Goal: Task Accomplishment & Management: Manage account settings

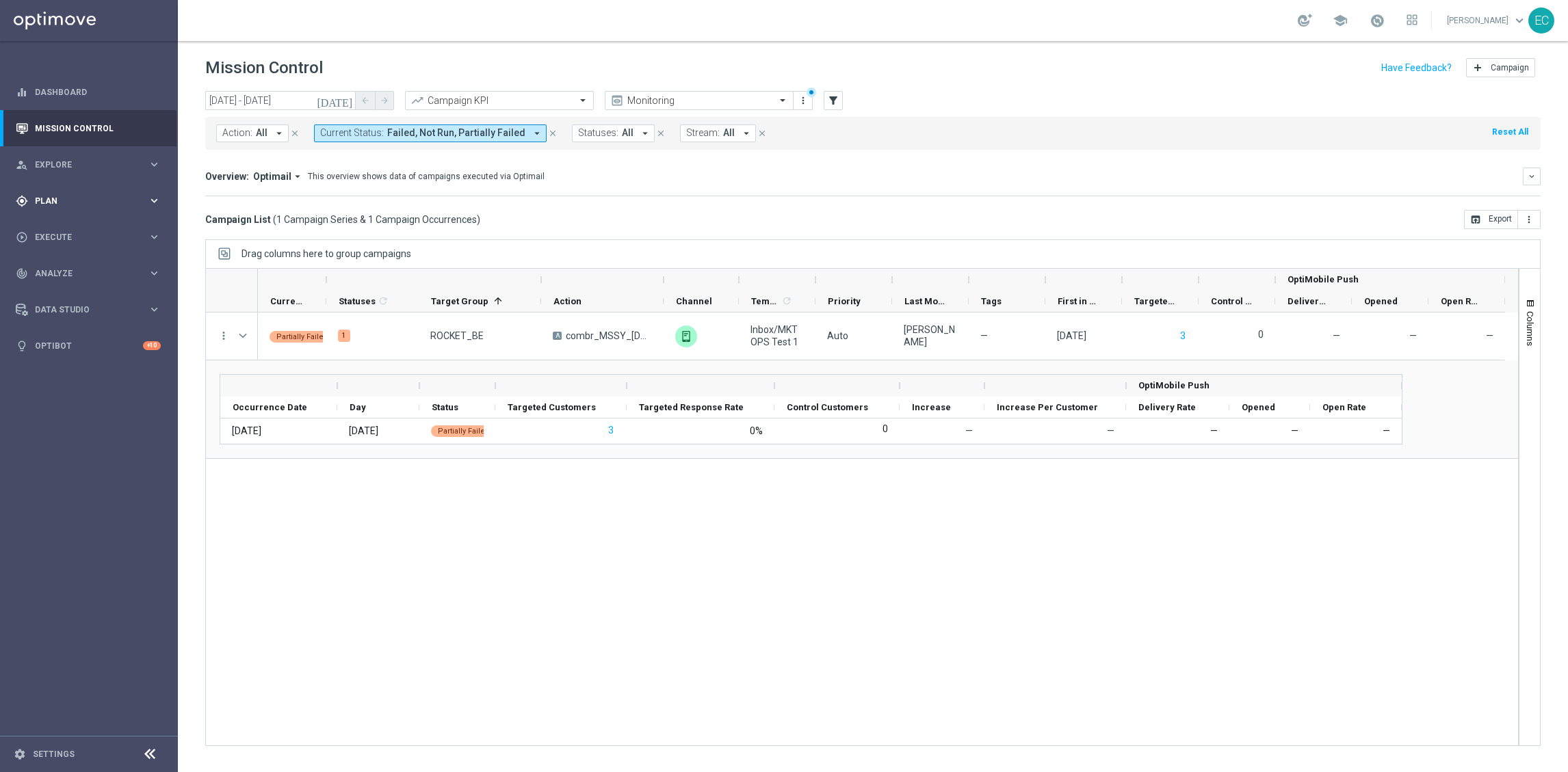
click at [80, 208] on div "gps_fixed Plan keyboard_arrow_right" at bounding box center [88, 200] width 176 height 36
click at [88, 326] on link "OptiMobile Push" at bounding box center [93, 332] width 100 height 11
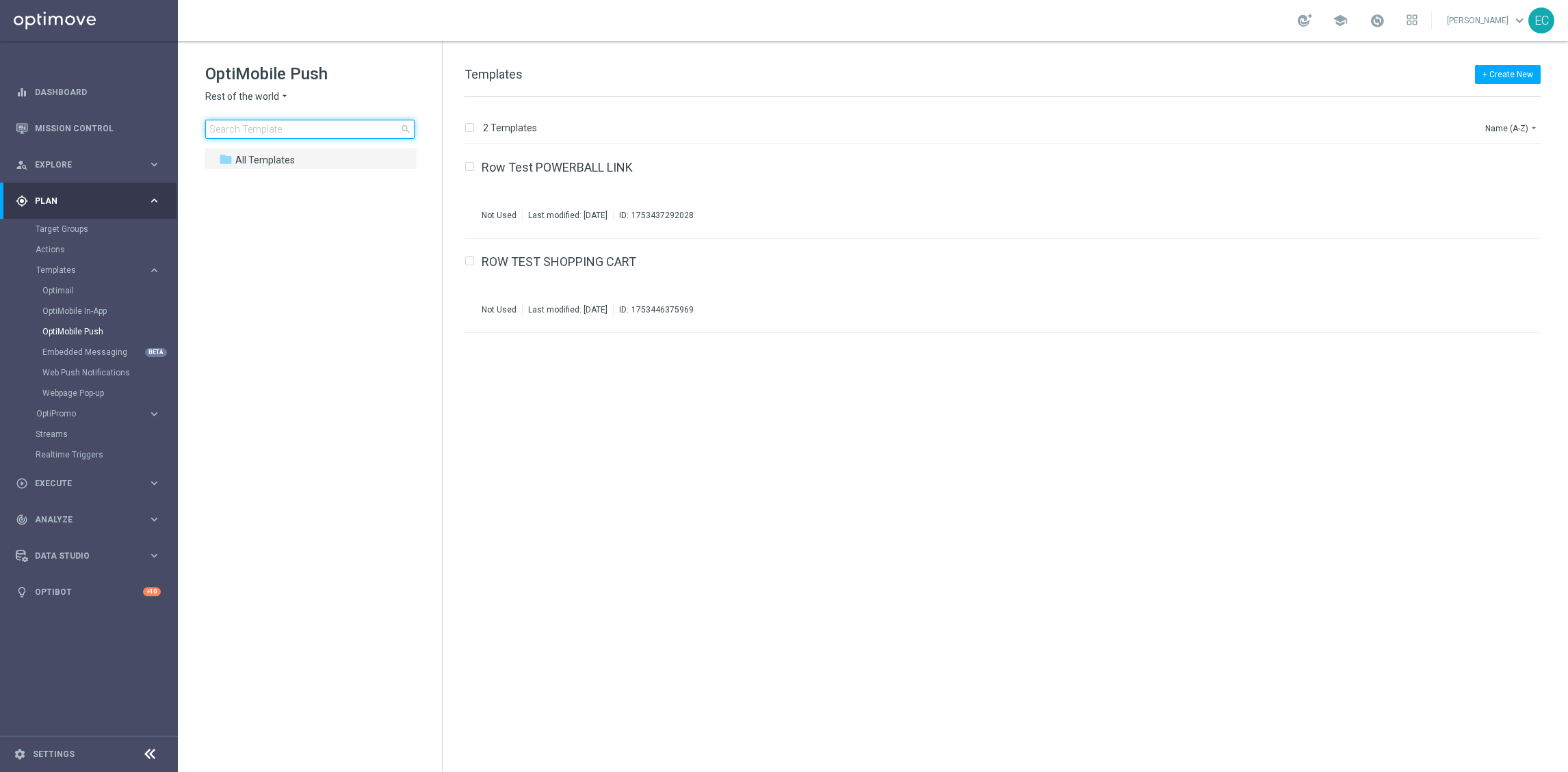
click at [330, 129] on input at bounding box center [309, 129] width 210 height 19
click at [266, 97] on span "Rest of the world" at bounding box center [242, 97] width 74 height 13
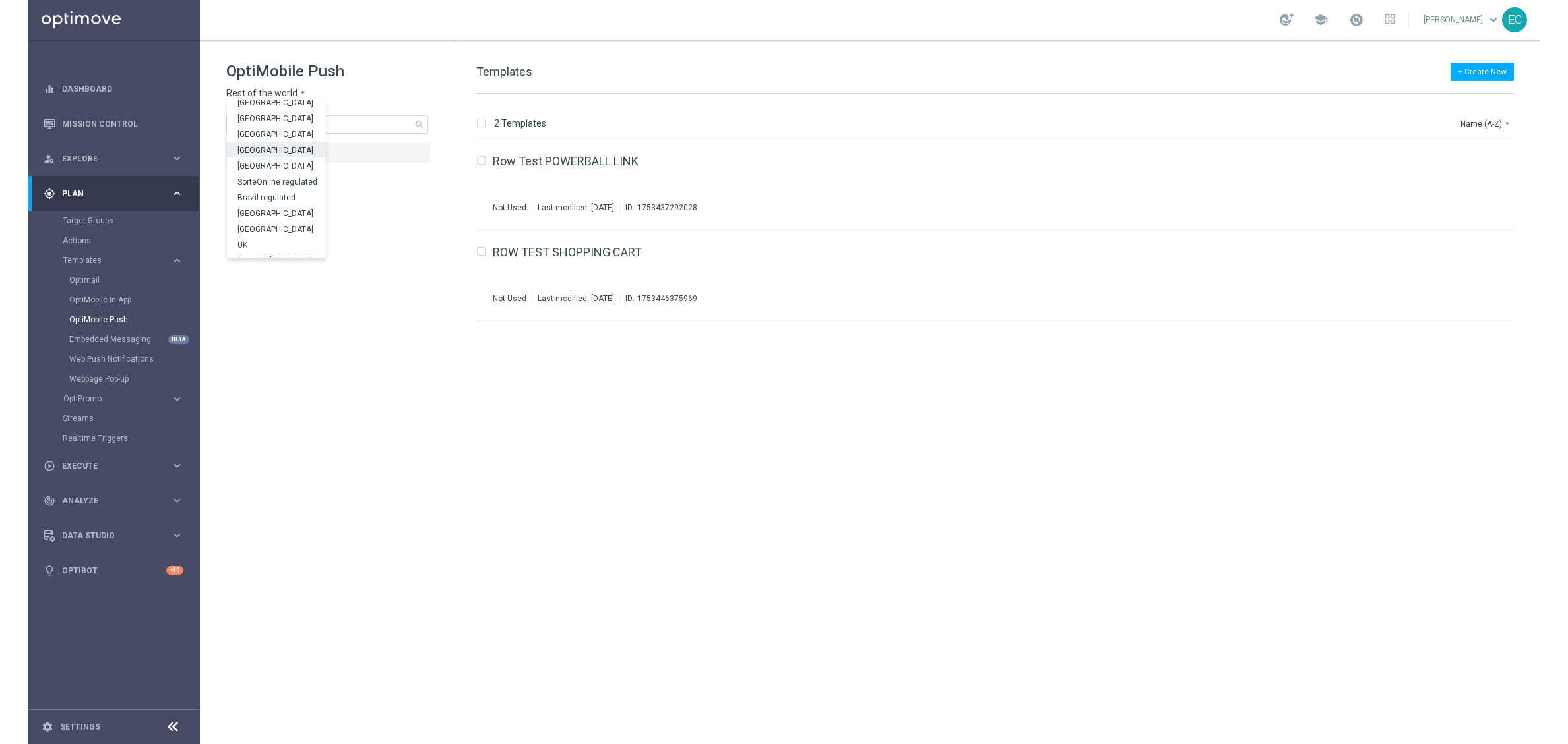
scroll to position [402, 0]
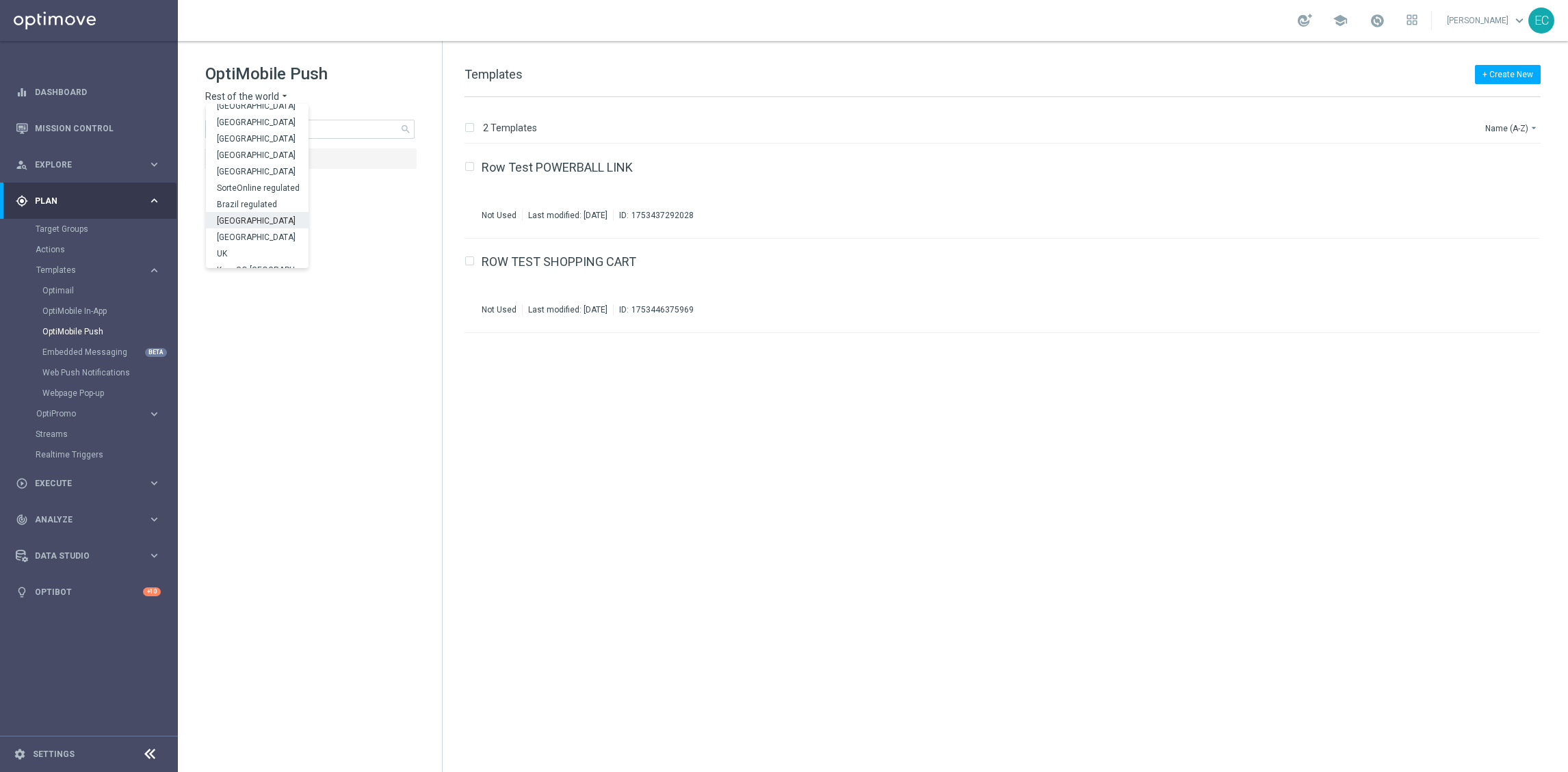
click at [0, 0] on span "[GEOGRAPHIC_DATA]" at bounding box center [0, 0] width 0 height 0
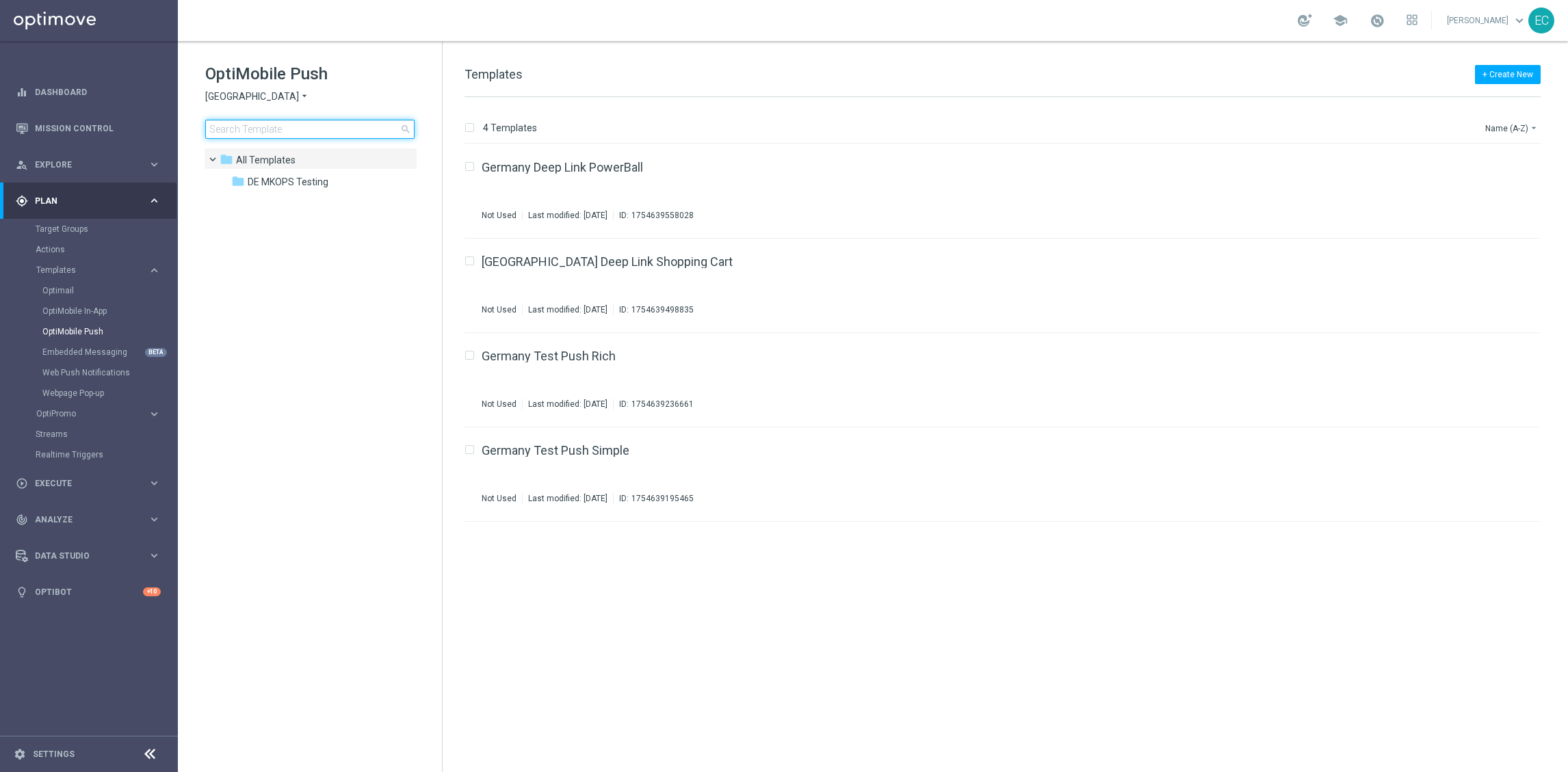
click at [273, 128] on input at bounding box center [309, 129] width 210 height 19
click at [305, 177] on span "DE MKOPS Testing" at bounding box center [288, 182] width 81 height 12
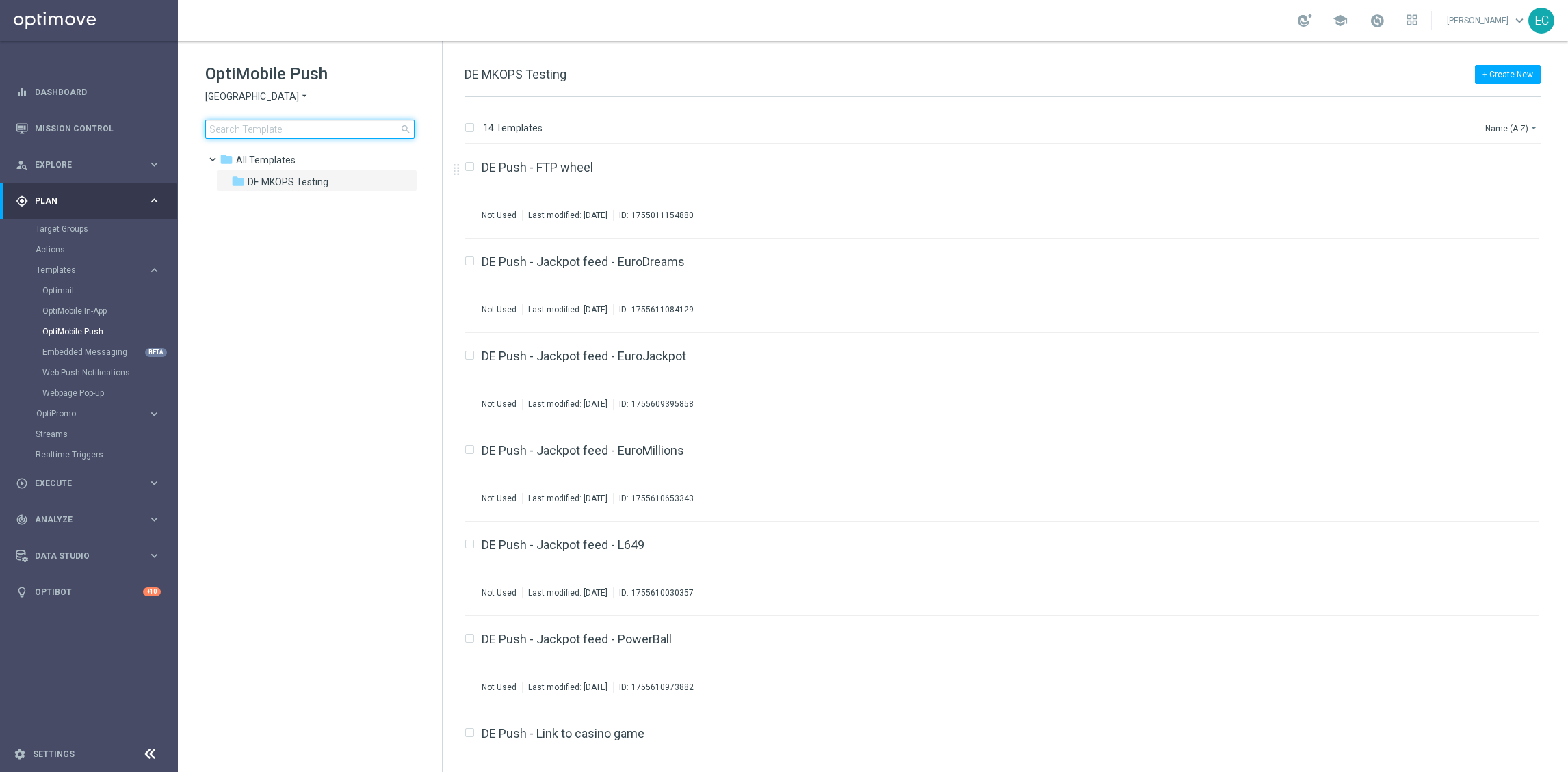
click at [339, 127] on input at bounding box center [309, 129] width 210 height 19
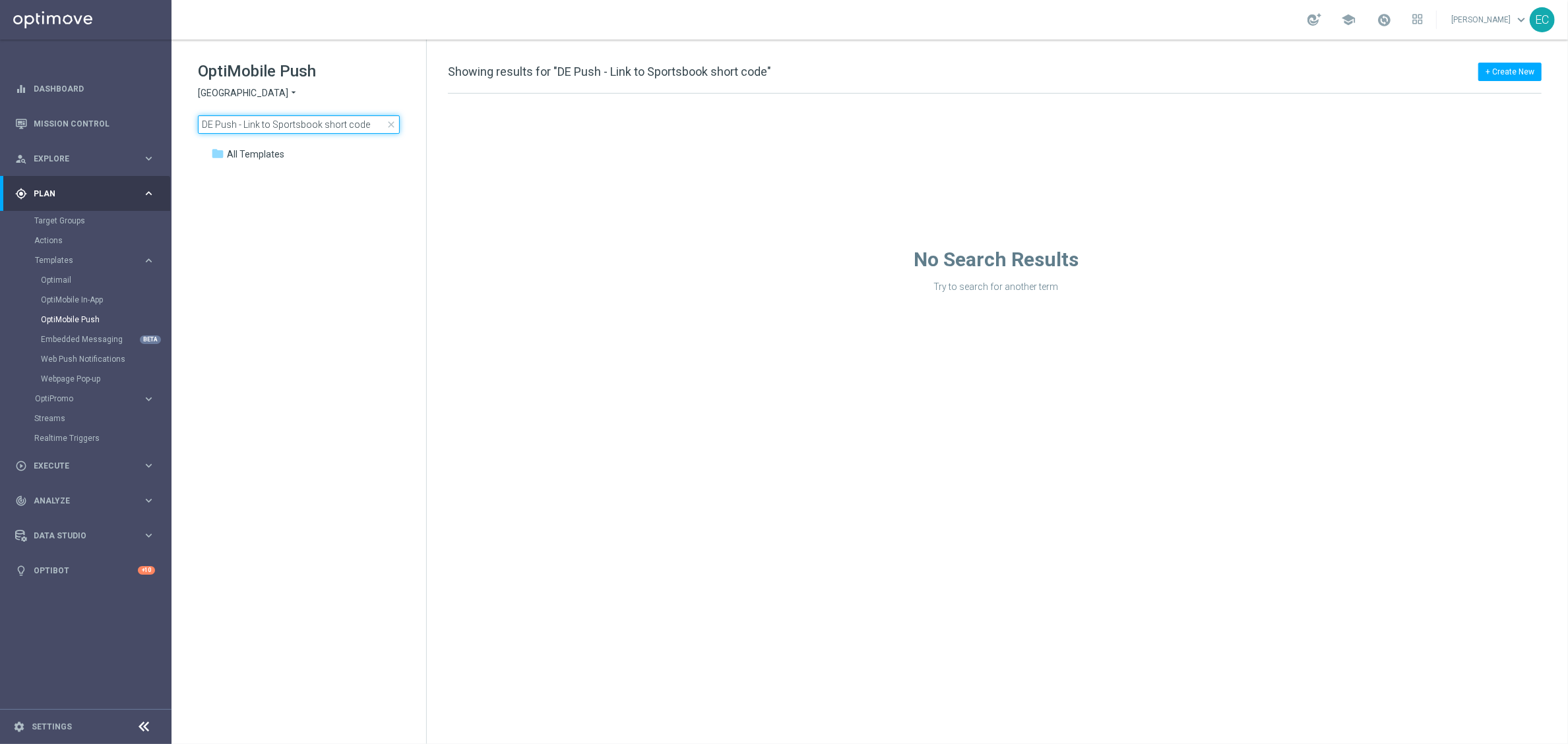
click at [278, 120] on input "DE Push - Link to Sportsbook short code" at bounding box center [298, 125] width 202 height 18
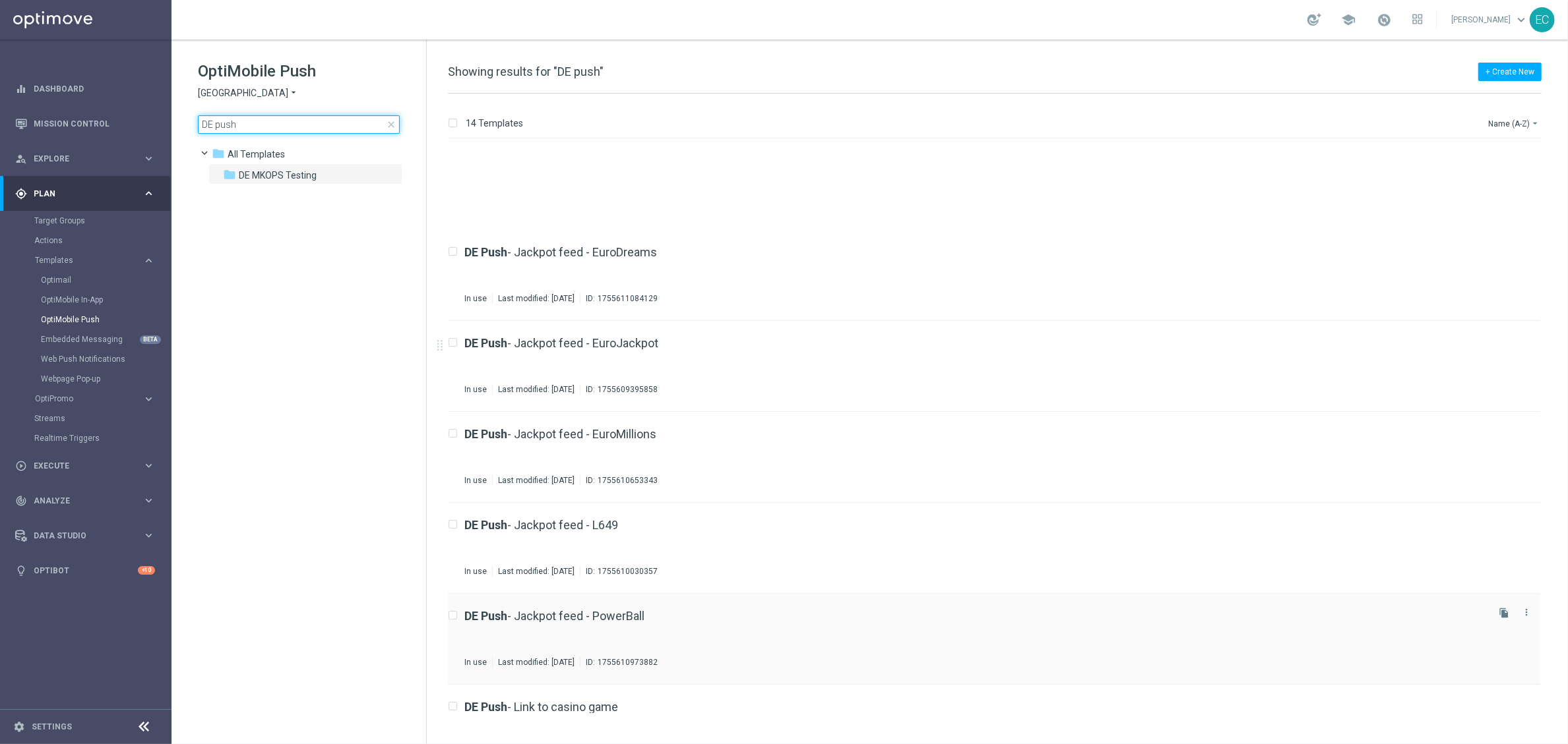
scroll to position [668, 0]
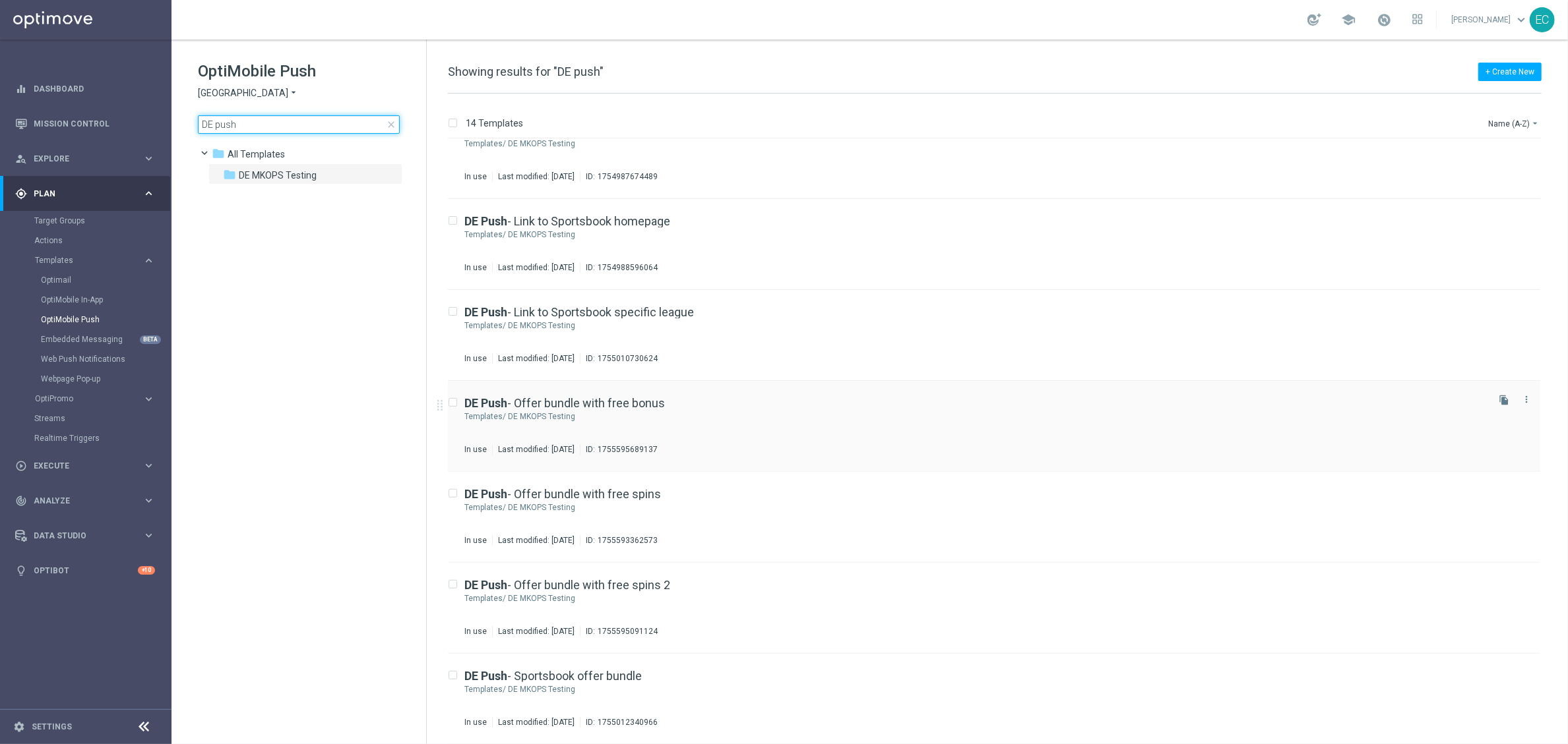
type input "DE push"
drag, startPoint x: 456, startPoint y: 402, endPoint x: 651, endPoint y: 374, distance: 197.0
click at [455, 402] on input "Press SPACE to select this row." at bounding box center [452, 405] width 9 height 9
click at [1266, 400] on icon "file_copy" at bounding box center [1503, 400] width 11 height 11
checkbox input "false"
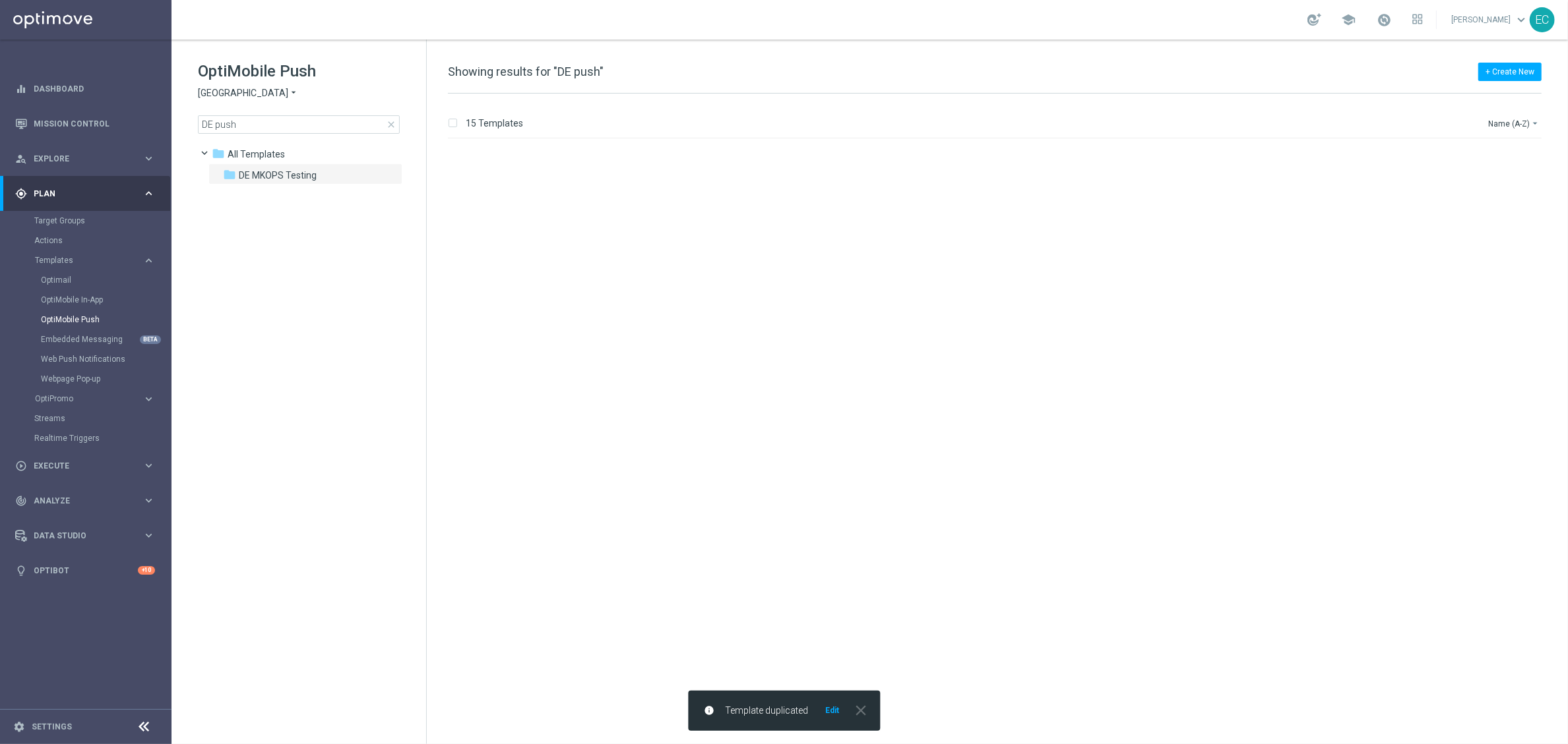
scroll to position [760, 0]
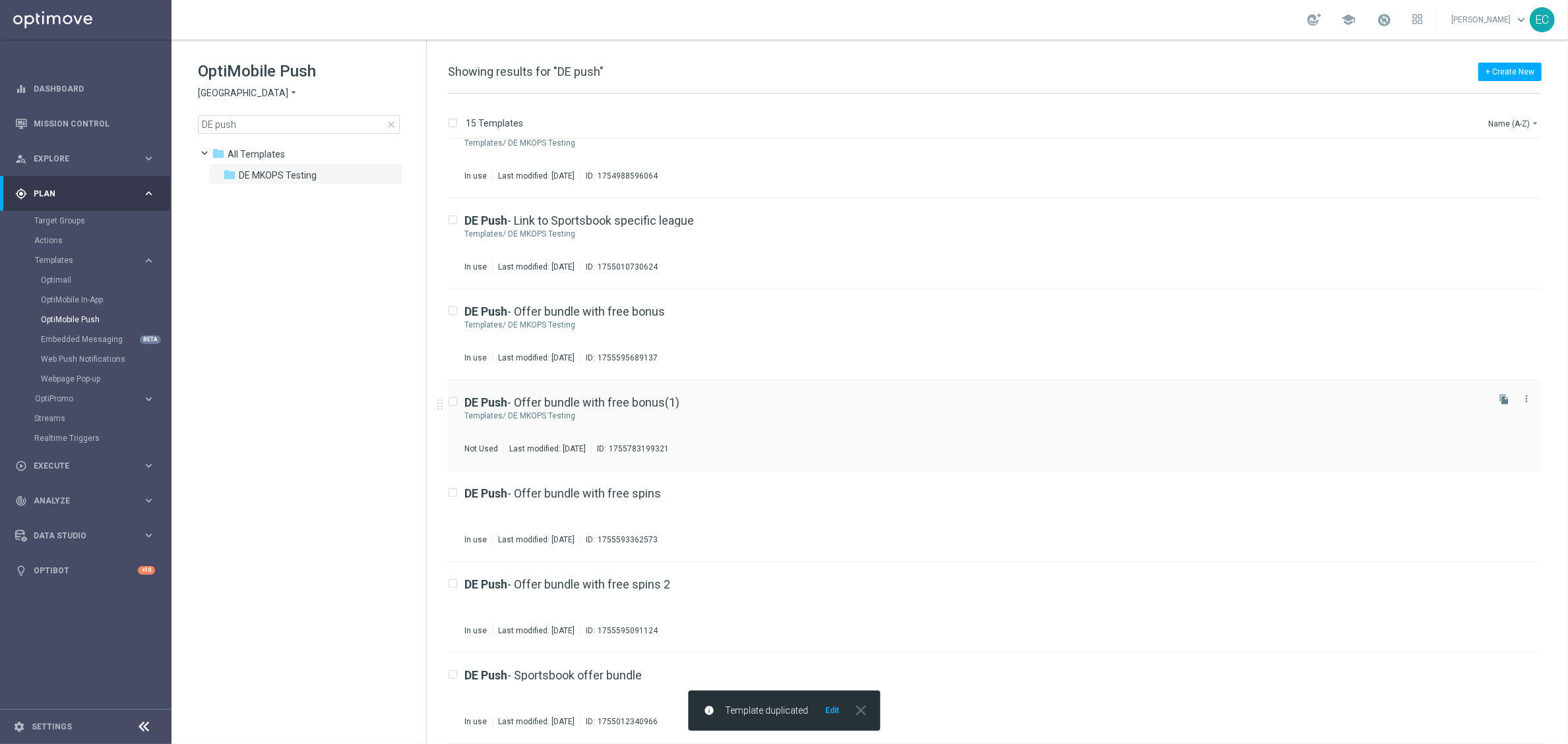
click at [625, 395] on div "DE Push - Offer bundle with free bonus(1) Templates/ DE MKOPS Testing Not Used …" at bounding box center [994, 426] width 1092 height 91
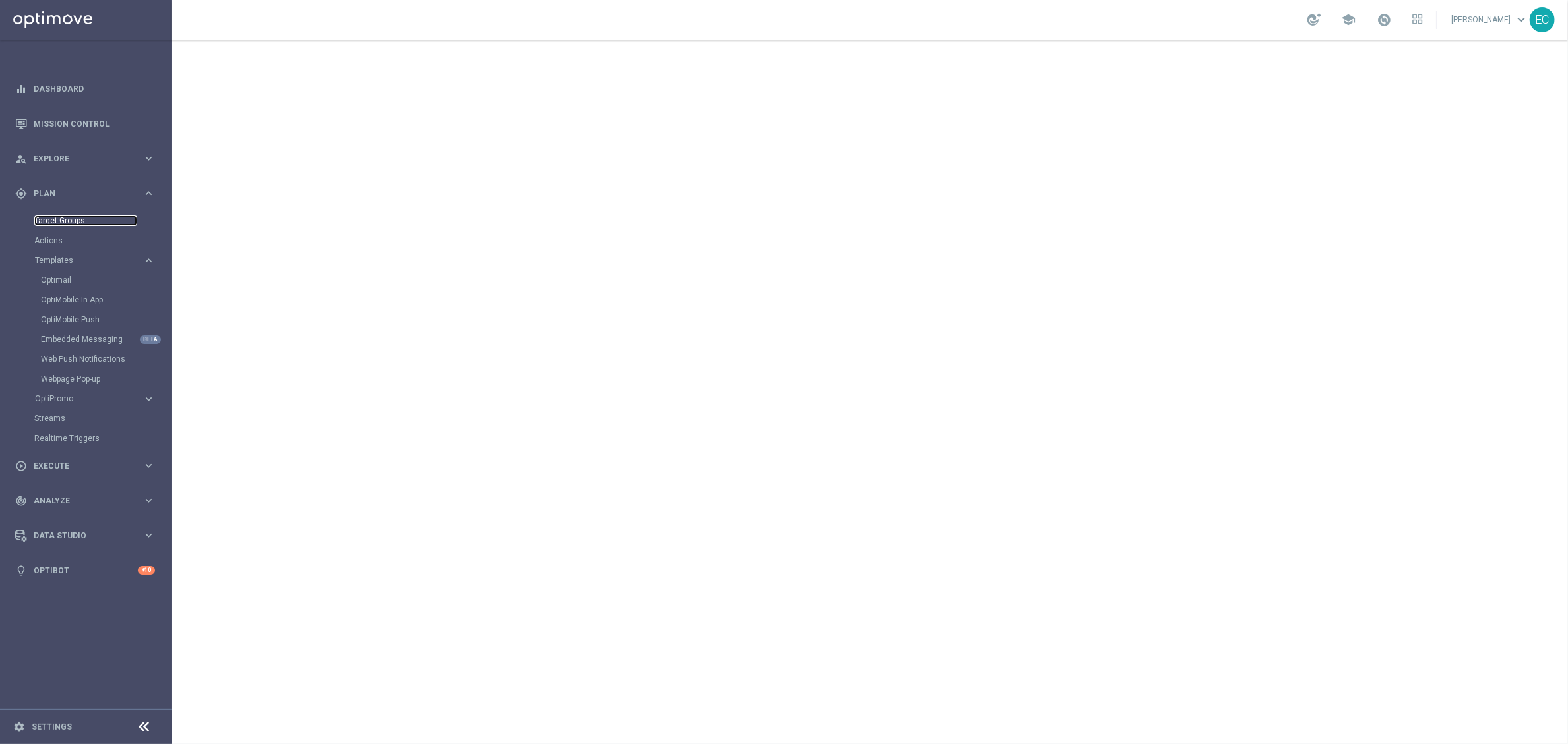
click at [77, 220] on link "Target Groups" at bounding box center [85, 220] width 103 height 11
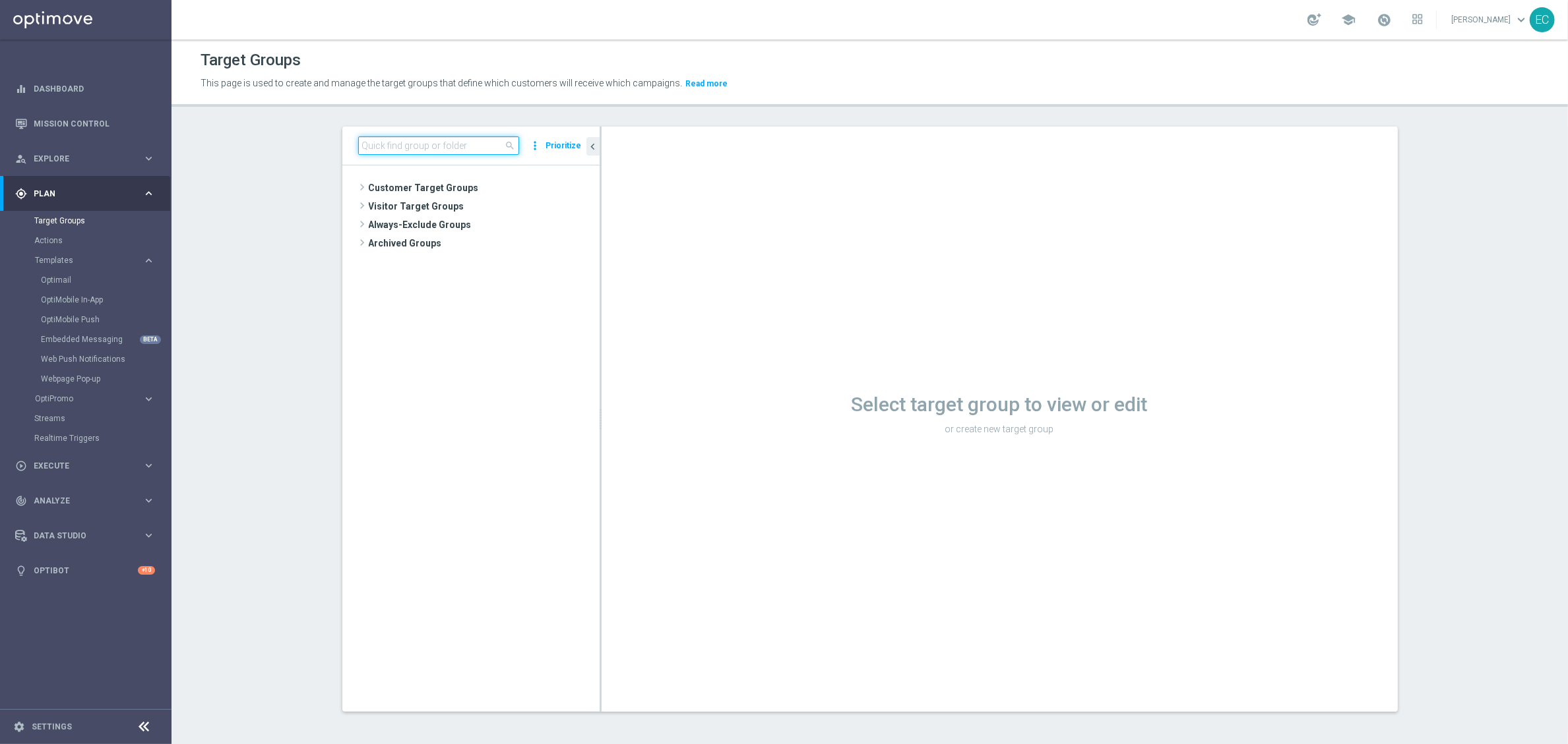
click at [410, 147] on input at bounding box center [438, 146] width 161 height 18
paste input "DE Push - App only offer"
type input "DE Push - App onl"
click at [475, 242] on span "DE Push - App only offer" at bounding box center [495, 244] width 146 height 11
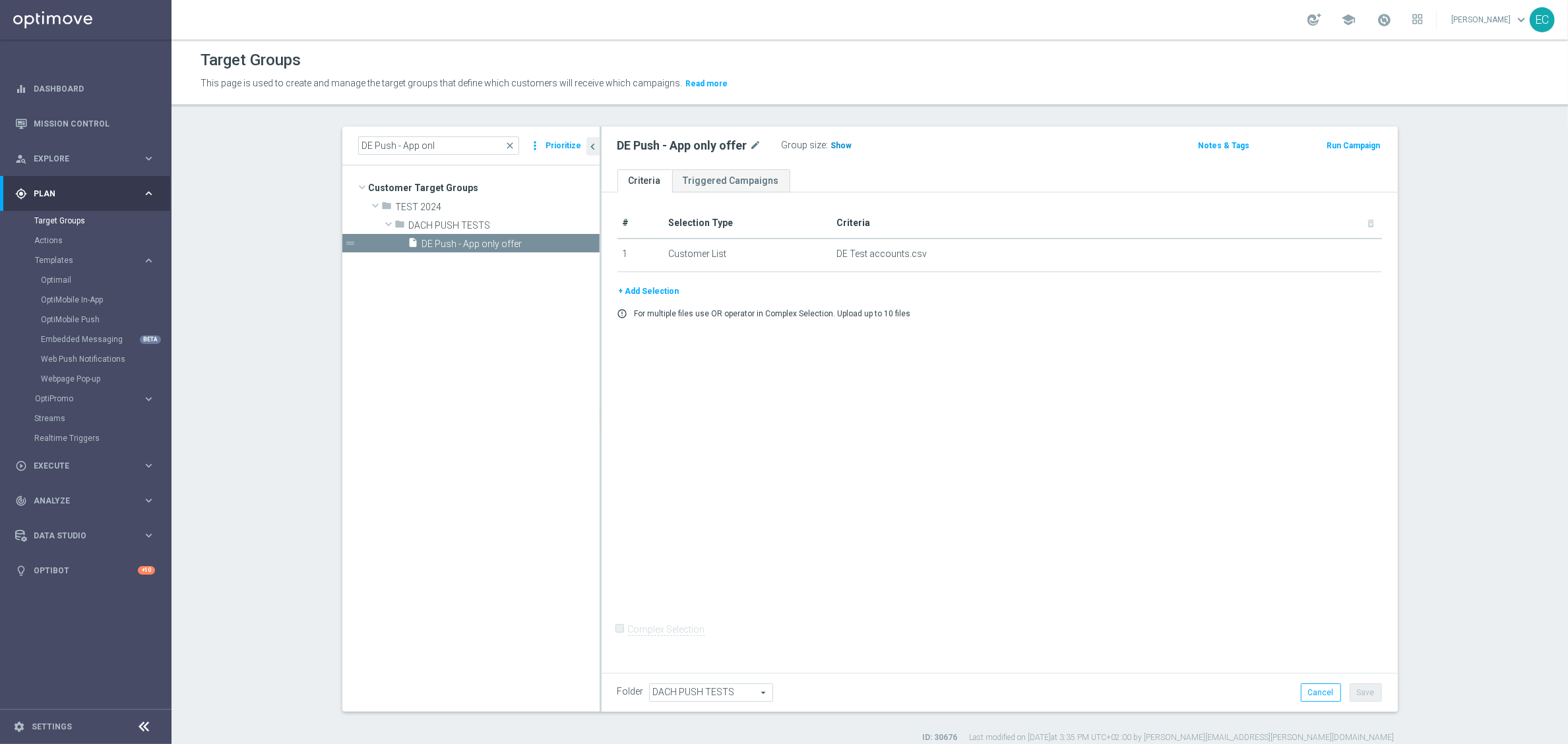
click at [831, 142] on span "Show" at bounding box center [841, 145] width 21 height 9
click at [1266, 142] on button "Run Campaign" at bounding box center [1353, 145] width 56 height 14
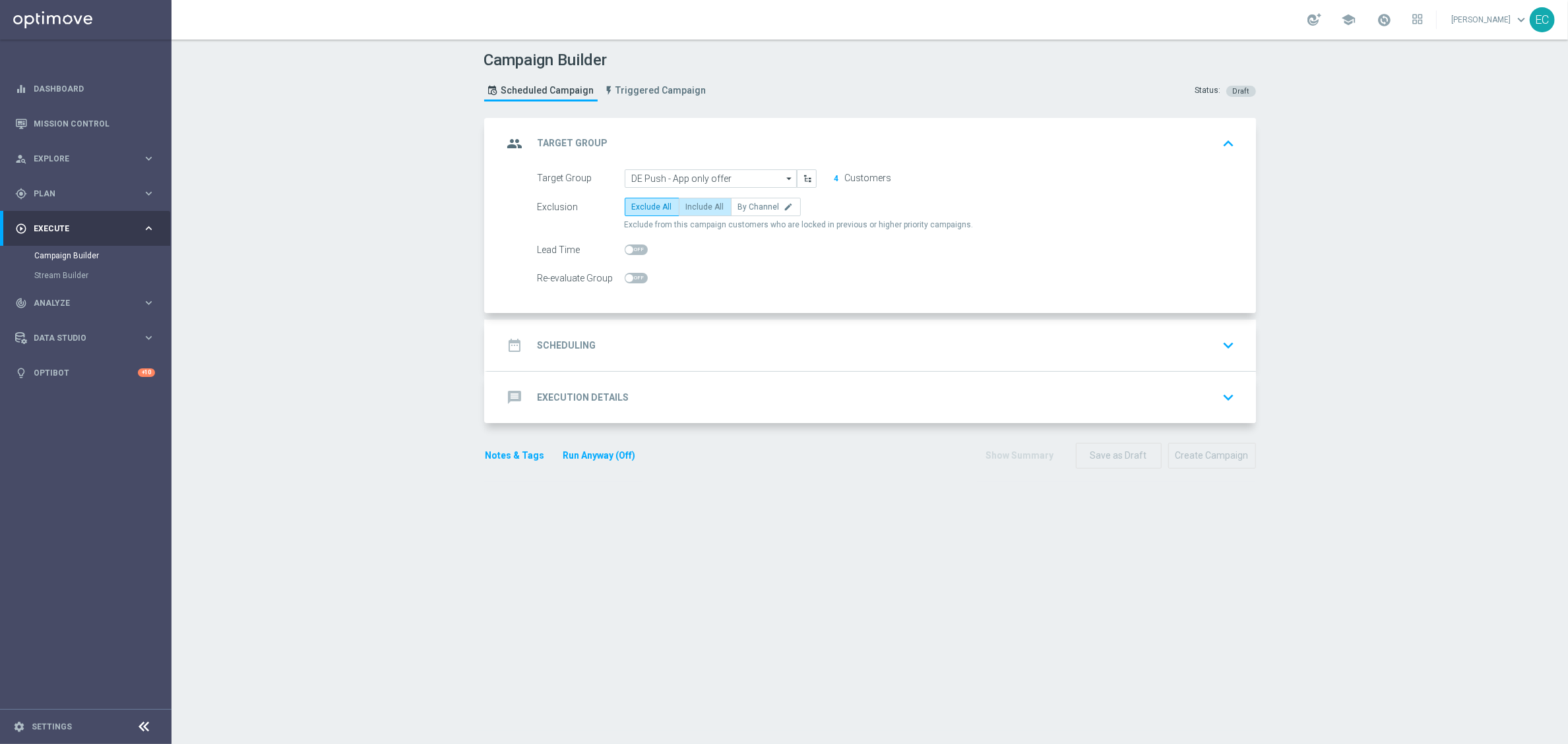
click at [702, 208] on span "Include All" at bounding box center [705, 207] width 38 height 9
click at [695, 208] on input "Include All" at bounding box center [690, 209] width 9 height 9
radio input "true"
click at [716, 337] on div "date_range Scheduling keyboard_arrow_down" at bounding box center [871, 345] width 737 height 25
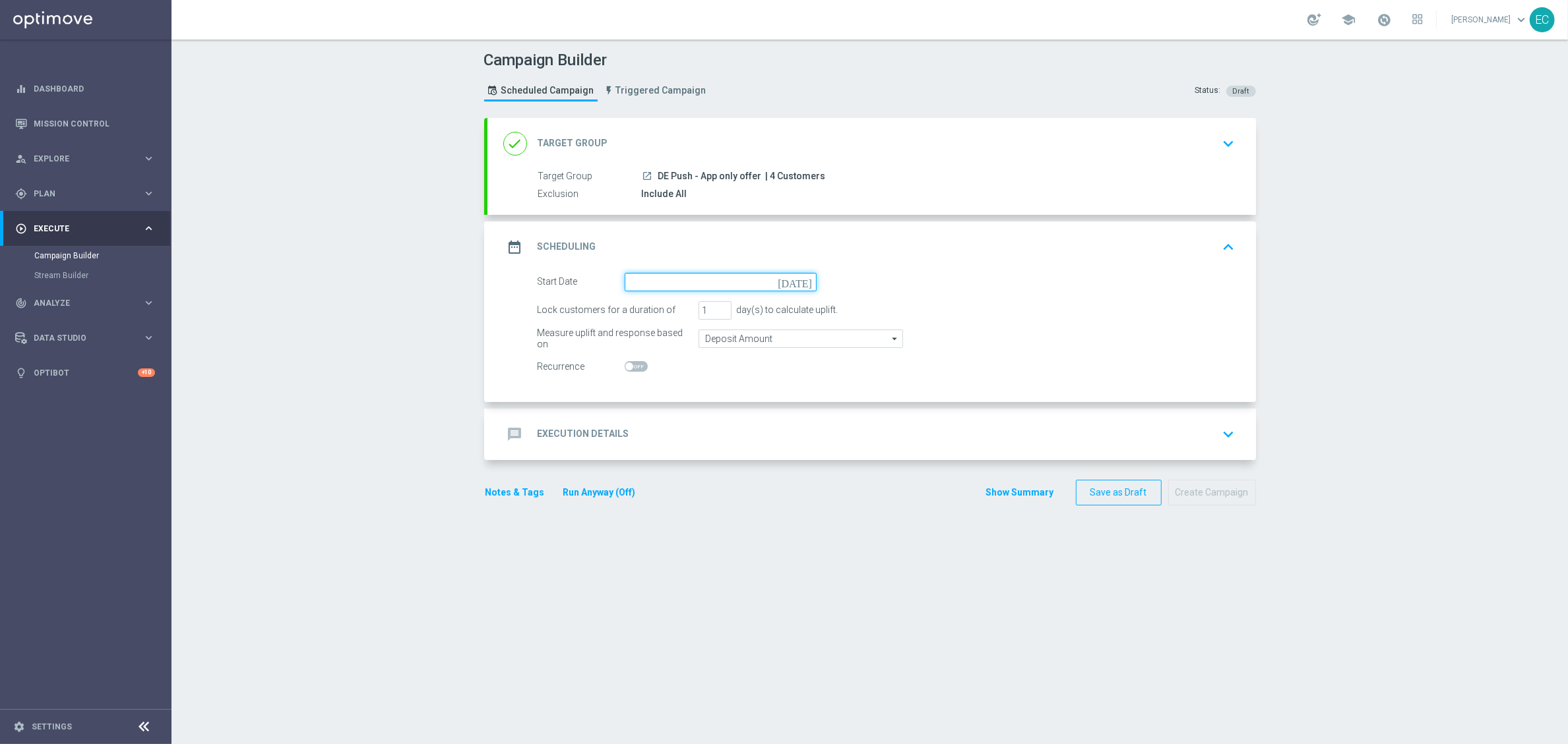
click at [698, 283] on input at bounding box center [720, 282] width 192 height 18
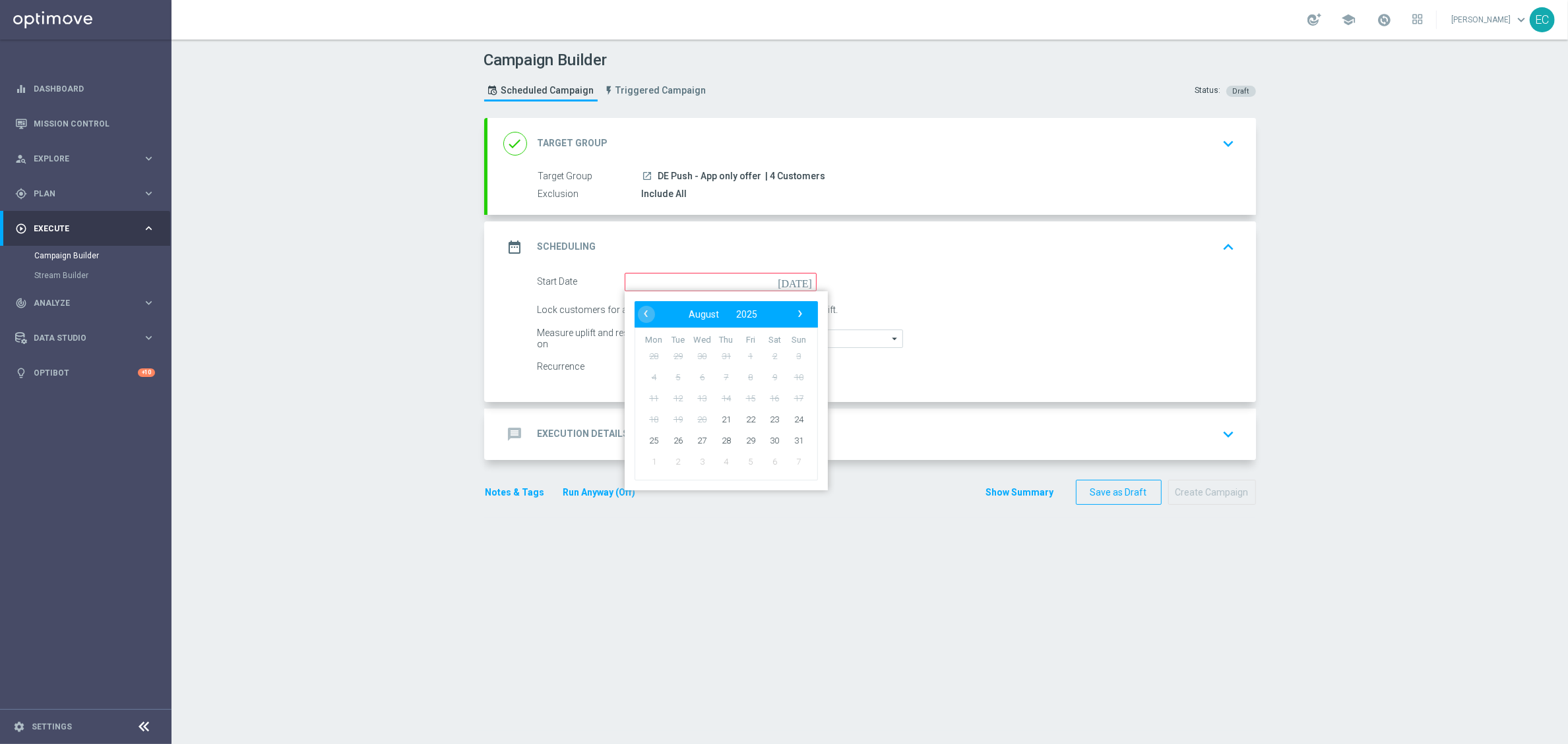
click at [714, 412] on td "21" at bounding box center [726, 419] width 24 height 21
click at [716, 415] on span "21" at bounding box center [726, 419] width 21 height 21
type input "[DATE]"
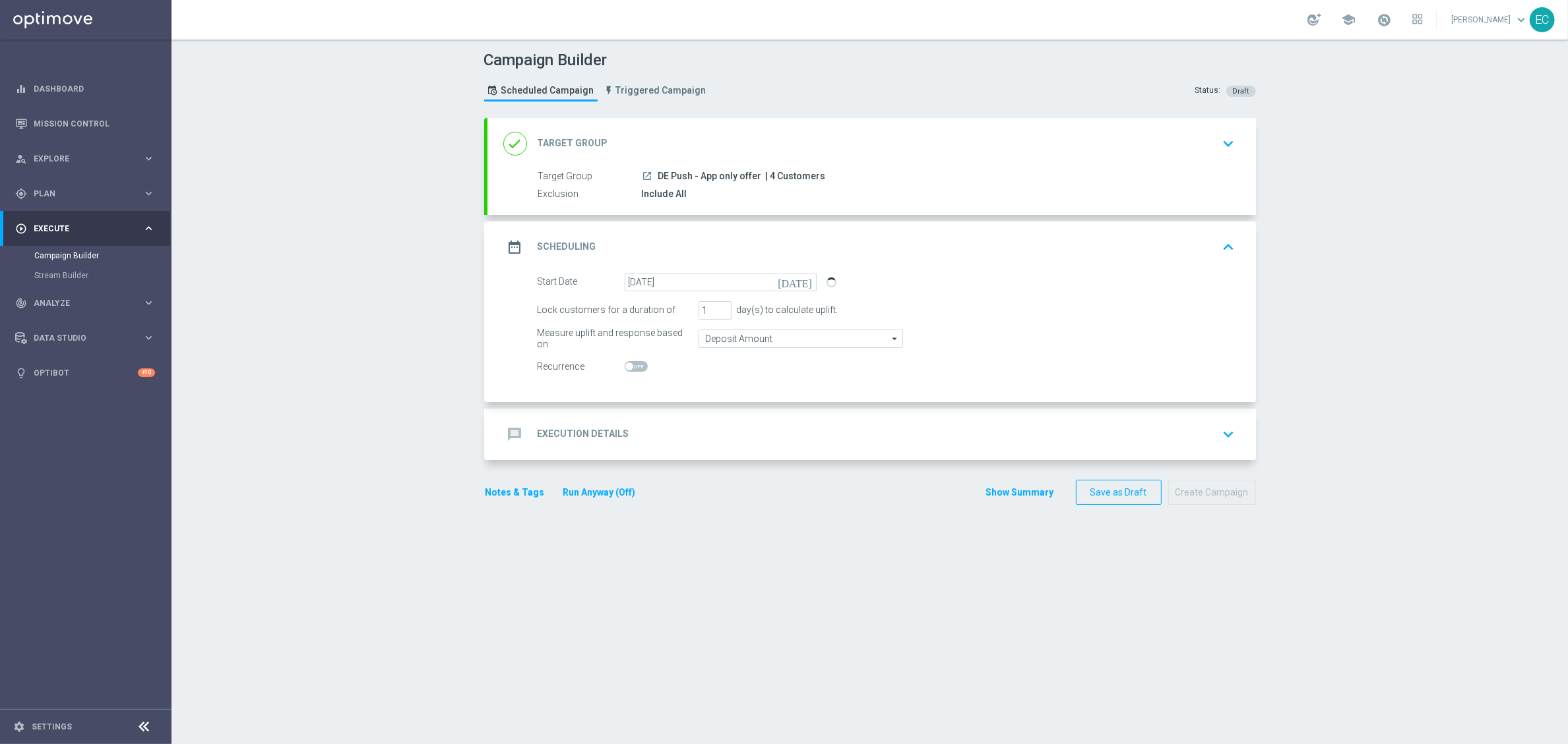
click at [805, 430] on div "message Execution Details keyboard_arrow_down" at bounding box center [871, 434] width 737 height 25
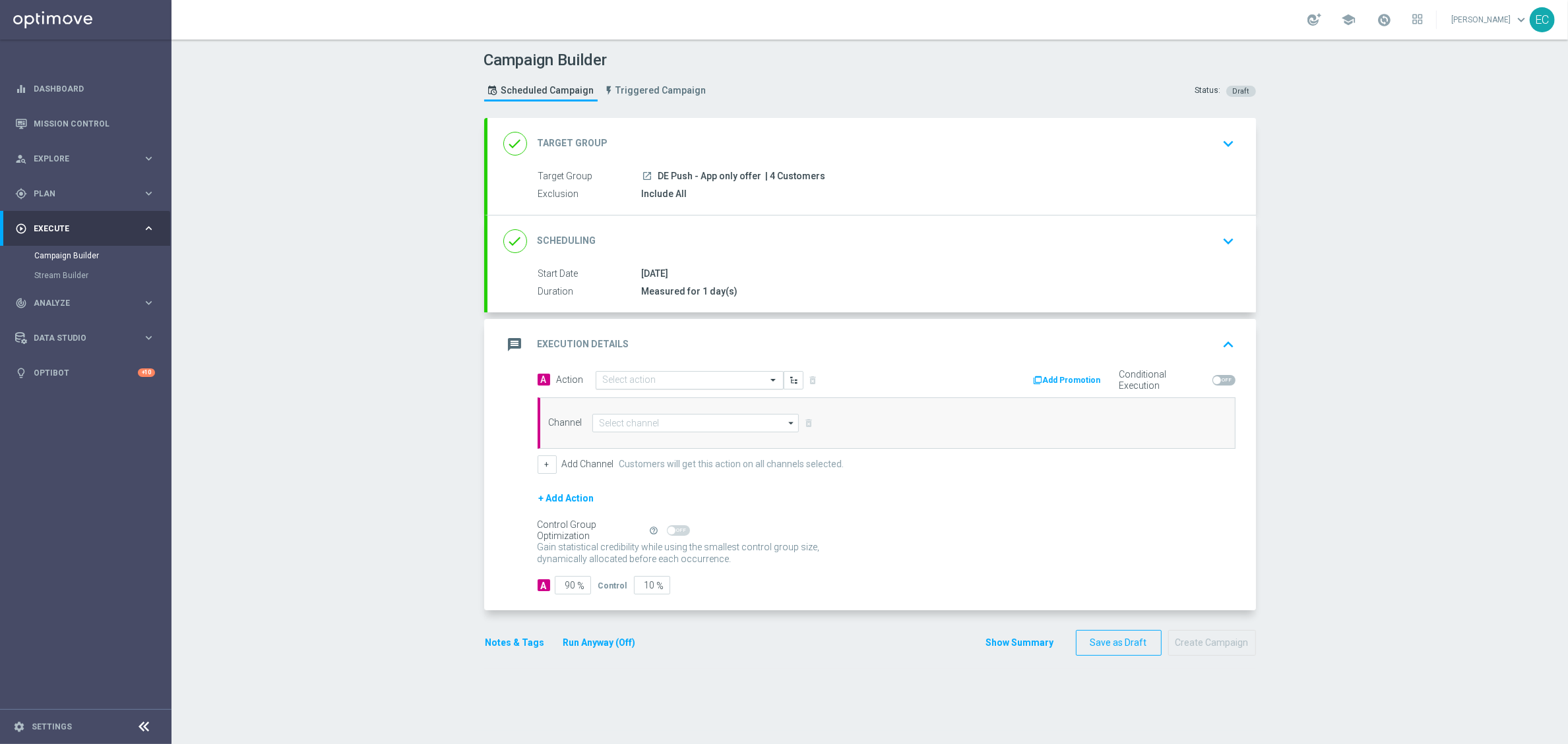
click at [680, 388] on div "Select action" at bounding box center [689, 381] width 188 height 18
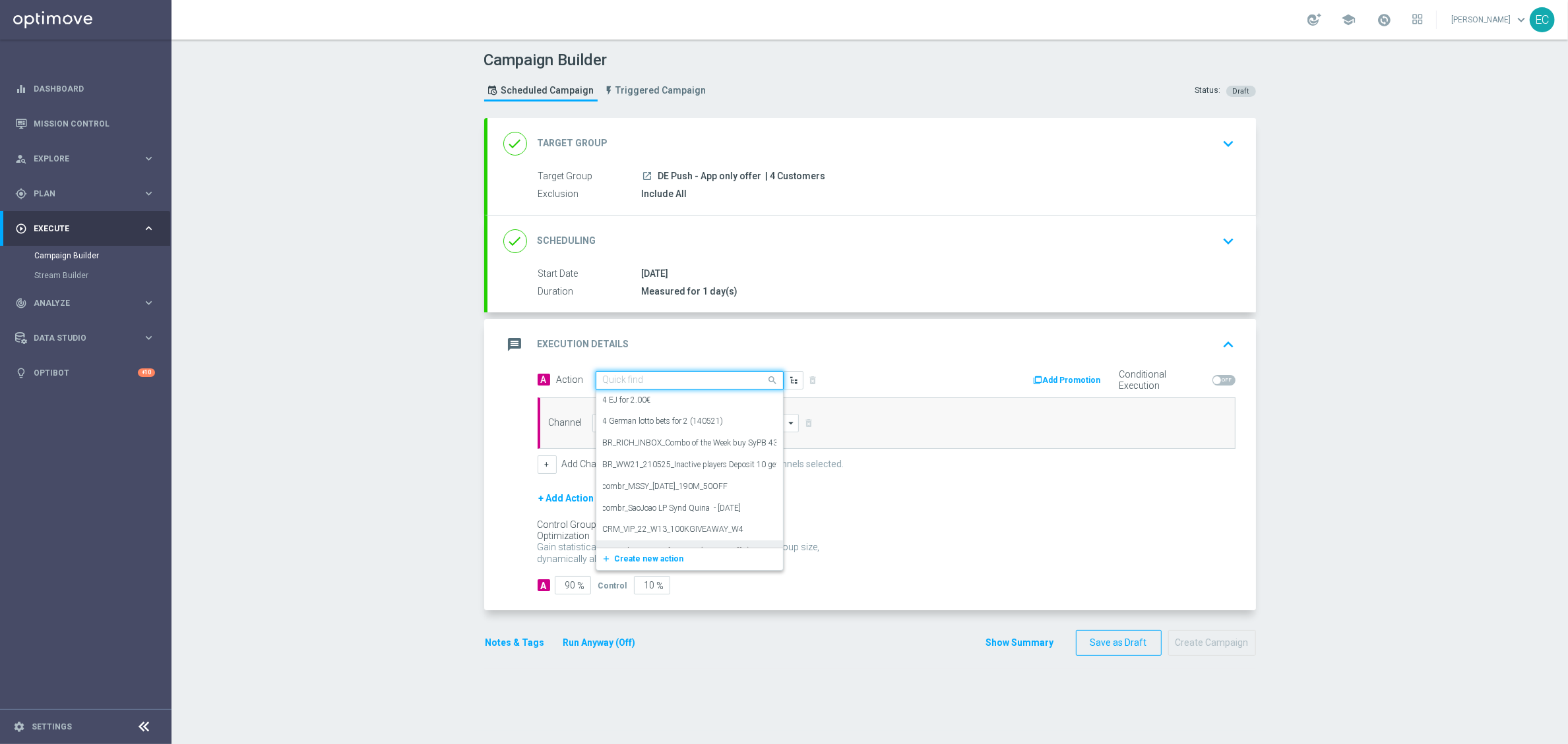
click at [653, 545] on div "Get 30 bets SA PB for R150 (Mystery offer) edit" at bounding box center [689, 551] width 174 height 22
click at [662, 383] on input "text" at bounding box center [676, 381] width 147 height 11
click at [662, 556] on span "Create new action" at bounding box center [649, 559] width 69 height 9
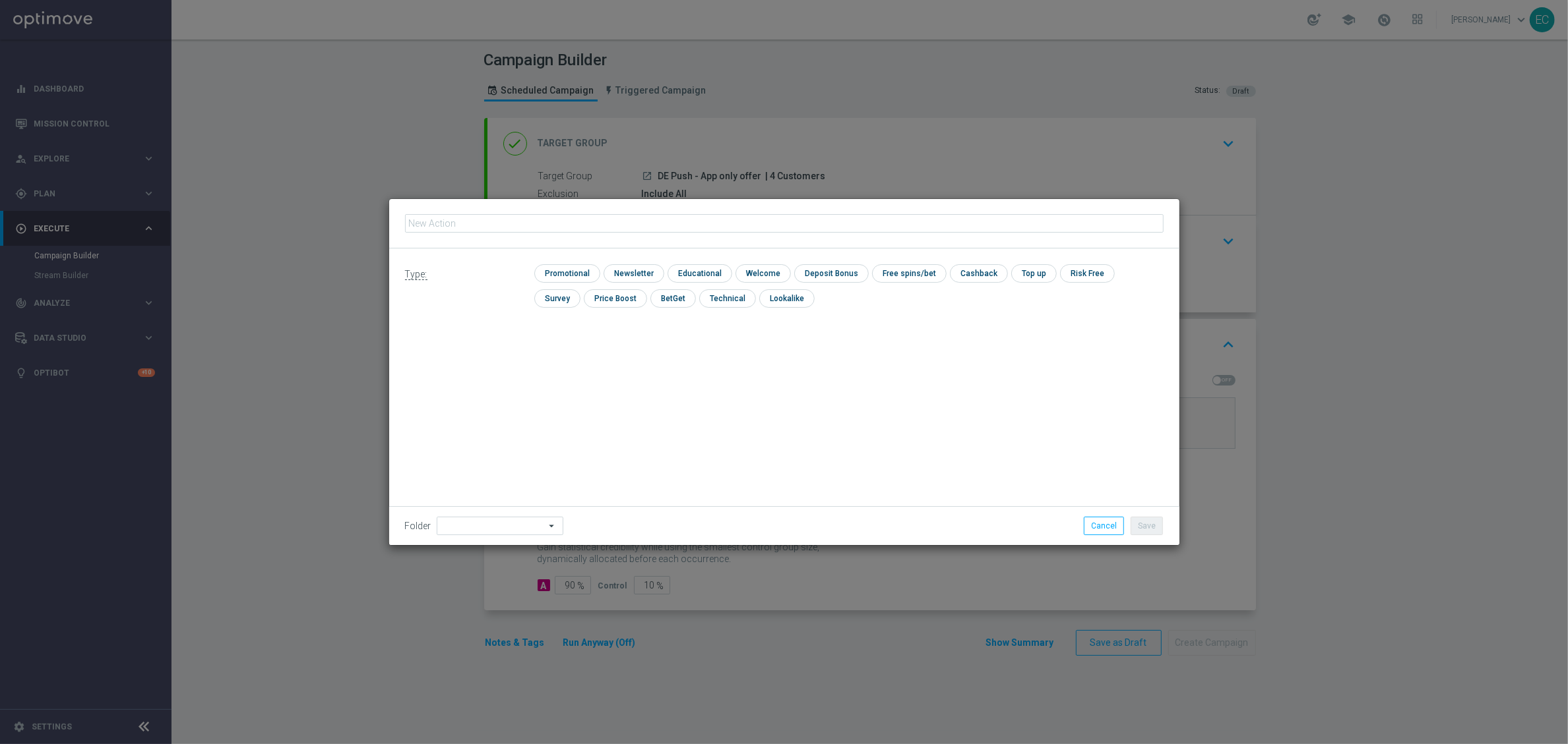
type input "DE Push - App only offer"
click at [586, 270] on input "checkbox" at bounding box center [566, 273] width 62 height 18
checkbox input "true"
click at [1133, 515] on div "Folder arrow_drop_down Drag here to set row groups Drag here to set column labe…" at bounding box center [784, 526] width 790 height 39
click at [1137, 519] on button "Save" at bounding box center [1147, 526] width 33 height 18
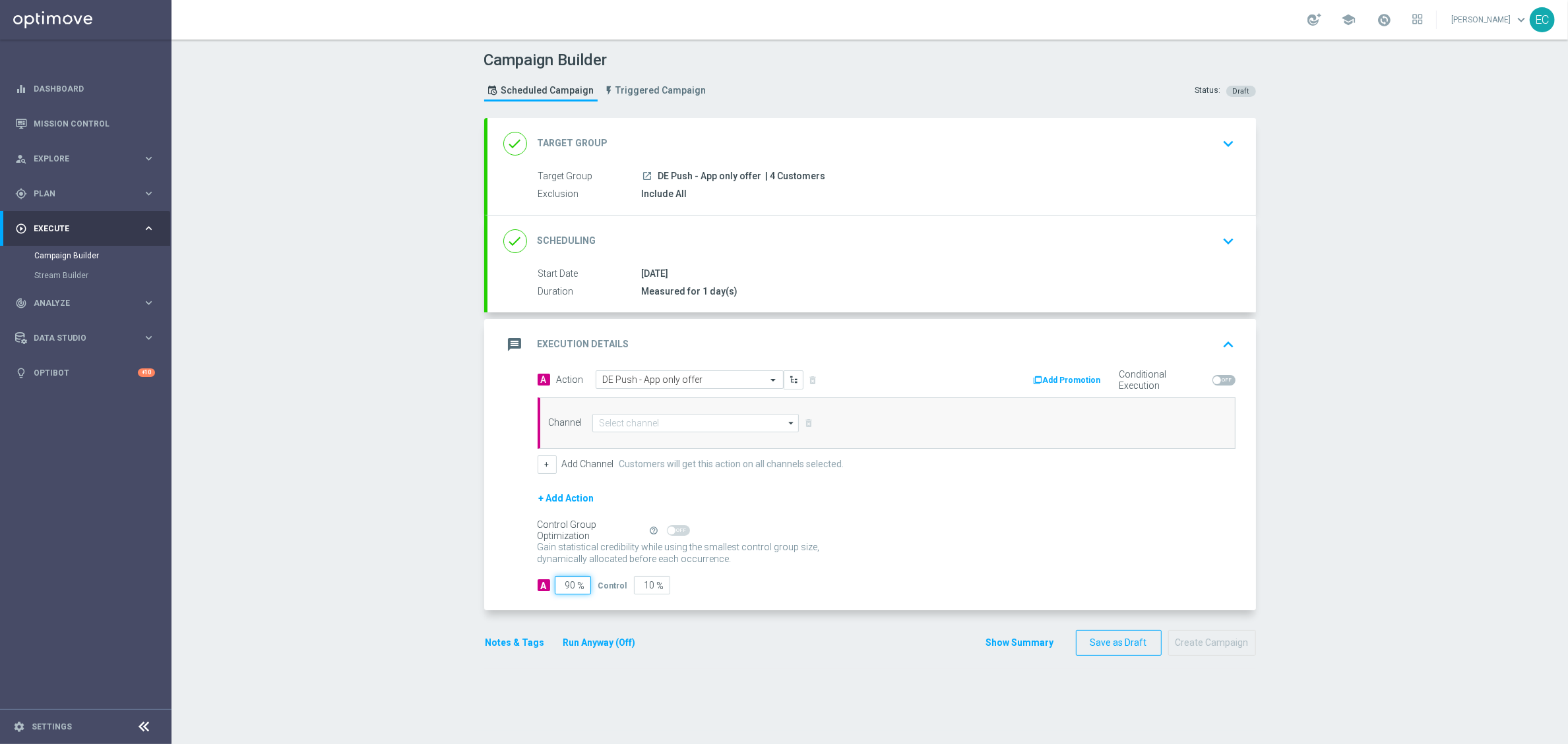
click at [559, 591] on input "90" at bounding box center [573, 585] width 36 height 18
type input "1"
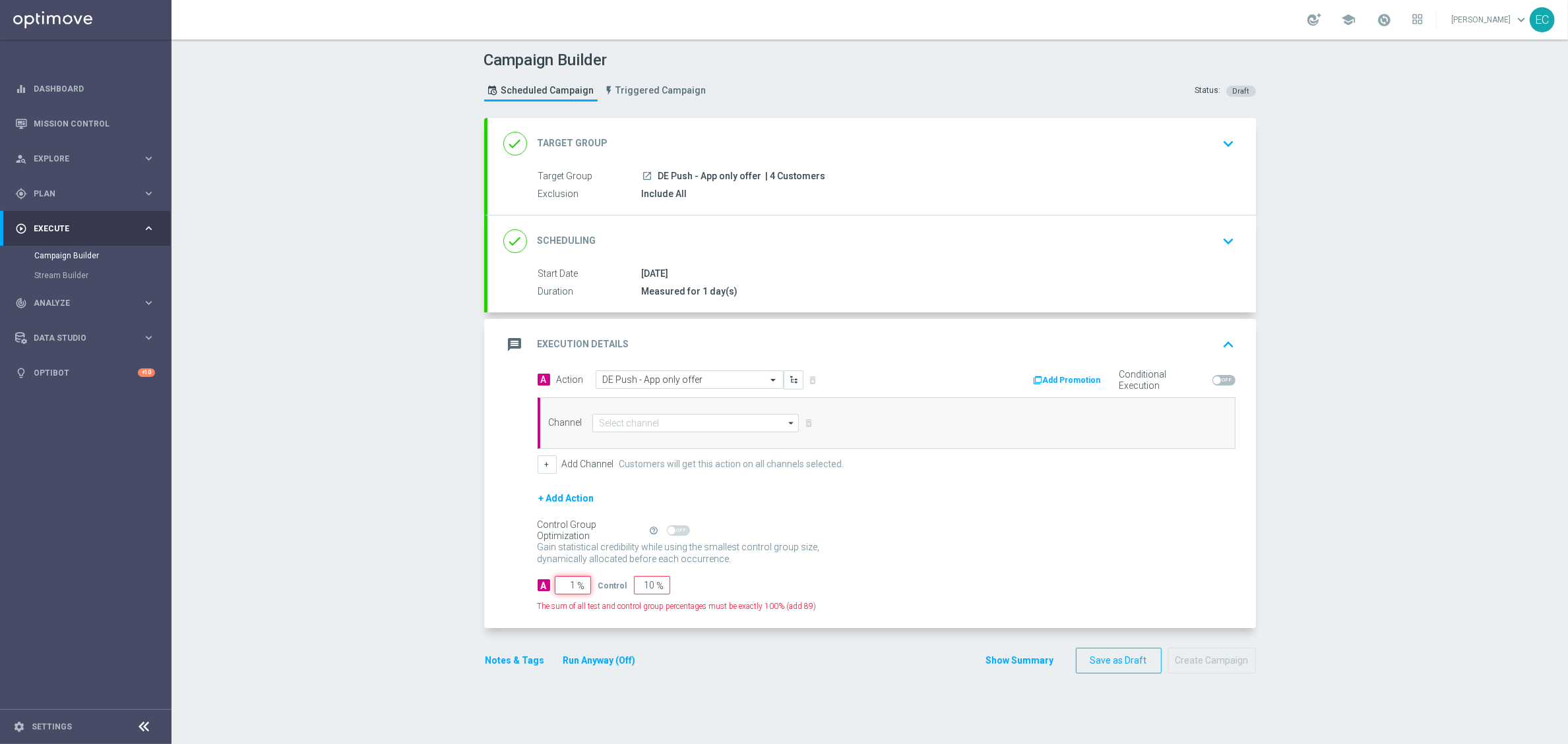
type input "99"
type input "10"
type input "90"
type input "100"
type input "0"
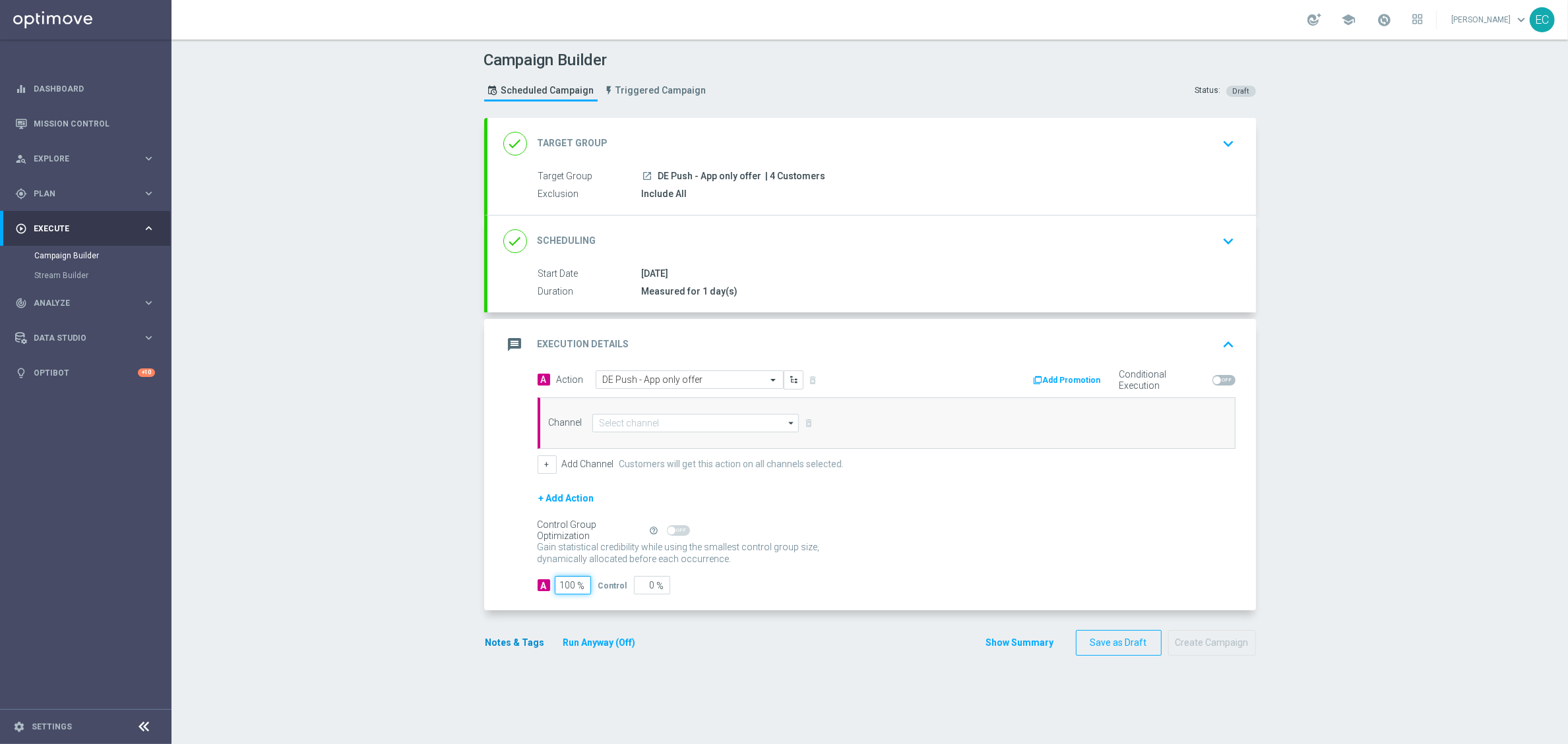
type input "100"
click at [517, 638] on button "Notes & Tags" at bounding box center [515, 643] width 62 height 16
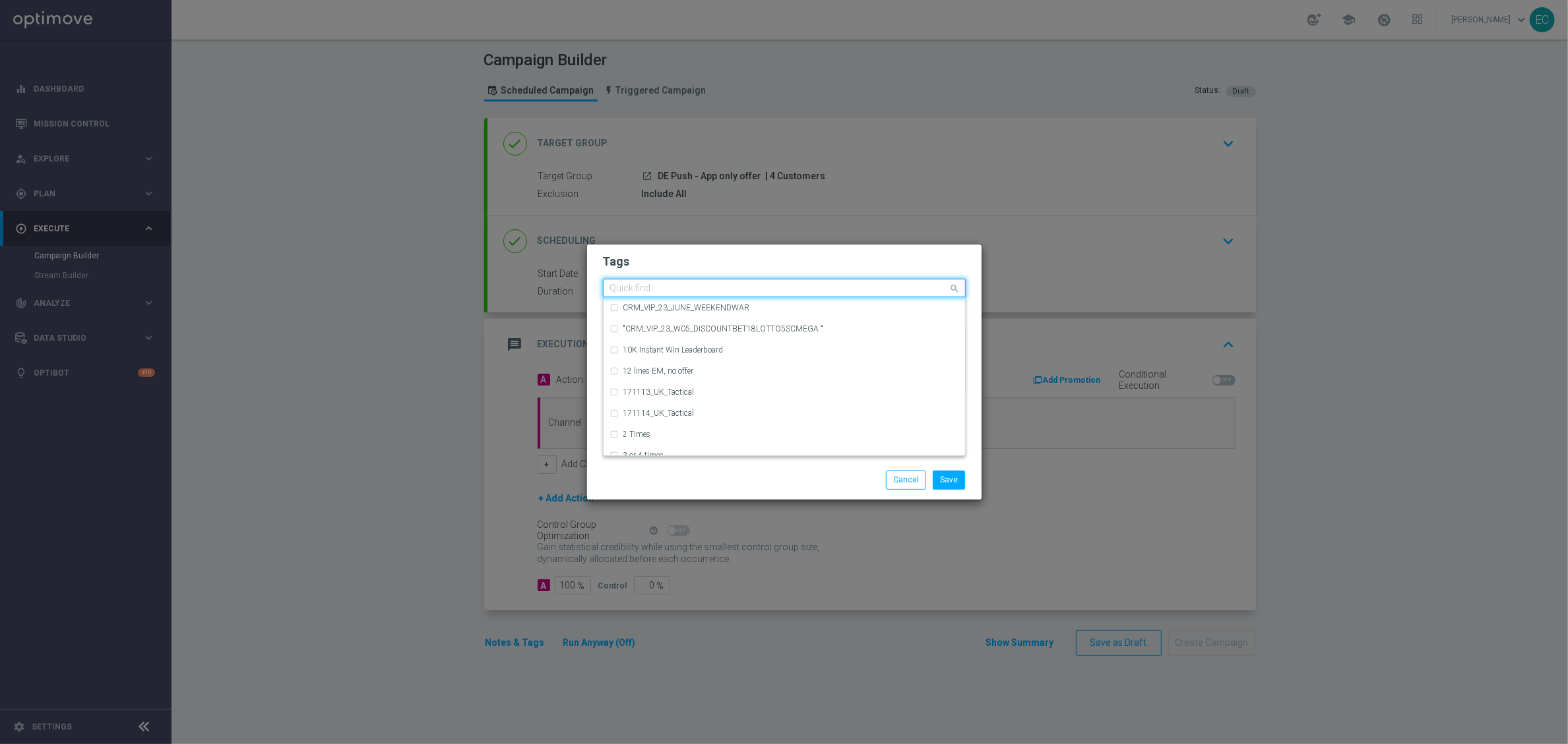
click at [701, 294] on input "text" at bounding box center [779, 289] width 338 height 11
click at [701, 294] on input "DE_" at bounding box center [779, 289] width 338 height 11
click at [690, 323] on div "DE_Push_Test" at bounding box center [784, 333] width 348 height 21
type input "DE_Push"
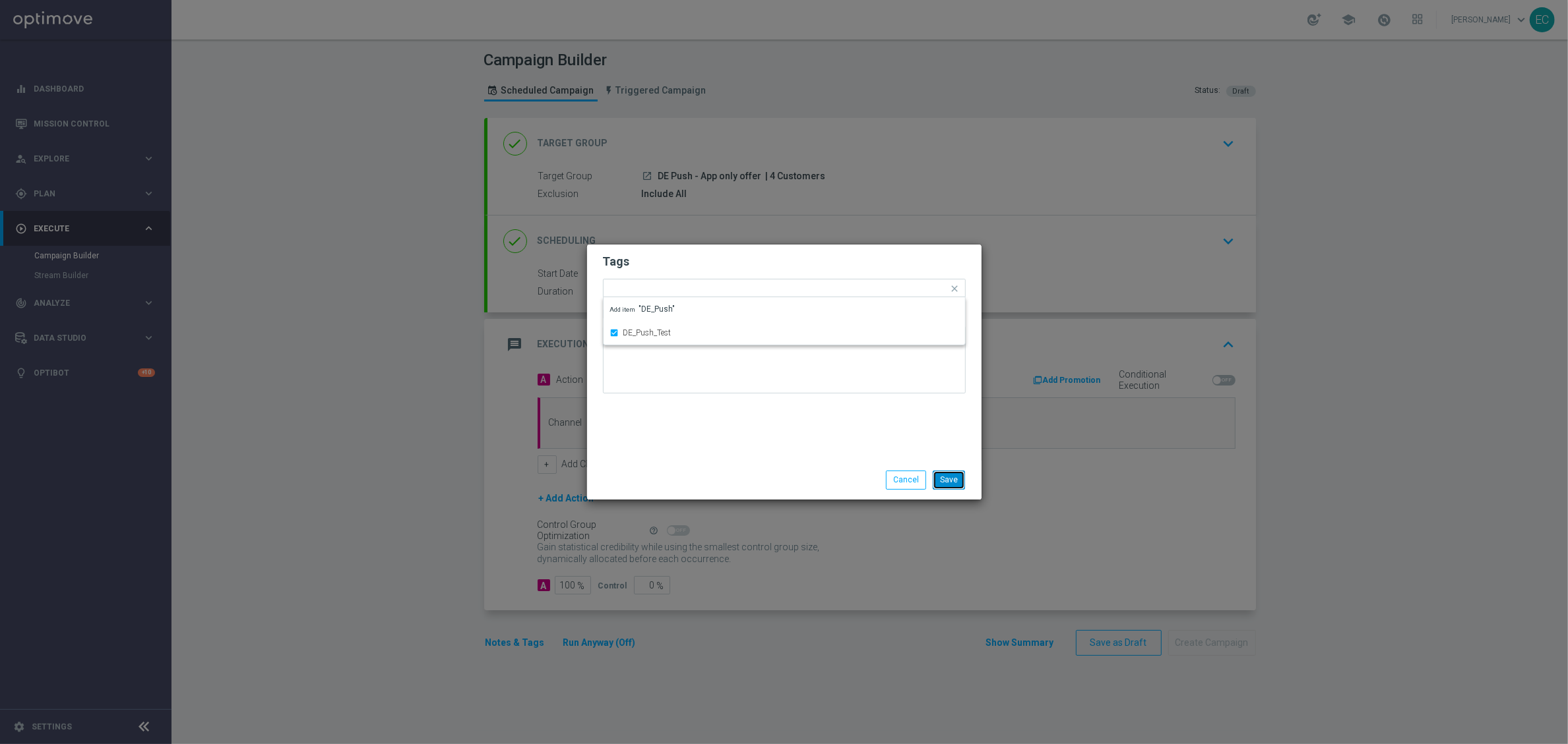
click at [935, 476] on button "Save" at bounding box center [949, 480] width 33 height 18
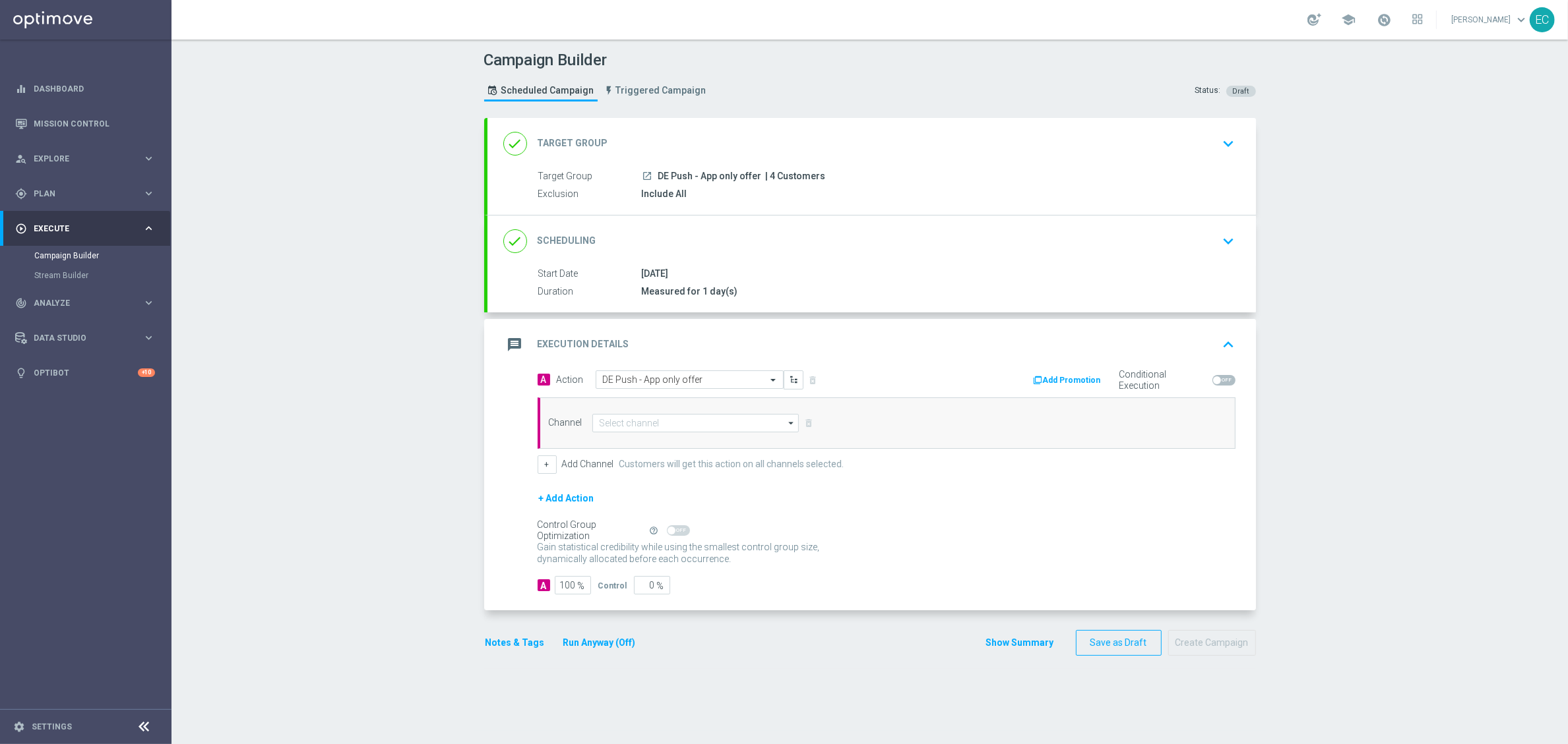
click at [820, 583] on div "A 100 % Control 0 %" at bounding box center [886, 585] width 698 height 18
click at [508, 638] on button "Notes & Tags" at bounding box center [515, 643] width 62 height 16
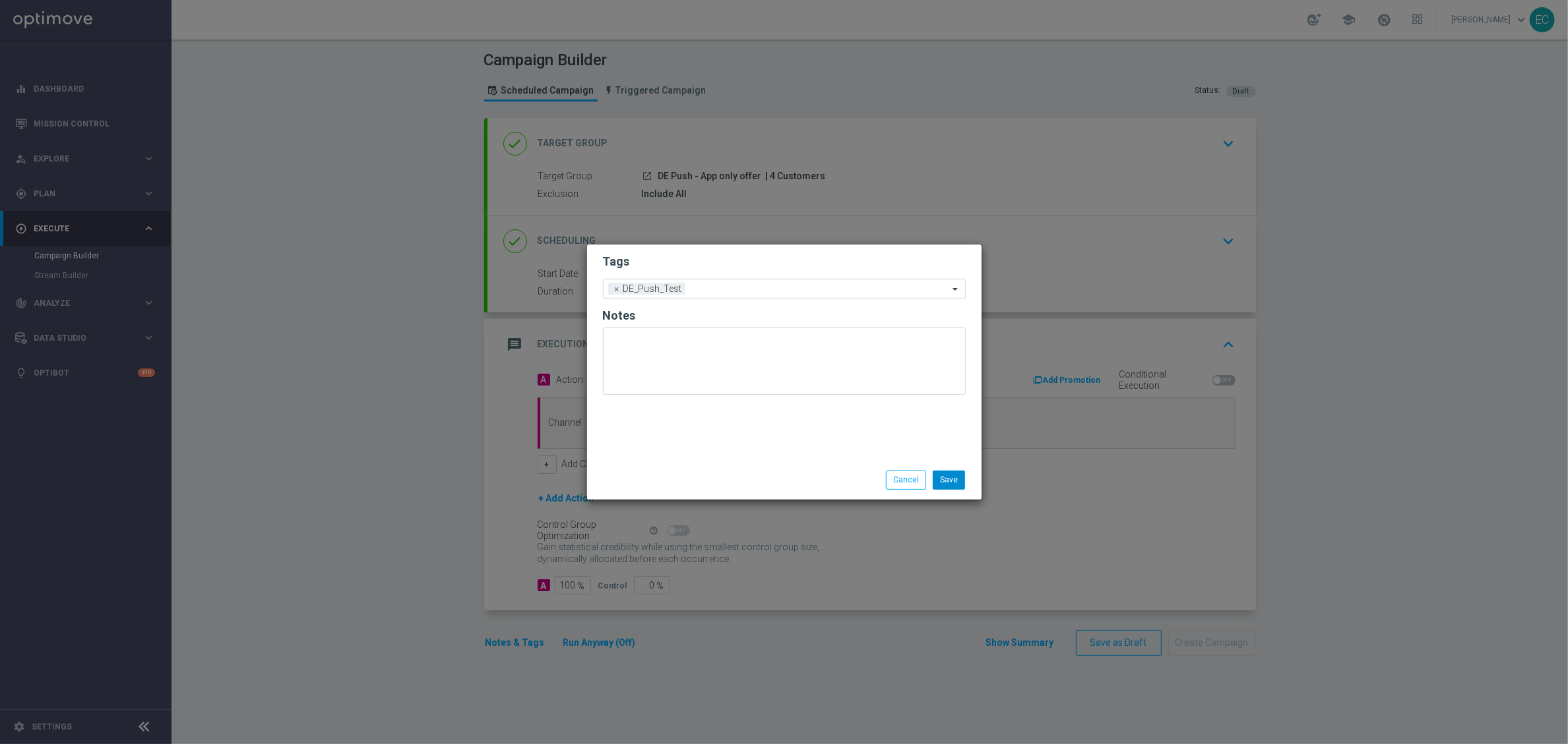
drag, startPoint x: 944, startPoint y: 456, endPoint x: 945, endPoint y: 470, distance: 14.0
click at [944, 457] on div "Tags Add a new tag × DE_Push_Test Notes" at bounding box center [784, 352] width 394 height 216
click at [948, 482] on button "Save" at bounding box center [949, 480] width 33 height 18
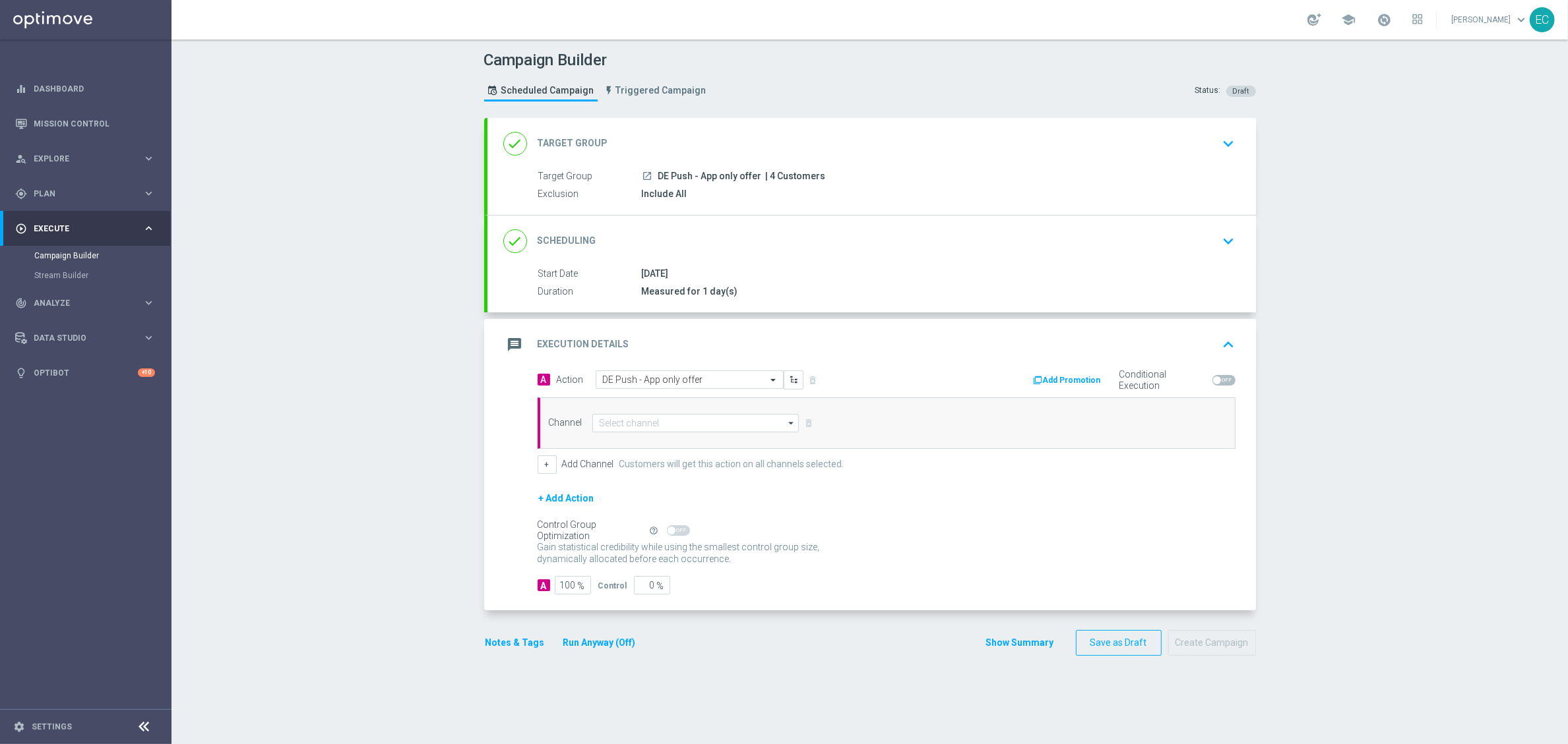
click at [972, 522] on div "+ Add Action" at bounding box center [886, 507] width 698 height 33
click at [713, 424] on input at bounding box center [696, 423] width 207 height 18
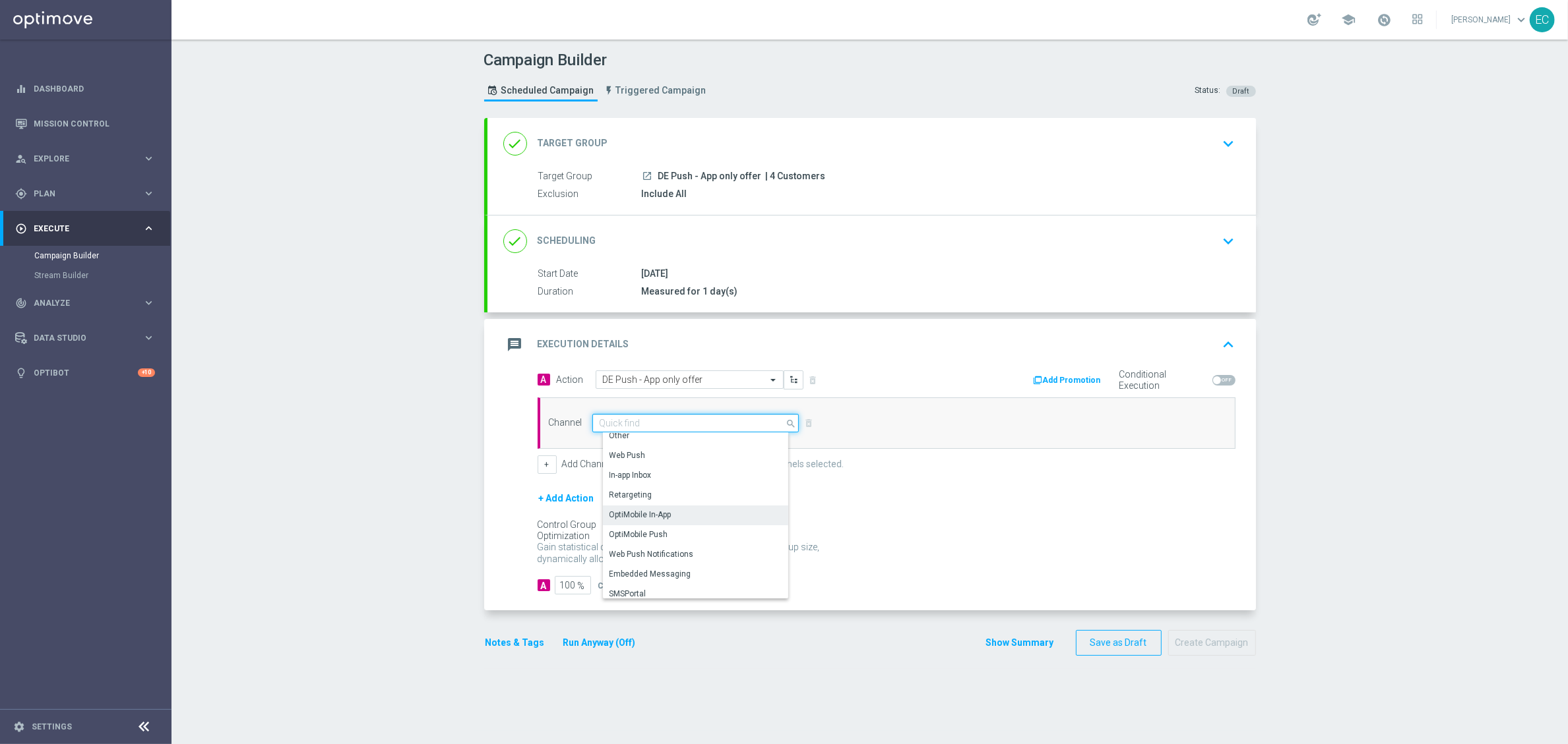
scroll to position [349, 0]
click at [683, 536] on div "OptiMobile Push" at bounding box center [700, 529] width 196 height 20
type input "OptiMobile Push"
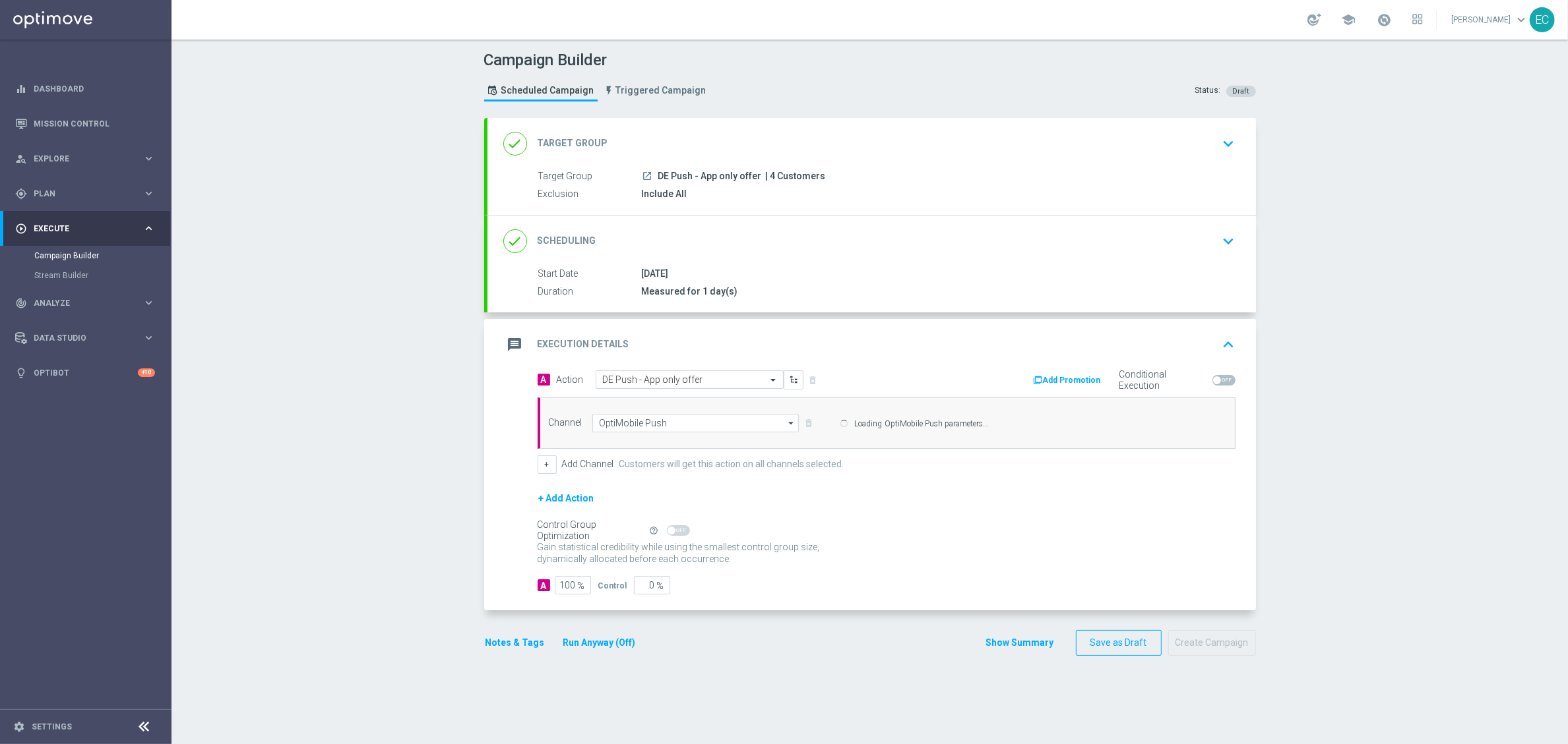
click at [963, 507] on form "A Action Select action DE Push - App only offer delete_forever Add Promotion Co…" at bounding box center [886, 483] width 698 height 225
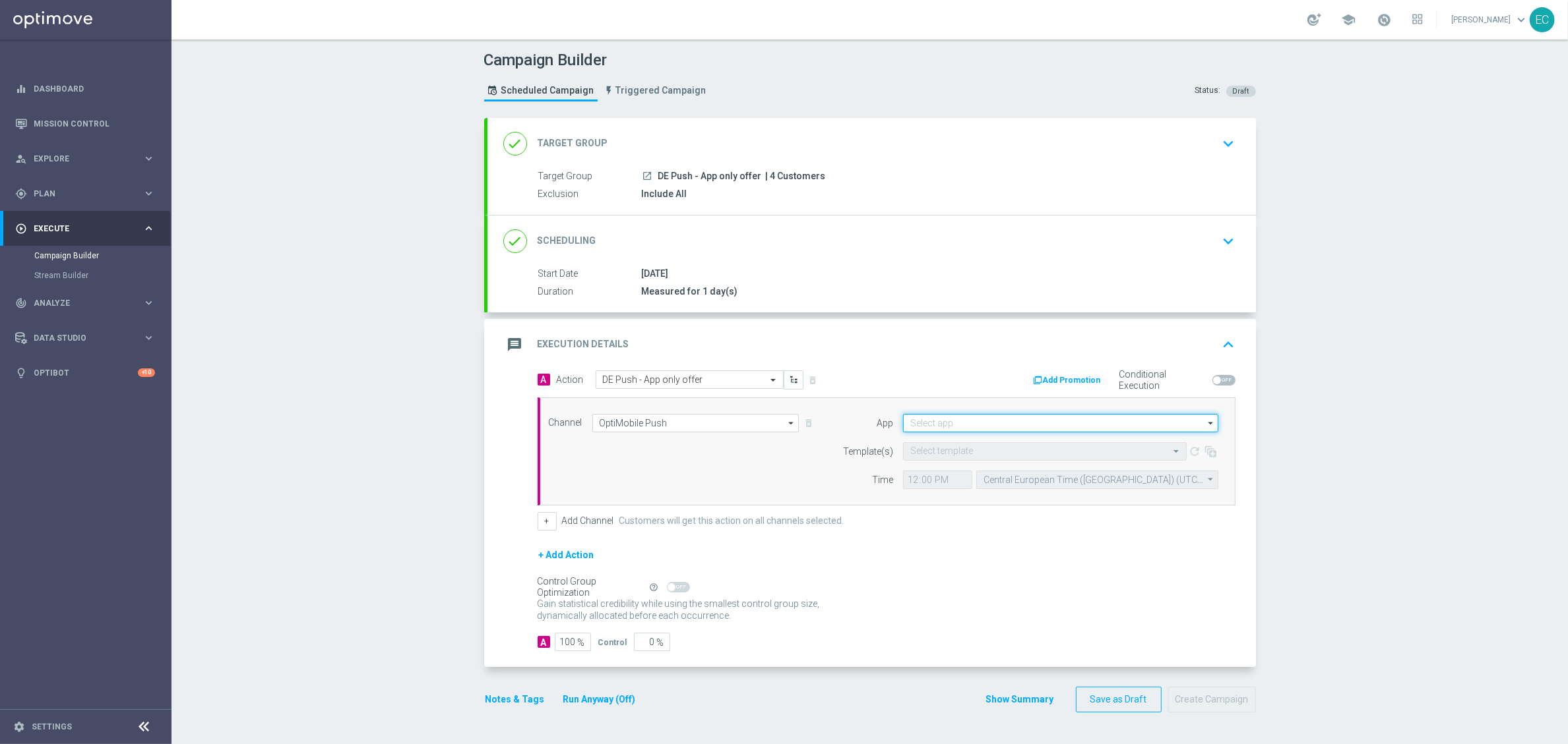
click at [1004, 421] on input at bounding box center [1060, 423] width 315 height 18
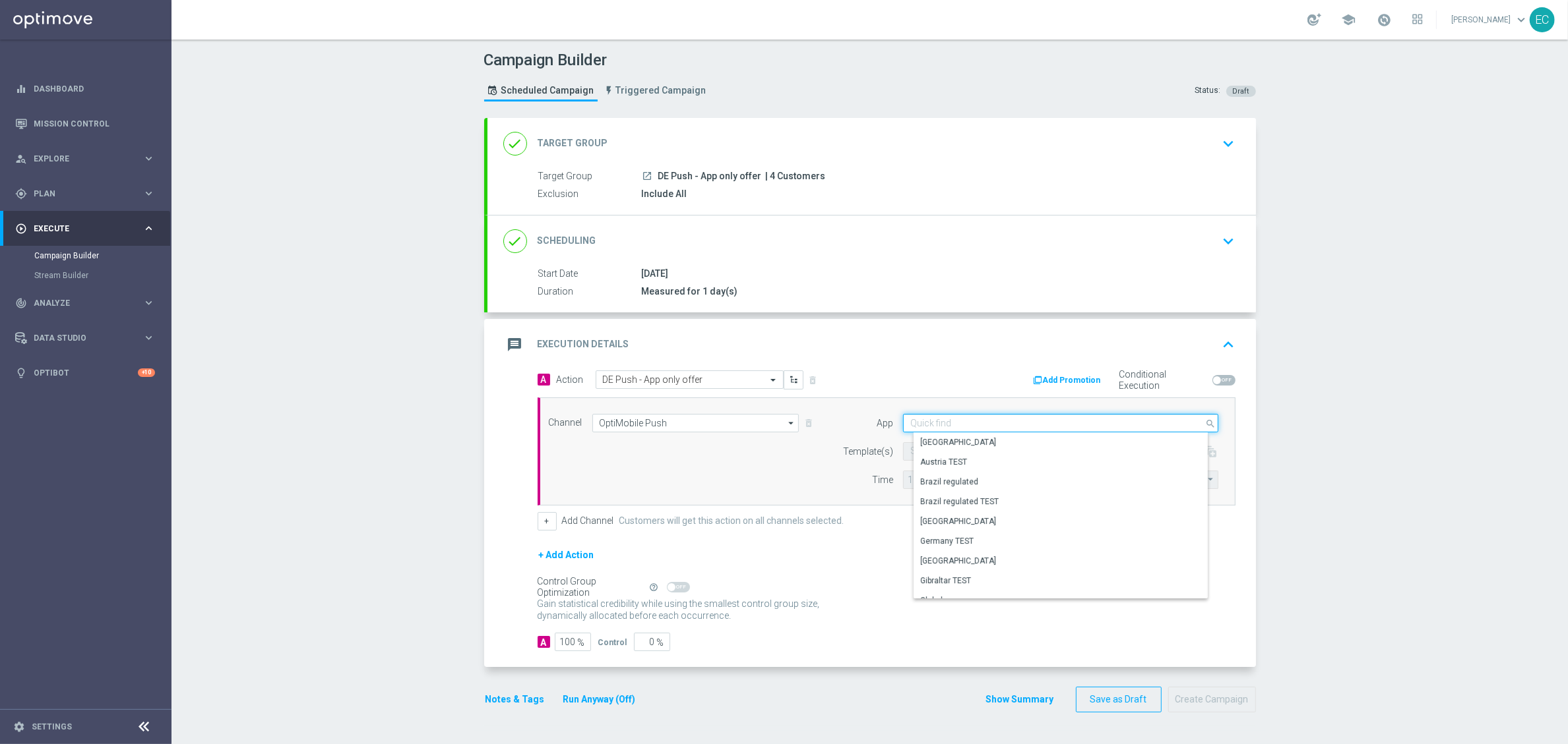
type input "h"
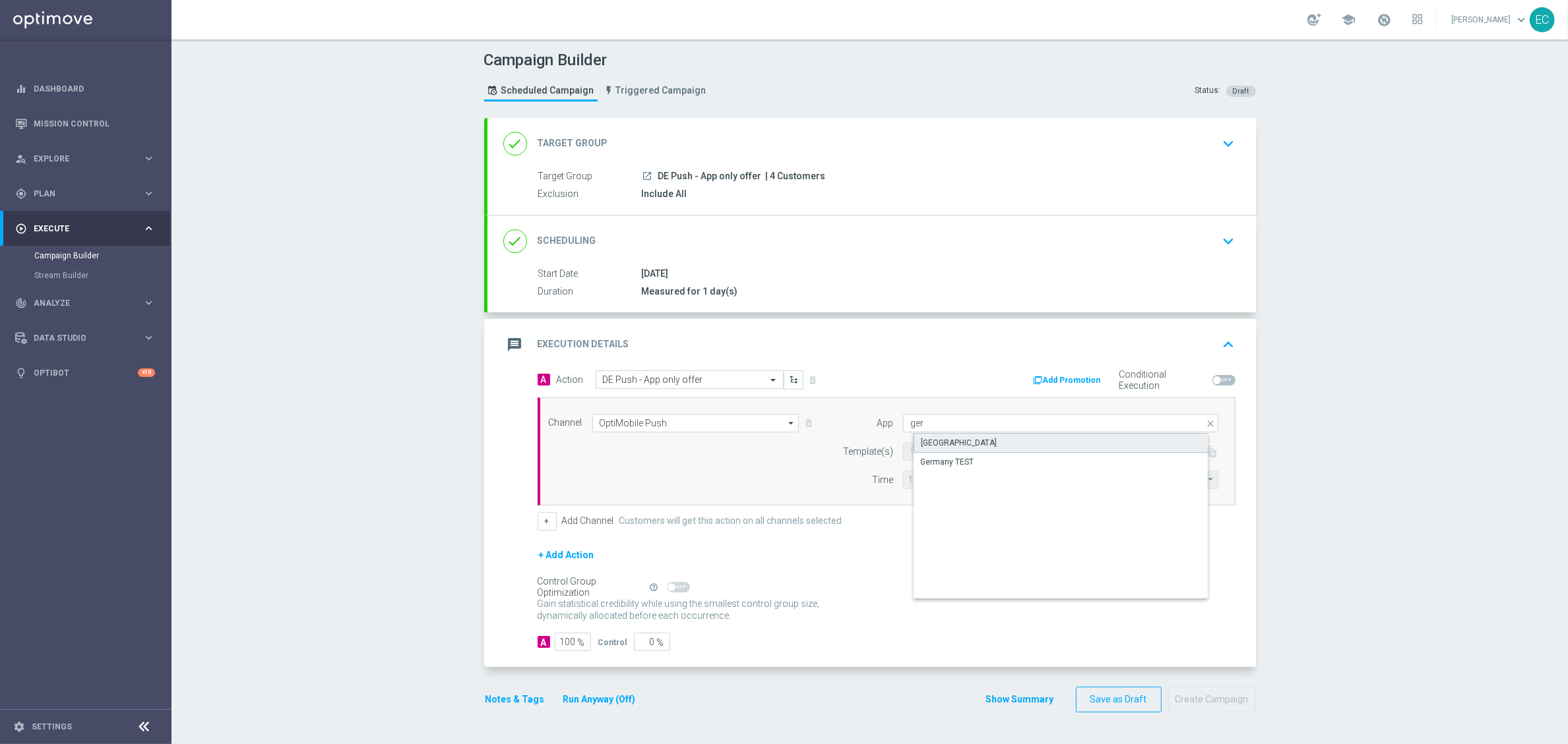
click at [1002, 439] on div "[GEOGRAPHIC_DATA]" at bounding box center [1072, 443] width 316 height 20
type input "[GEOGRAPHIC_DATA]"
click at [966, 457] on input "text" at bounding box center [1031, 452] width 242 height 11
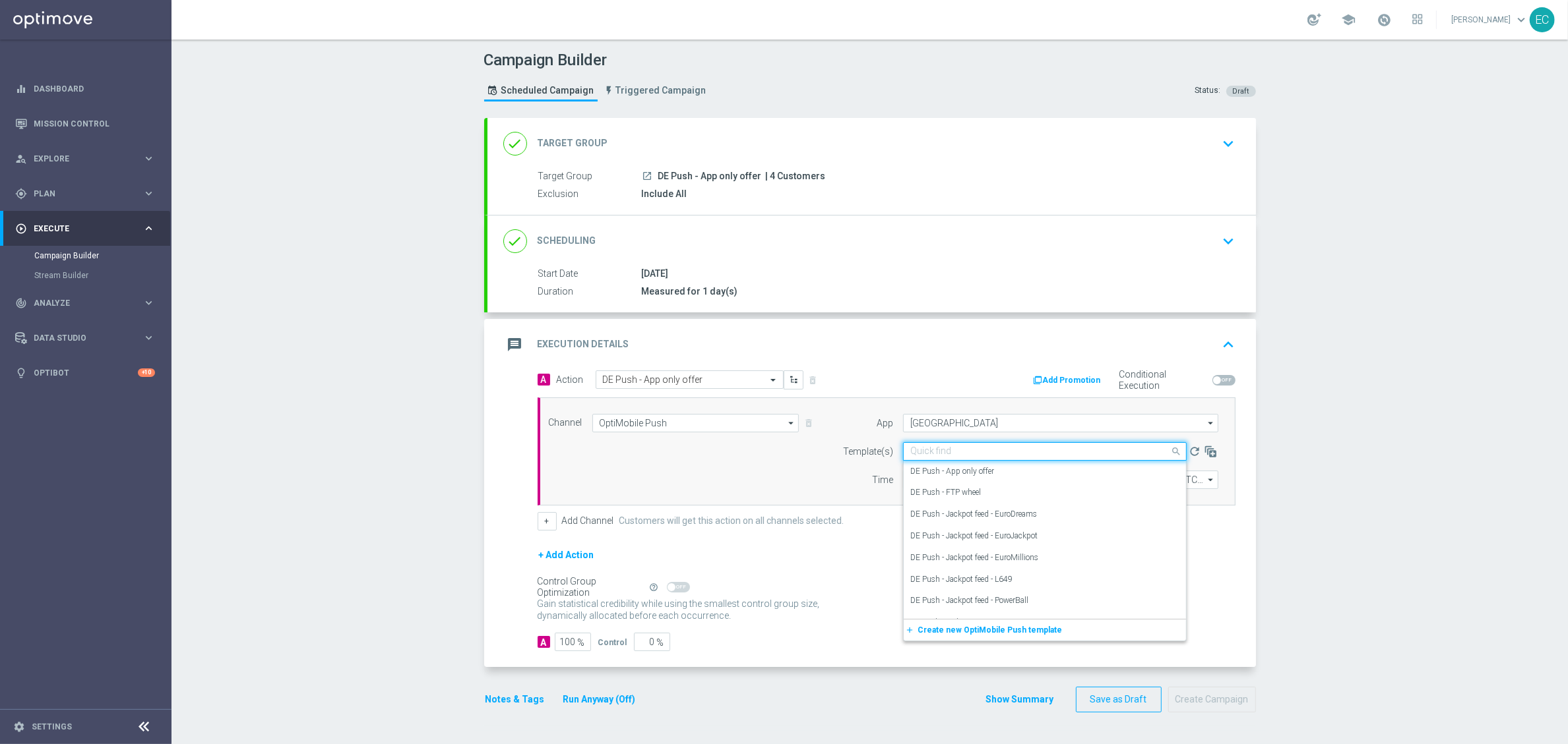
paste input "DE Push - App only offer"
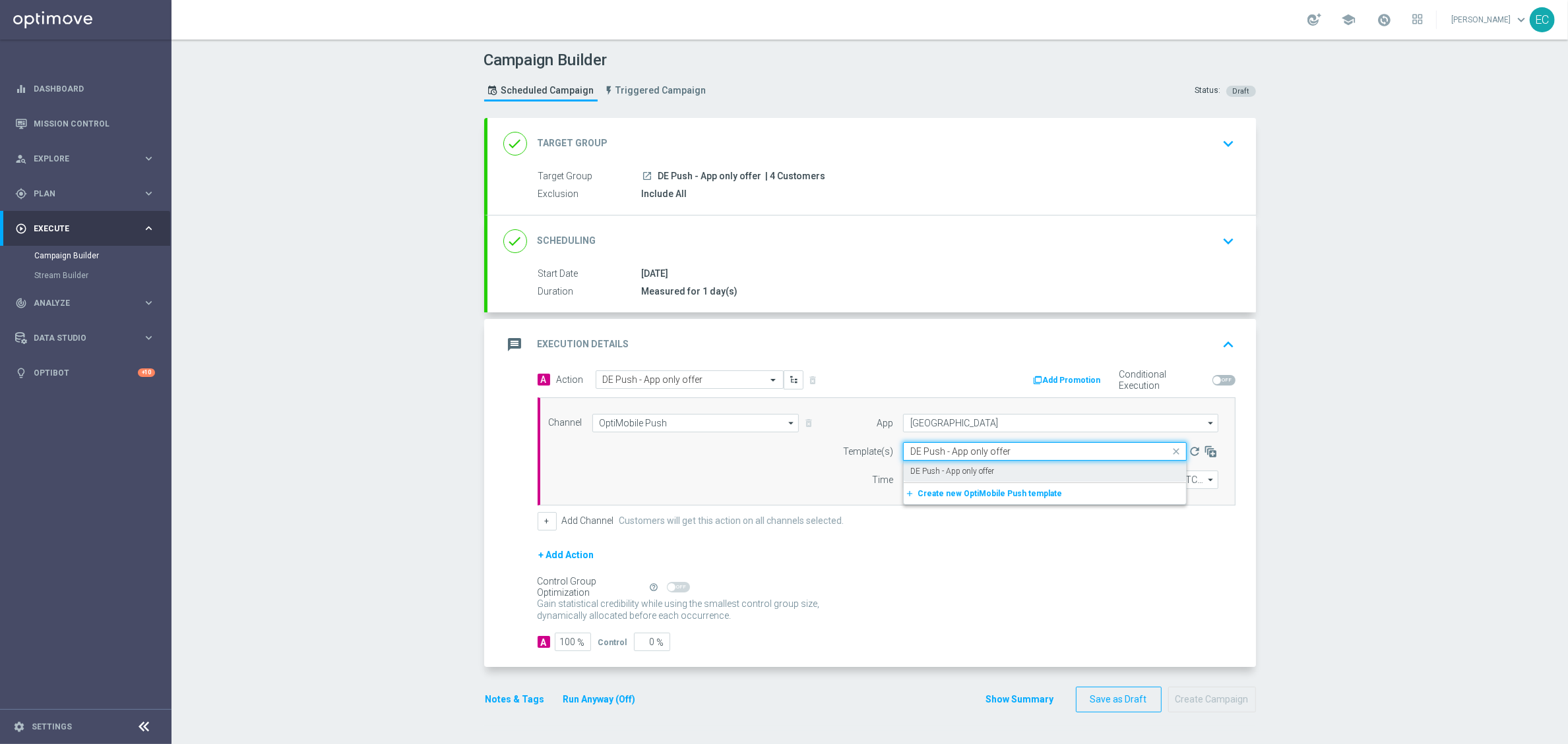
click at [1012, 477] on div "DE Push - App only offer" at bounding box center [1045, 471] width 269 height 22
type input "DE Push - App only offer"
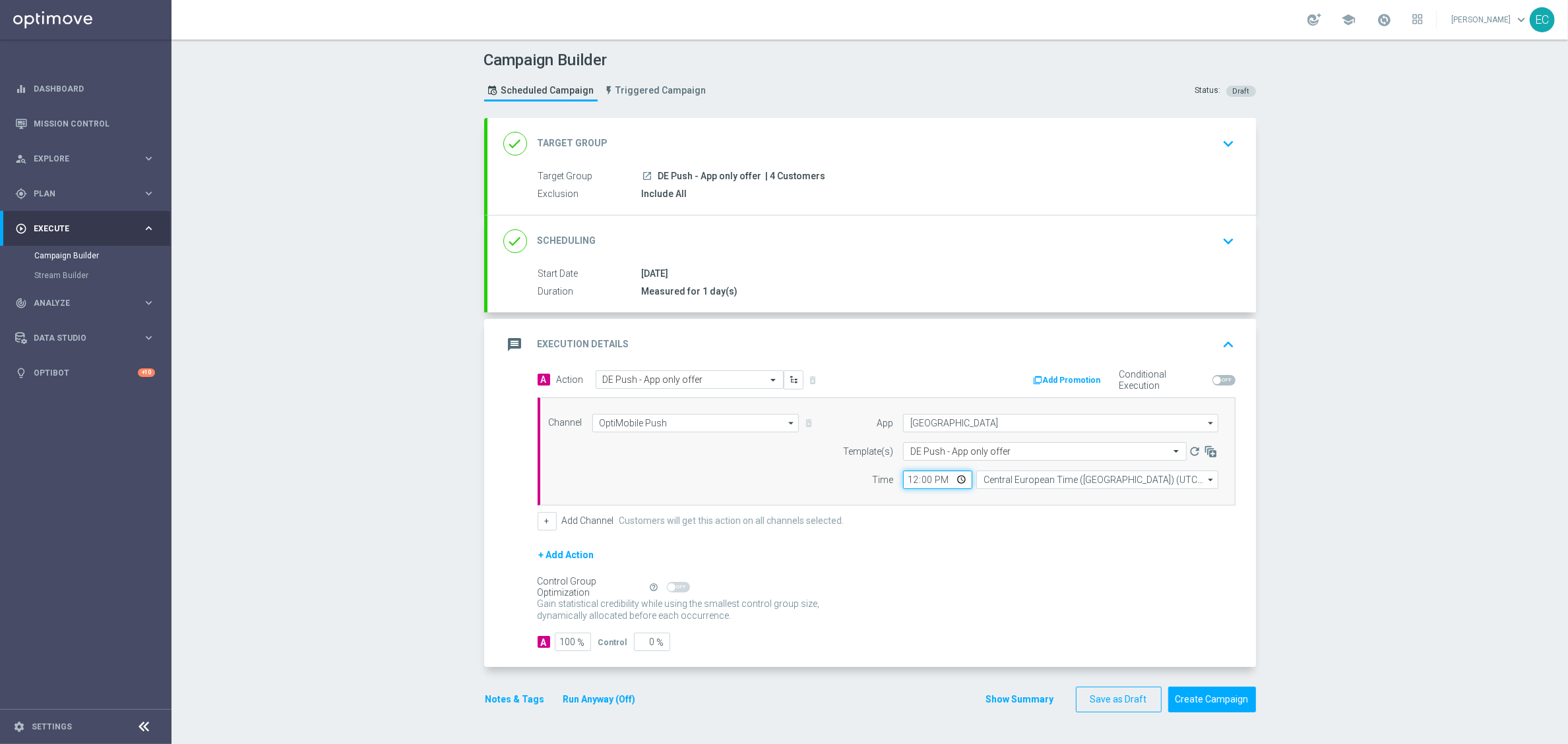
click at [903, 479] on input "12:00" at bounding box center [938, 480] width 69 height 18
click at [512, 638] on button "Notes & Tags" at bounding box center [515, 699] width 62 height 16
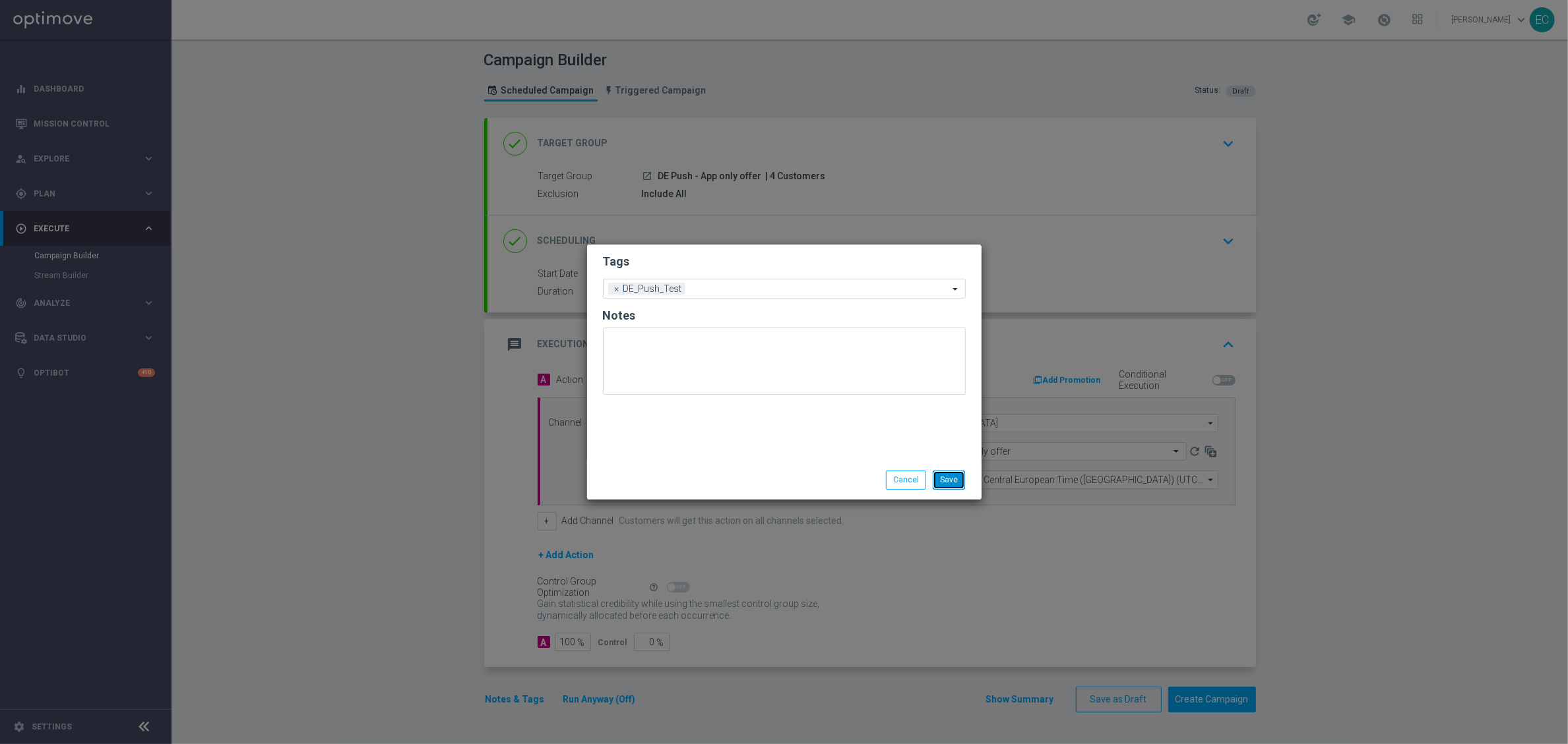
click at [943, 487] on button "Save" at bounding box center [949, 480] width 33 height 18
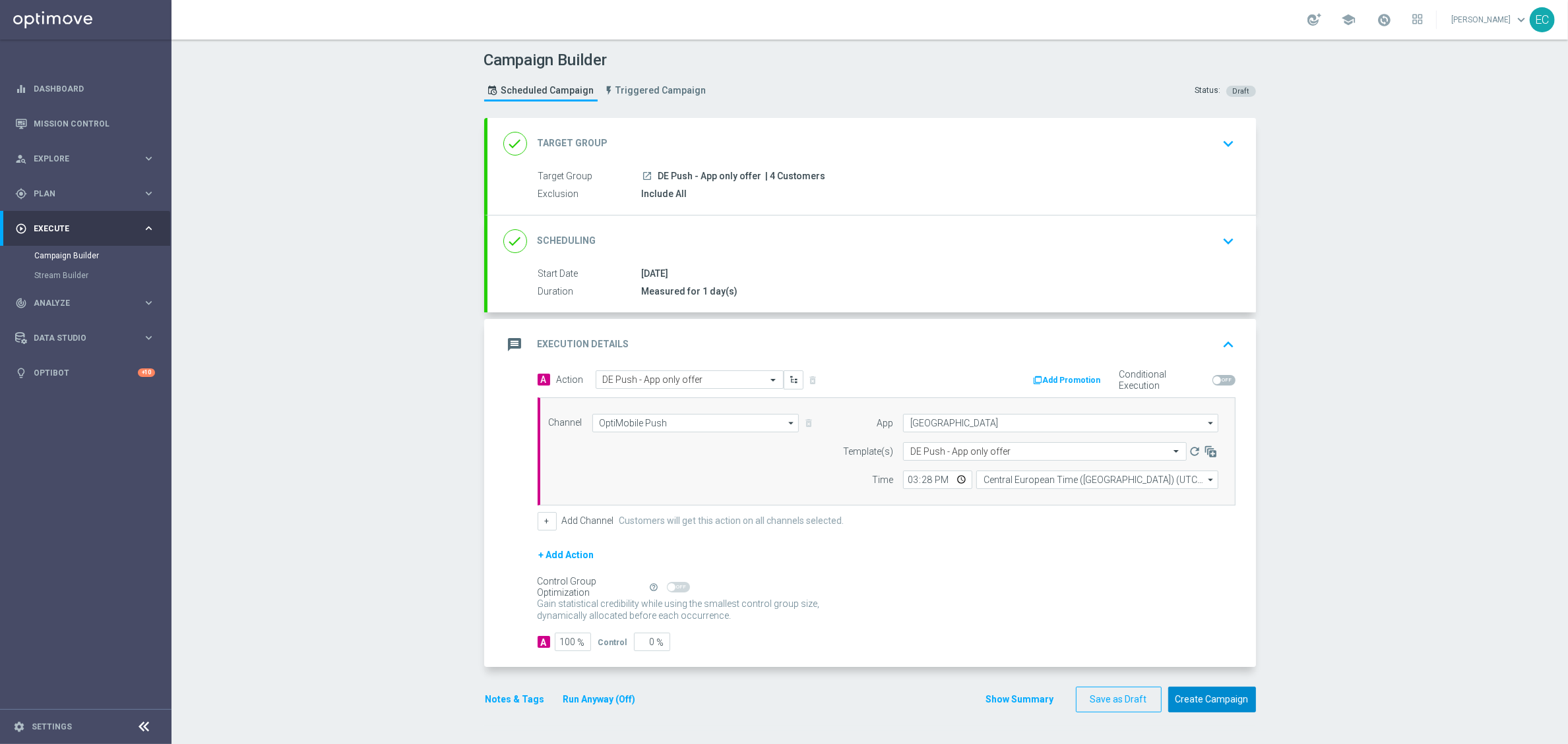
click at [1208, 638] on button "Create Campaign" at bounding box center [1212, 700] width 88 height 26
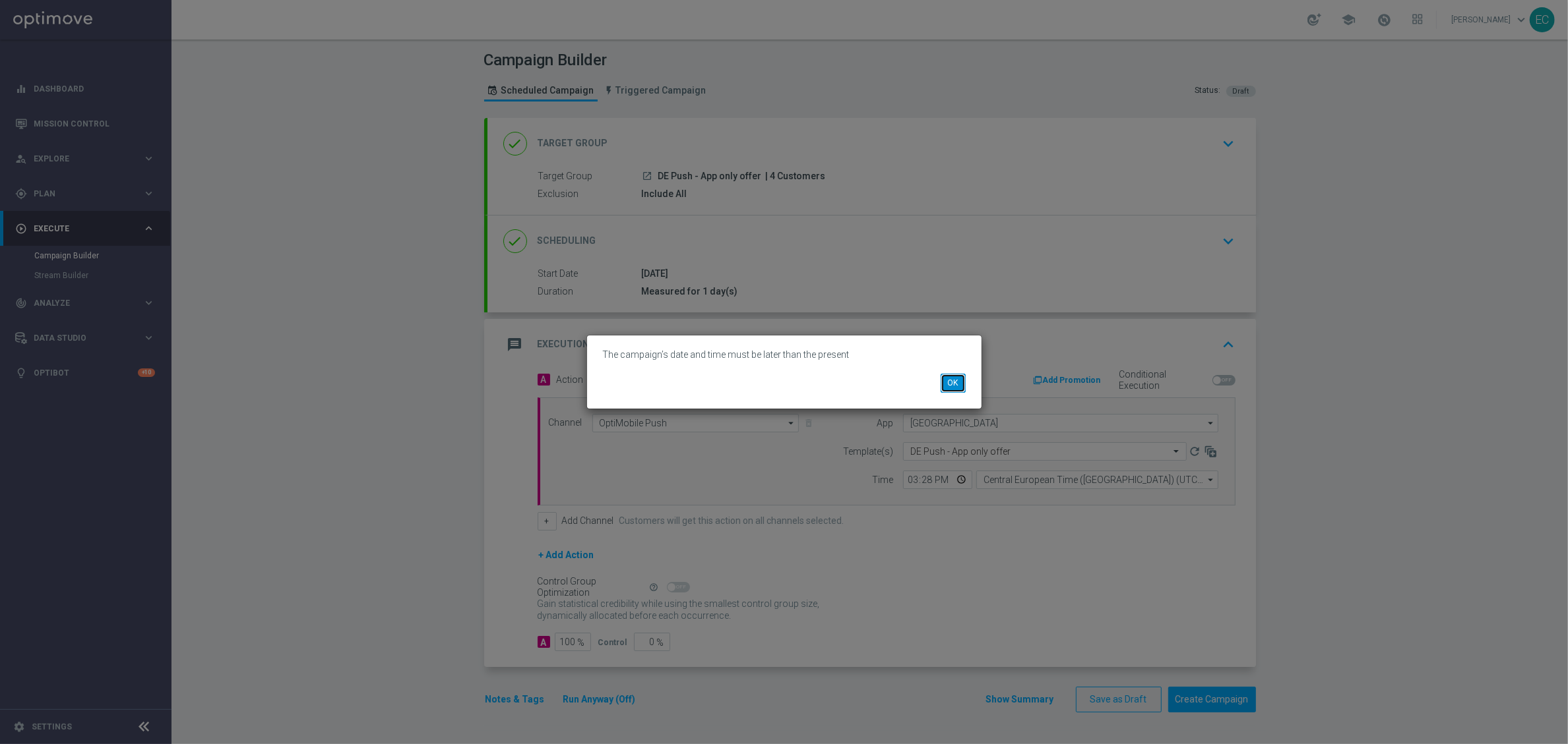
click at [952, 382] on button "OK" at bounding box center [953, 383] width 25 height 18
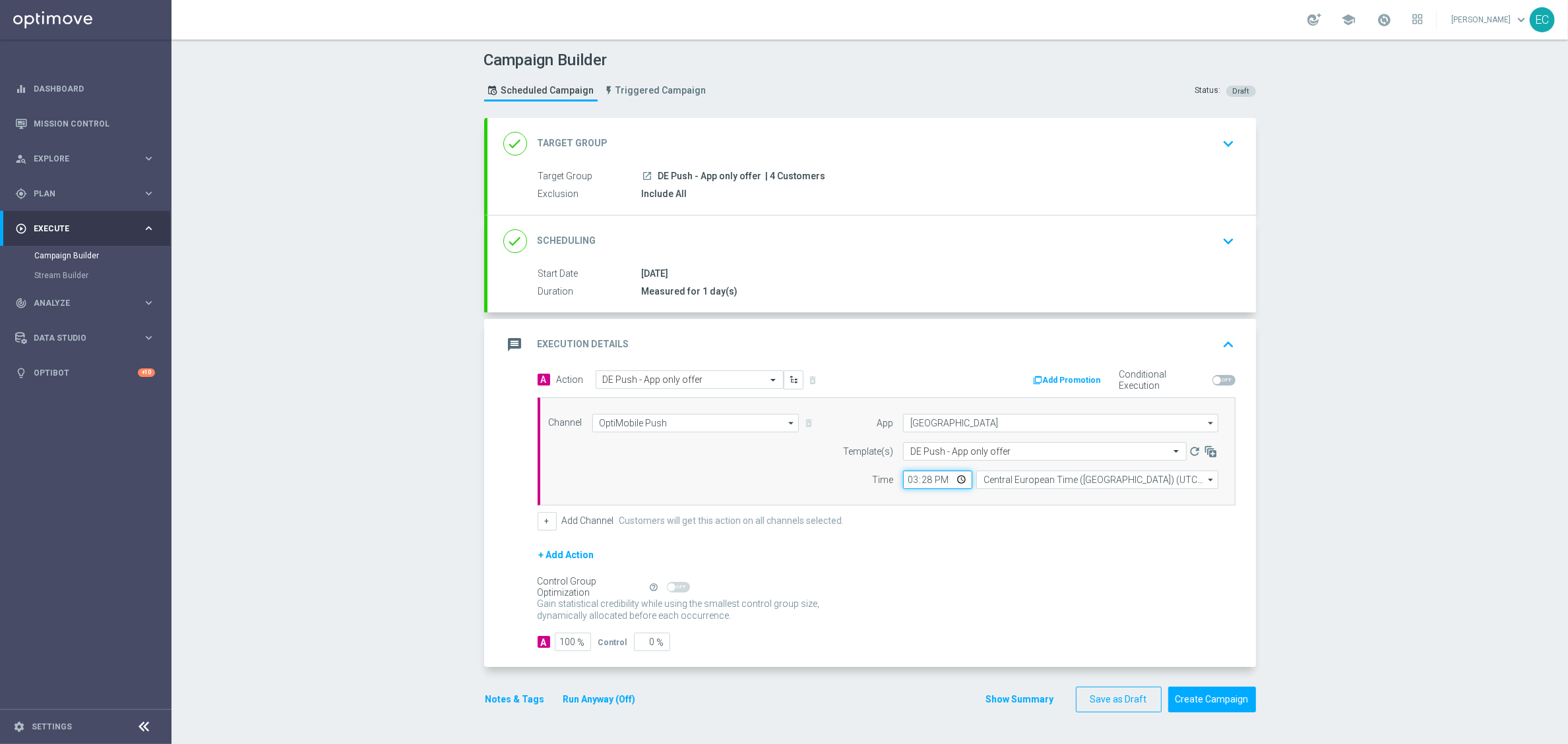
click at [922, 483] on input "15:28" at bounding box center [938, 480] width 69 height 18
type input "15:39"
click at [996, 587] on div "Control Group Optimization Self Optimizing Campaign help_outline" at bounding box center [886, 587] width 698 height 14
click at [1199, 638] on button "Create Campaign" at bounding box center [1212, 700] width 88 height 26
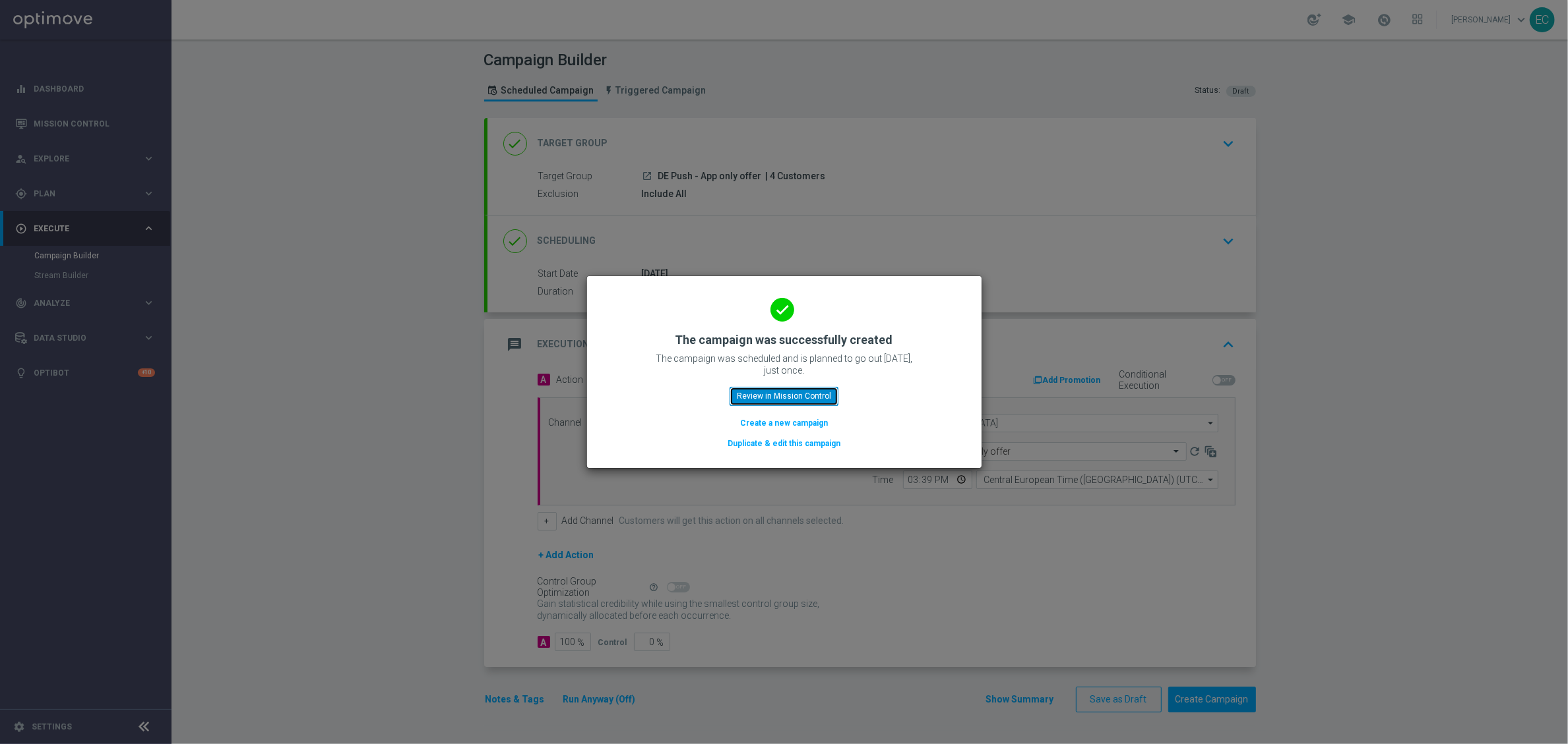
click at [734, 396] on button "Review in Mission Control" at bounding box center [784, 396] width 109 height 18
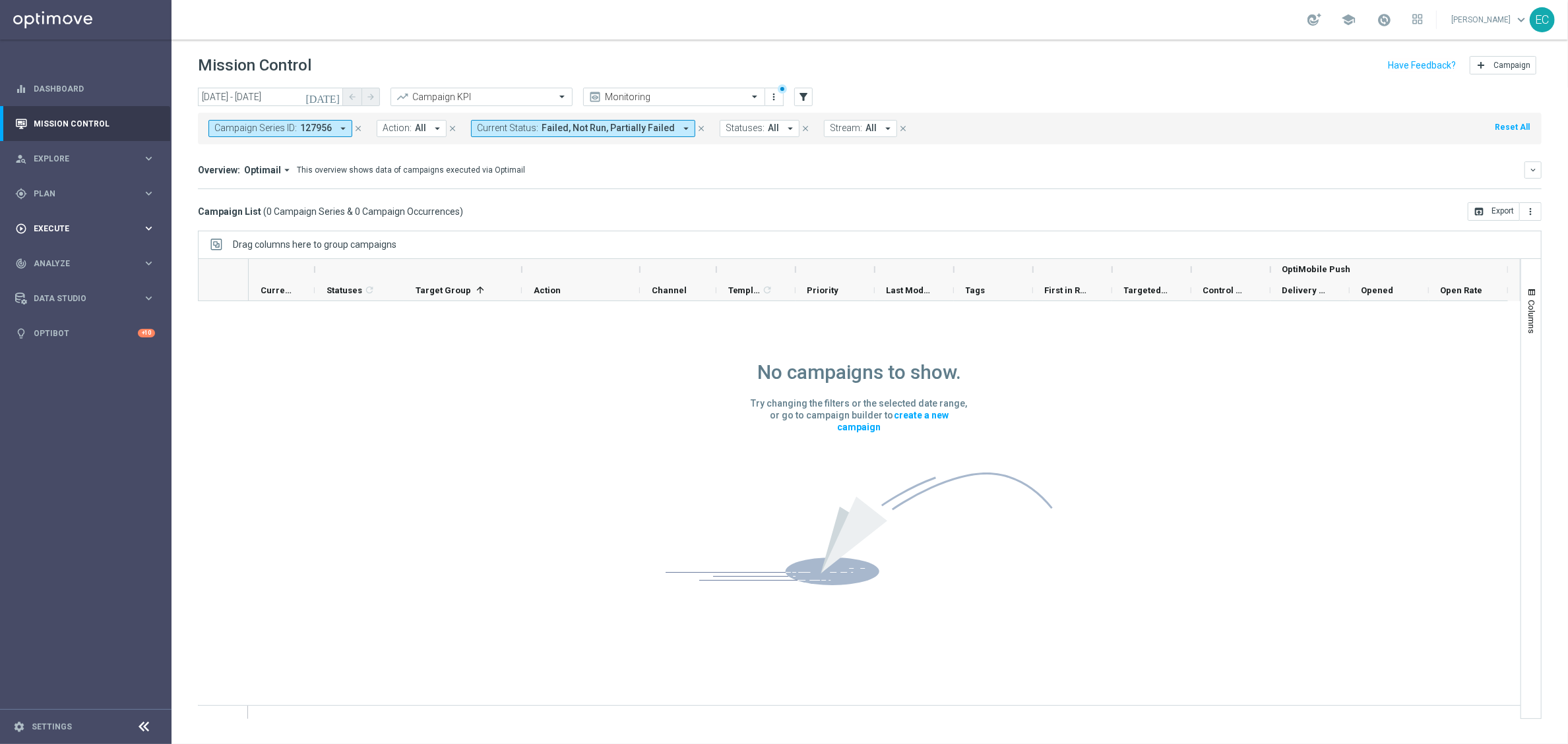
click at [88, 213] on div "play_circle_outline Execute keyboard_arrow_right" at bounding box center [85, 228] width 170 height 35
click at [84, 188] on div "gps_fixed Plan" at bounding box center [79, 193] width 128 height 12
click at [65, 211] on div "Target Groups" at bounding box center [102, 221] width 136 height 20
click at [69, 218] on link "Target Groups" at bounding box center [85, 220] width 103 height 11
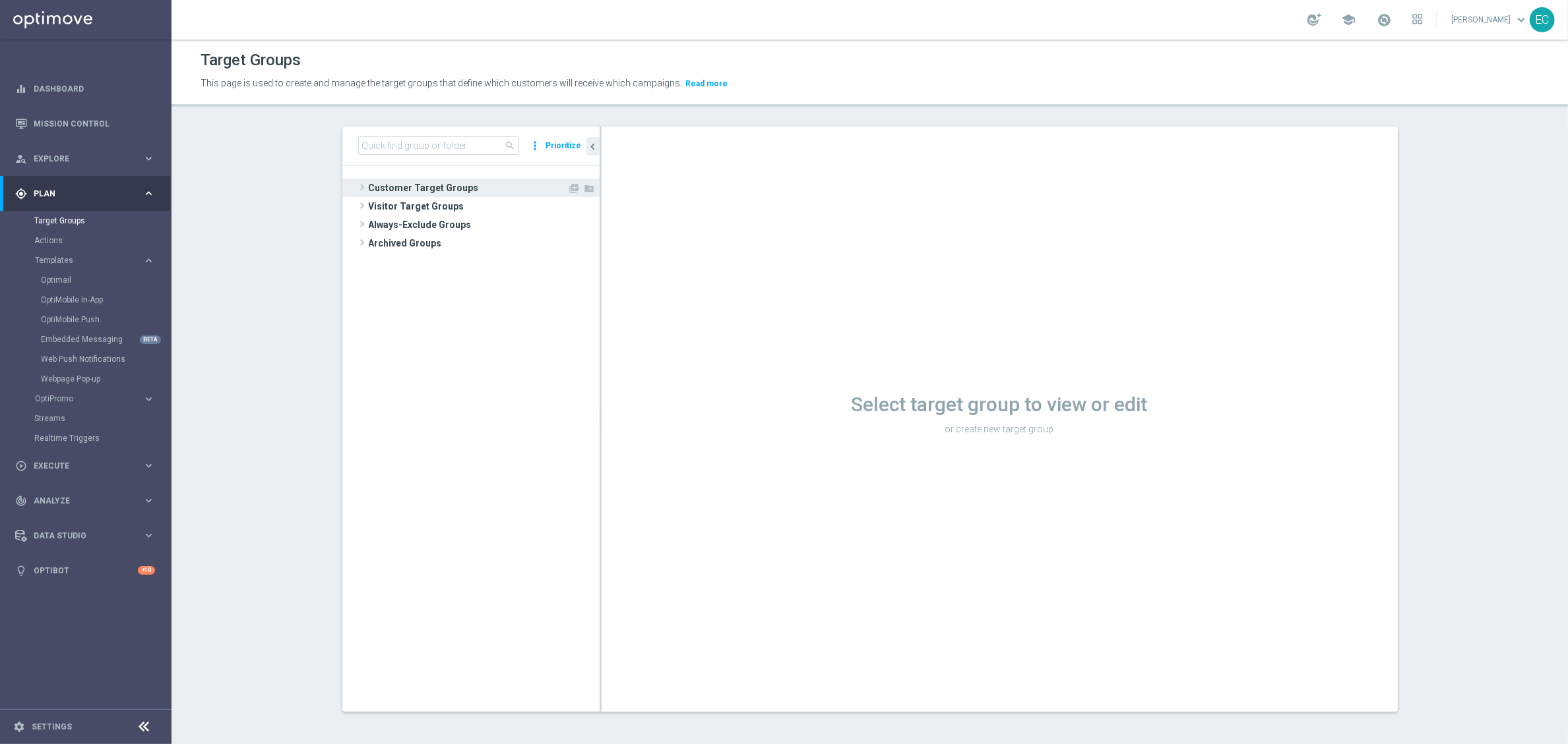
click at [437, 181] on span "Customer Target Groups" at bounding box center [468, 188] width 199 height 18
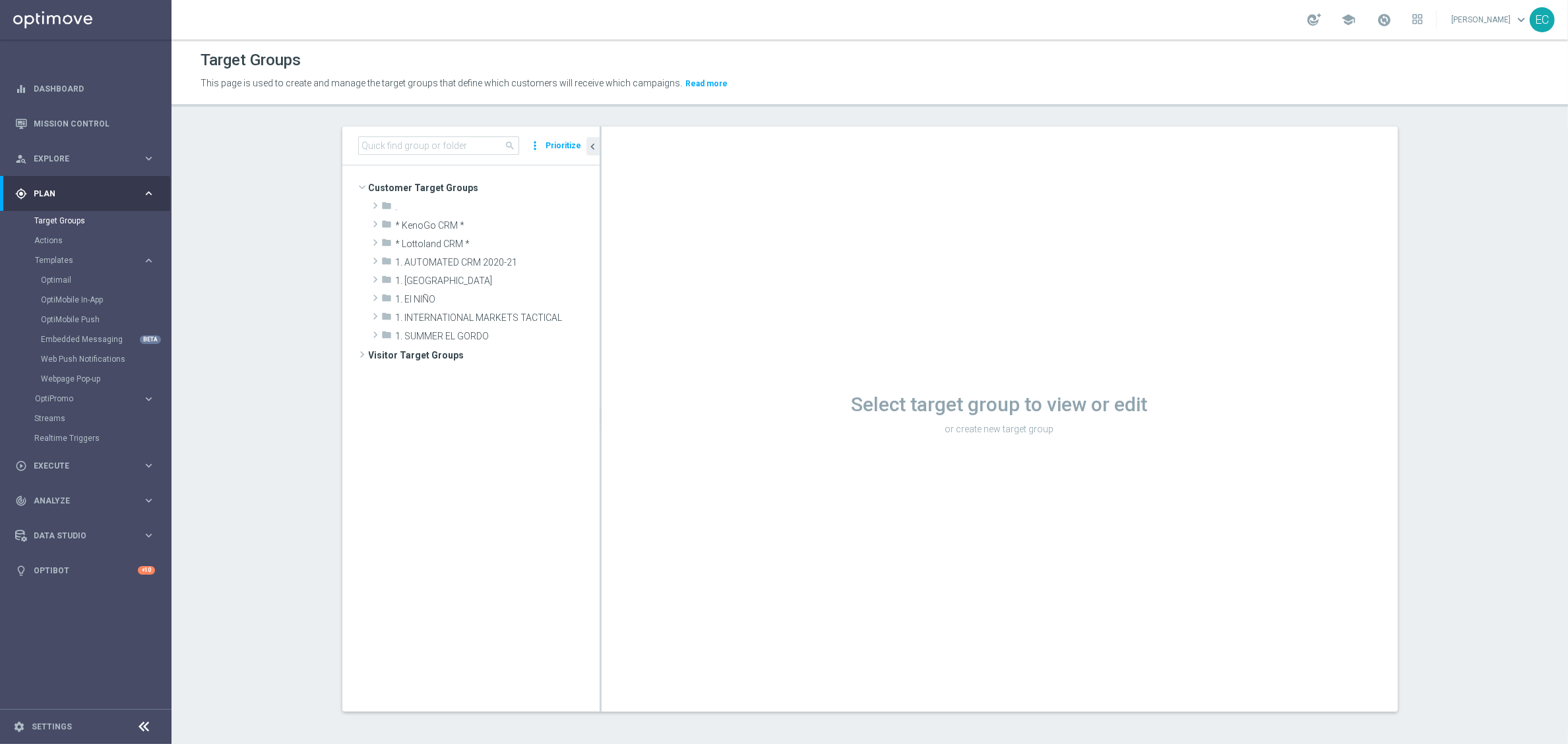
click at [421, 135] on div "search more_vert Prioritize" at bounding box center [471, 146] width 257 height 39
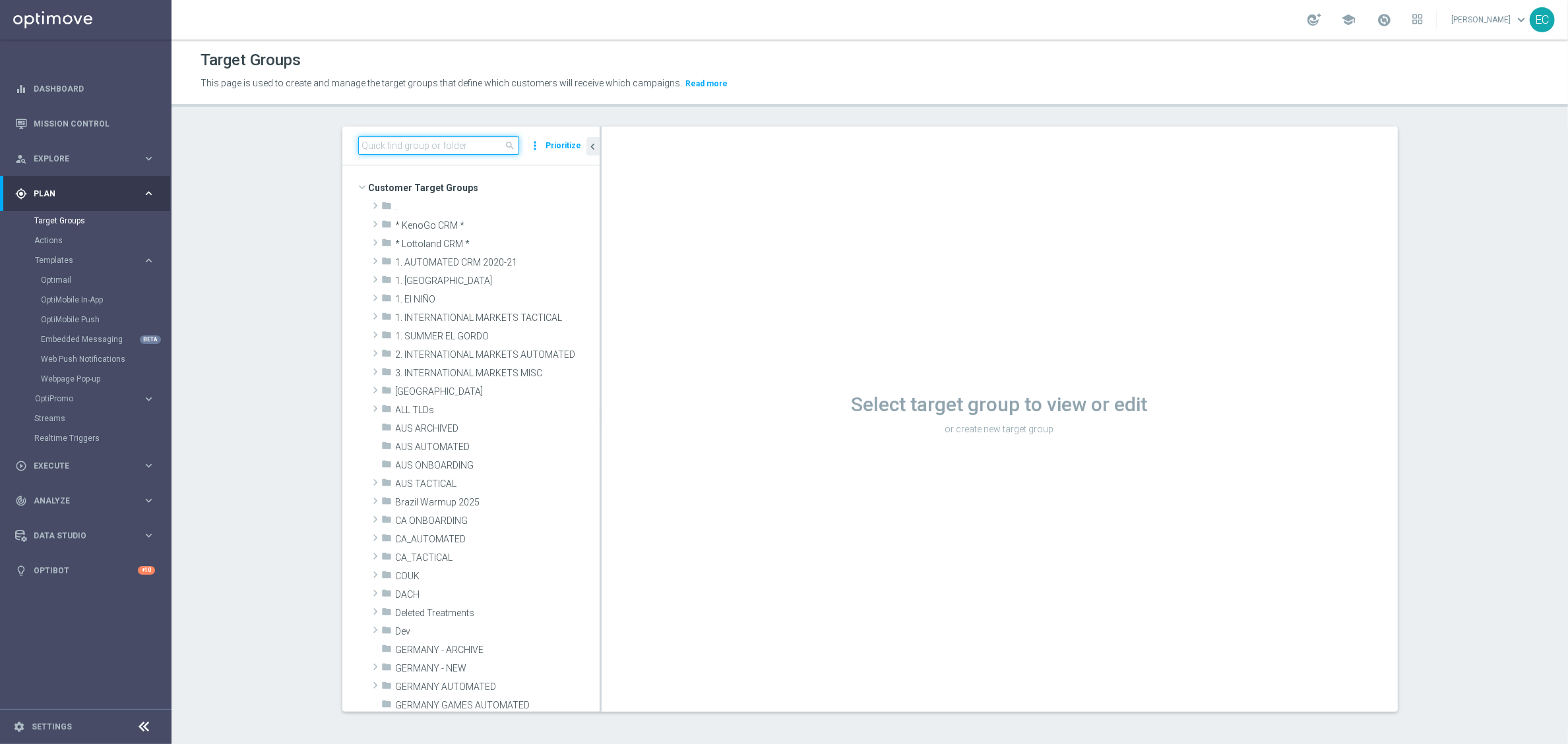
click at [423, 147] on input at bounding box center [438, 146] width 161 height 18
paste input "DE Push - Link to Sportsbook short code"
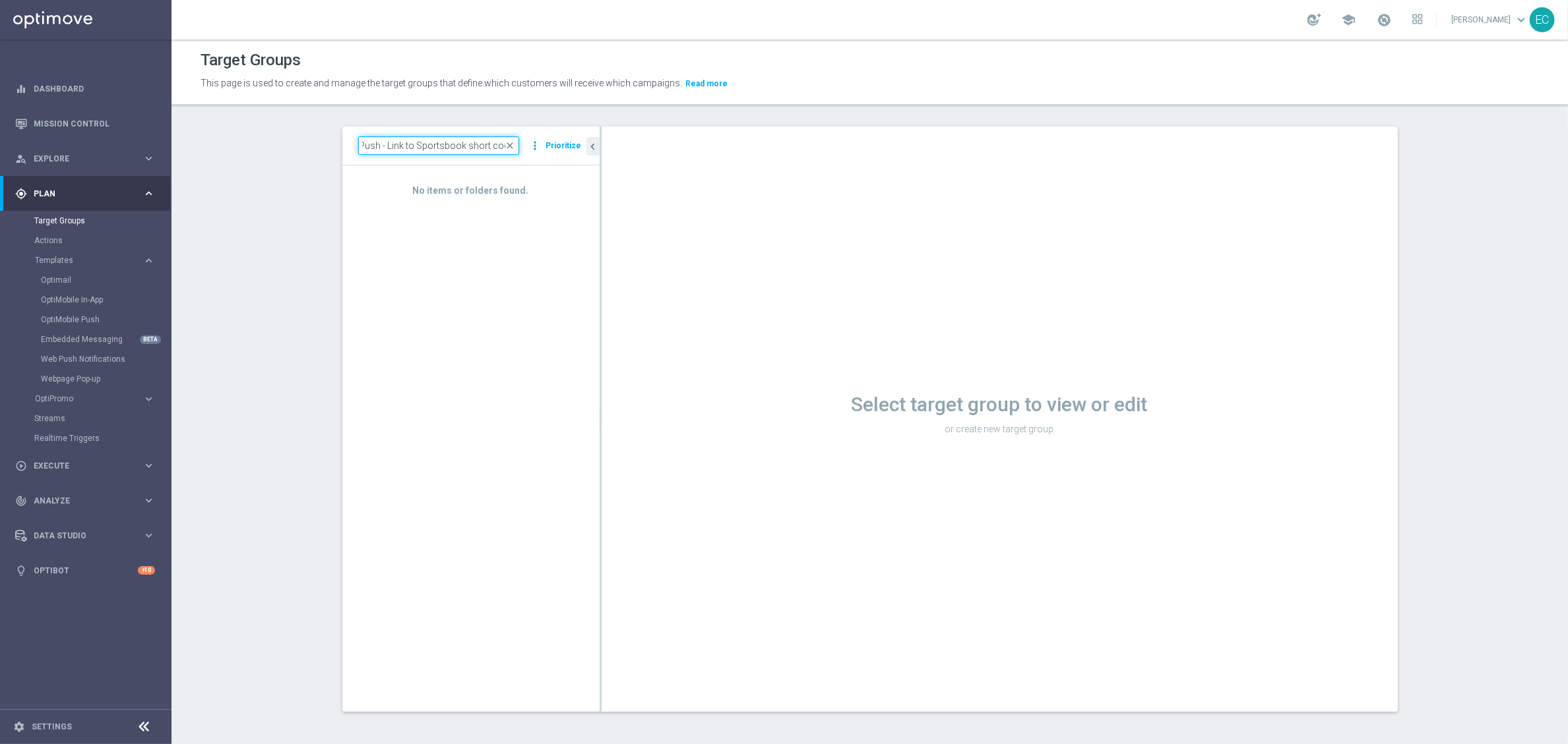
click at [410, 137] on input "DE Push - Link to Sportsbook short code" at bounding box center [438, 146] width 161 height 18
drag, startPoint x: 380, startPoint y: 147, endPoint x: 765, endPoint y: 151, distance: 385.0
click at [765, 151] on as-split "DE Push - Link to Sportsbook short code close more_vert Prioritize No items or …" at bounding box center [870, 419] width 1055 height 585
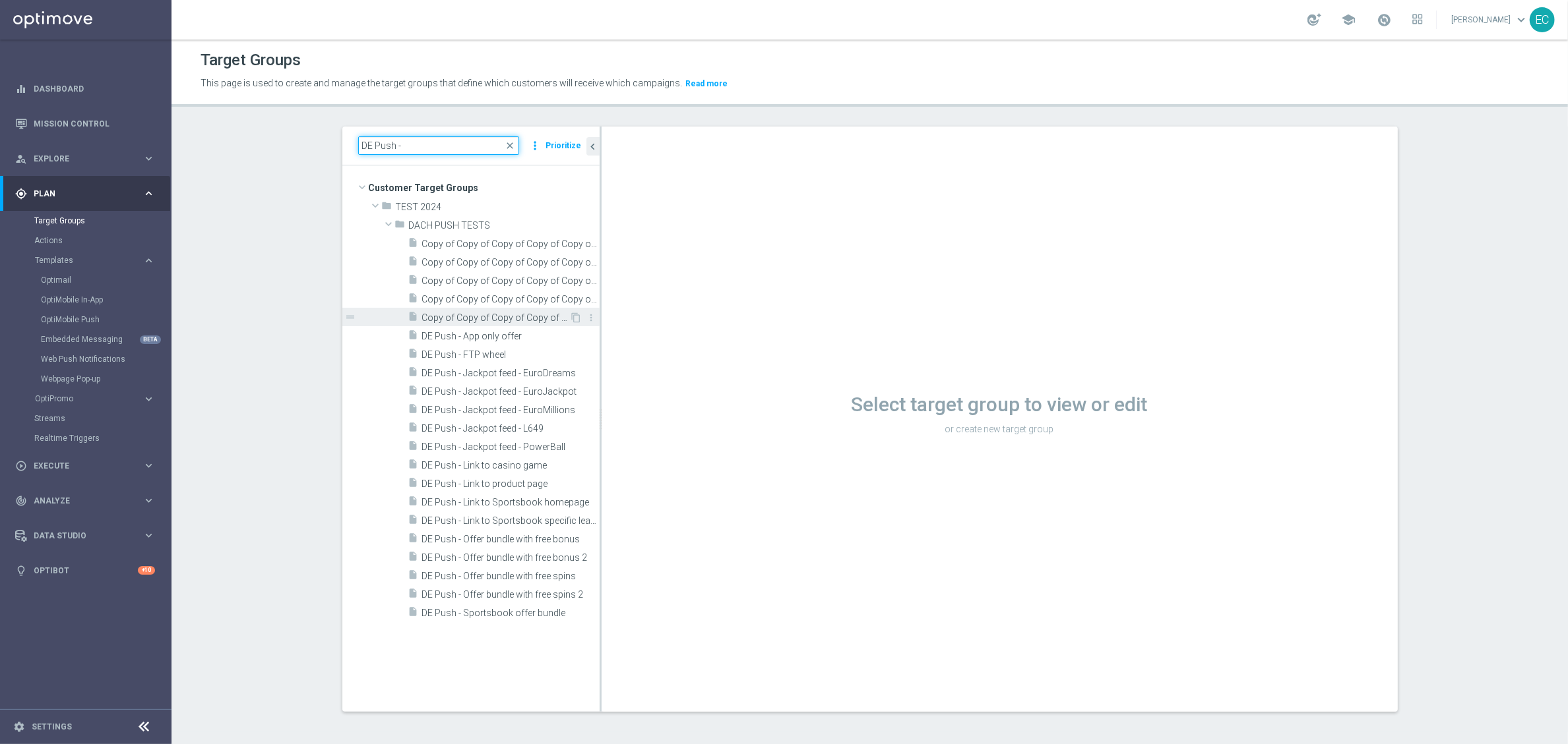
type input "DE Push -"
click at [511, 320] on span "Copy of Copy of Copy of Copy of Copy of Copy of Copy of Copy of Copy of DE Push…" at bounding box center [495, 318] width 147 height 11
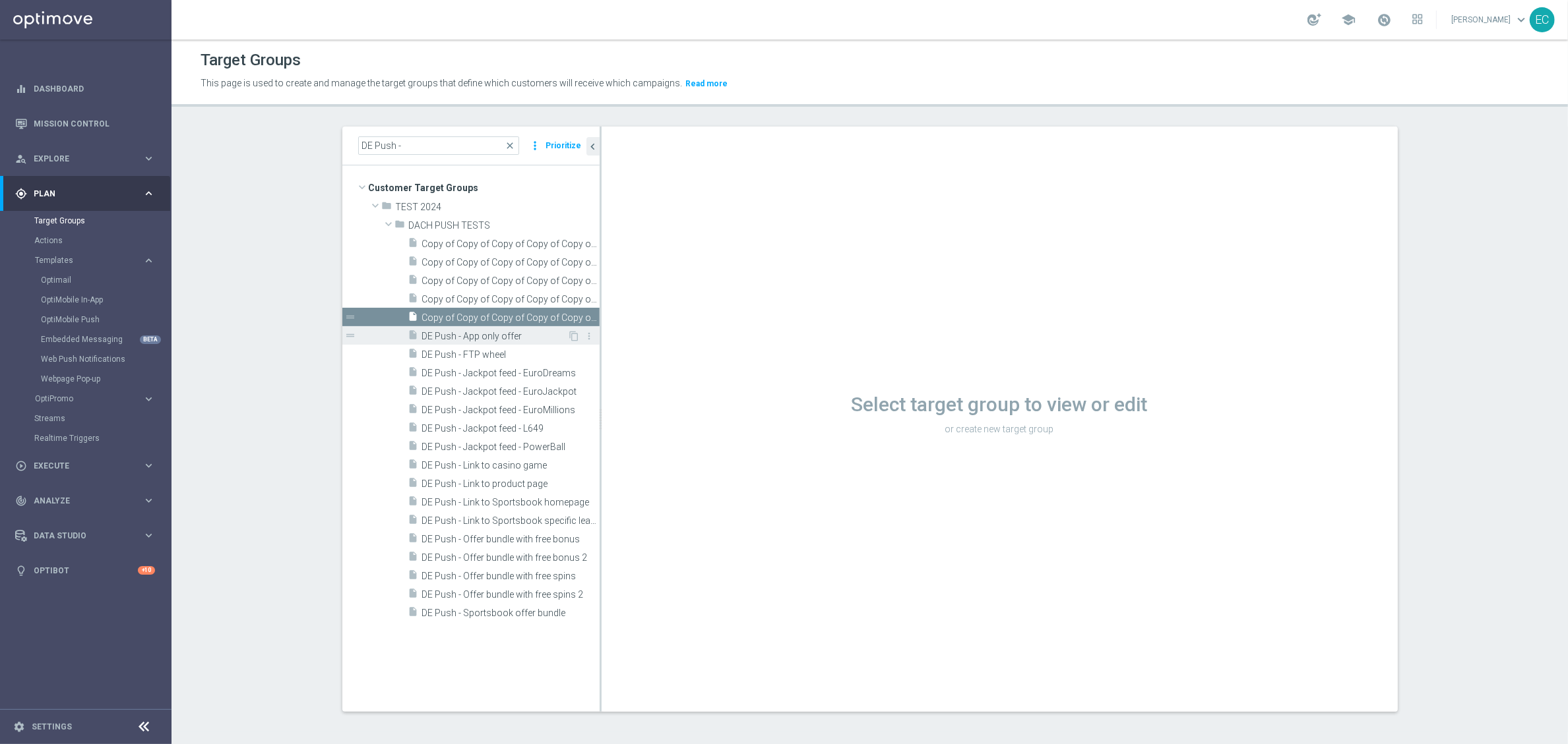
click at [516, 334] on span "DE Push - App only offer" at bounding box center [495, 337] width 146 height 11
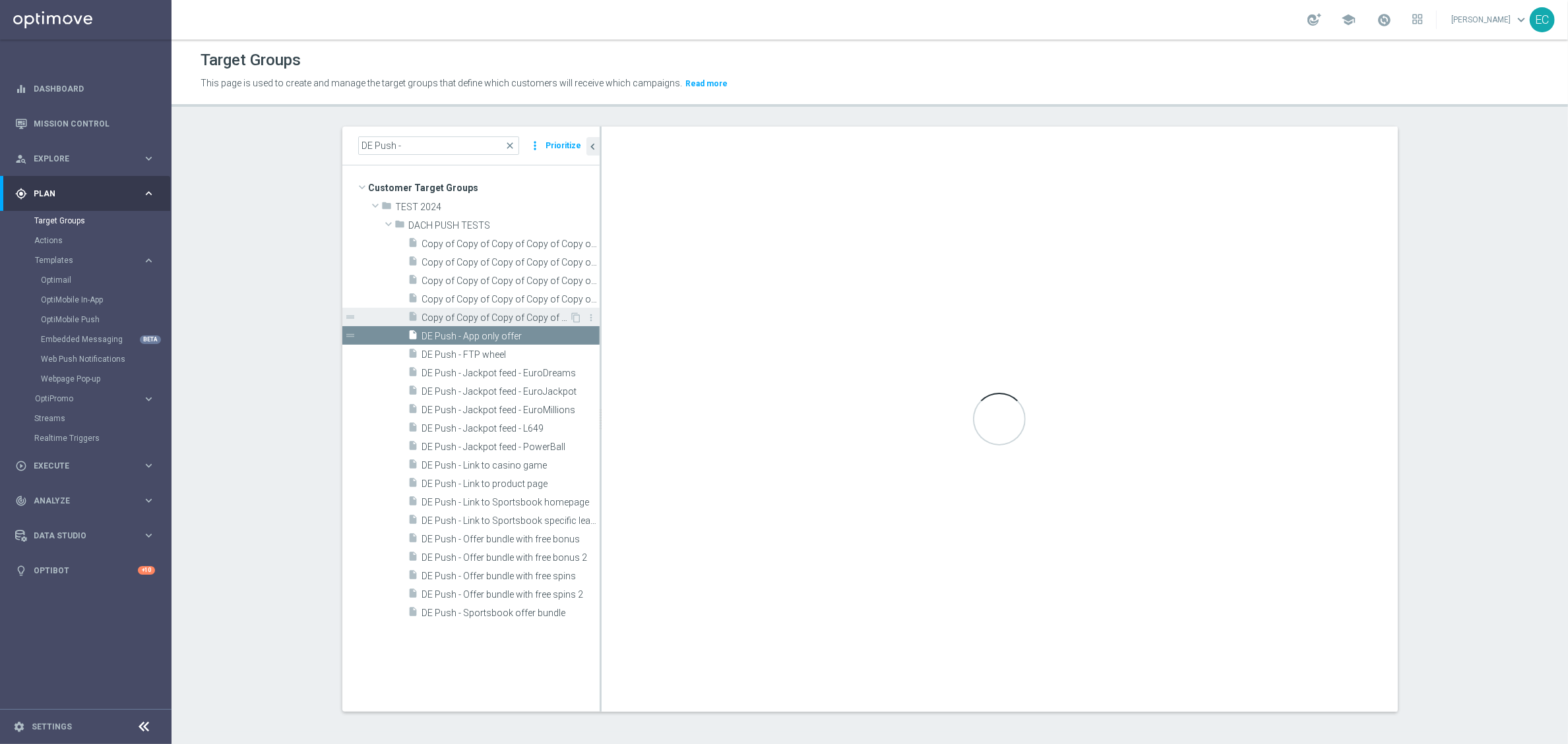
click at [516, 318] on span "Copy of Copy of Copy of Copy of Copy of Copy of Copy of Copy of Copy of DE Push…" at bounding box center [495, 318] width 147 height 11
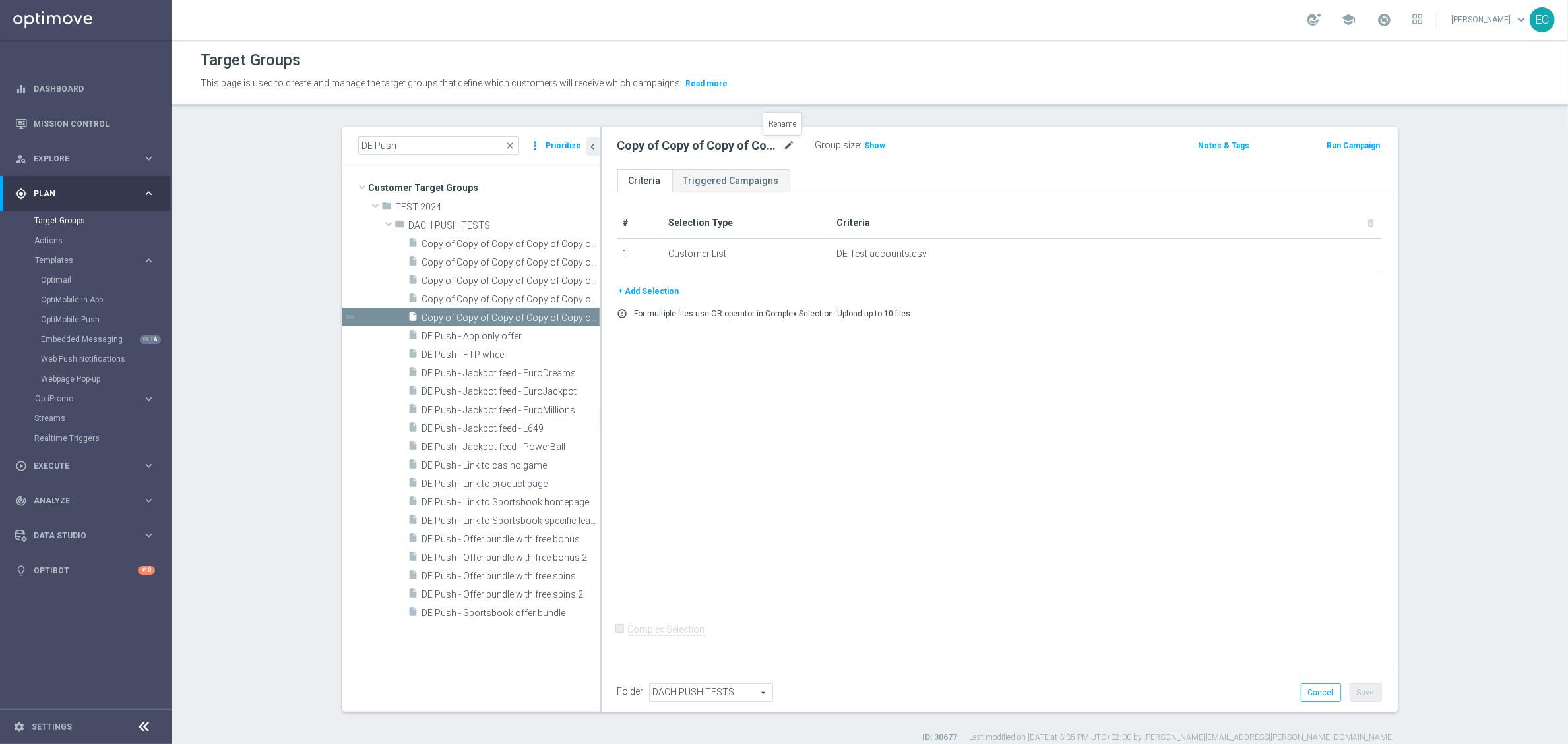
click at [783, 143] on icon "mode_edit" at bounding box center [789, 145] width 12 height 16
click at [768, 150] on input "Copy of Copy of Copy of Copy of Copy of Copy of Copy of Copy of Copy of DE Push…" at bounding box center [706, 147] width 178 height 18
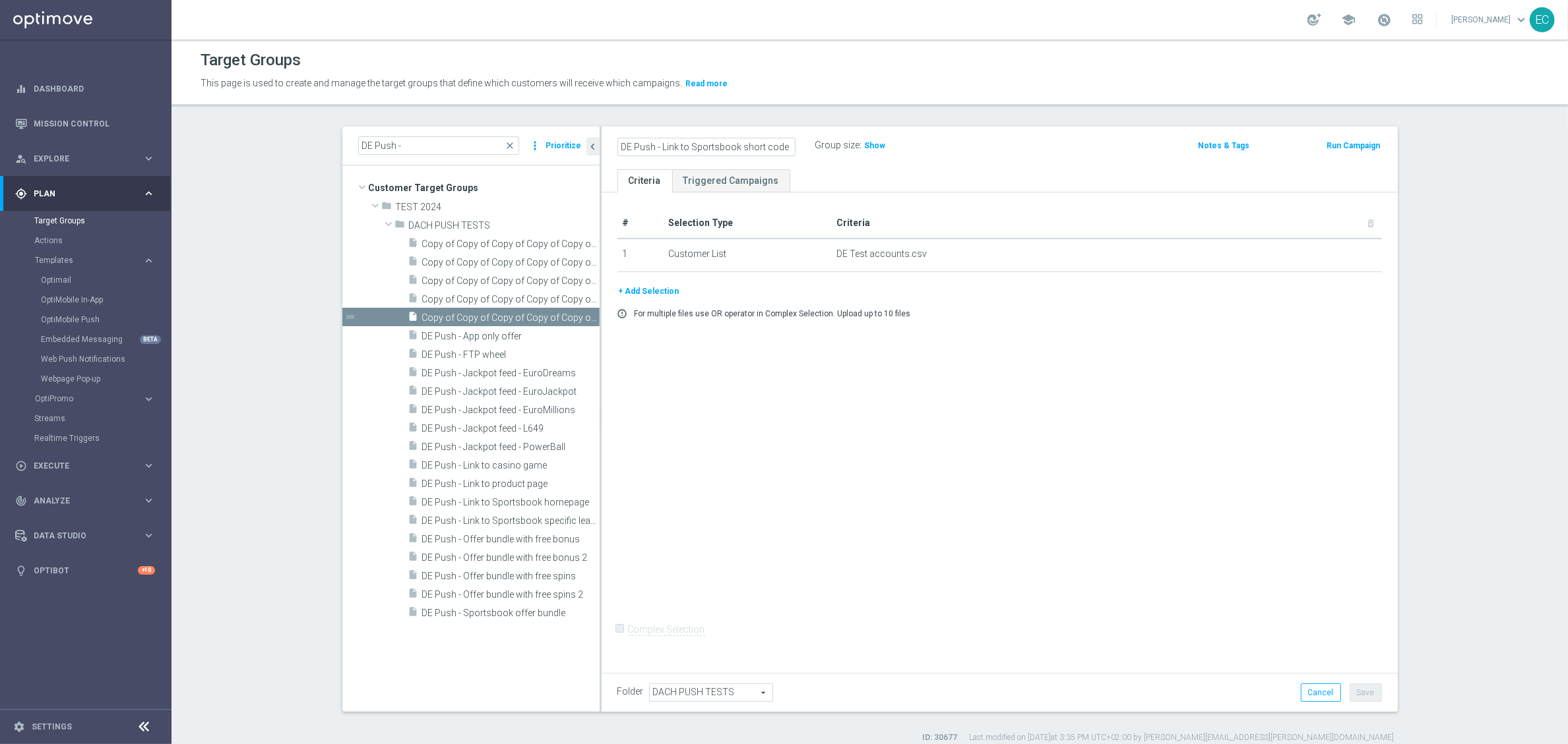
scroll to position [0, 0]
type input "DE Push - Link to Sportsbook short code"
click at [1198, 450] on div "# Selection Type Criteria delete_forever 1 Customer List DE Test accounts.csv d…" at bounding box center [999, 430] width 796 height 475
click at [1266, 638] on div "Folder DACH PUSH TESTS DACH PUSH TESTS arrow_drop_down search Cancel Save Savin…" at bounding box center [999, 692] width 796 height 39
click at [1266, 638] on button "Save" at bounding box center [1366, 693] width 33 height 18
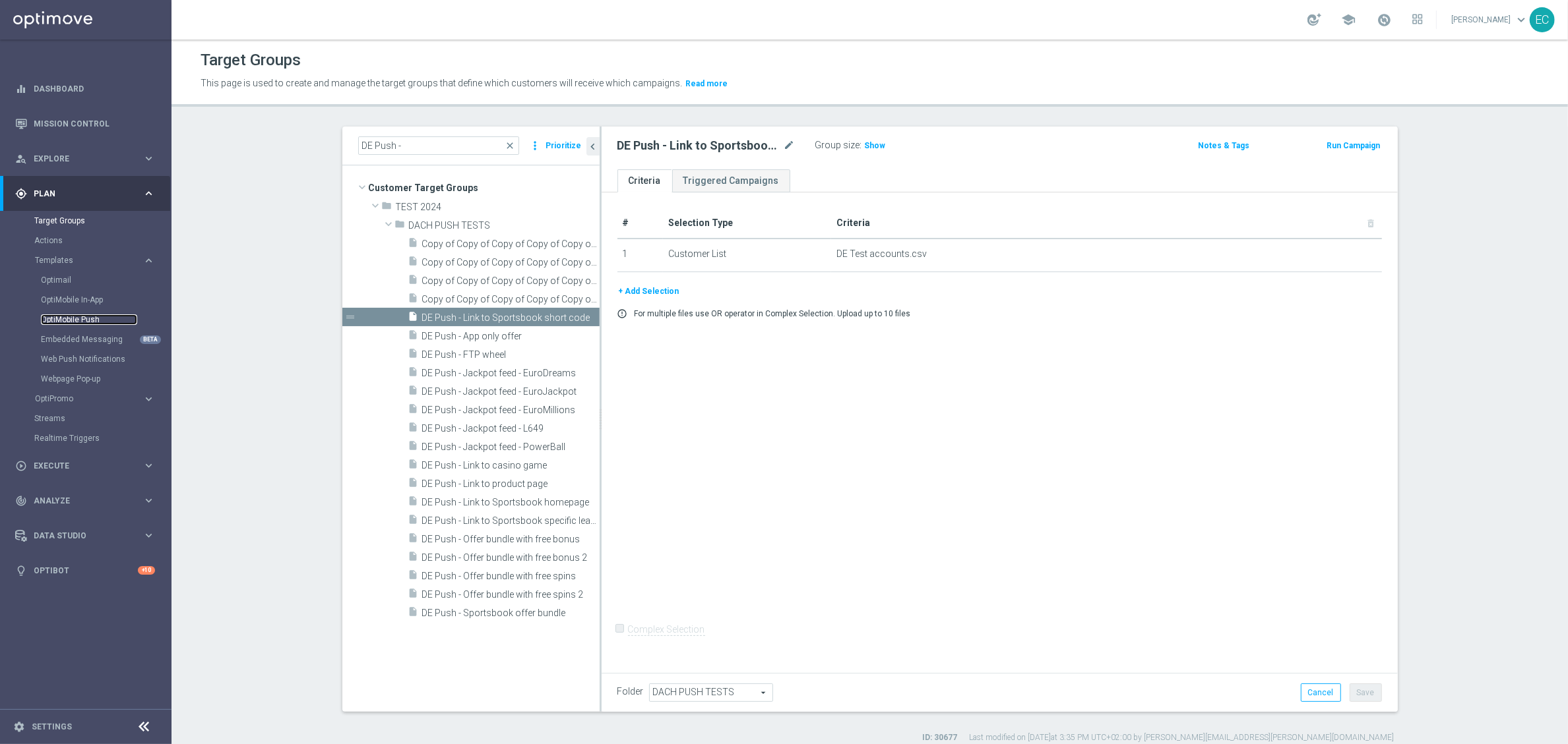
click at [87, 315] on link "OptiMobile Push" at bounding box center [89, 320] width 96 height 11
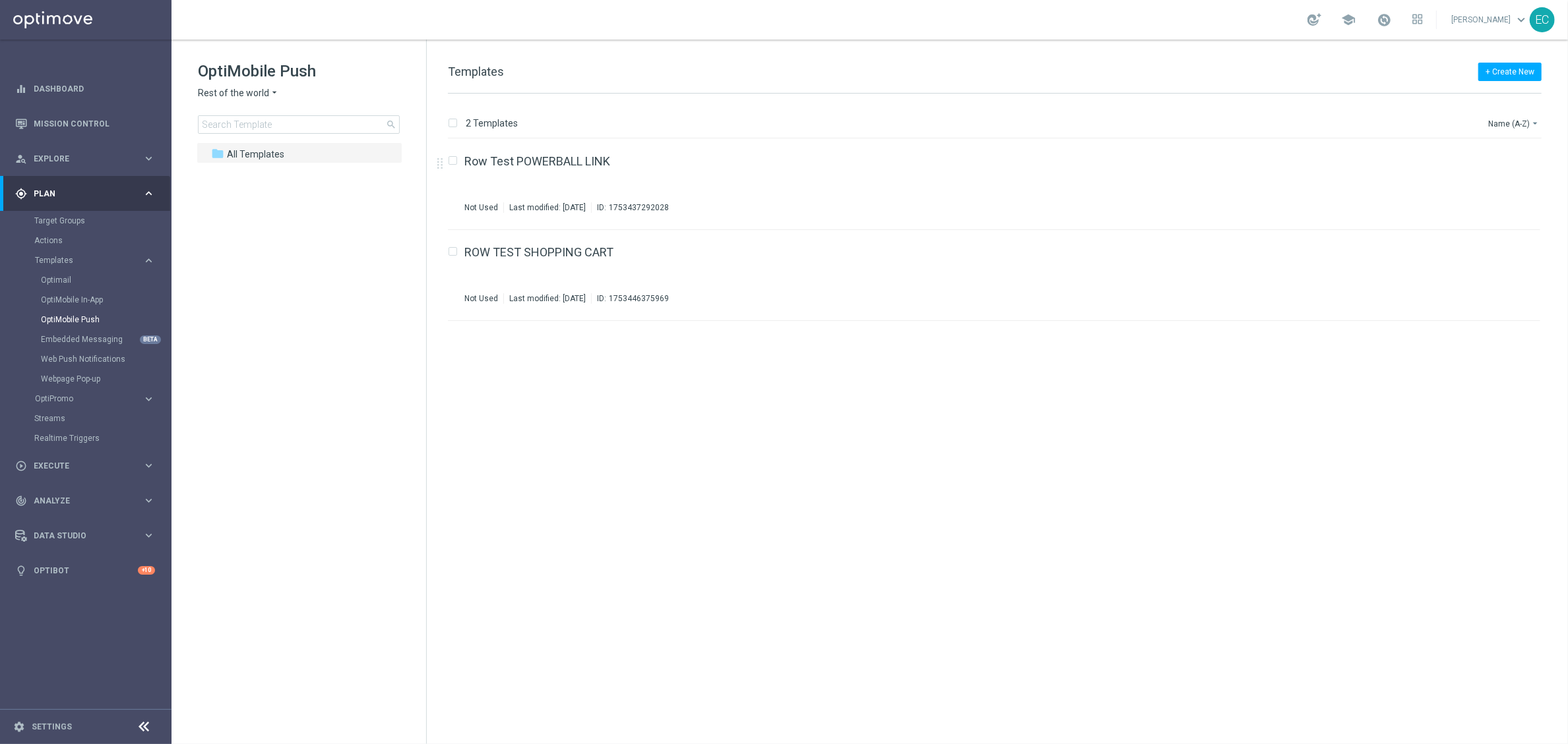
click at [239, 96] on span "Rest of the world" at bounding box center [233, 94] width 71 height 13
click at [244, 195] on div "[GEOGRAPHIC_DATA]" at bounding box center [248, 203] width 99 height 16
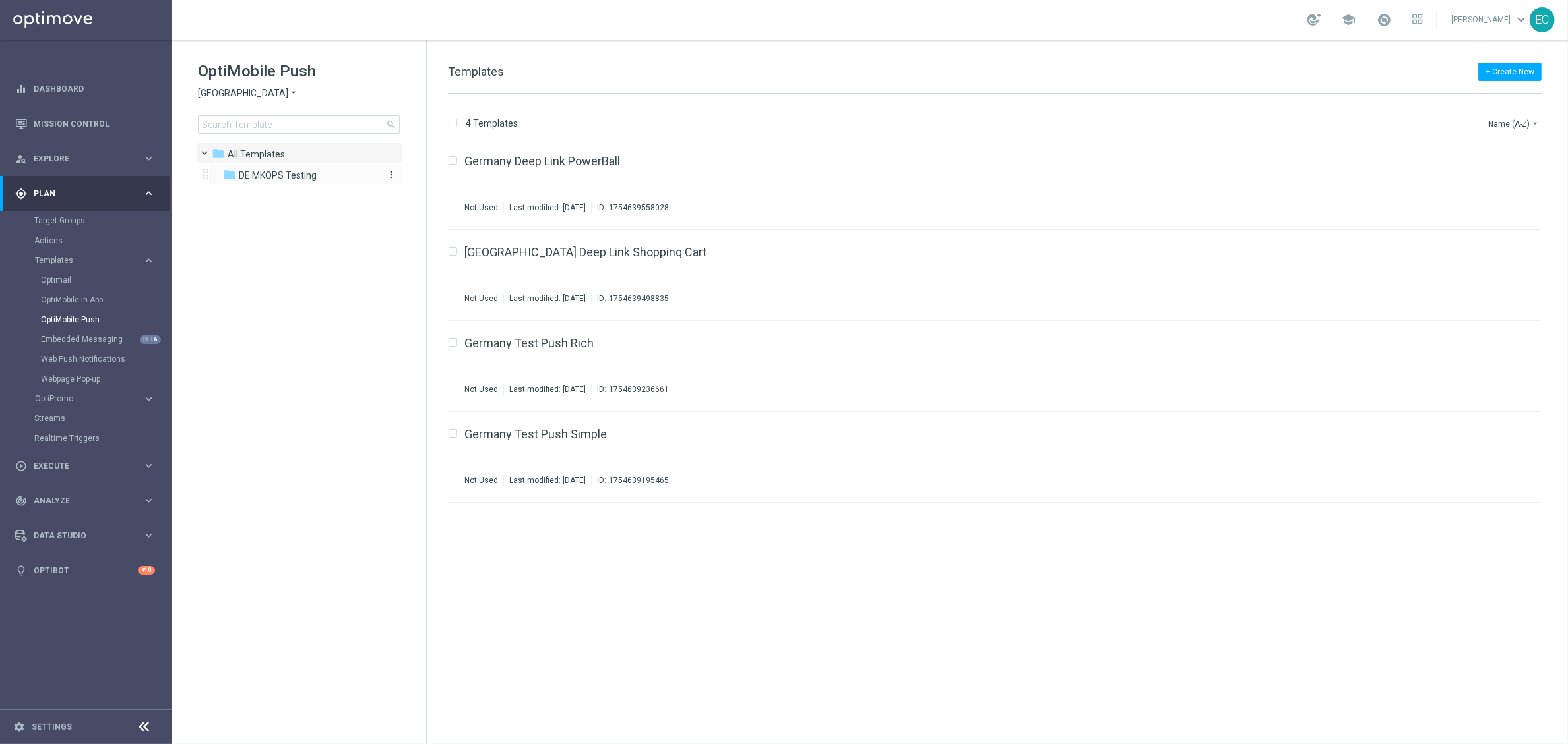
click at [299, 182] on div "folder DE MKOPS Testing" at bounding box center [298, 175] width 152 height 15
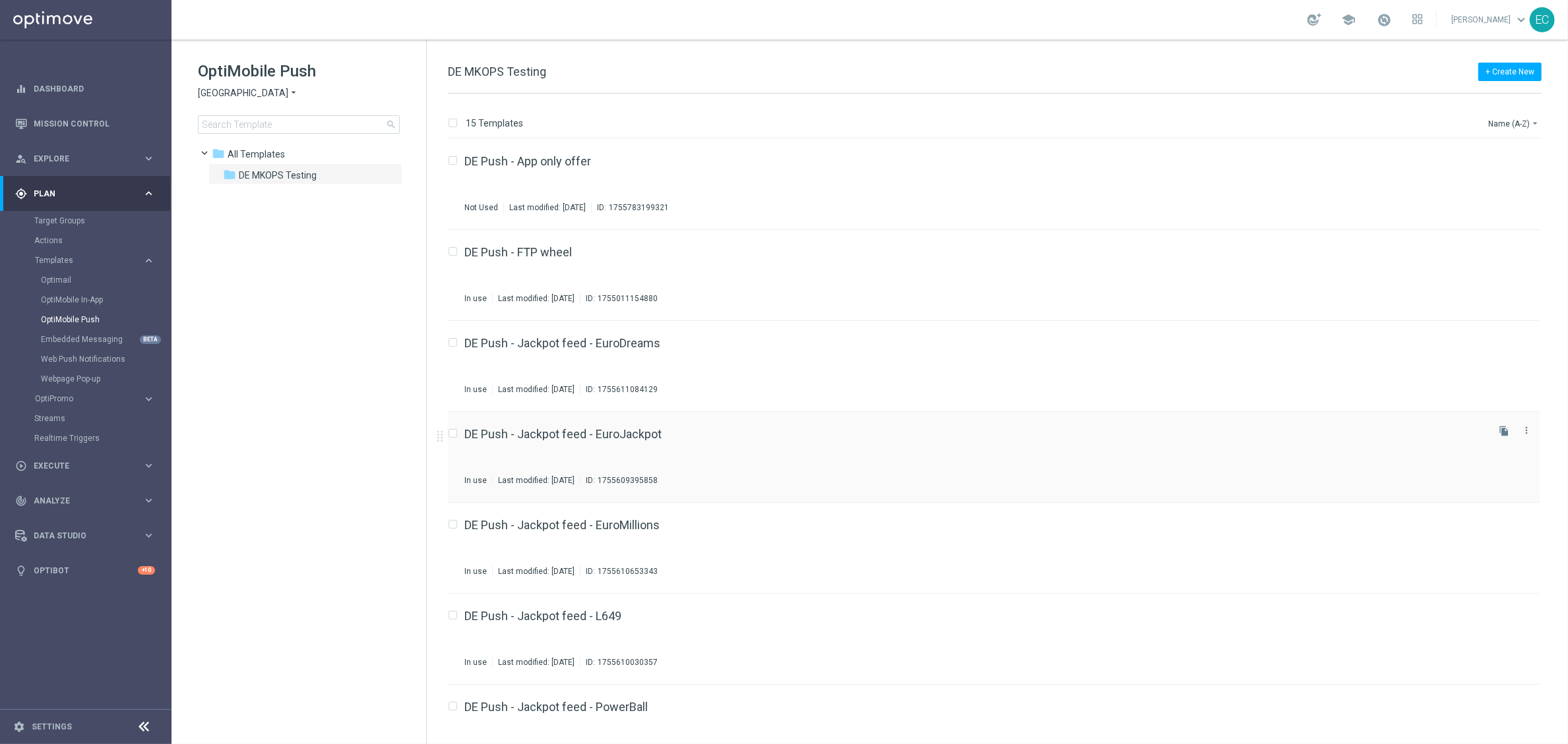
click at [454, 432] on input "Press SPACE to select this row." at bounding box center [452, 436] width 9 height 9
checkbox input "true"
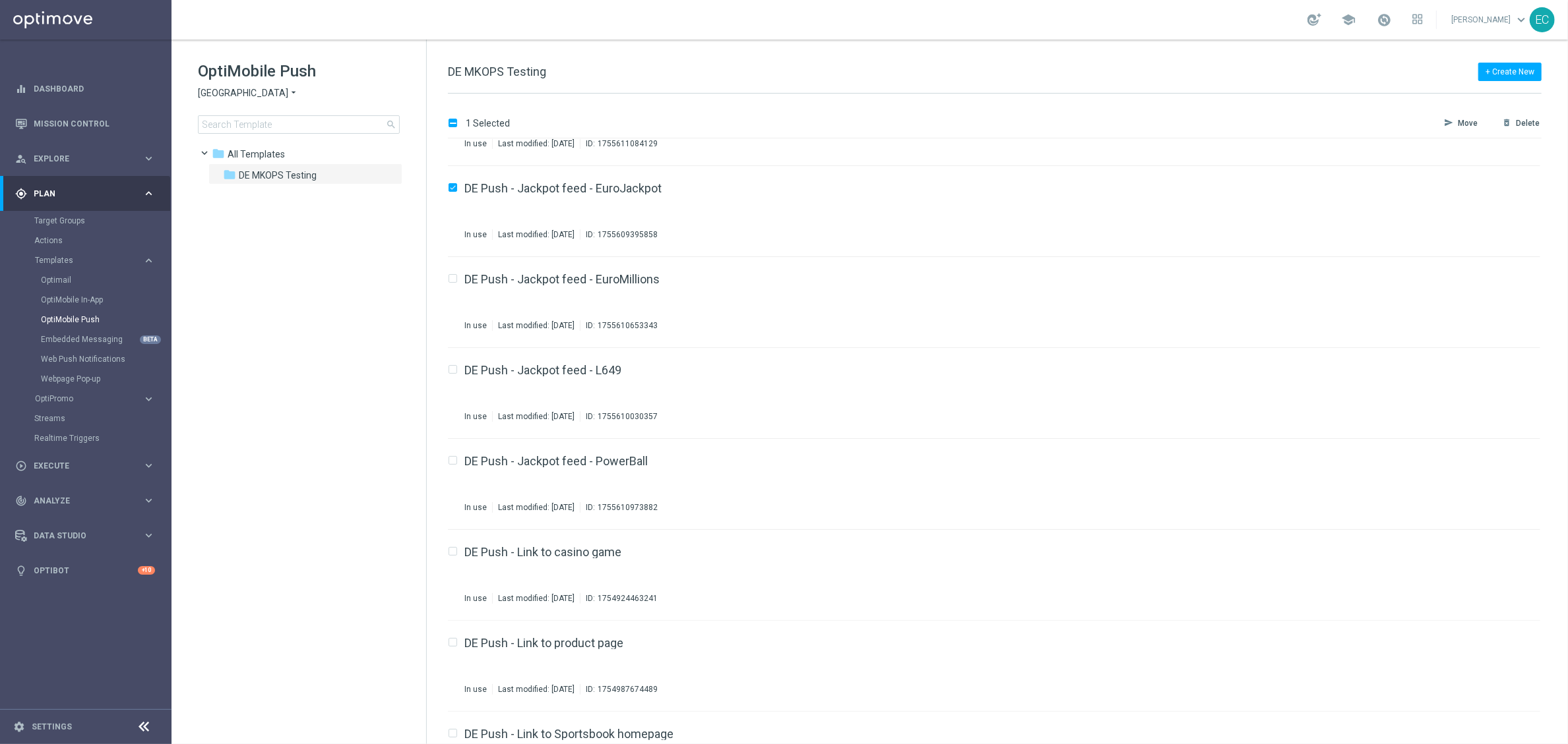
scroll to position [215, 0]
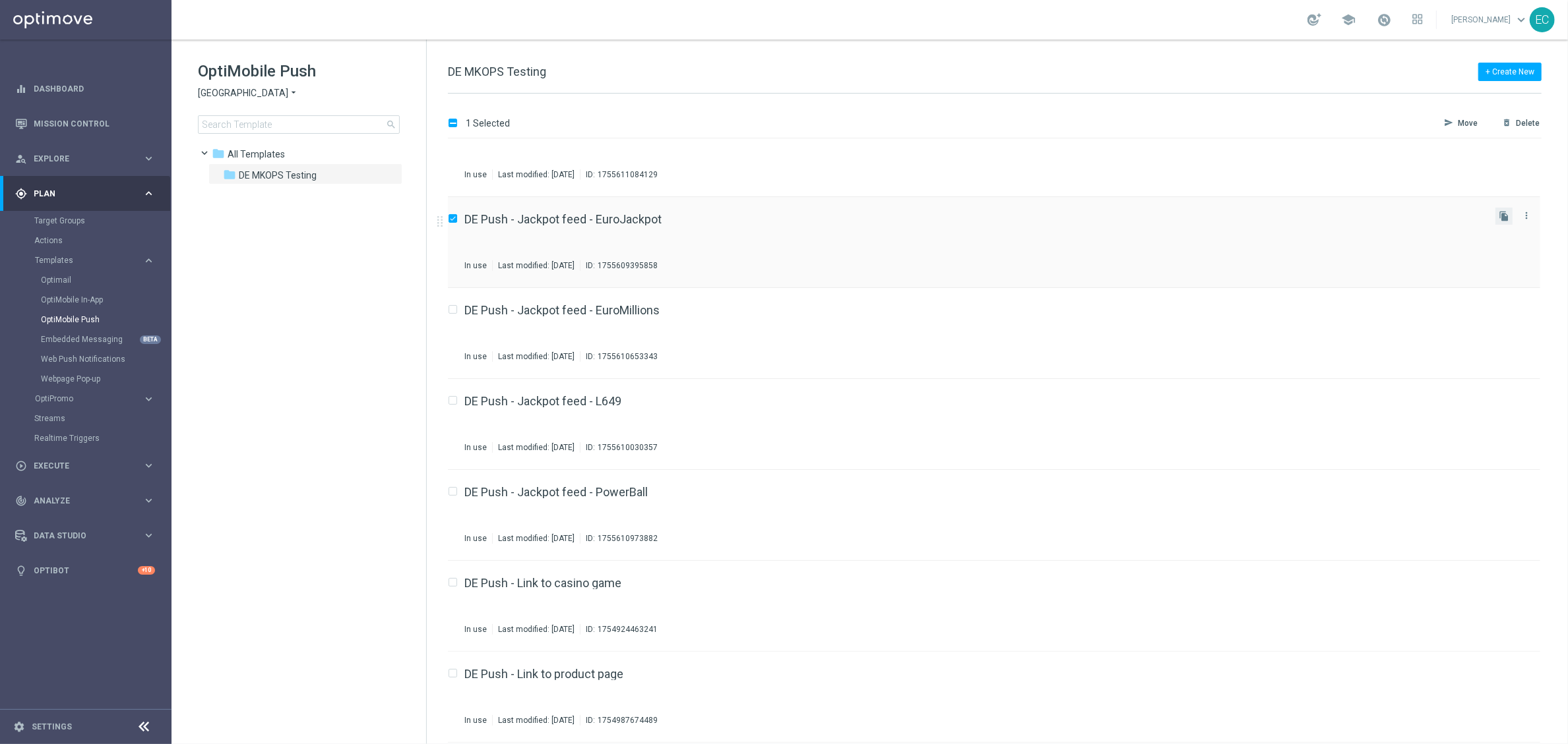
click at [1266, 209] on button "file_copy" at bounding box center [1503, 216] width 17 height 17
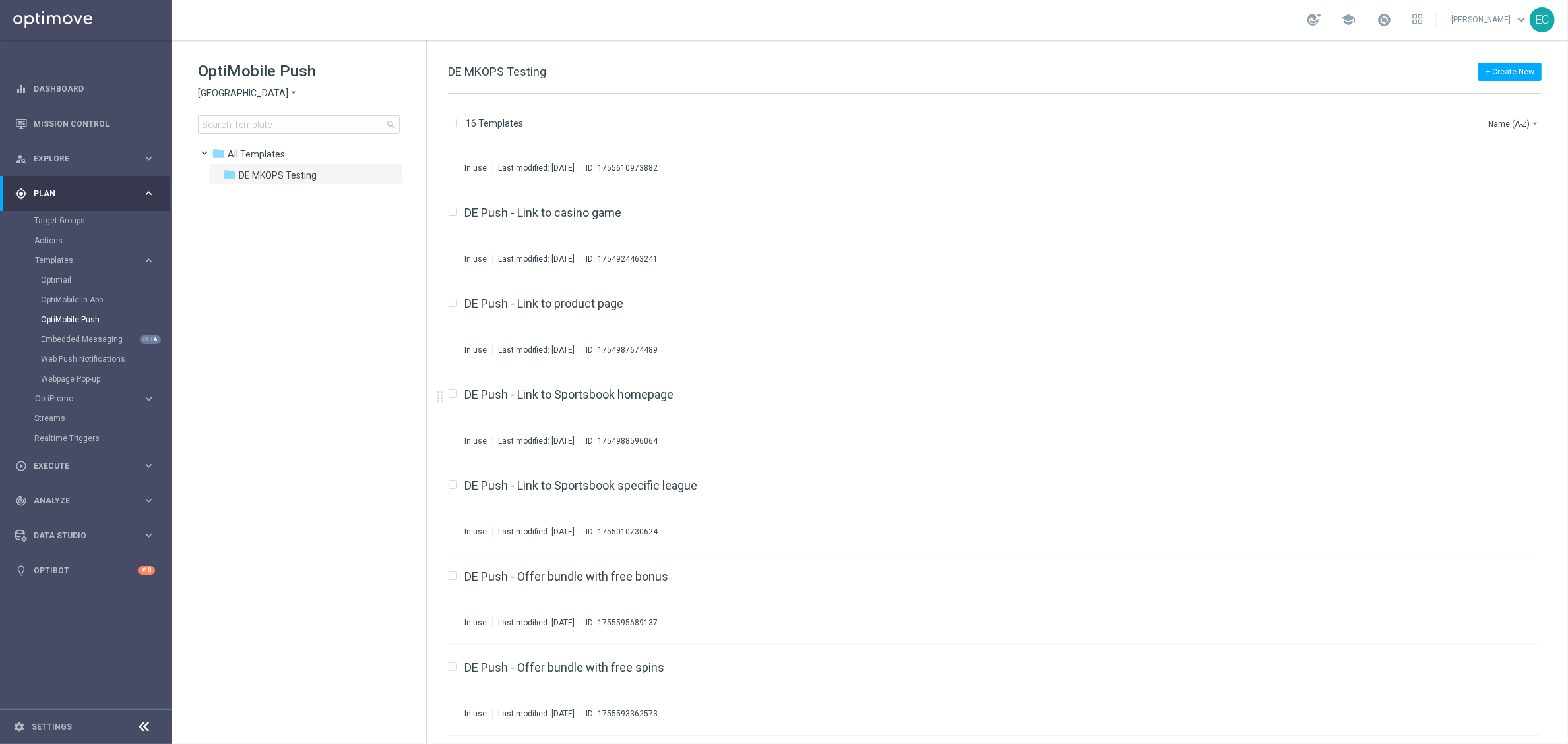
scroll to position [202, 0]
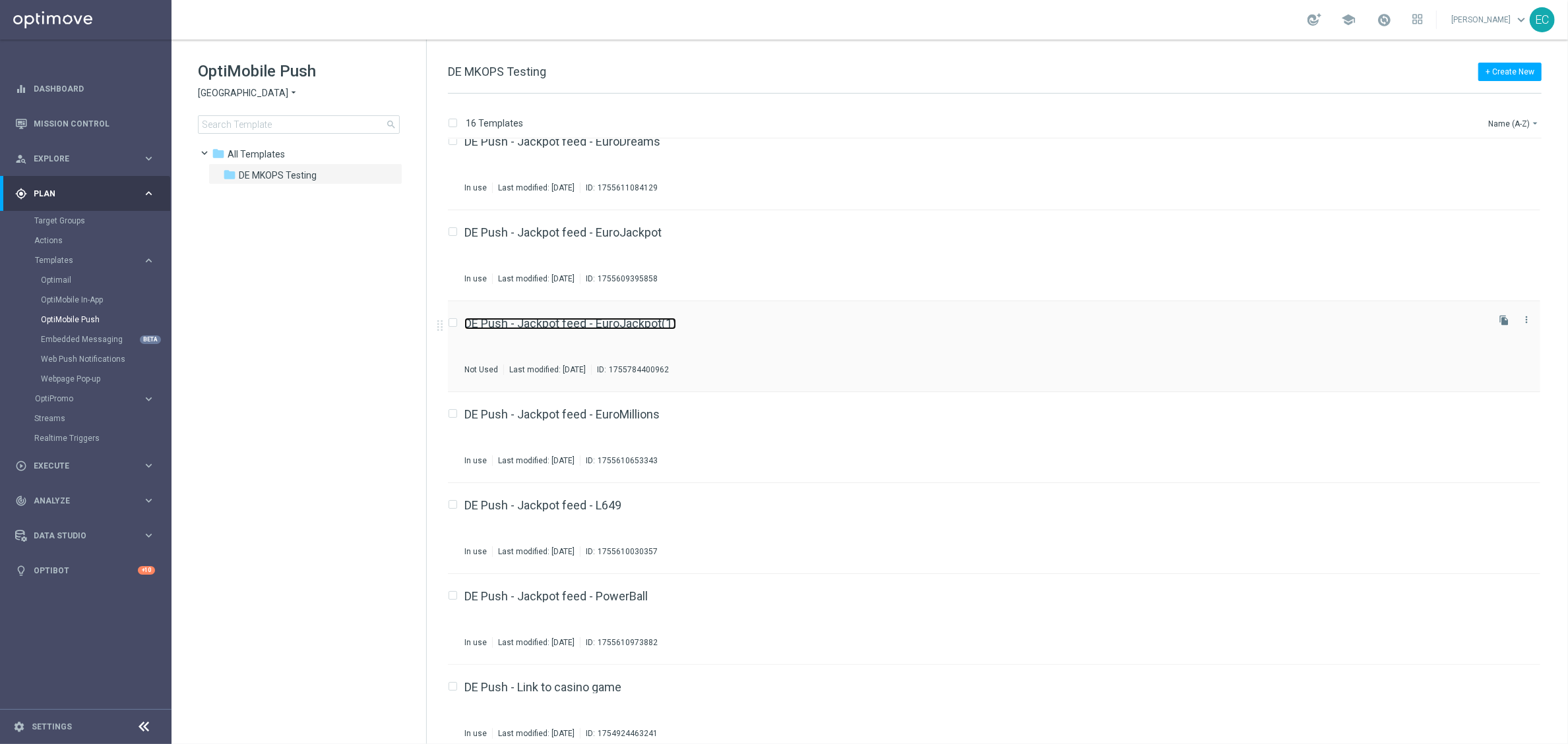
click at [657, 325] on link "DE Push - Jackpot feed - EuroJackpot(1)" at bounding box center [570, 323] width 212 height 12
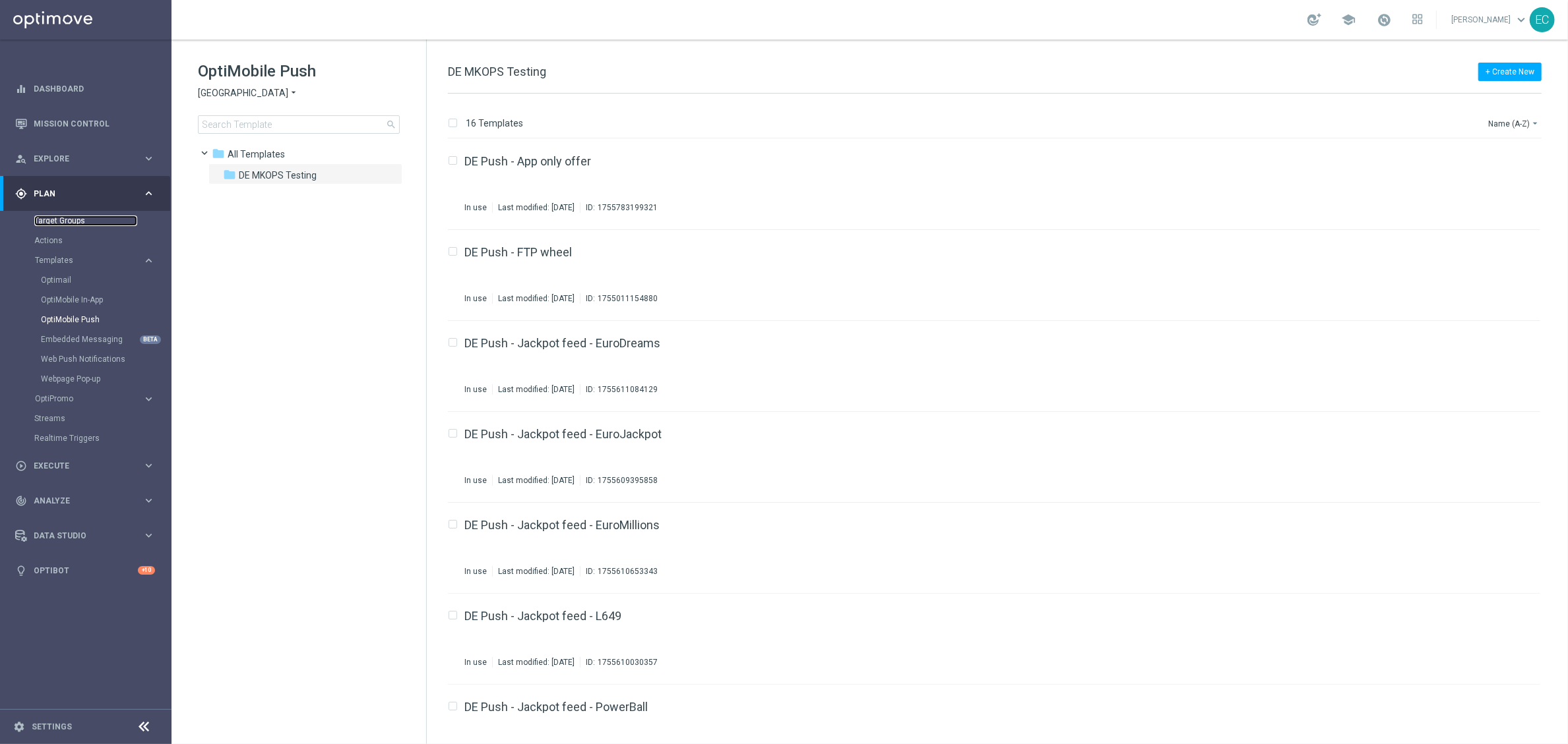
click at [69, 215] on link "Target Groups" at bounding box center [85, 220] width 103 height 11
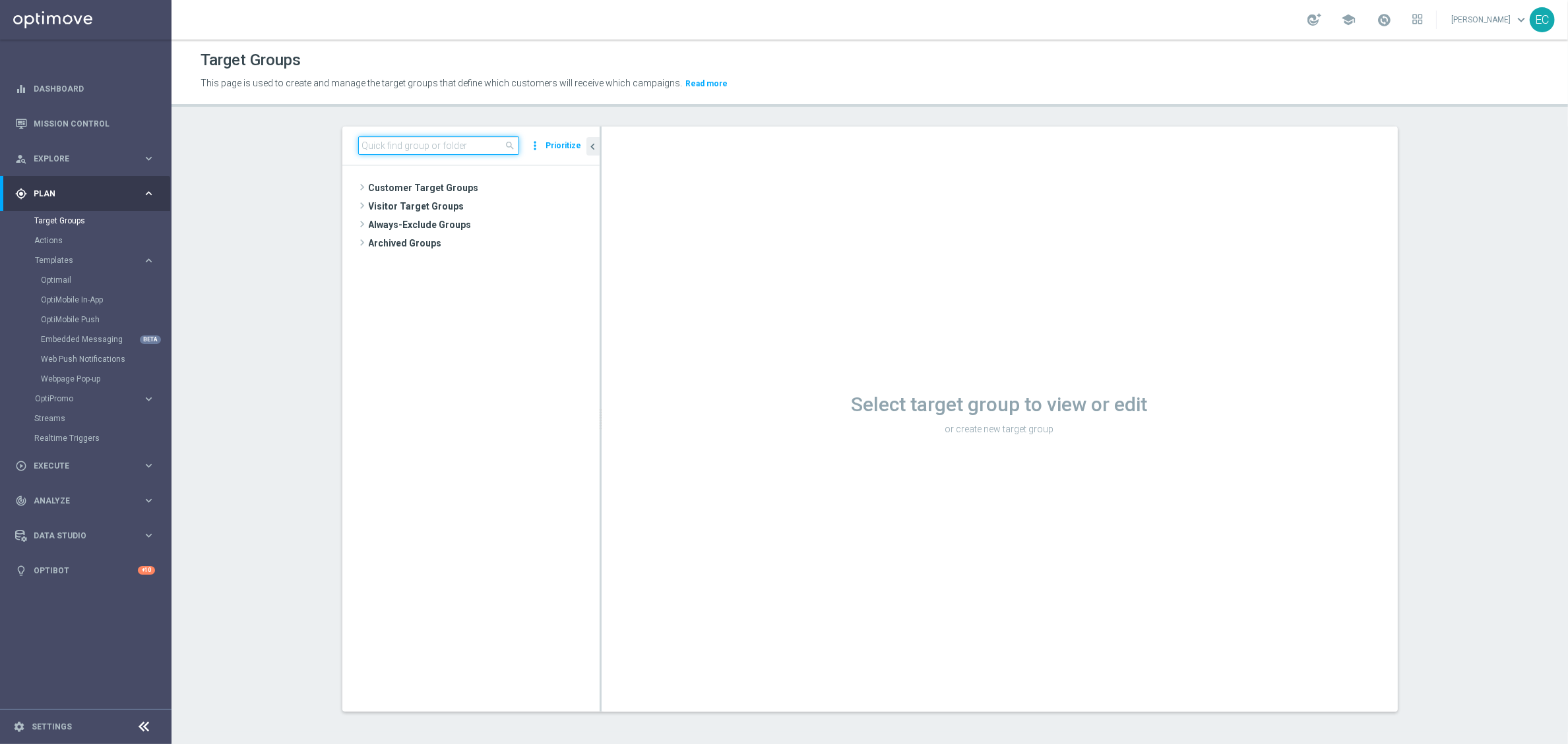
click at [380, 137] on input at bounding box center [438, 146] width 161 height 18
paste input "DE Push - Link to Sportsbook short code"
type input "DE Push - Link to Sportsbook short code"
click at [450, 234] on div "insert_drive_file DE Push - Link to Sportsbook short code" at bounding box center [489, 243] width 162 height 18
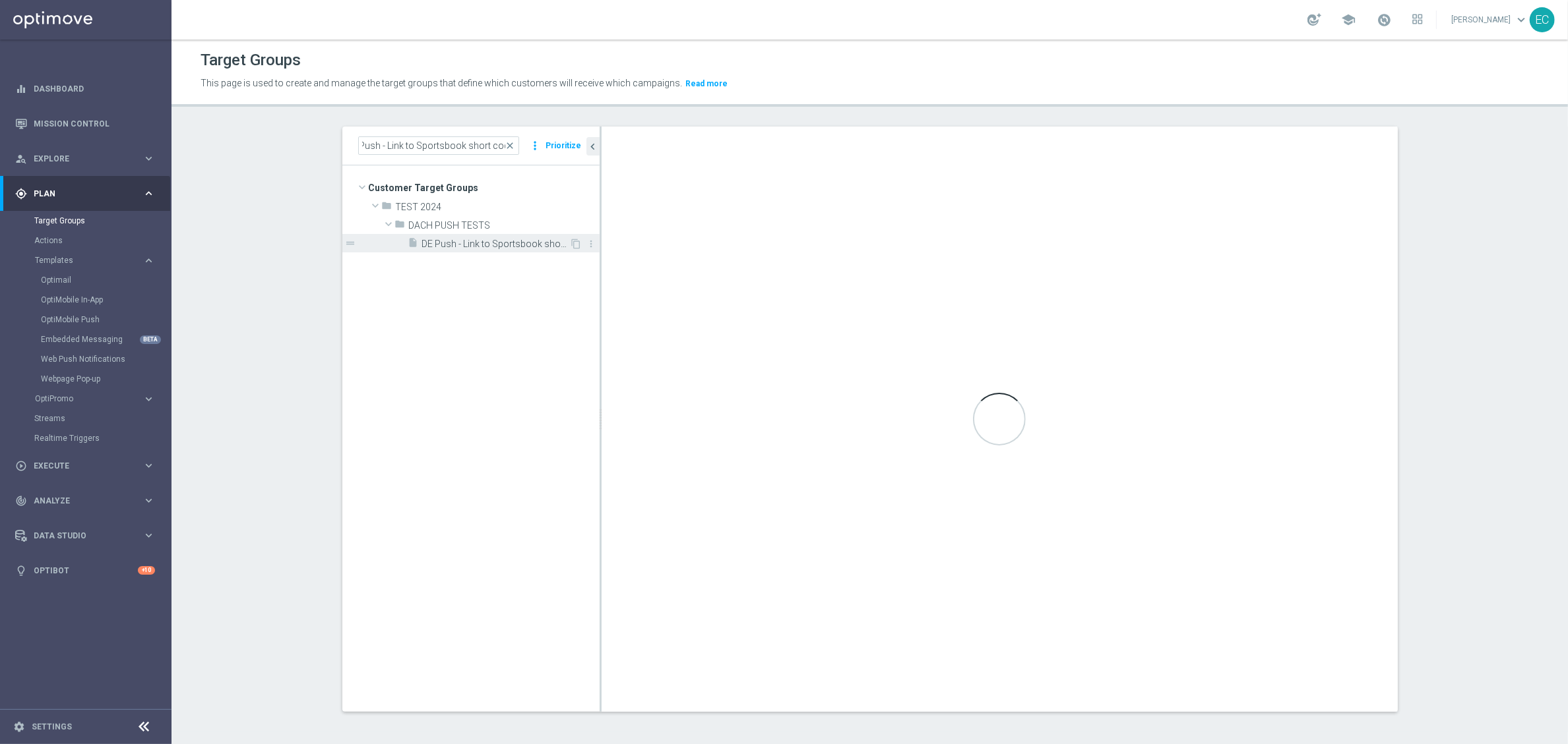
scroll to position [0, 0]
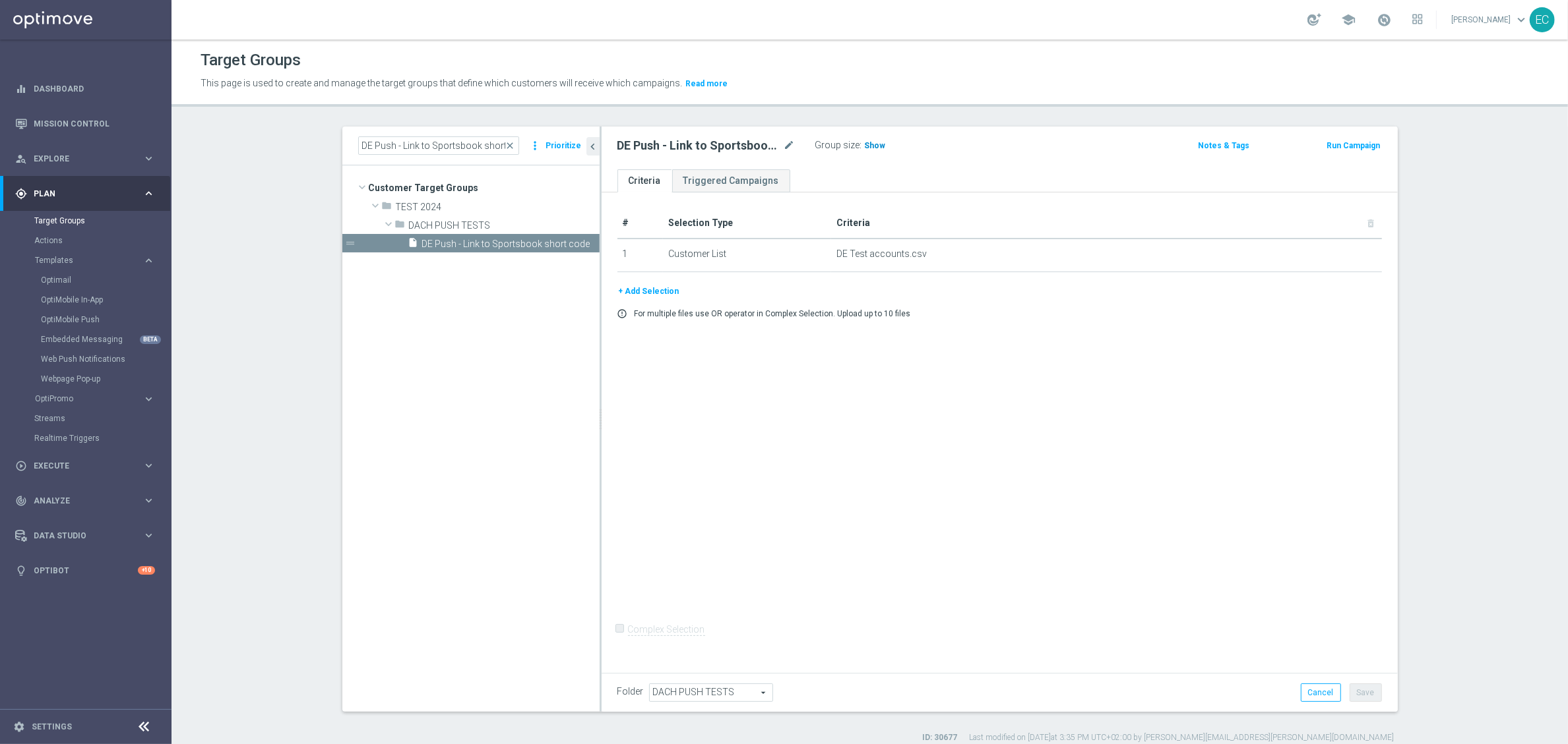
click at [865, 150] on span "Show" at bounding box center [875, 145] width 21 height 9
click at [1266, 142] on button "Run Campaign" at bounding box center [1353, 145] width 56 height 14
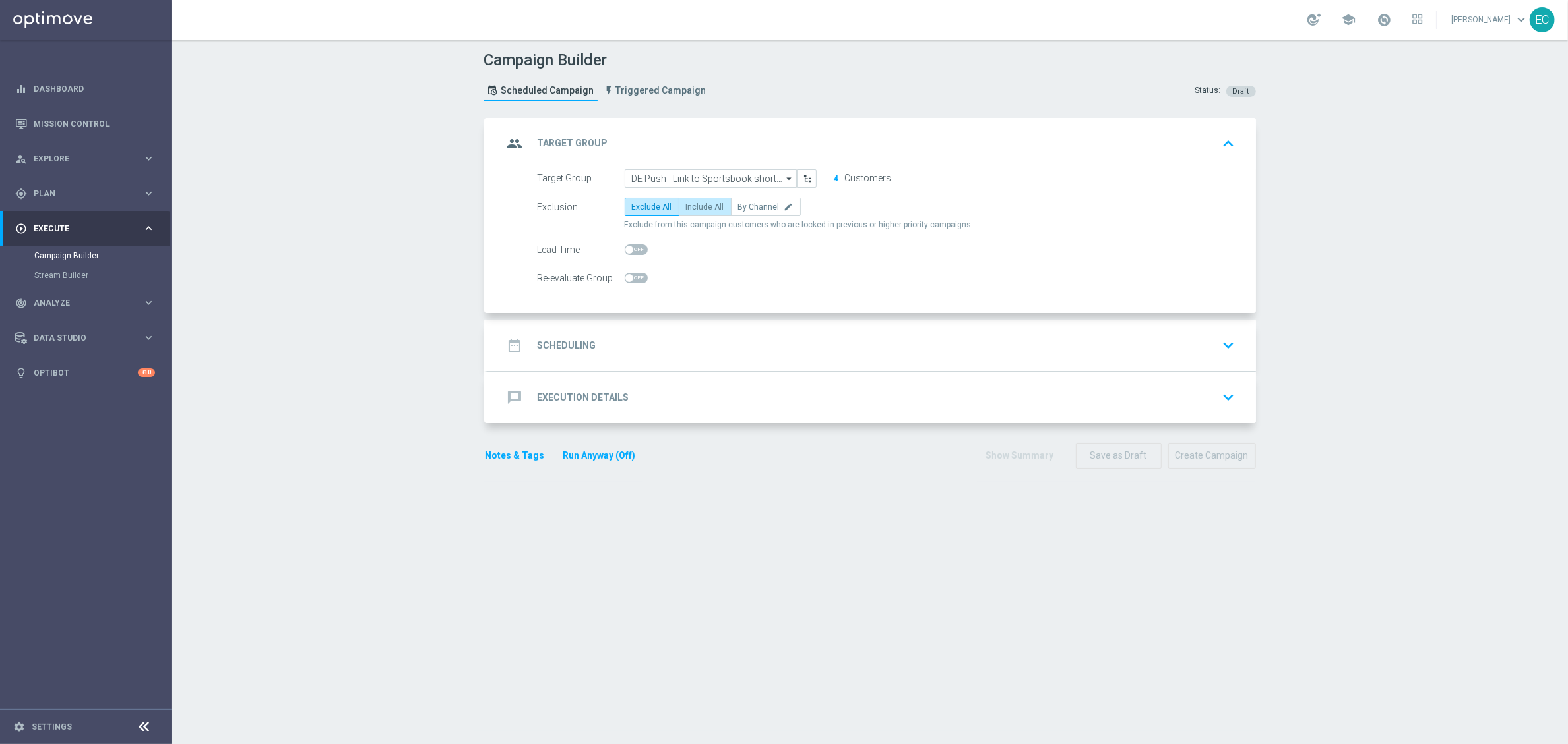
click at [703, 207] on span "Include All" at bounding box center [705, 207] width 38 height 9
click at [695, 207] on input "Include All" at bounding box center [690, 209] width 9 height 9
radio input "true"
click at [717, 290] on div "Target Group DE Push - Link to Sportsbook short code DE Push - Link to Sportsbo…" at bounding box center [872, 242] width 768 height 145
click at [719, 331] on div "date_range Scheduling keyboard_arrow_down" at bounding box center [872, 345] width 768 height 52
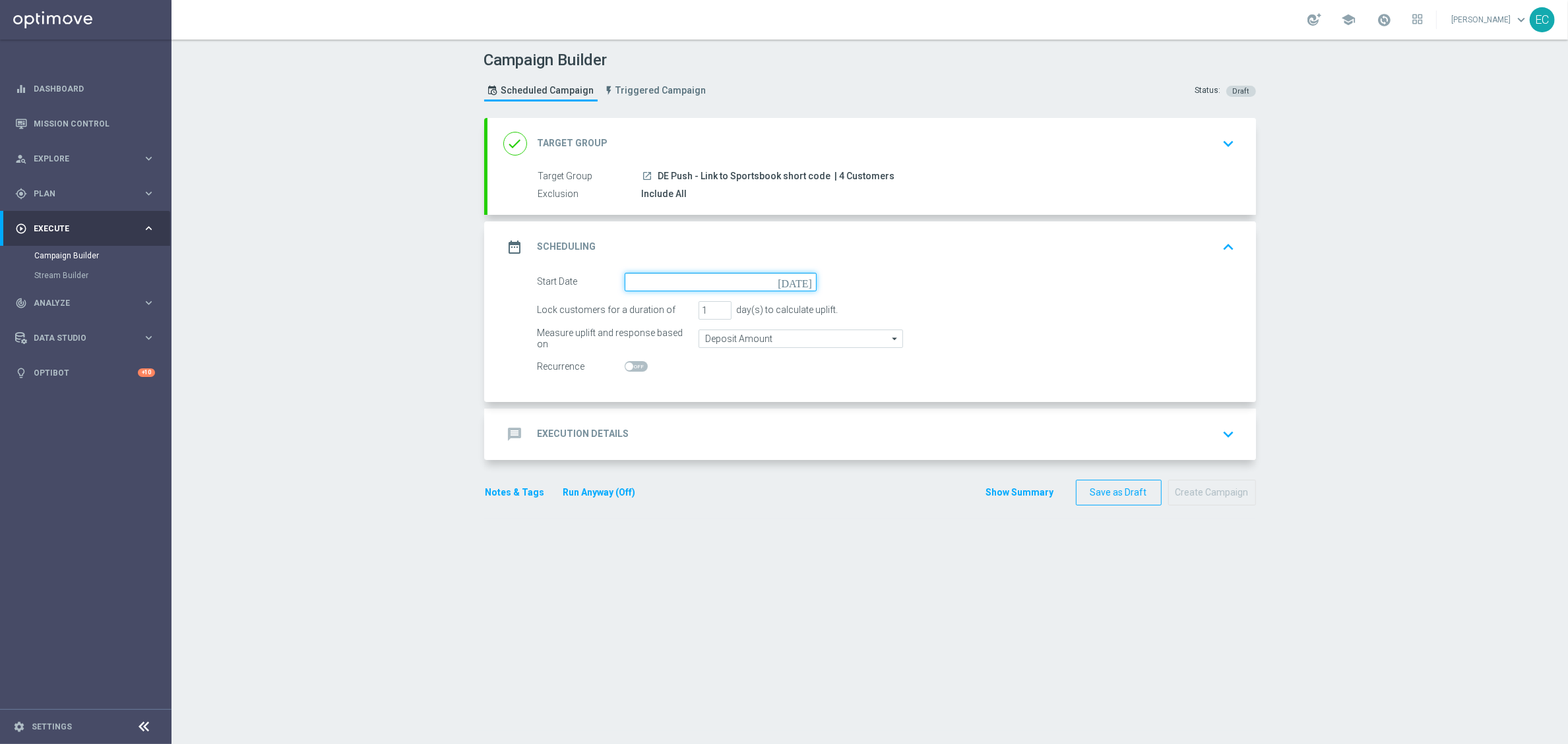
click at [719, 288] on input at bounding box center [720, 282] width 192 height 18
type input "[DATE]"
click at [749, 442] on div "message Execution Details keyboard_arrow_down" at bounding box center [871, 434] width 737 height 25
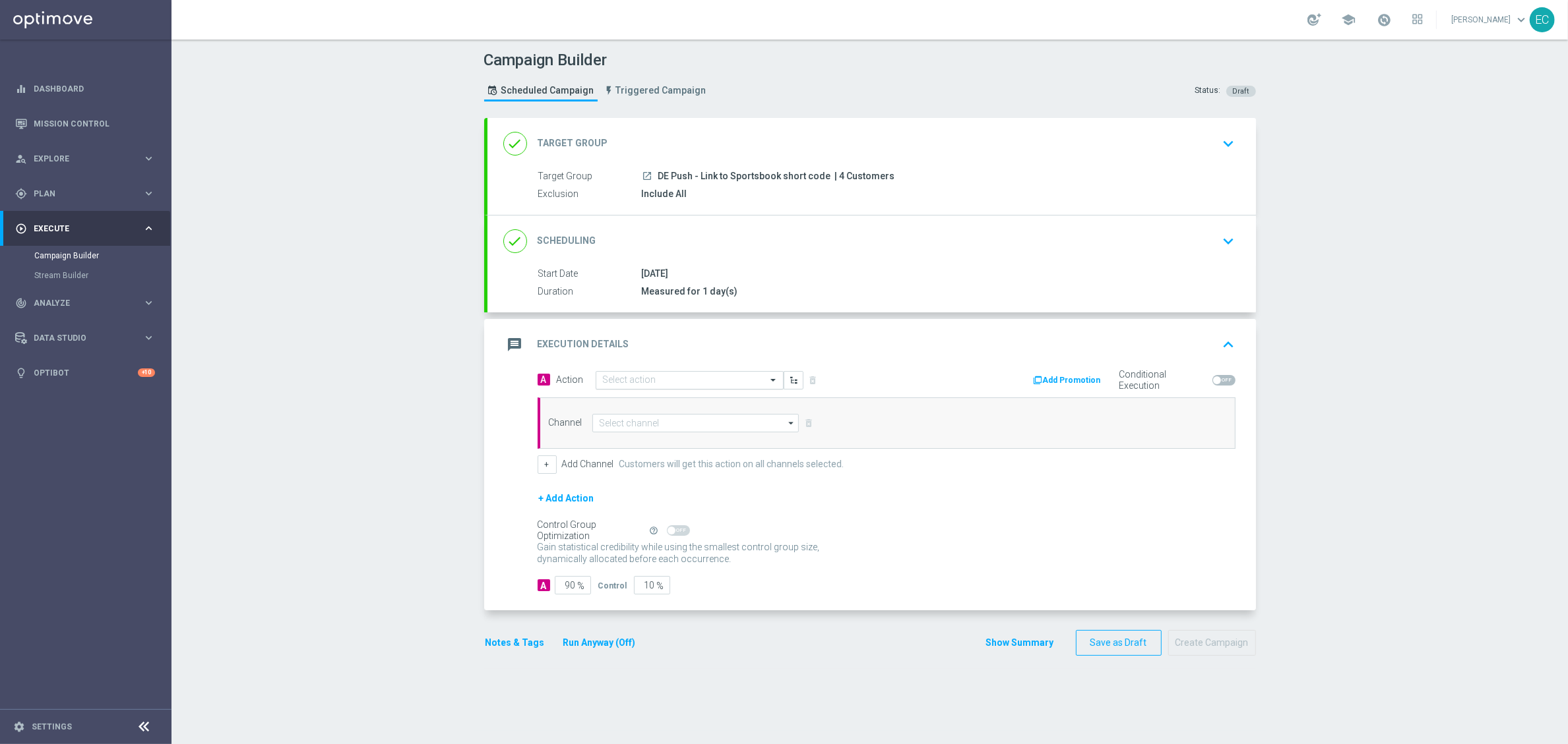
click at [668, 374] on div "Select action" at bounding box center [689, 381] width 188 height 18
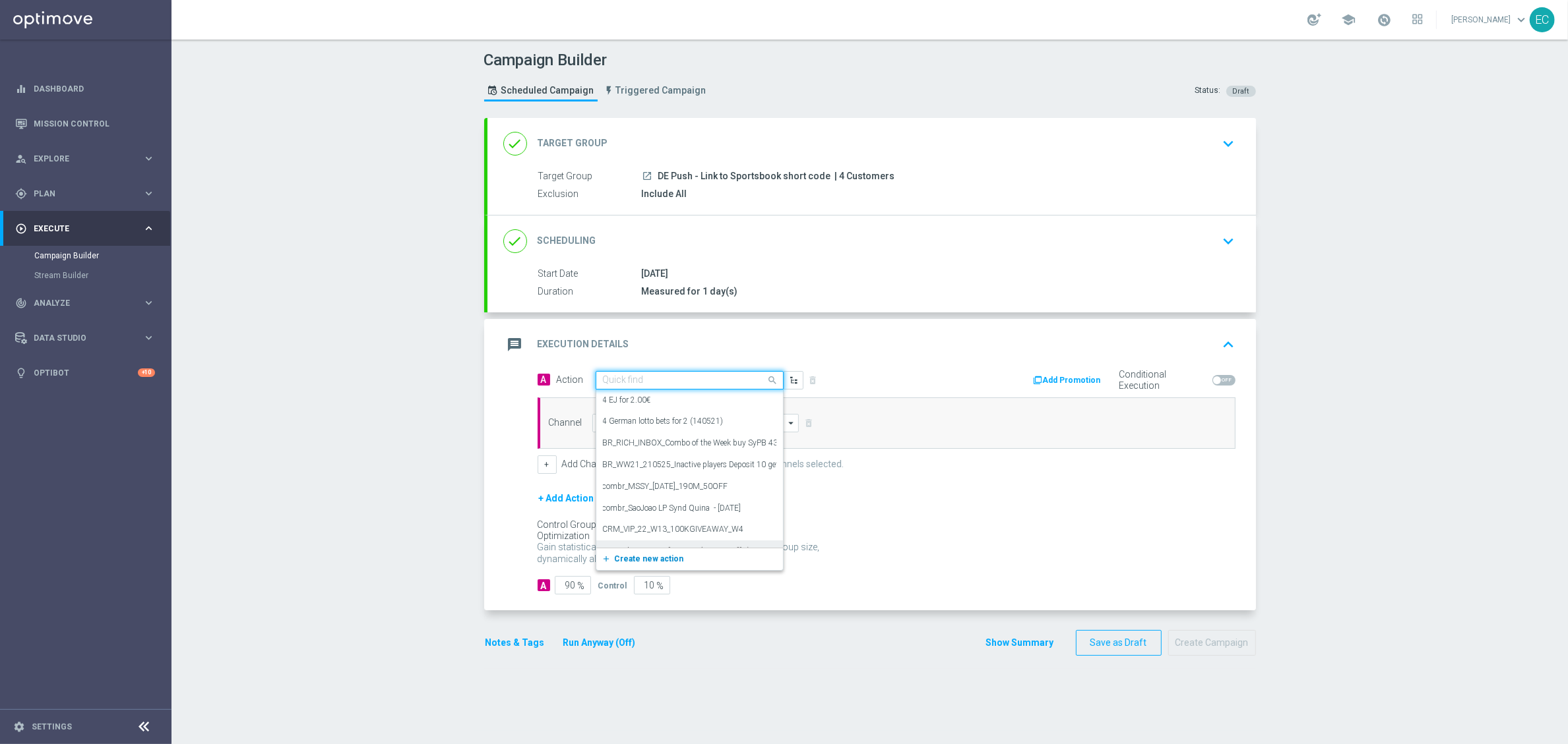
click at [666, 563] on span "Create new action" at bounding box center [649, 559] width 69 height 9
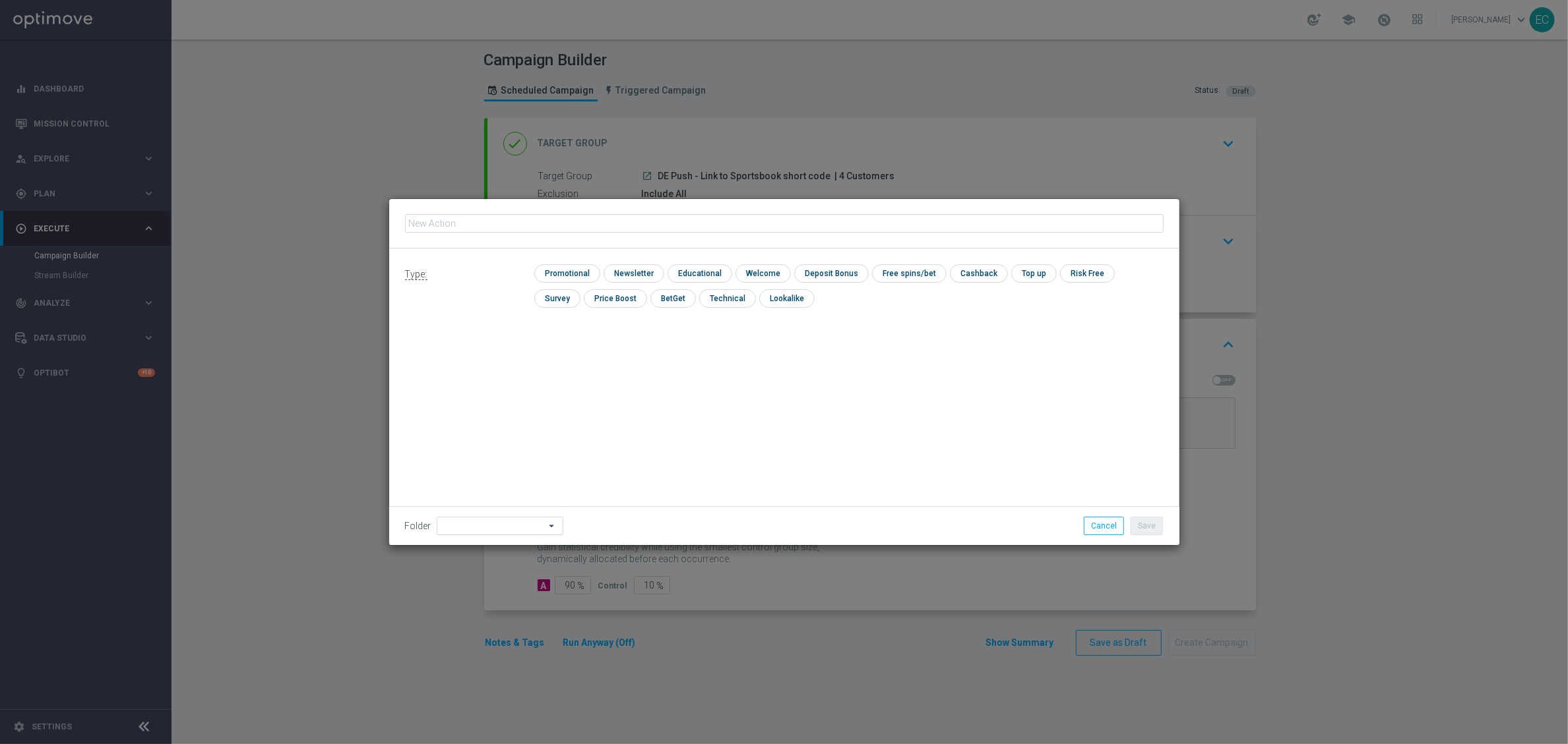
type input "DE Push - Link to Sportsbook short code"
click at [560, 274] on input "checkbox" at bounding box center [566, 273] width 62 height 18
checkbox input "true"
click at [1158, 529] on button "Save" at bounding box center [1147, 526] width 33 height 18
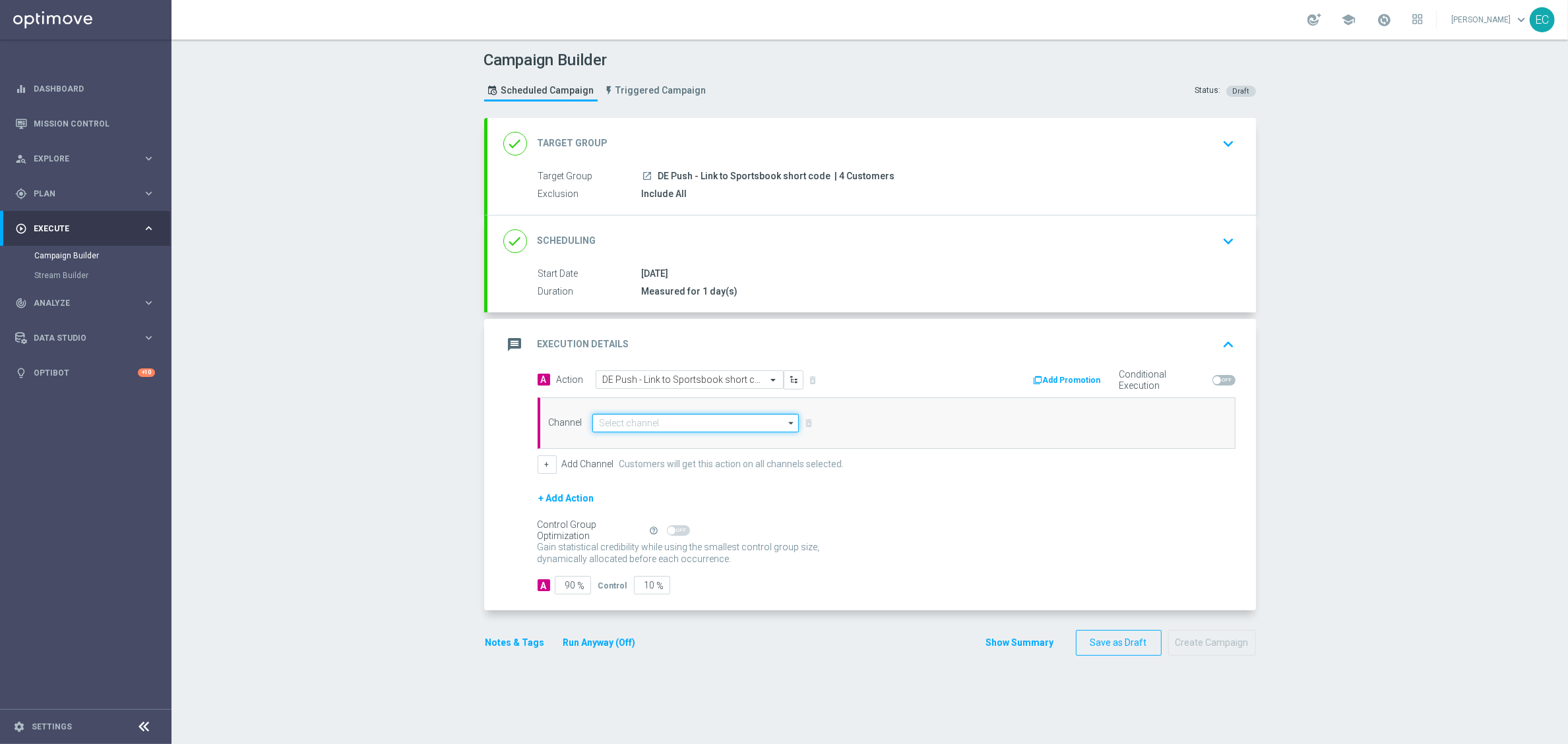
click at [651, 431] on input at bounding box center [696, 423] width 207 height 18
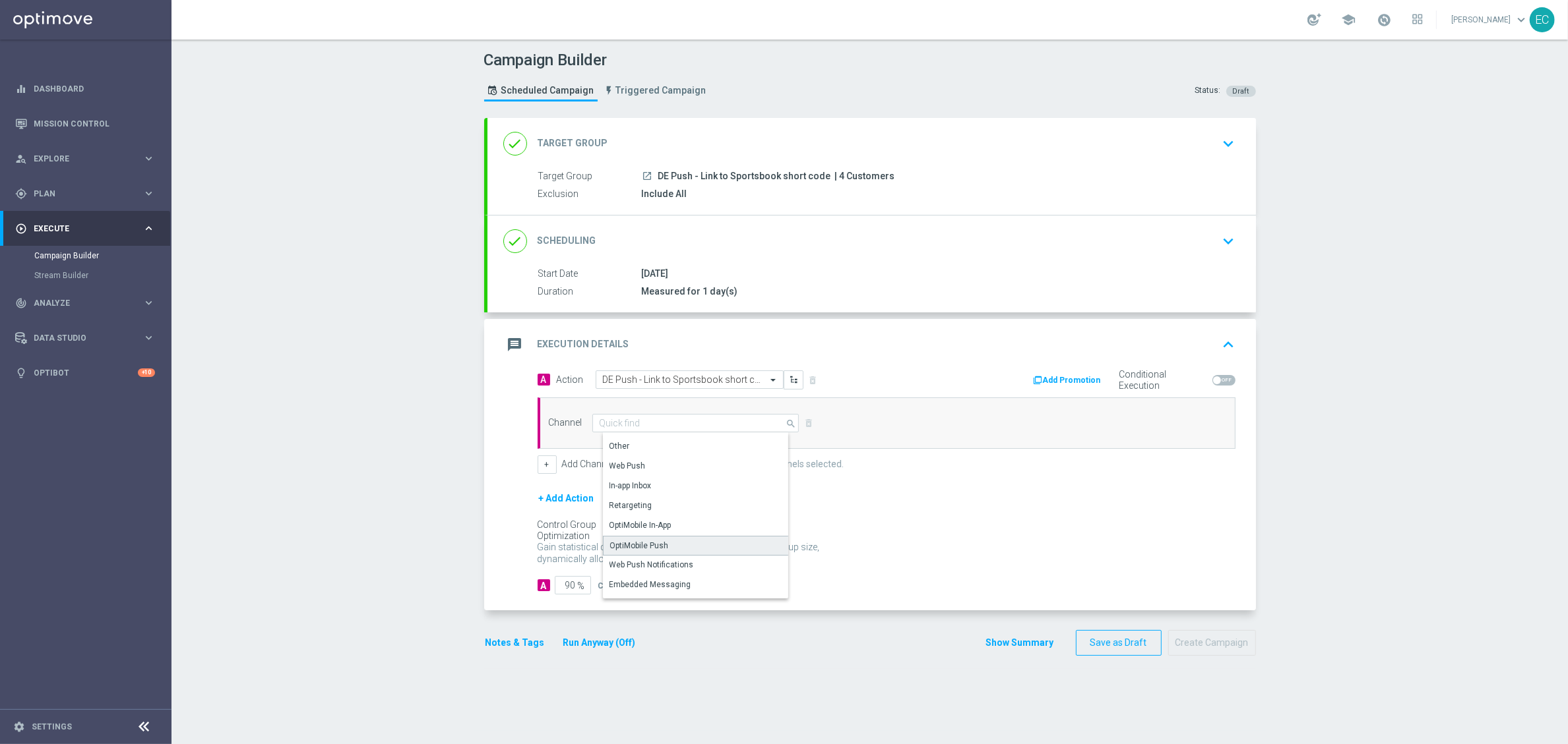
click at [676, 540] on div "OptiMobile Push" at bounding box center [700, 546] width 196 height 20
type input "OptiMobile Push"
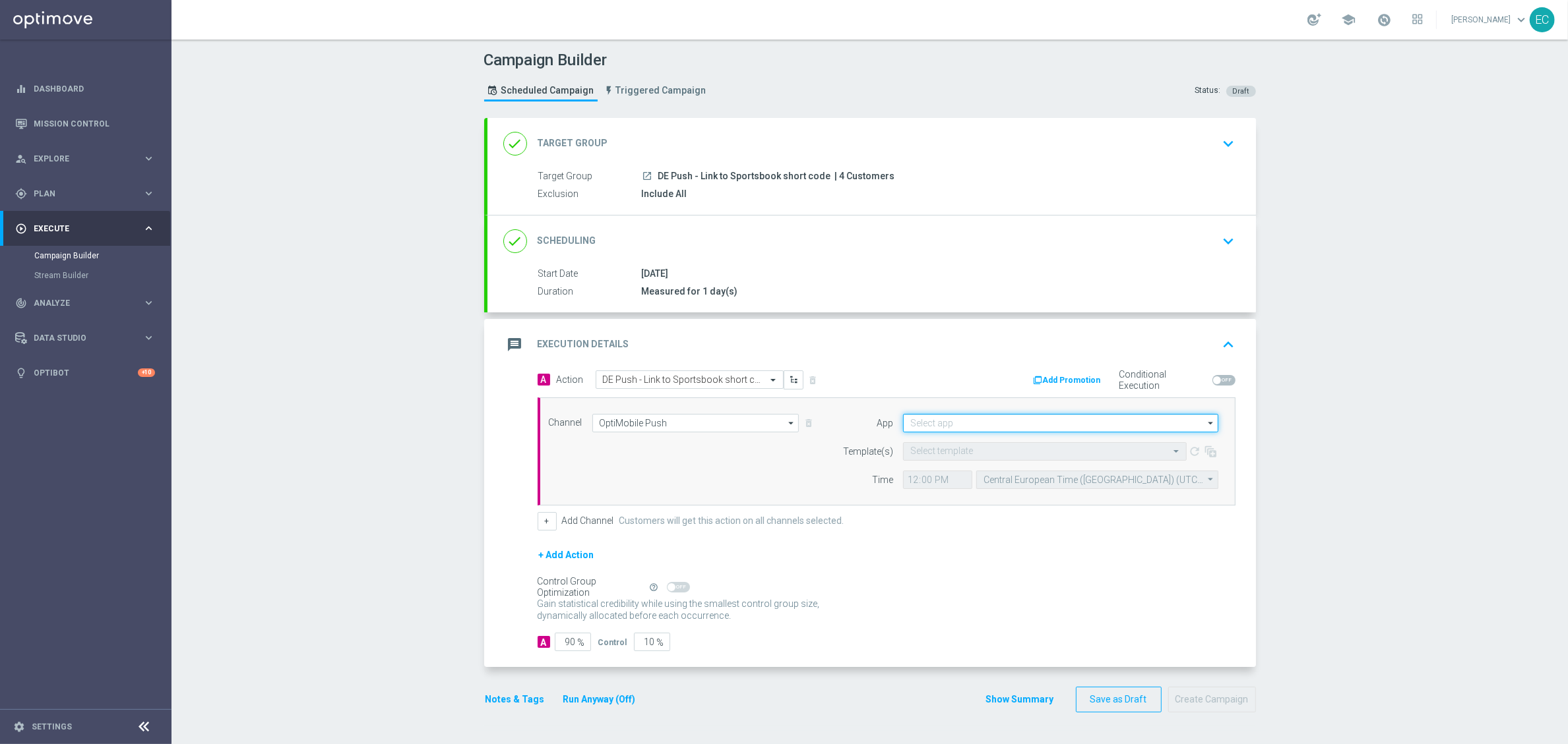
click at [1025, 425] on input at bounding box center [1060, 423] width 315 height 18
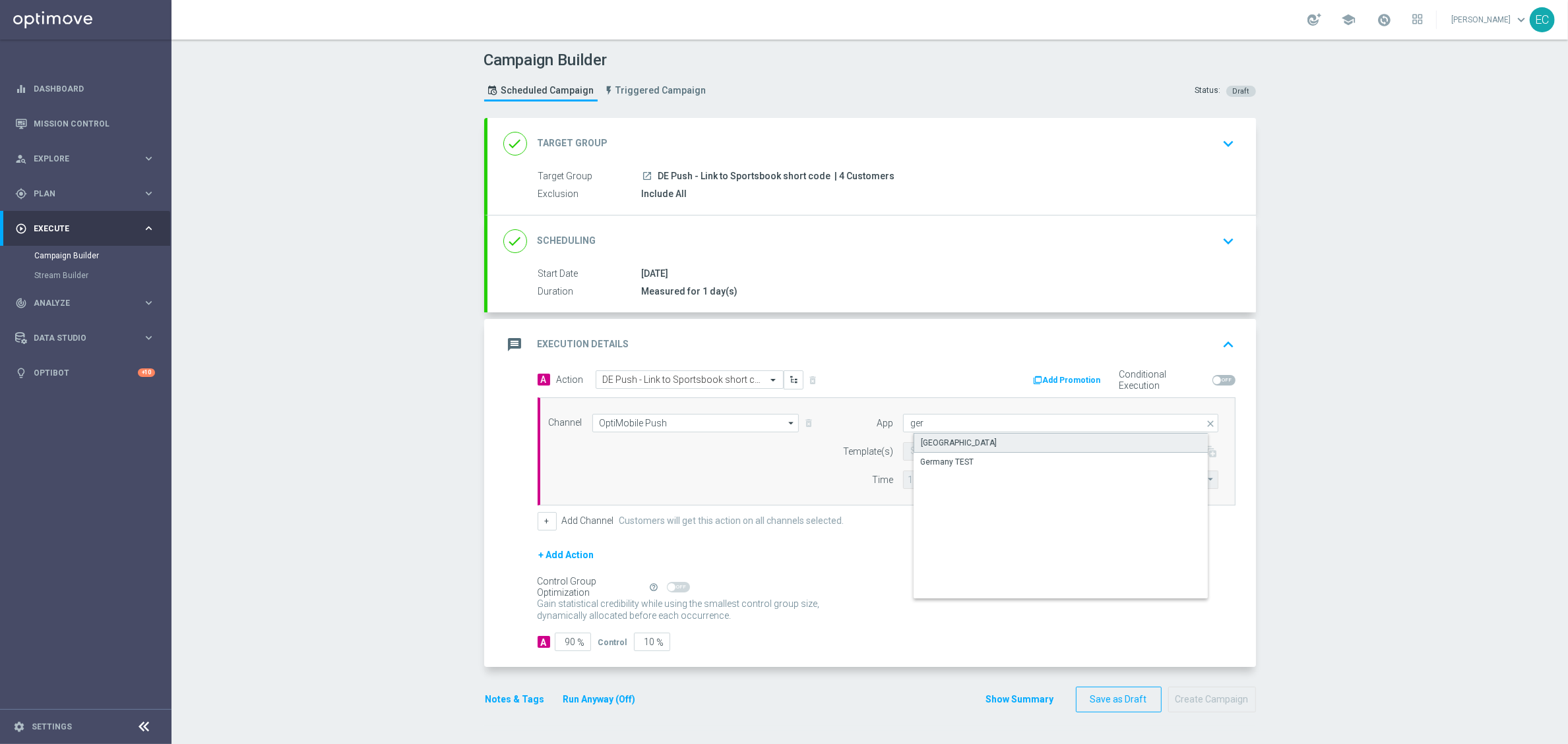
click at [957, 444] on div "[GEOGRAPHIC_DATA]" at bounding box center [1072, 443] width 316 height 20
type input "[GEOGRAPHIC_DATA]"
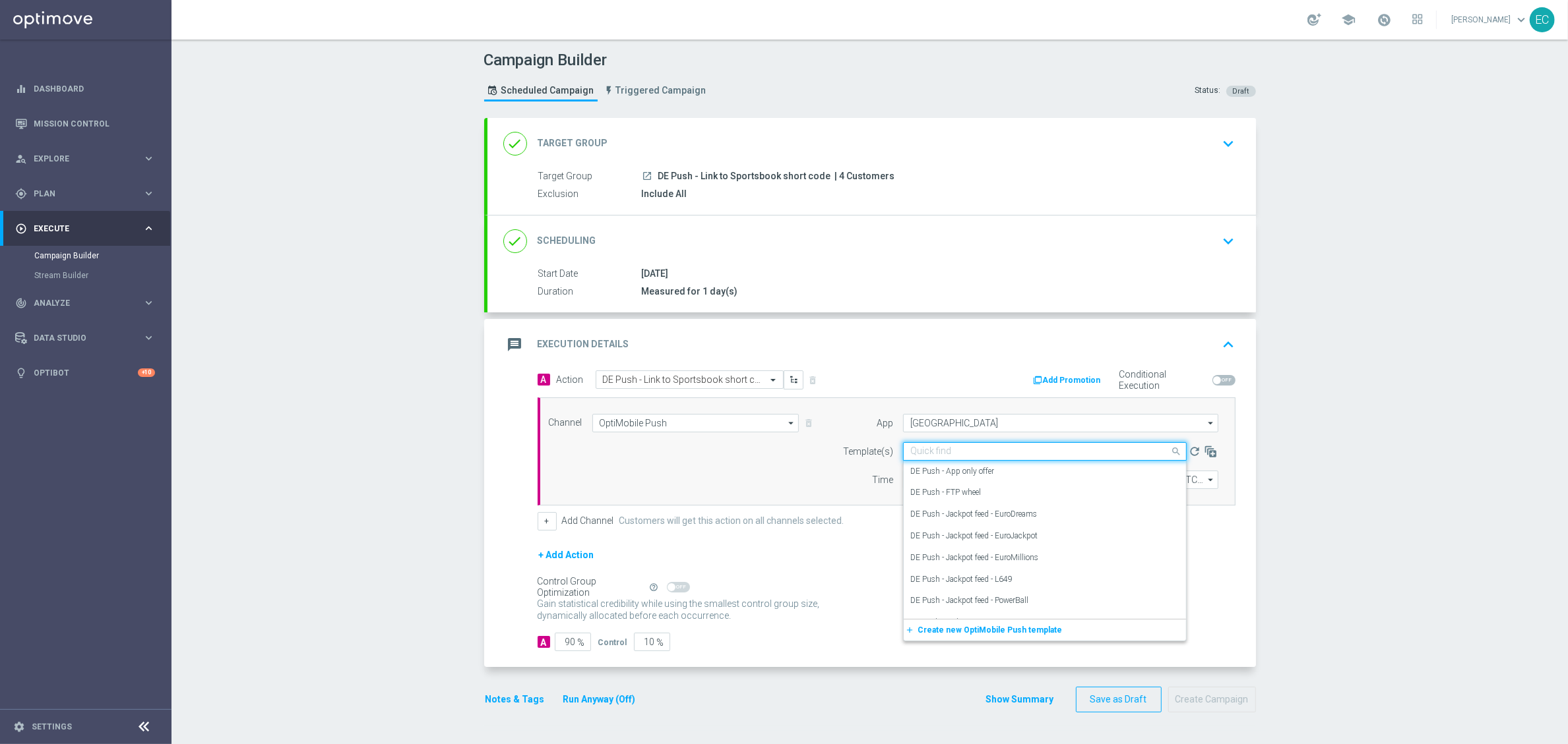
click at [961, 454] on input "text" at bounding box center [1031, 452] width 242 height 11
paste input "DE Push - Link to Sportsbook short code"
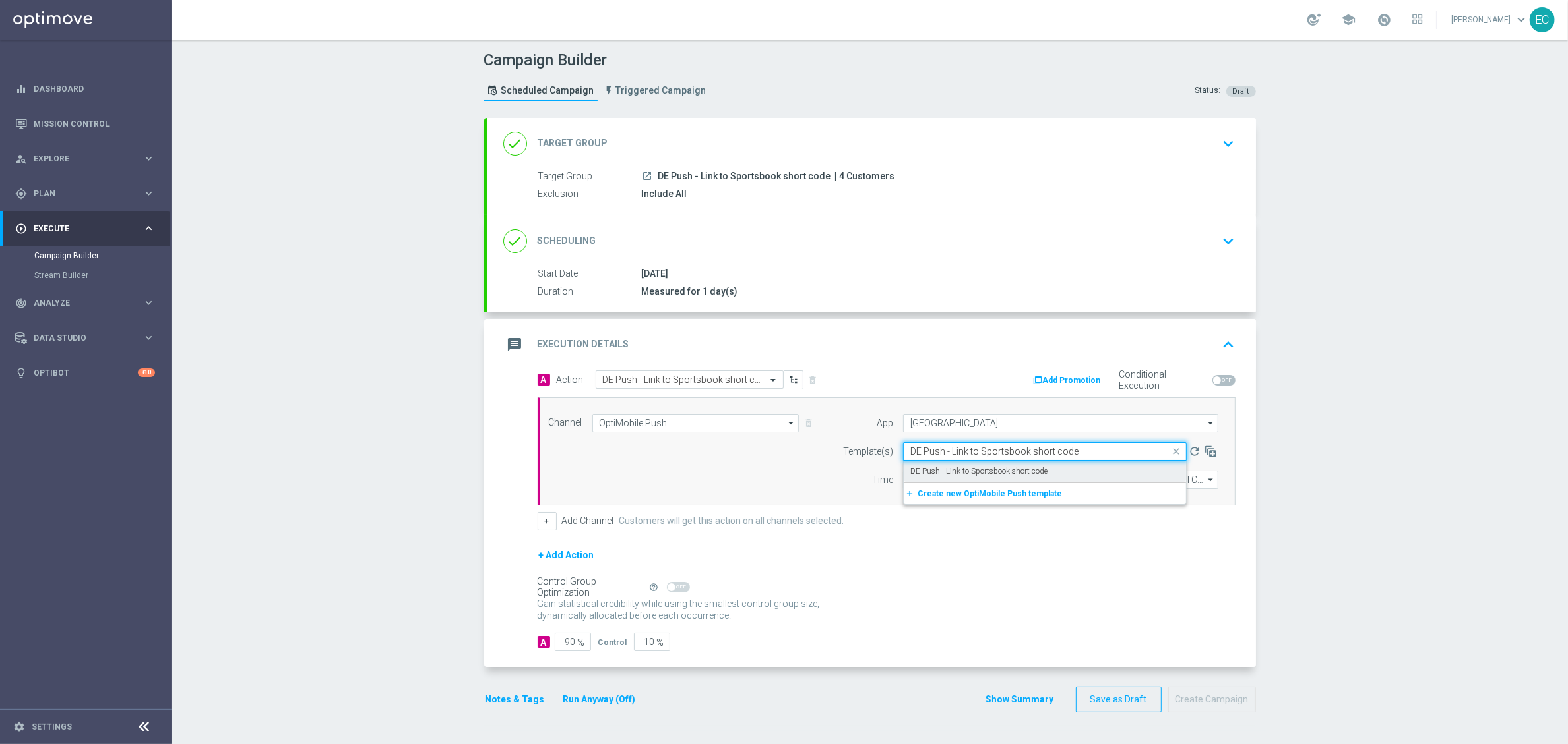
click at [982, 473] on label "DE Push - Link to Sportsbook short code" at bounding box center [979, 472] width 138 height 11
type input "DE Push - Link to Sportsbook short code"
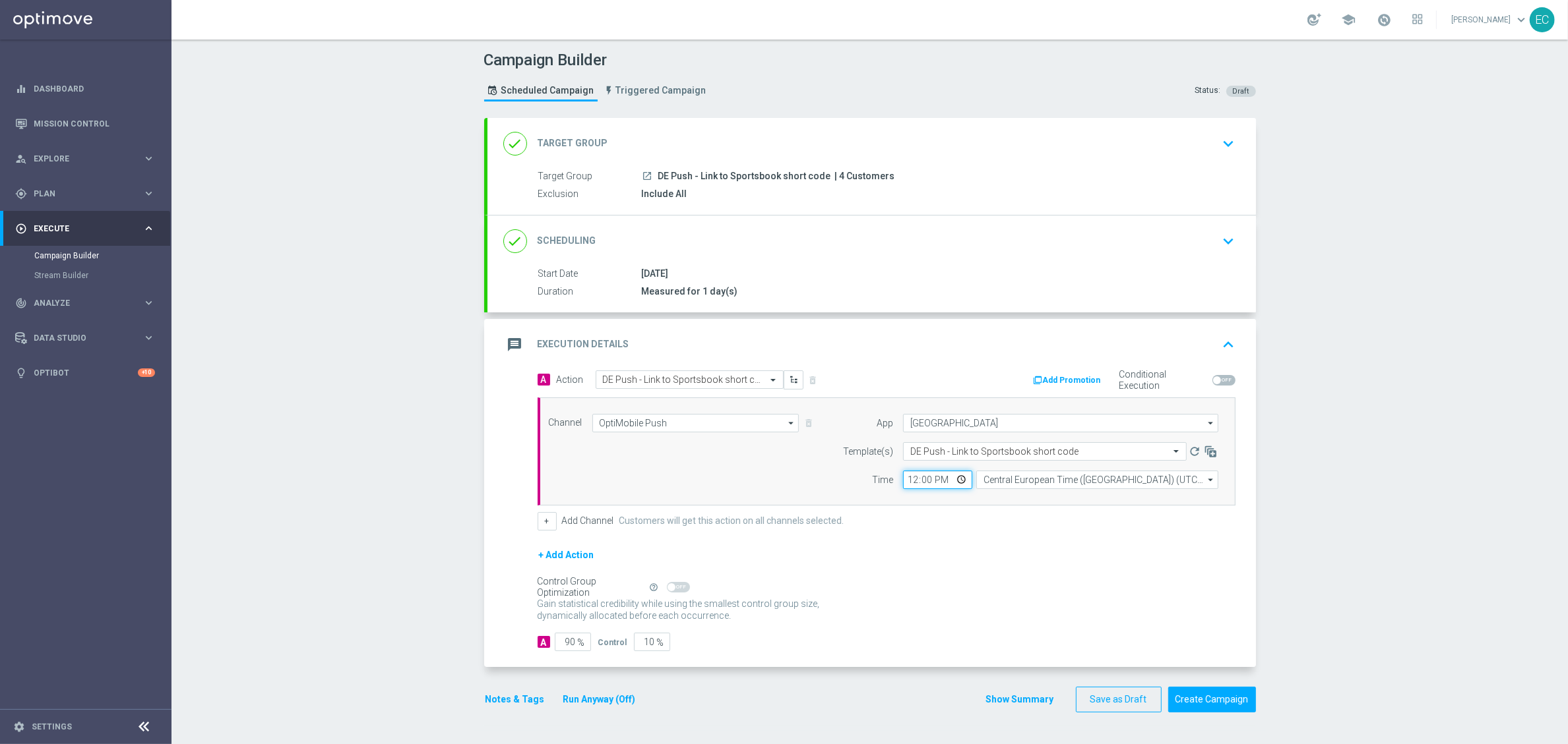
click at [906, 479] on input "12:00" at bounding box center [938, 480] width 69 height 18
type input "15:57"
click at [566, 638] on input "90" at bounding box center [573, 642] width 36 height 18
click at [566, 638] on input "90" at bounding box center [573, 642] width 36 height 18
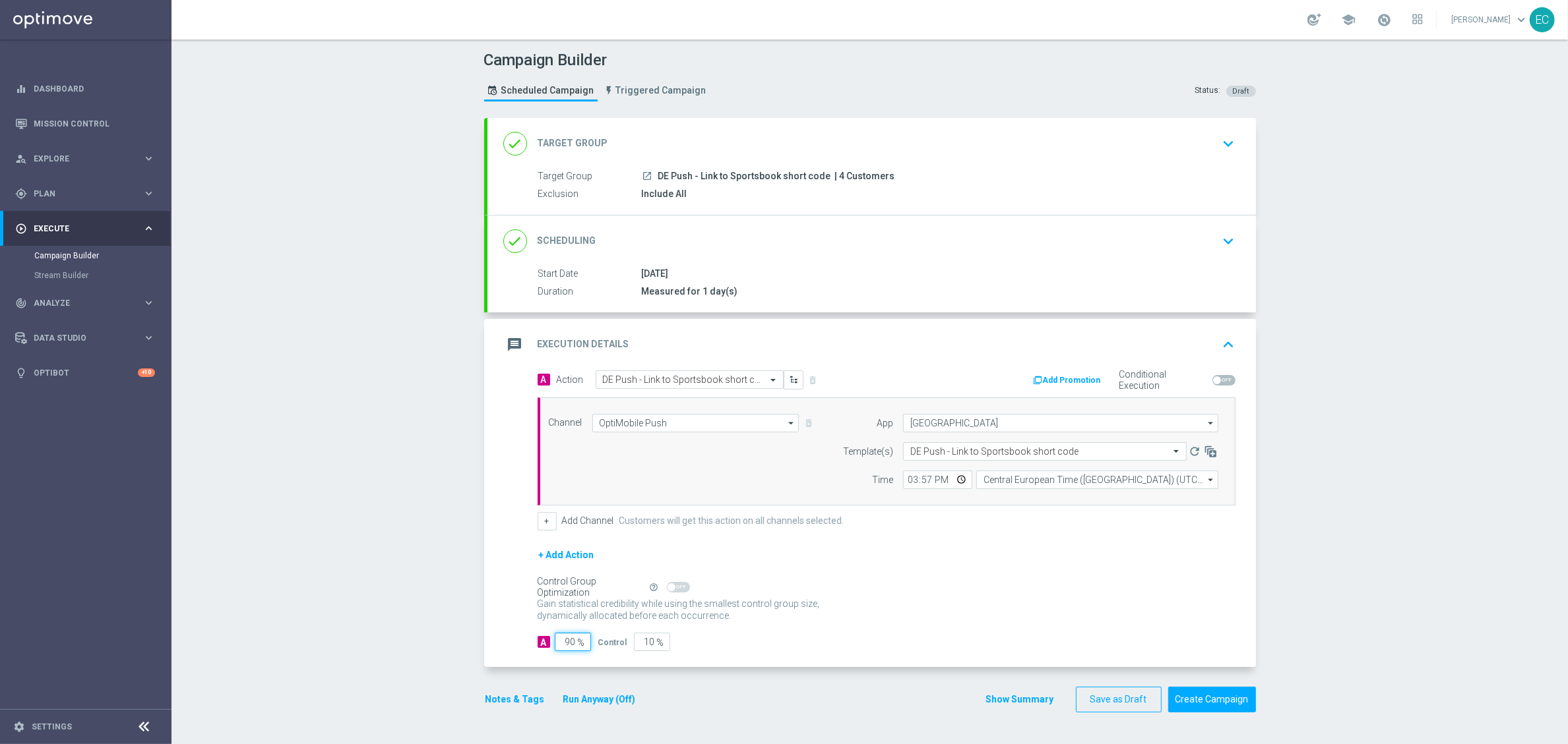
type input "1"
type input "99"
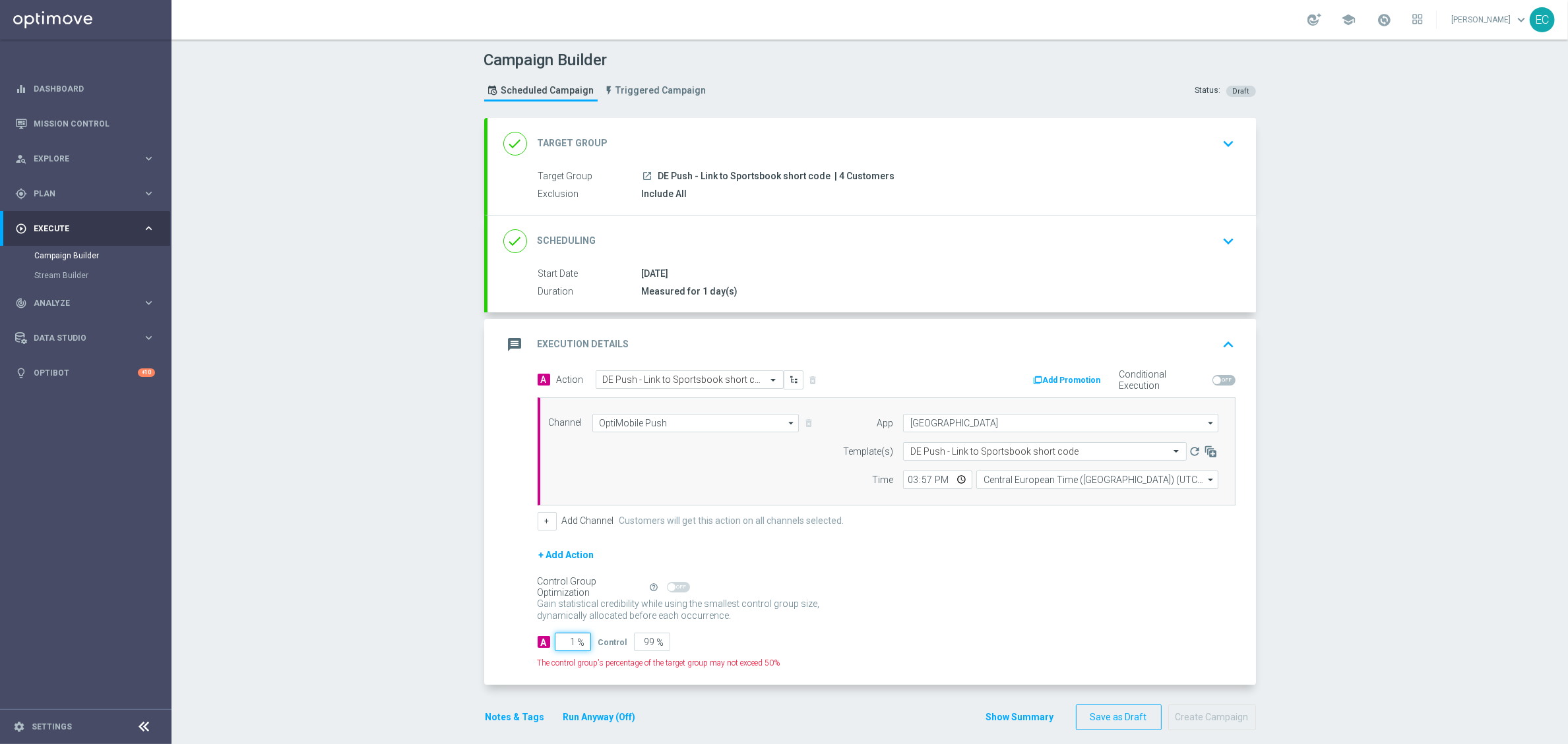
type input "10"
type input "90"
type input "100"
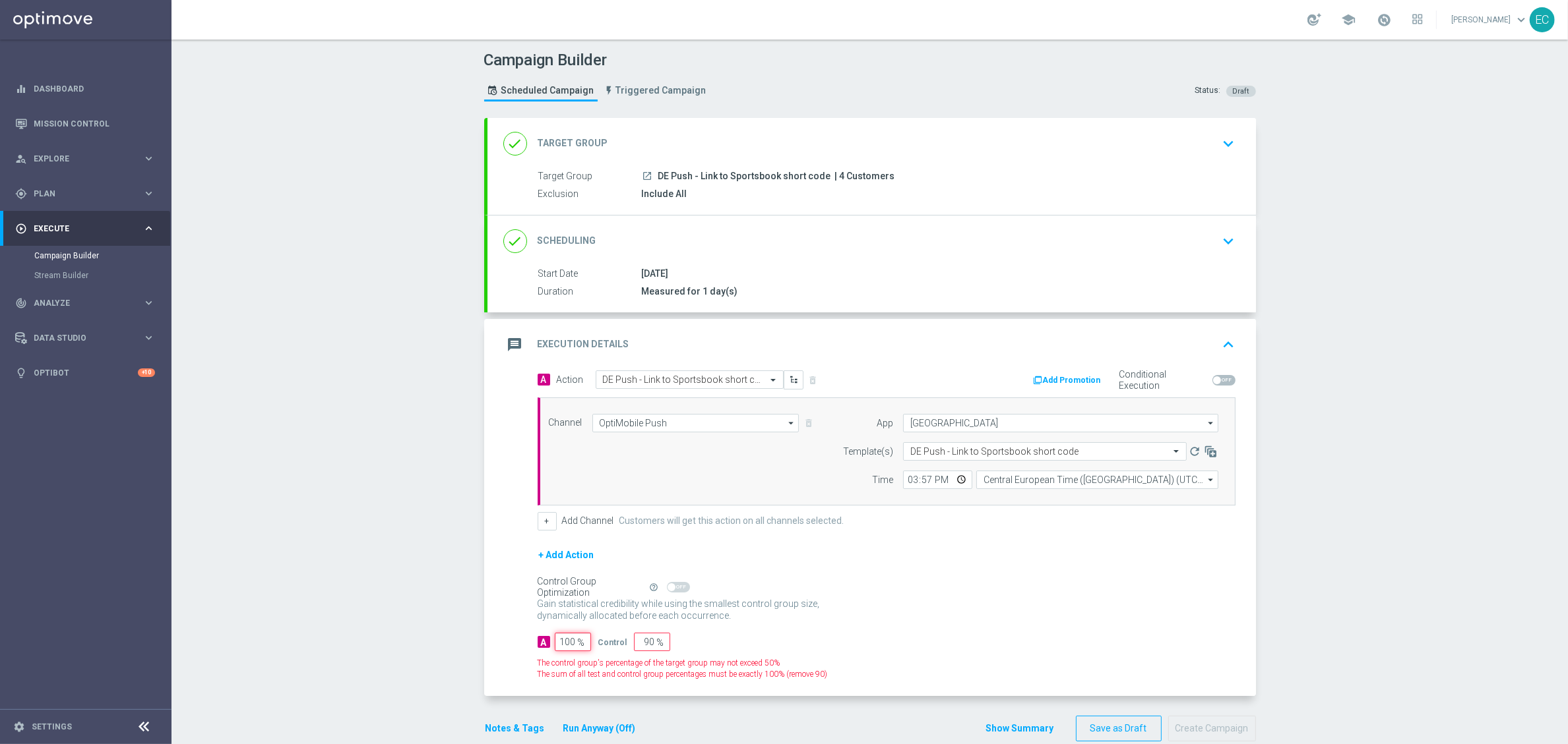
type input "0"
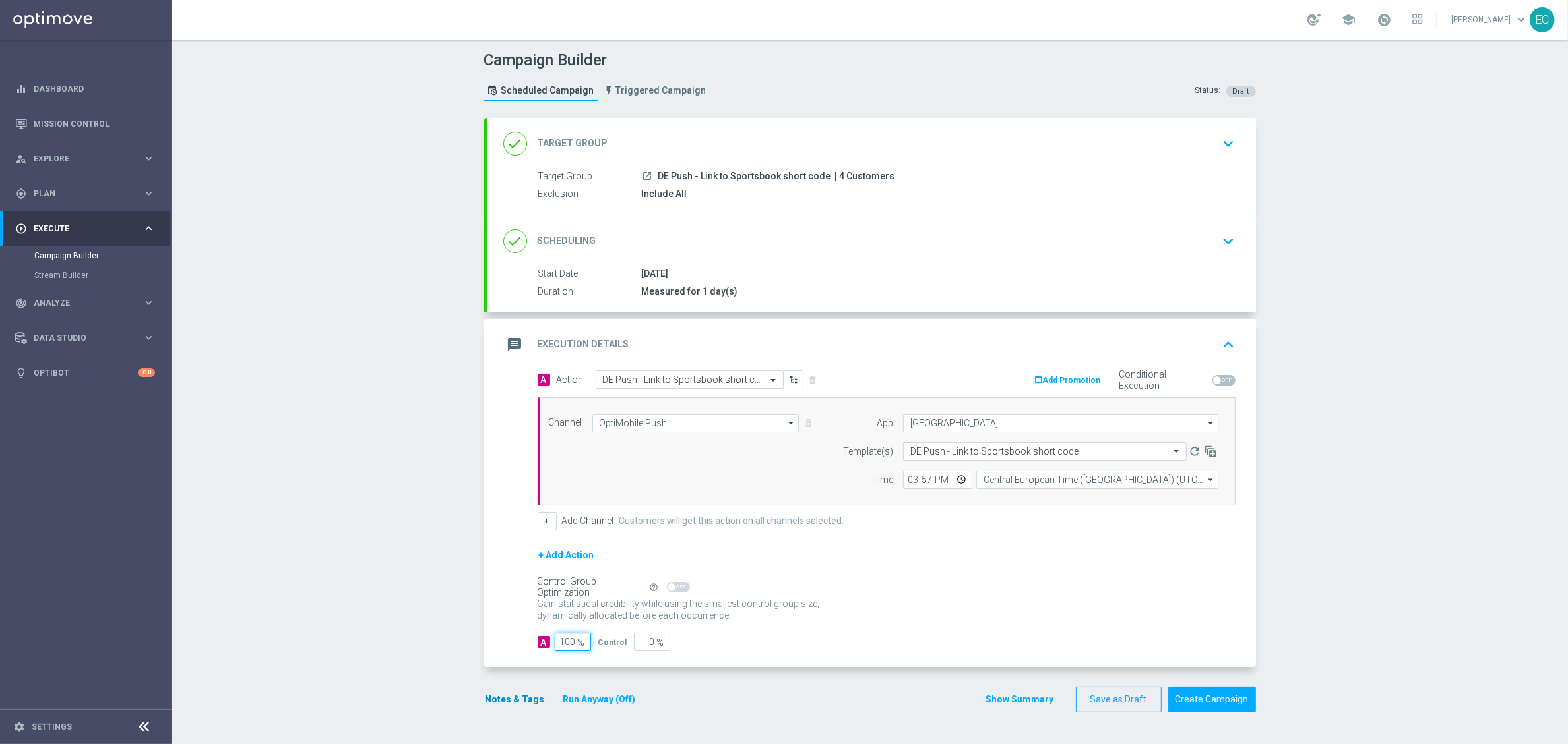
type input "100"
click at [504, 638] on form "done Target Group keyboard_arrow_down Target Group launch DE Push - Link to Spo…" at bounding box center [870, 415] width 772 height 594
click at [510, 638] on button "Notes & Tags" at bounding box center [515, 699] width 62 height 16
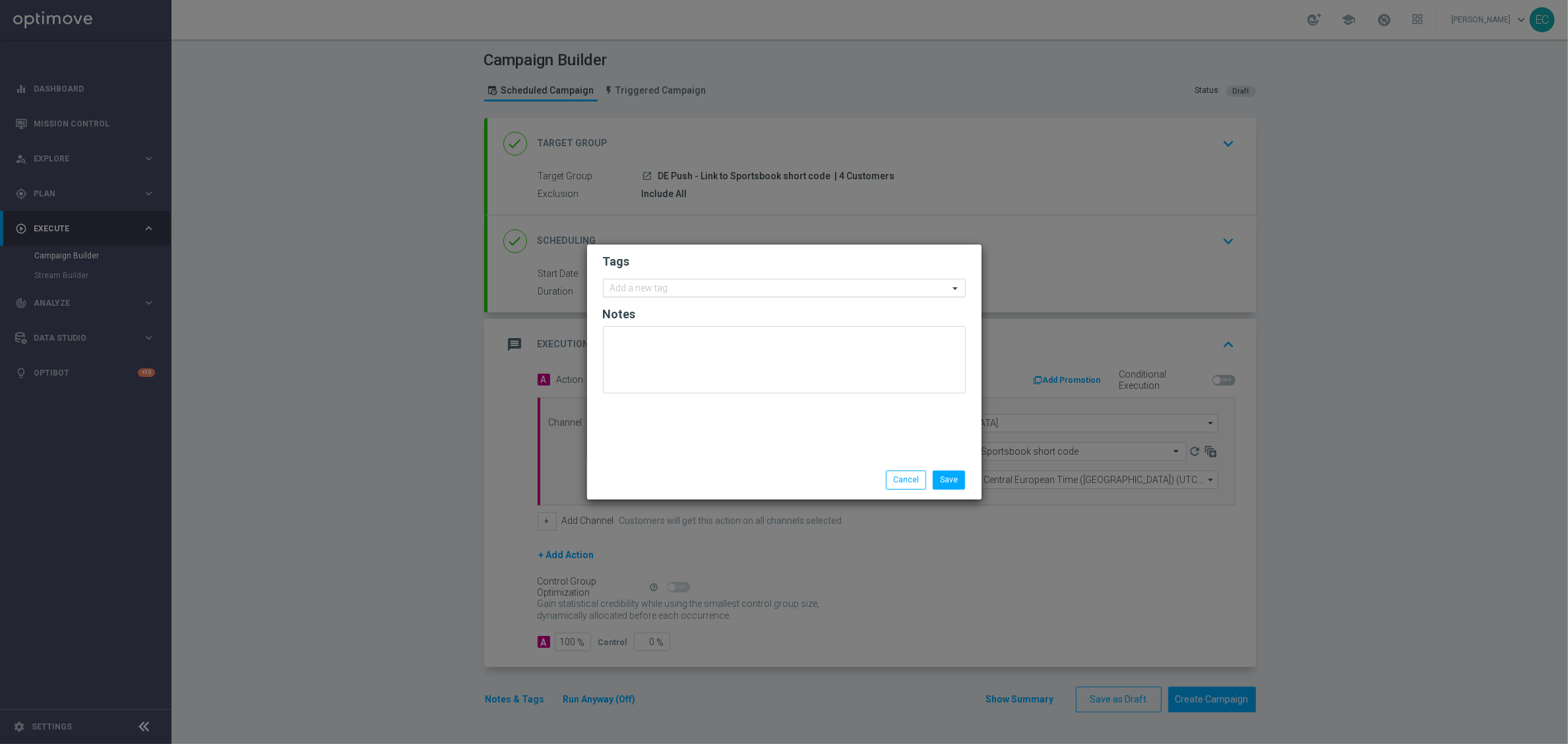
click at [676, 297] on div "Add a new tag" at bounding box center [784, 288] width 363 height 18
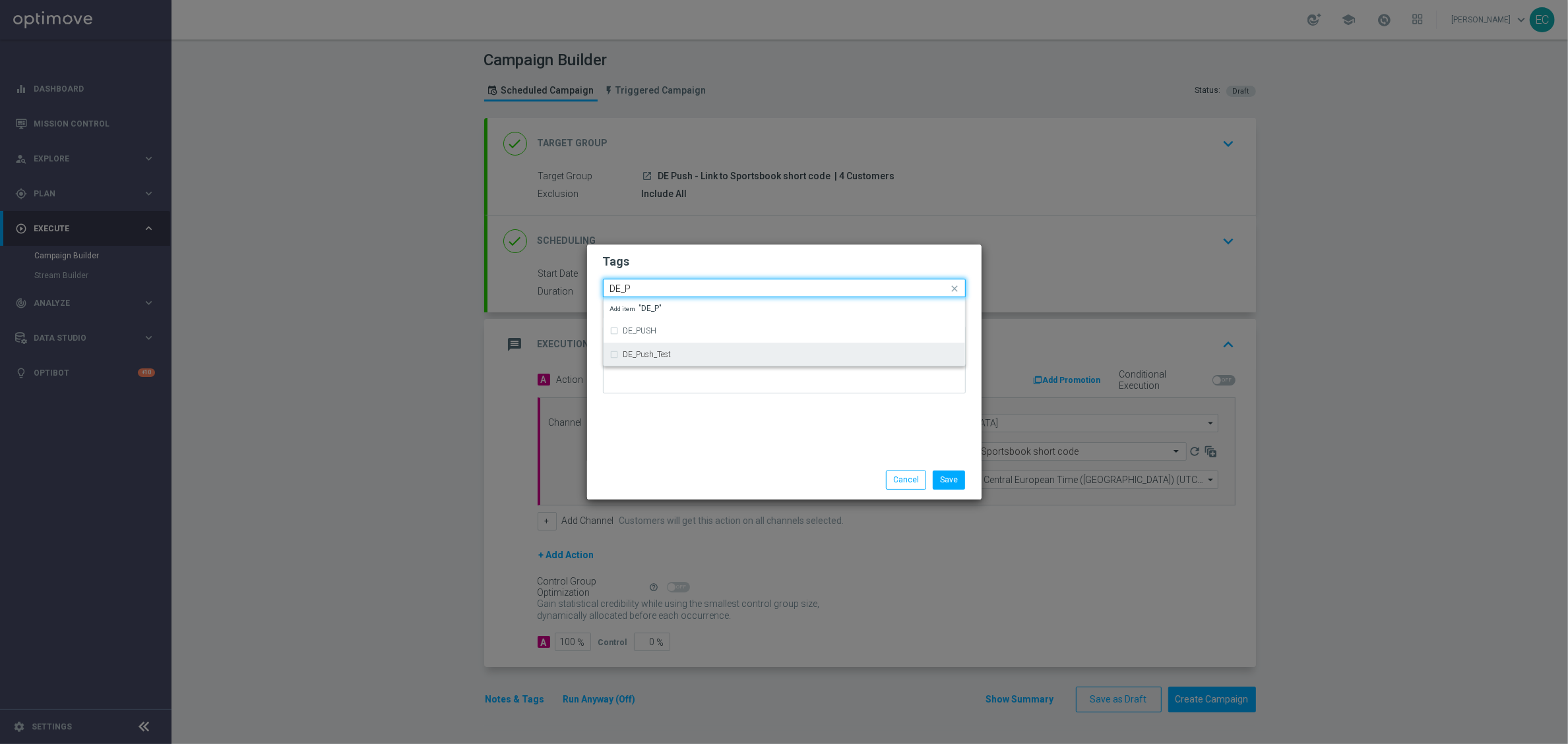
click at [692, 360] on div "DE_Push_Test" at bounding box center [784, 355] width 348 height 21
type input "DE_P"
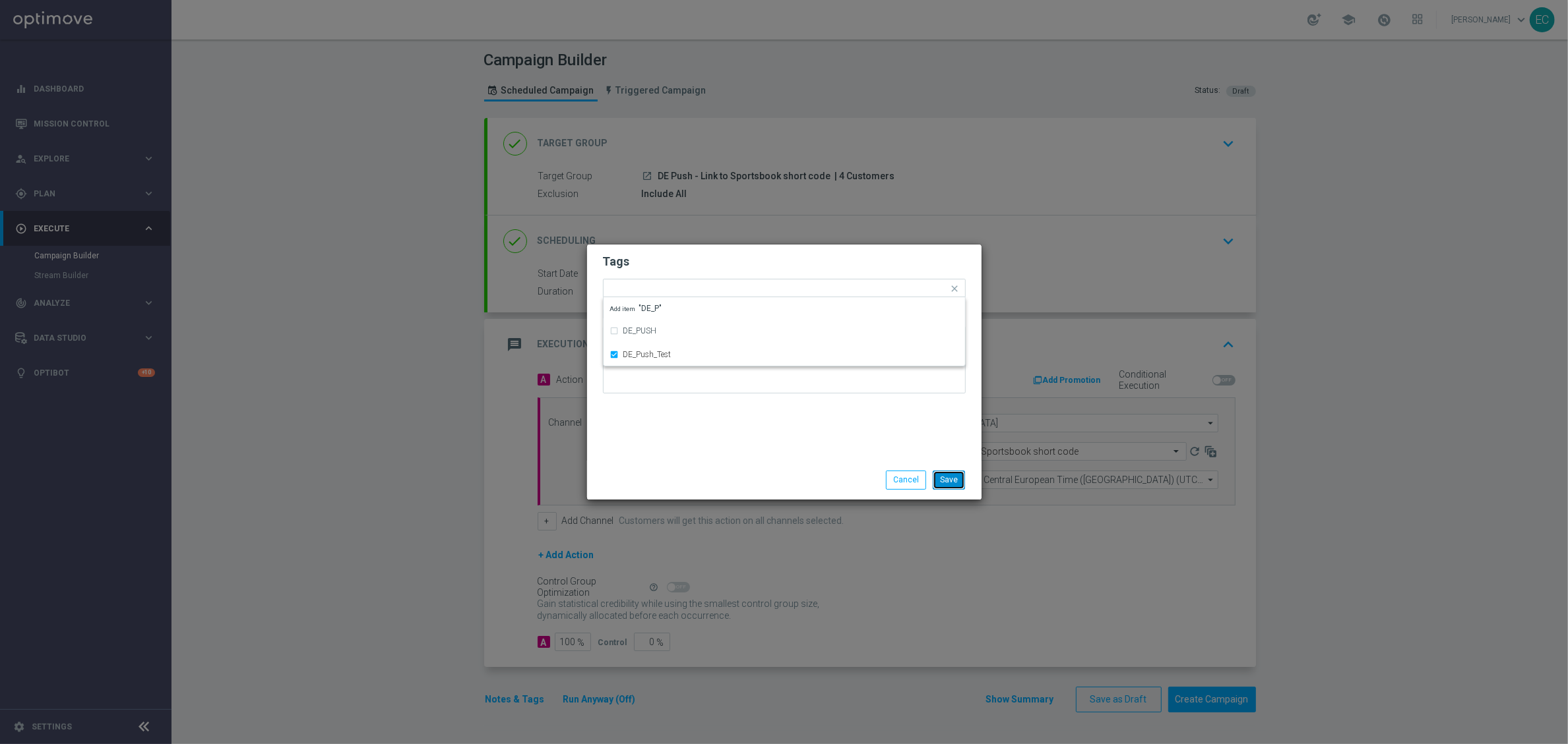
click at [958, 475] on button "Save" at bounding box center [949, 480] width 33 height 18
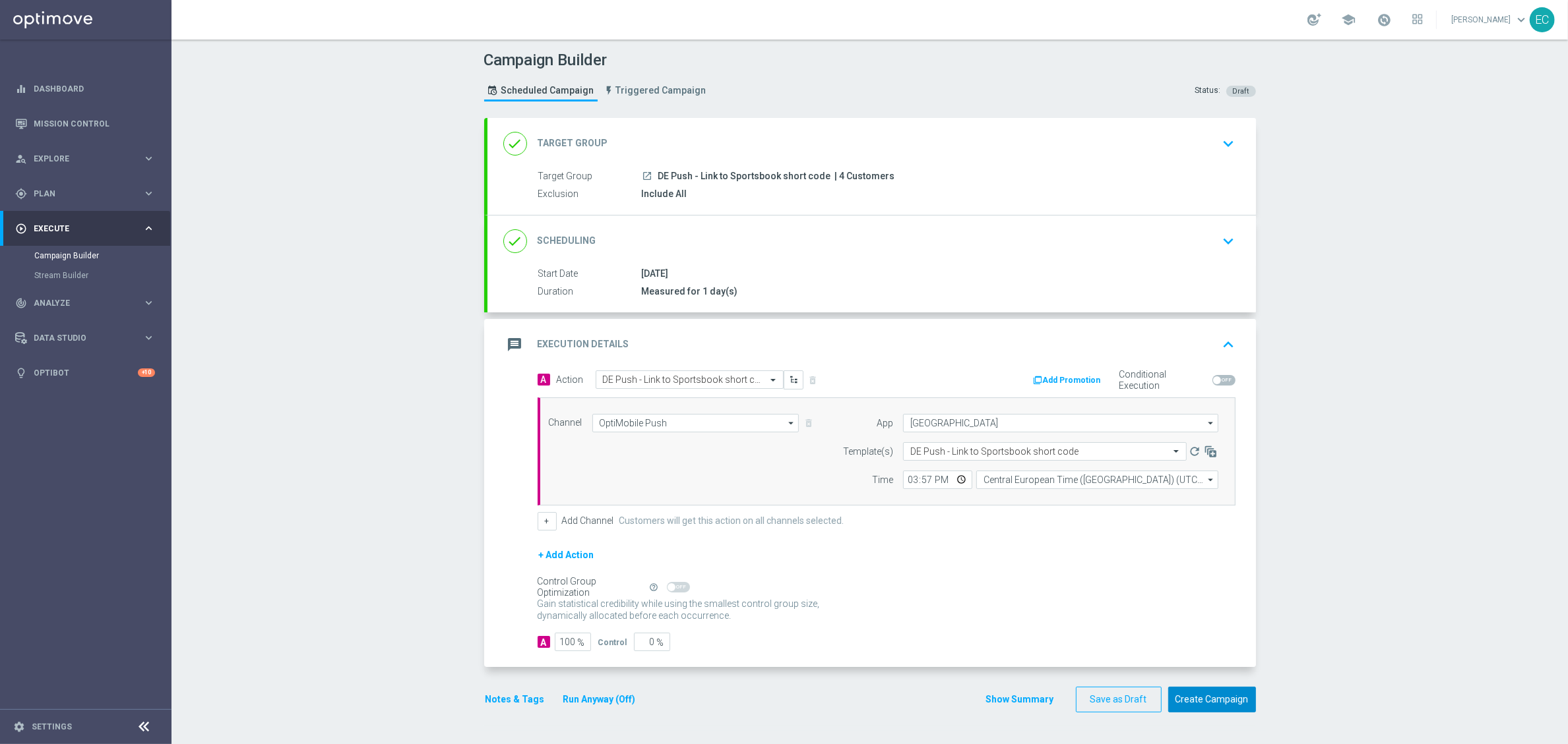
click at [1234, 638] on button "Create Campaign" at bounding box center [1212, 700] width 88 height 26
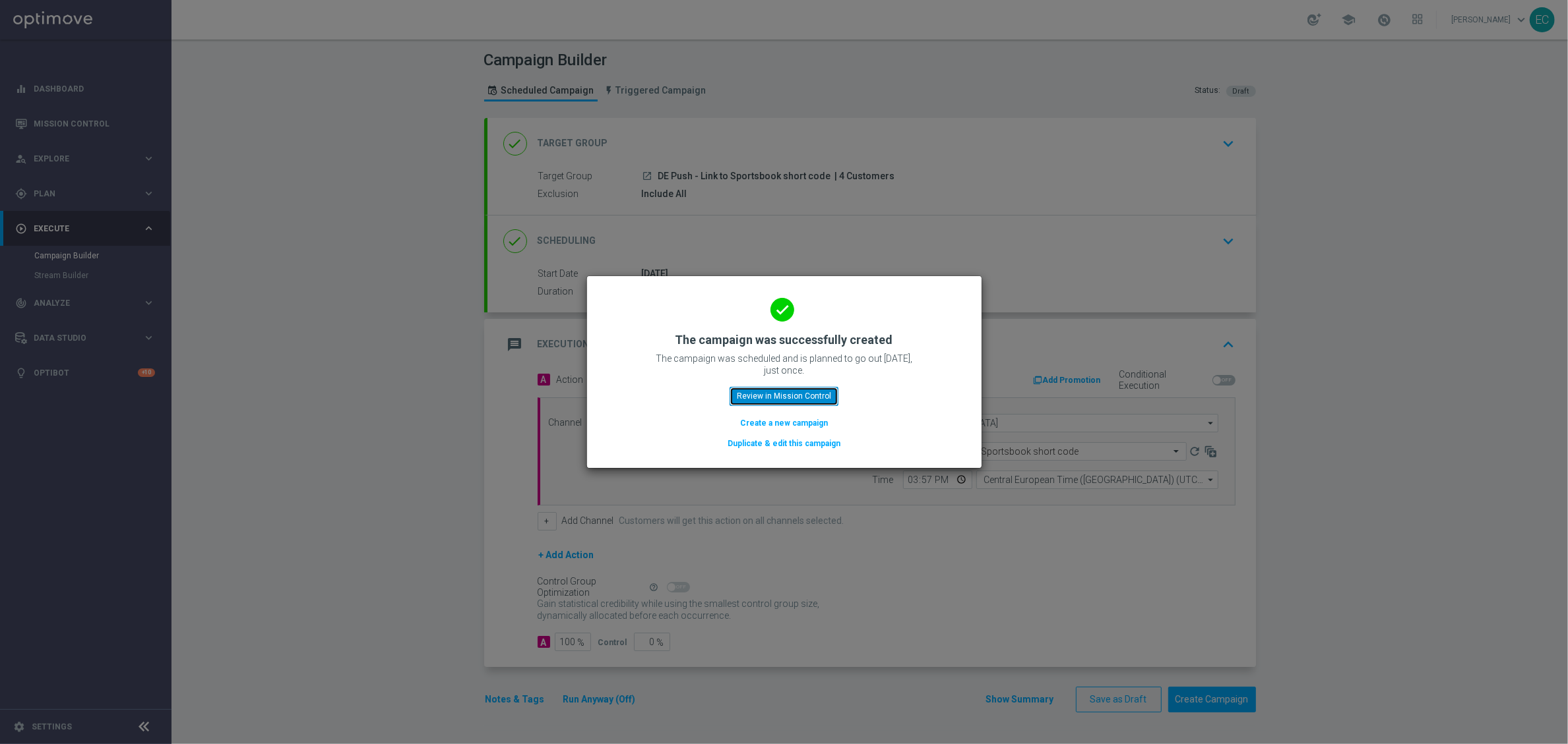
click at [773, 387] on button "Review in Mission Control" at bounding box center [784, 396] width 109 height 18
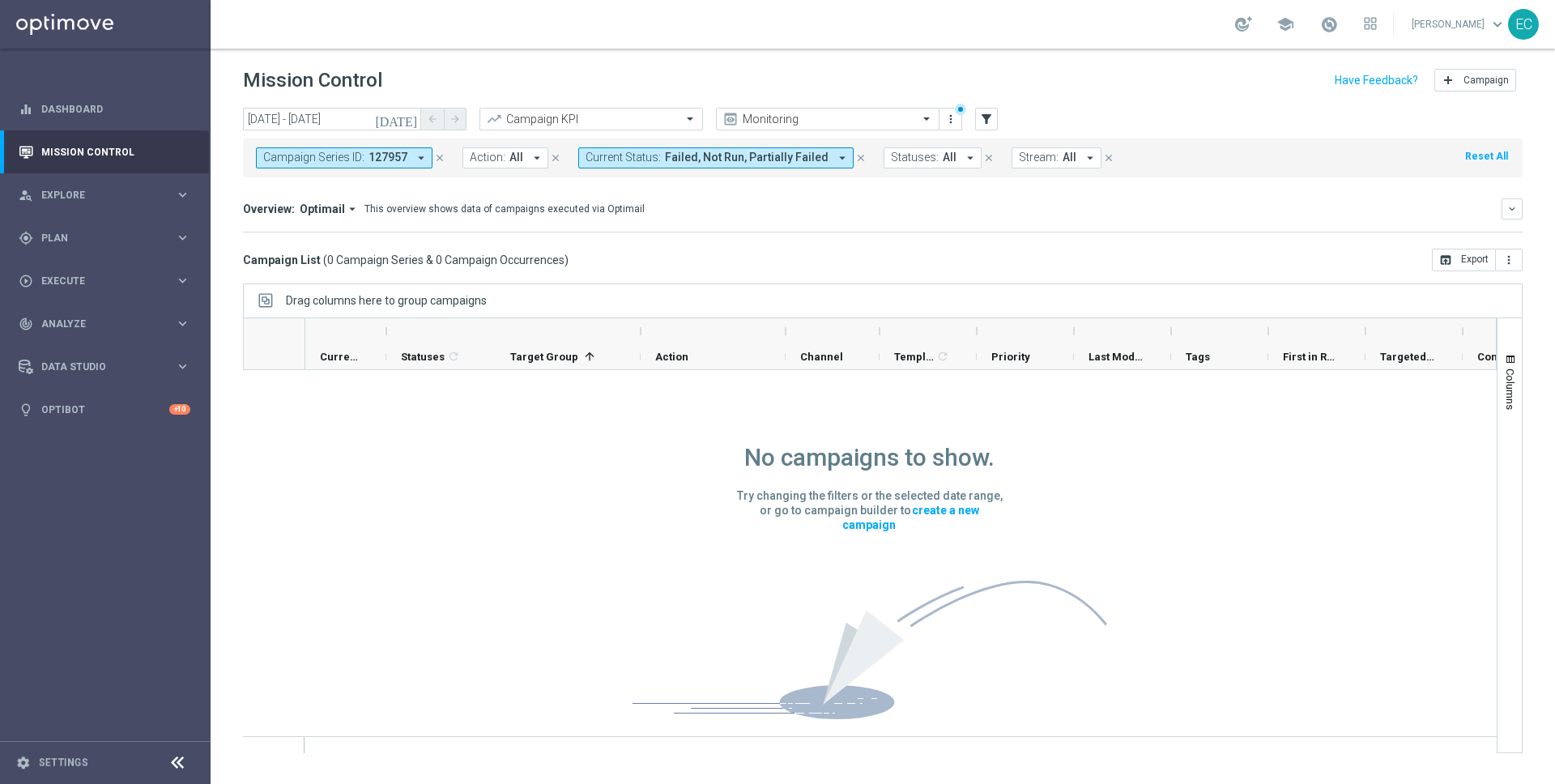
click at [856, 157] on icon "close" at bounding box center [861, 157] width 11 height 11
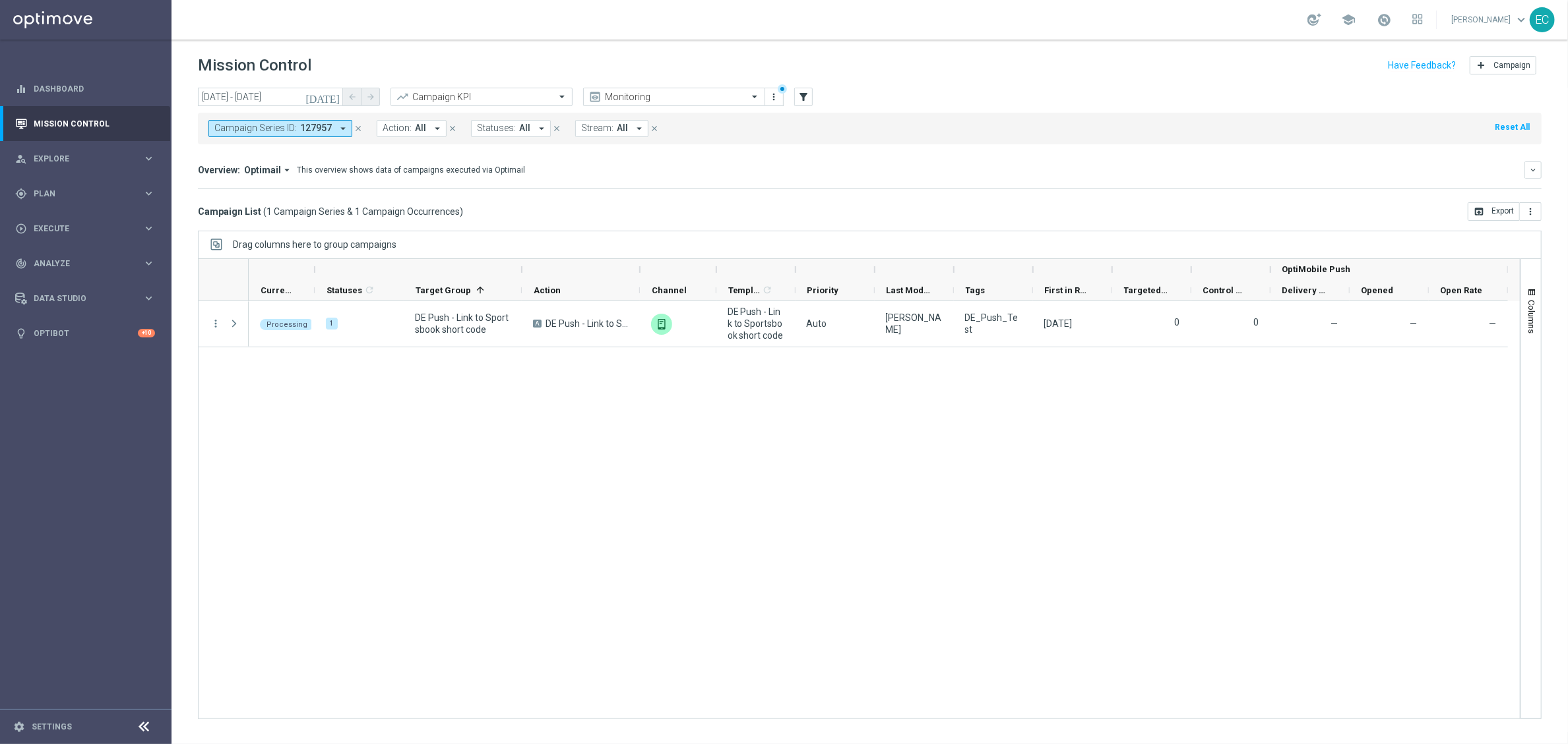
click at [344, 135] on button "Campaign Series ID: 127957 arrow_drop_down" at bounding box center [280, 128] width 144 height 17
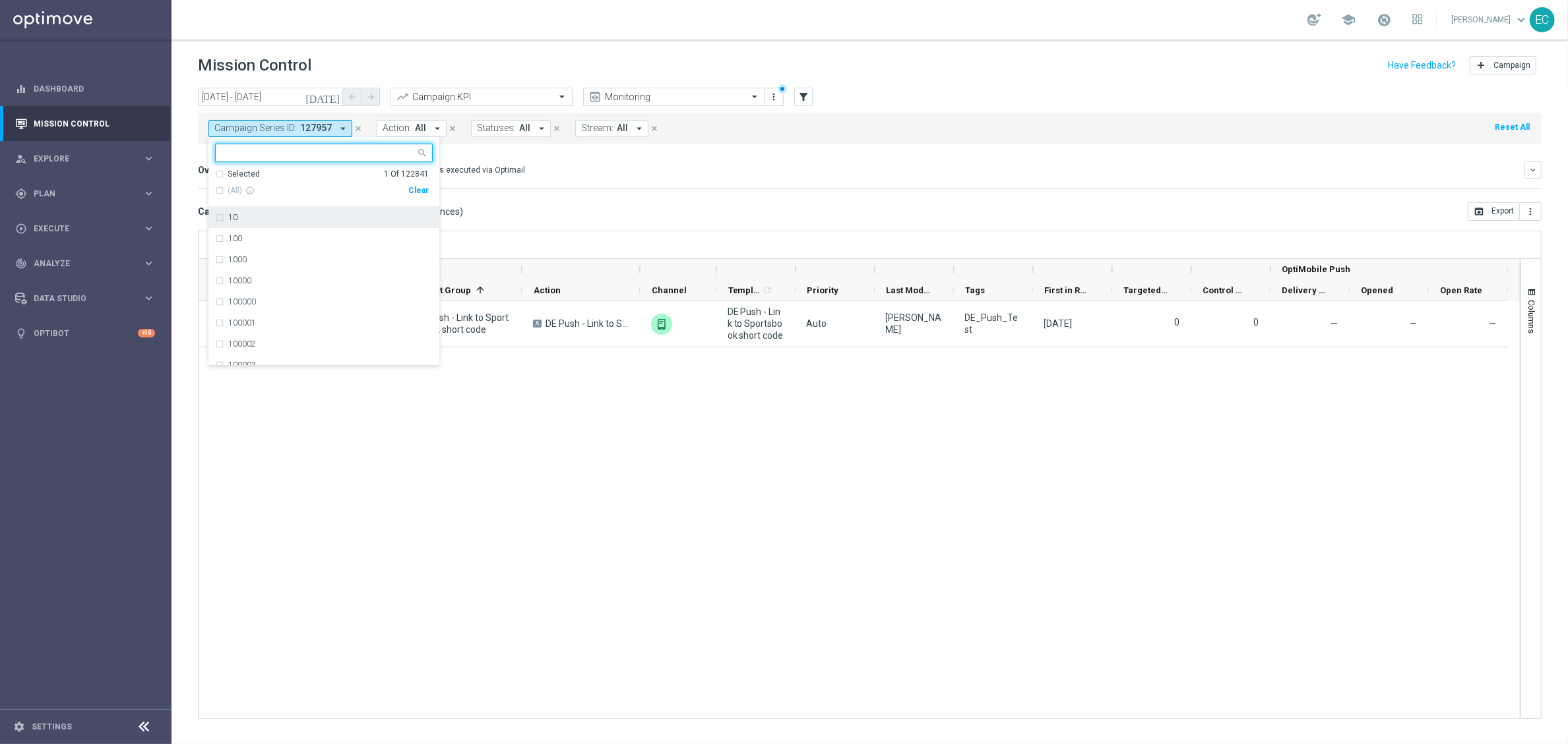
click at [0, 0] on div "Clear" at bounding box center [0, 0] width 0 height 0
click at [342, 148] on input "text" at bounding box center [319, 153] width 194 height 11
click at [354, 128] on icon "close" at bounding box center [358, 128] width 9 height 9
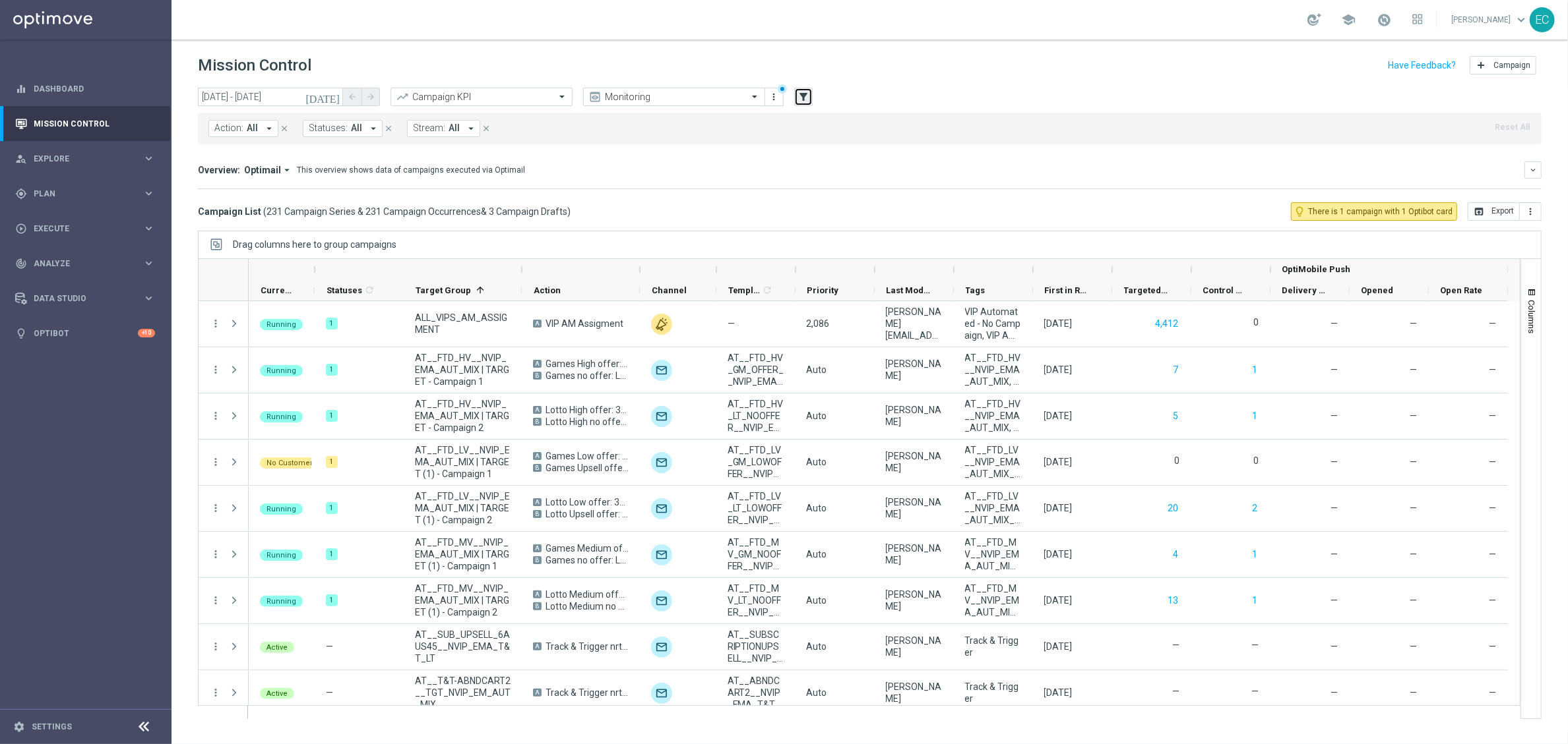
click at [802, 100] on icon "filter_alt" at bounding box center [803, 96] width 12 height 12
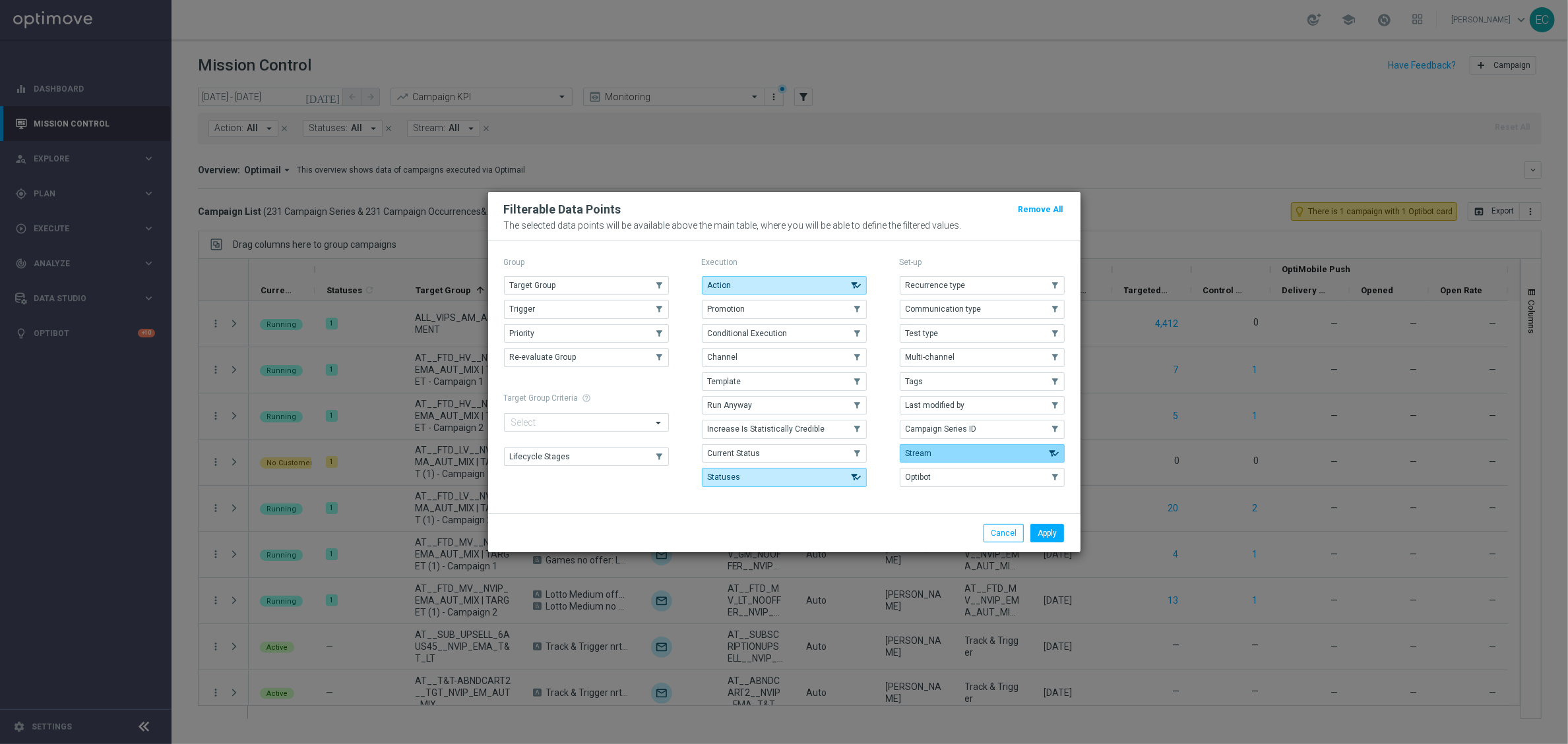
click at [803, 385] on button "Template" at bounding box center [784, 382] width 165 height 18
click at [1059, 541] on button "Apply" at bounding box center [1046, 534] width 33 height 18
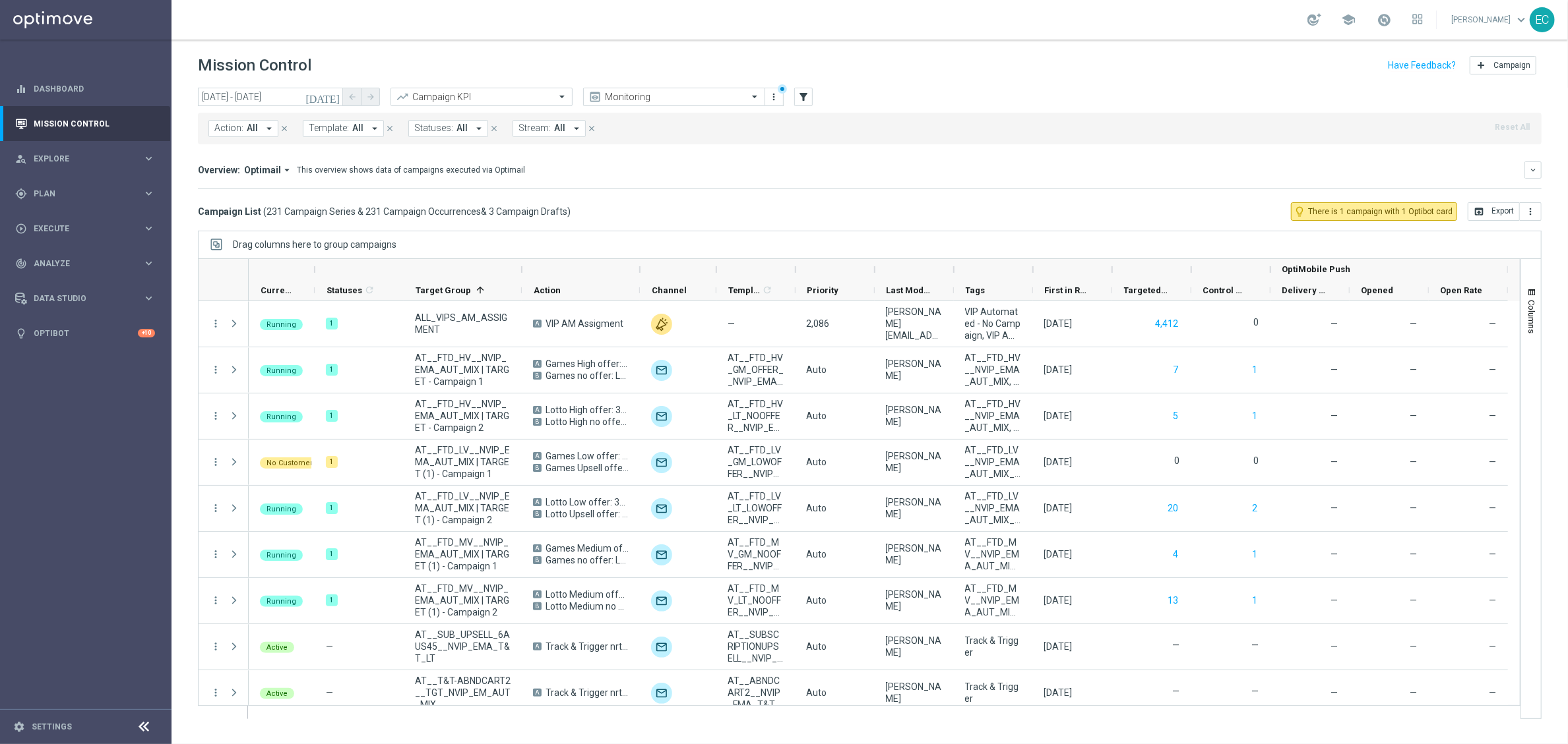
click at [337, 127] on span "Template:" at bounding box center [328, 128] width 40 height 11
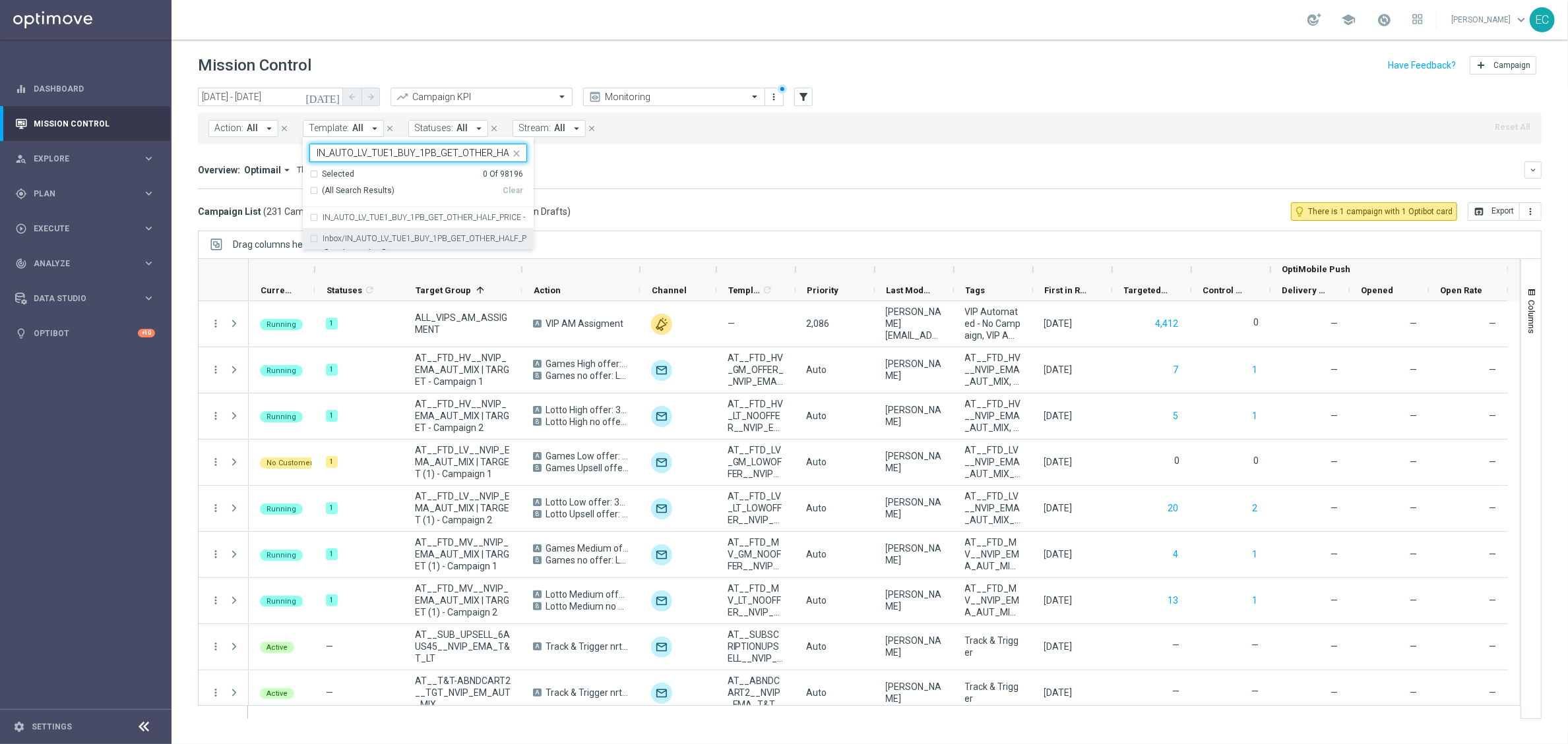
scroll to position [0, 35]
click at [439, 220] on label "IN_AUTO_LV_TUE1_BUY_1PB_GET_OTHER_HALF_PRICE - IN_AUTO_LV_TUE1_BUY_1PB_GET_OTHE…" at bounding box center [425, 217] width 204 height 8
type input "IN_AUTO_LV_TUE1_BUY_1PB_GET_OTHER_HALF_PRICE"
click at [442, 238] on label "Inbox/IN_AUTO_LV_TUE1_BUY_1PB_GET_OTHER_HALF_PRICE" at bounding box center [425, 238] width 204 height 8
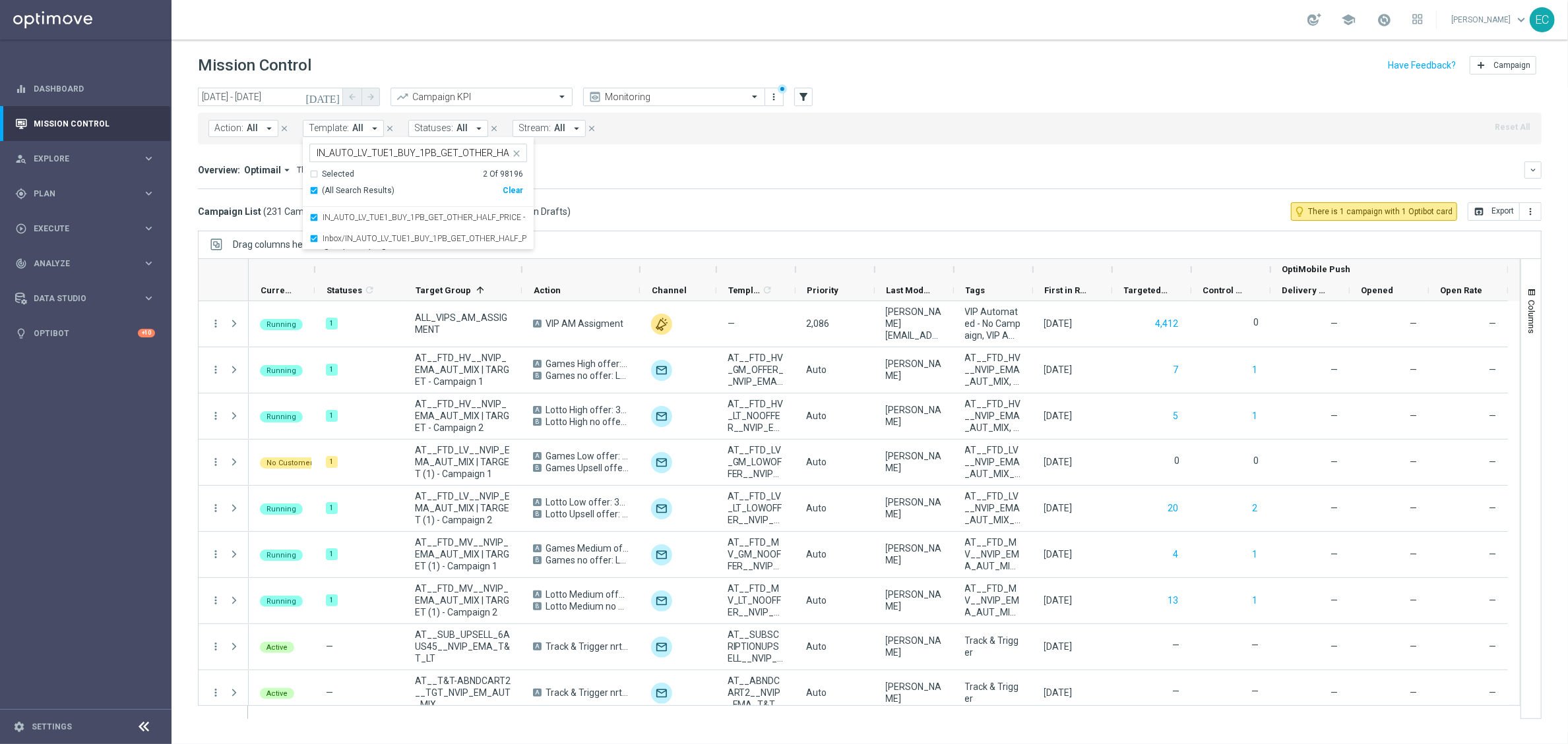
click at [517, 50] on header "Mission Control add Campaign" at bounding box center [870, 64] width 1396 height 48
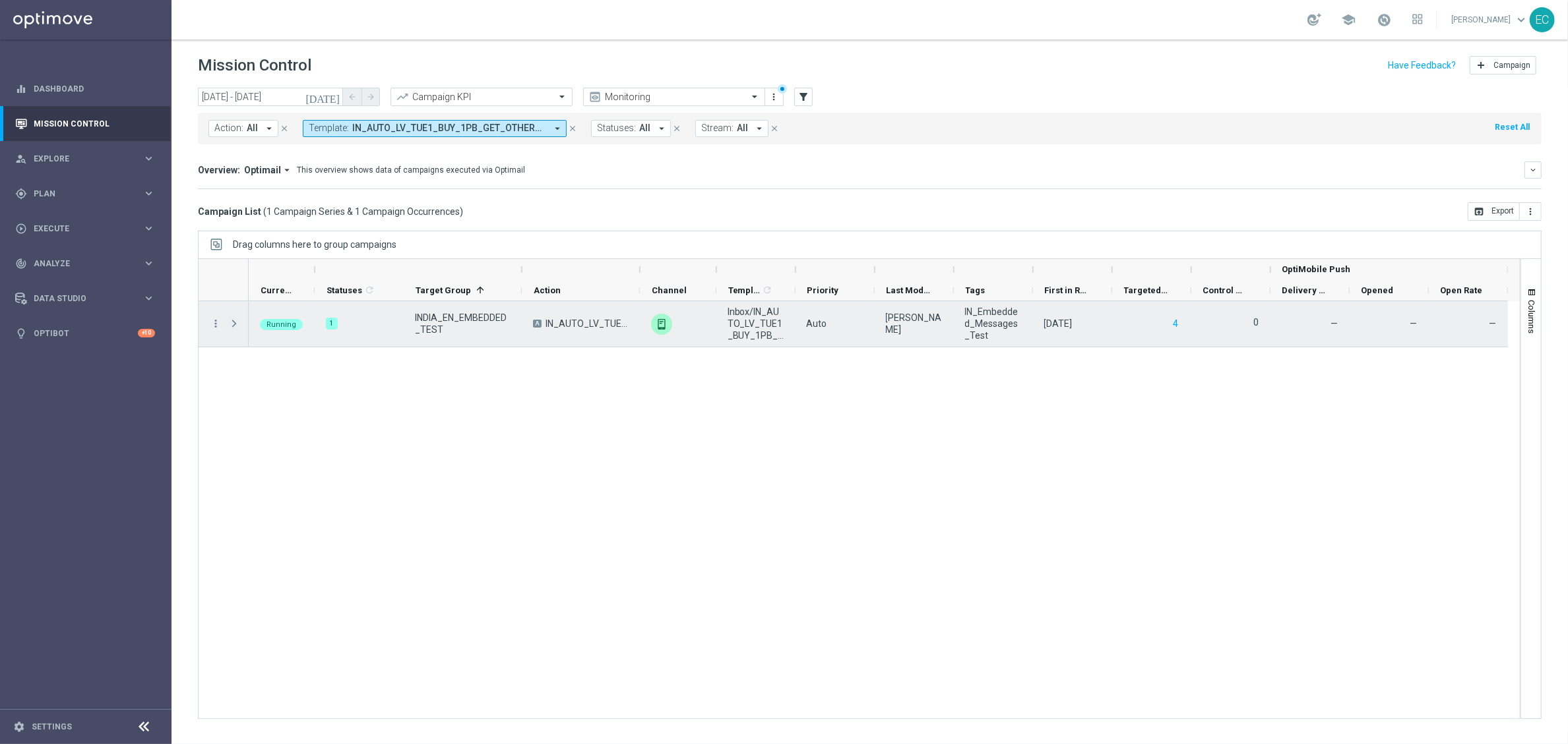
click at [237, 325] on span at bounding box center [234, 323] width 12 height 11
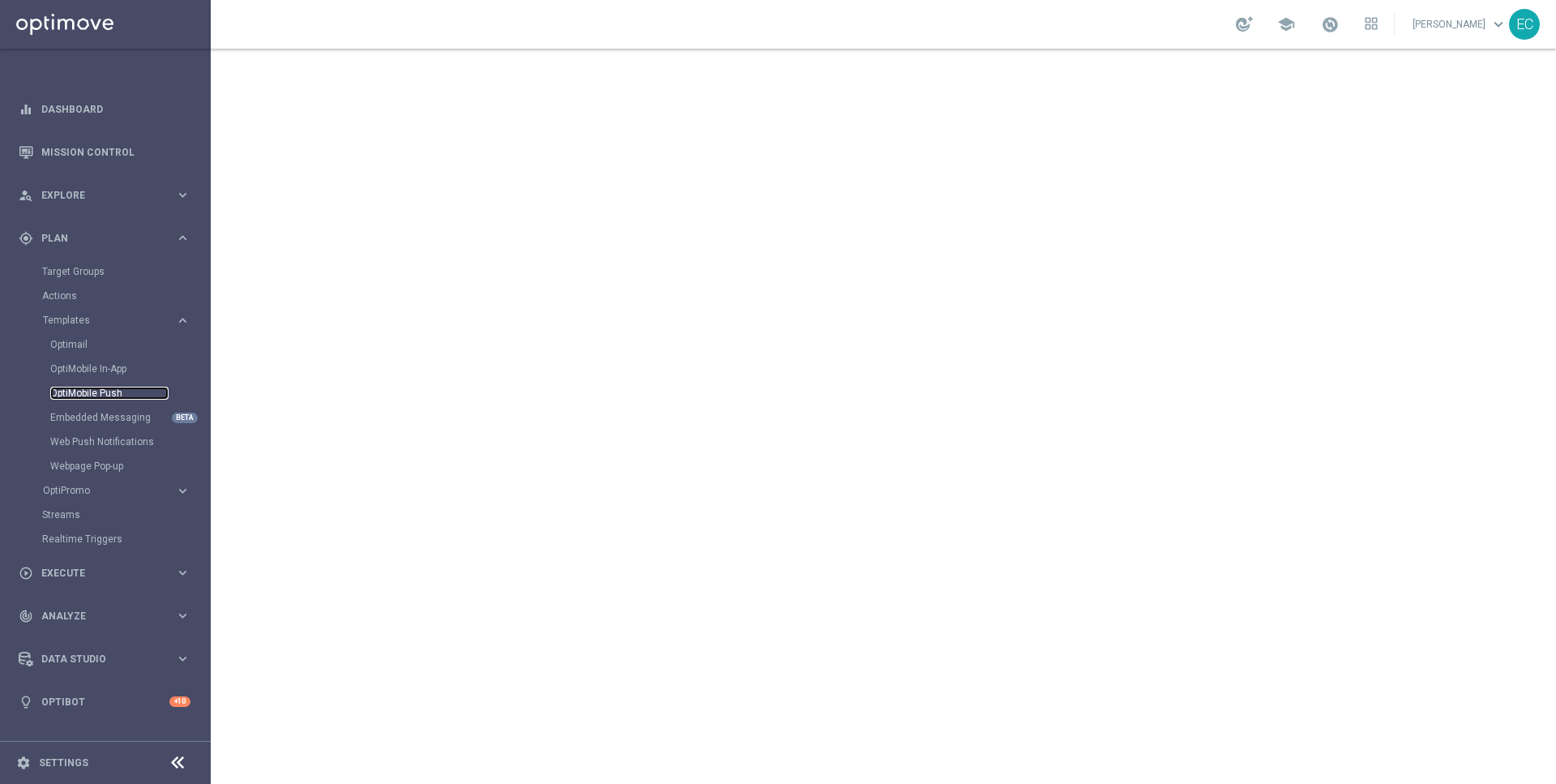
click at [113, 398] on link "OptiMobile Push" at bounding box center [110, 393] width 118 height 13
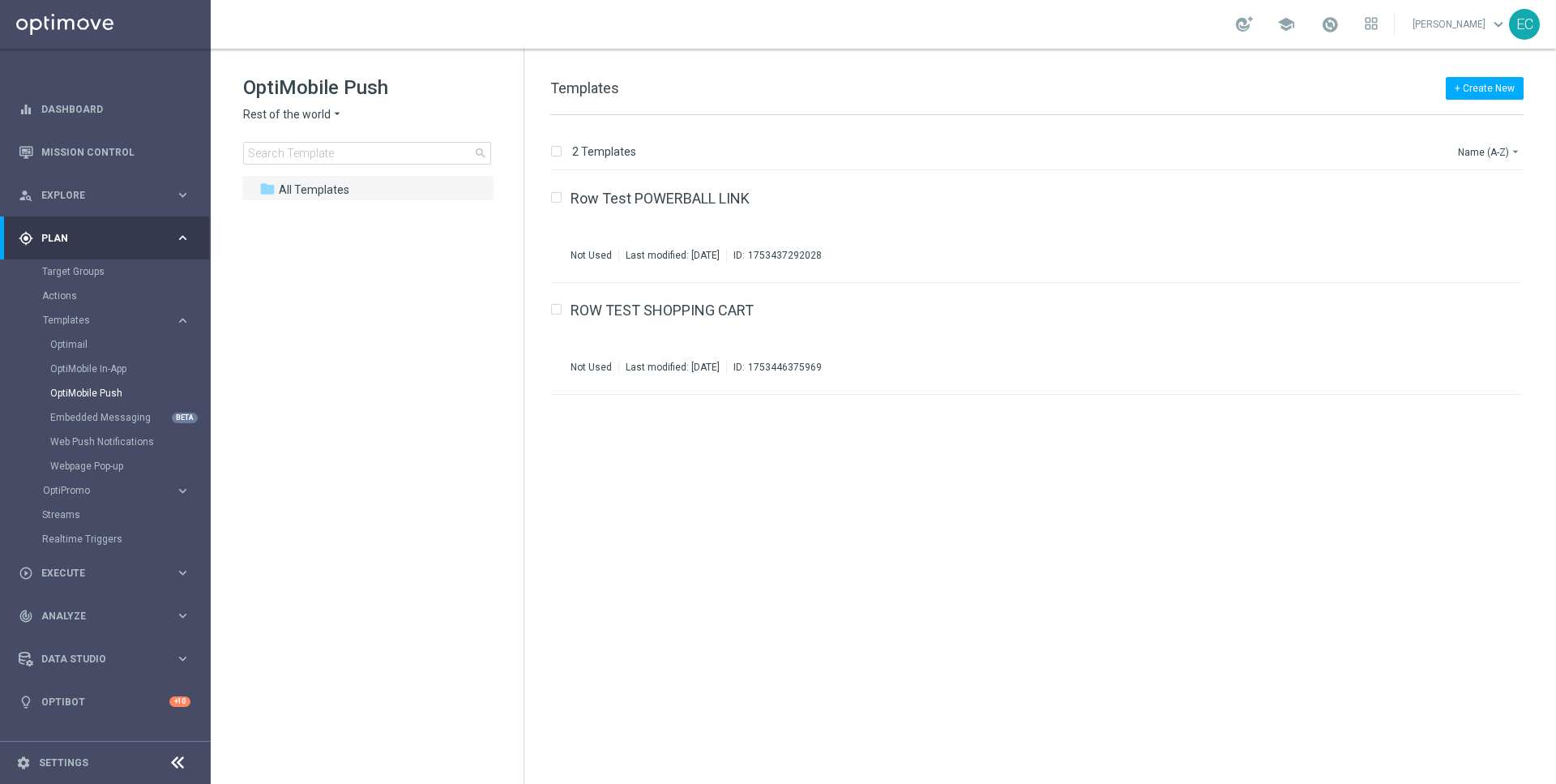
click at [312, 114] on span "Rest of the world" at bounding box center [287, 115] width 87 height 16
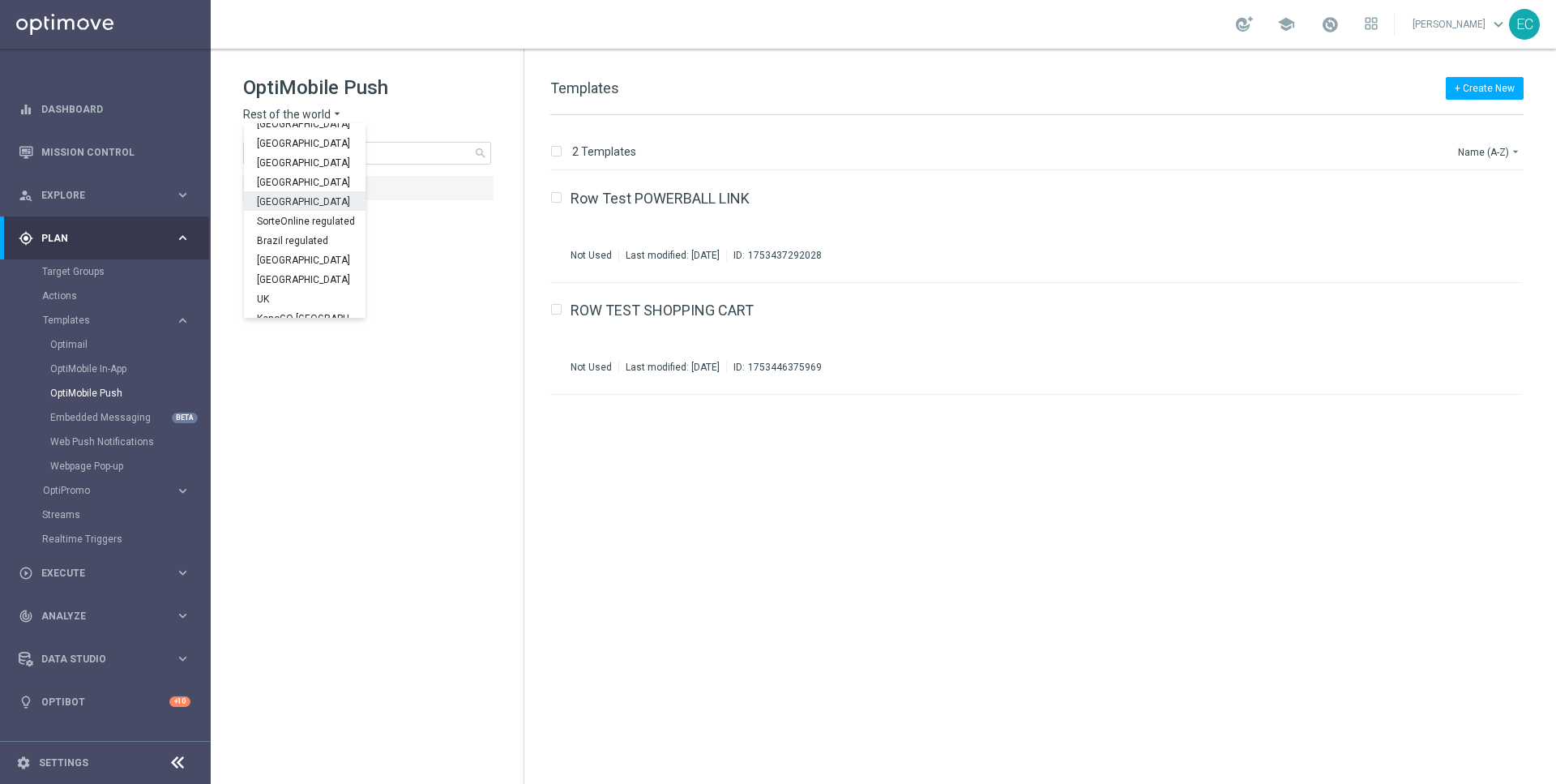
scroll to position [472, 0]
click at [290, 291] on div "[GEOGRAPHIC_DATA]" at bounding box center [305, 283] width 122 height 19
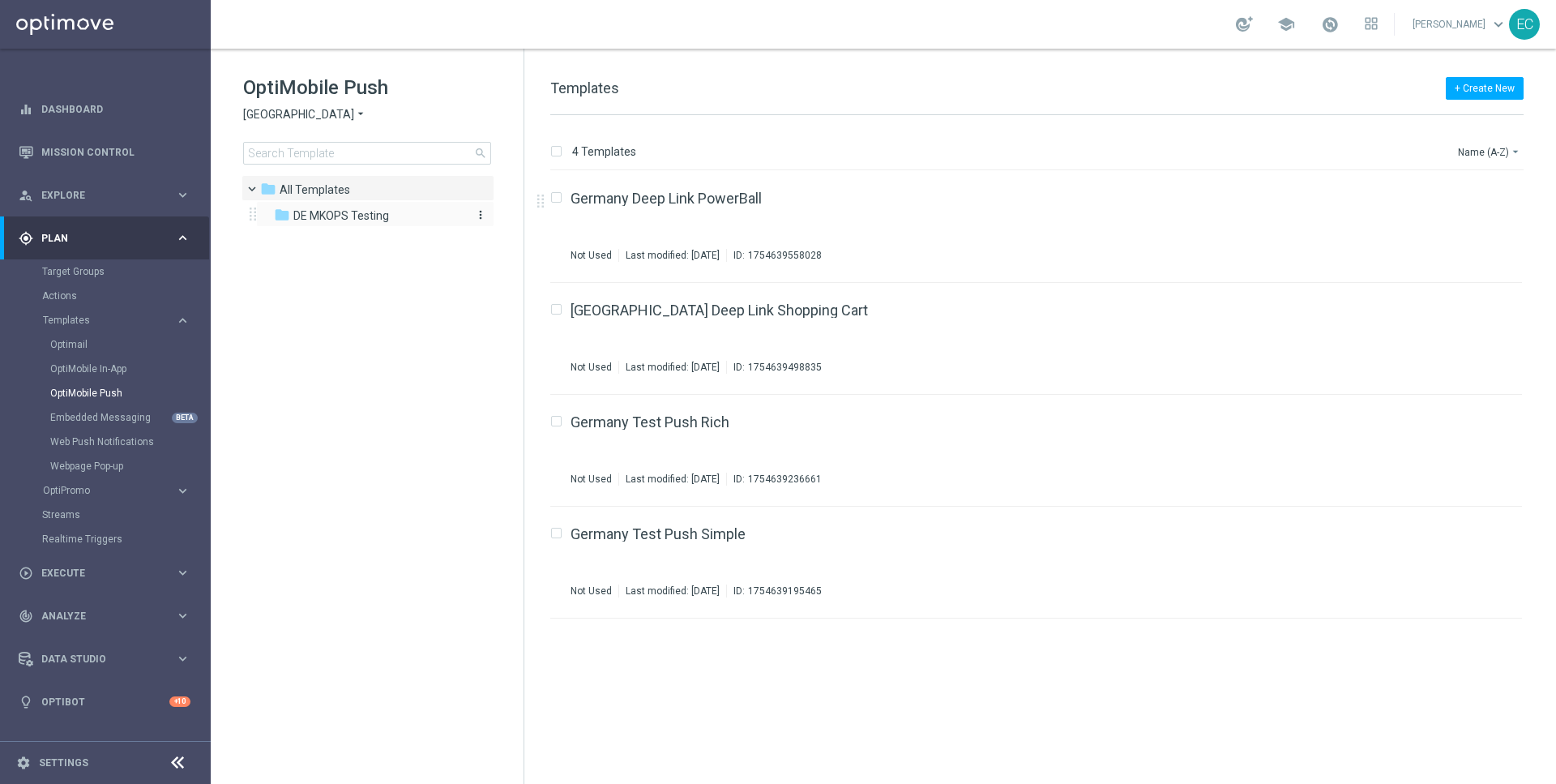
click at [355, 215] on span "DE MKOPS Testing" at bounding box center [342, 215] width 96 height 15
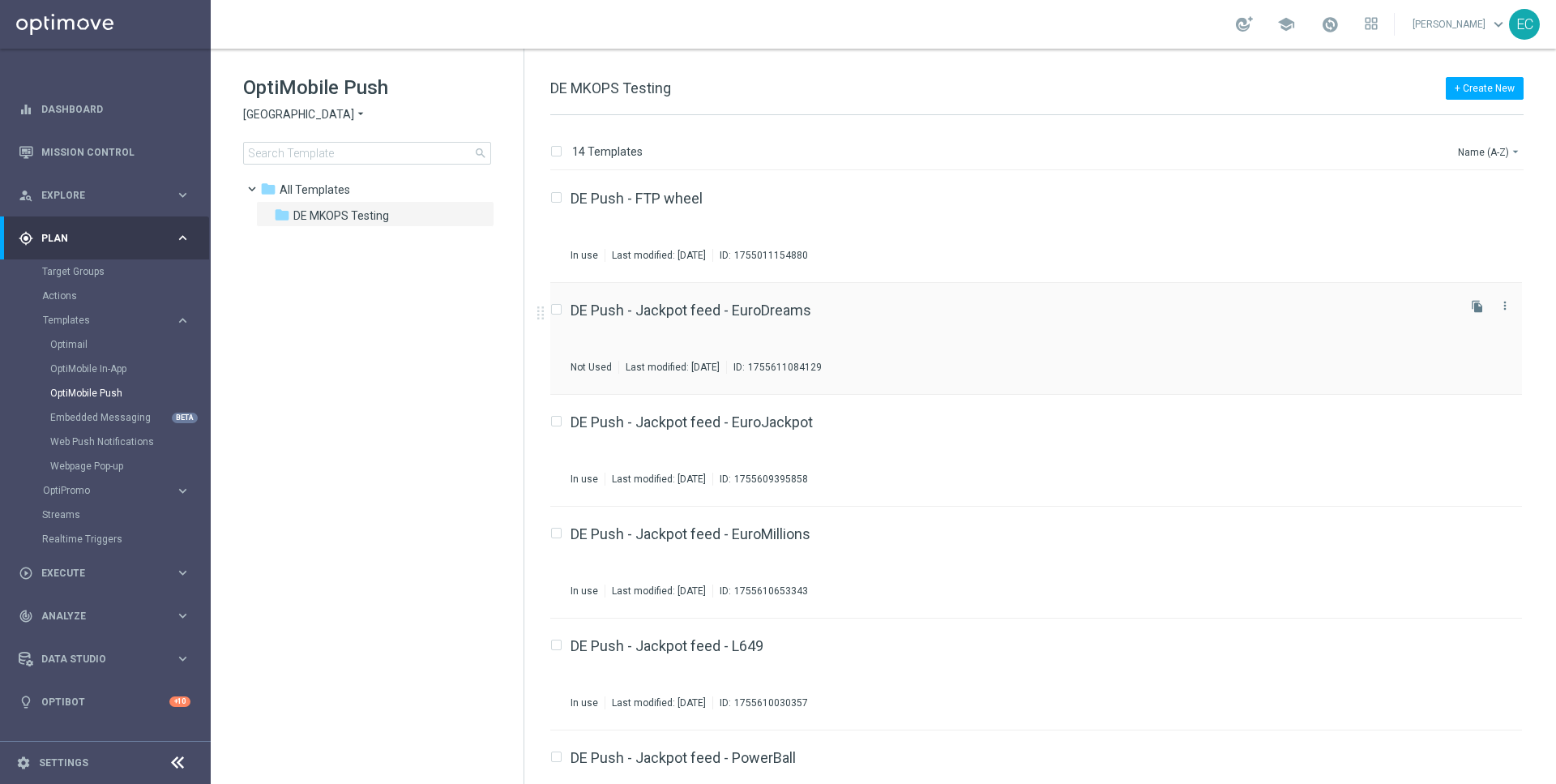
click at [803, 328] on div "DE Push - Jackpot feed - EuroDreams Not Used Last modified: Tuesday, August 19,…" at bounding box center [1012, 338] width 883 height 71
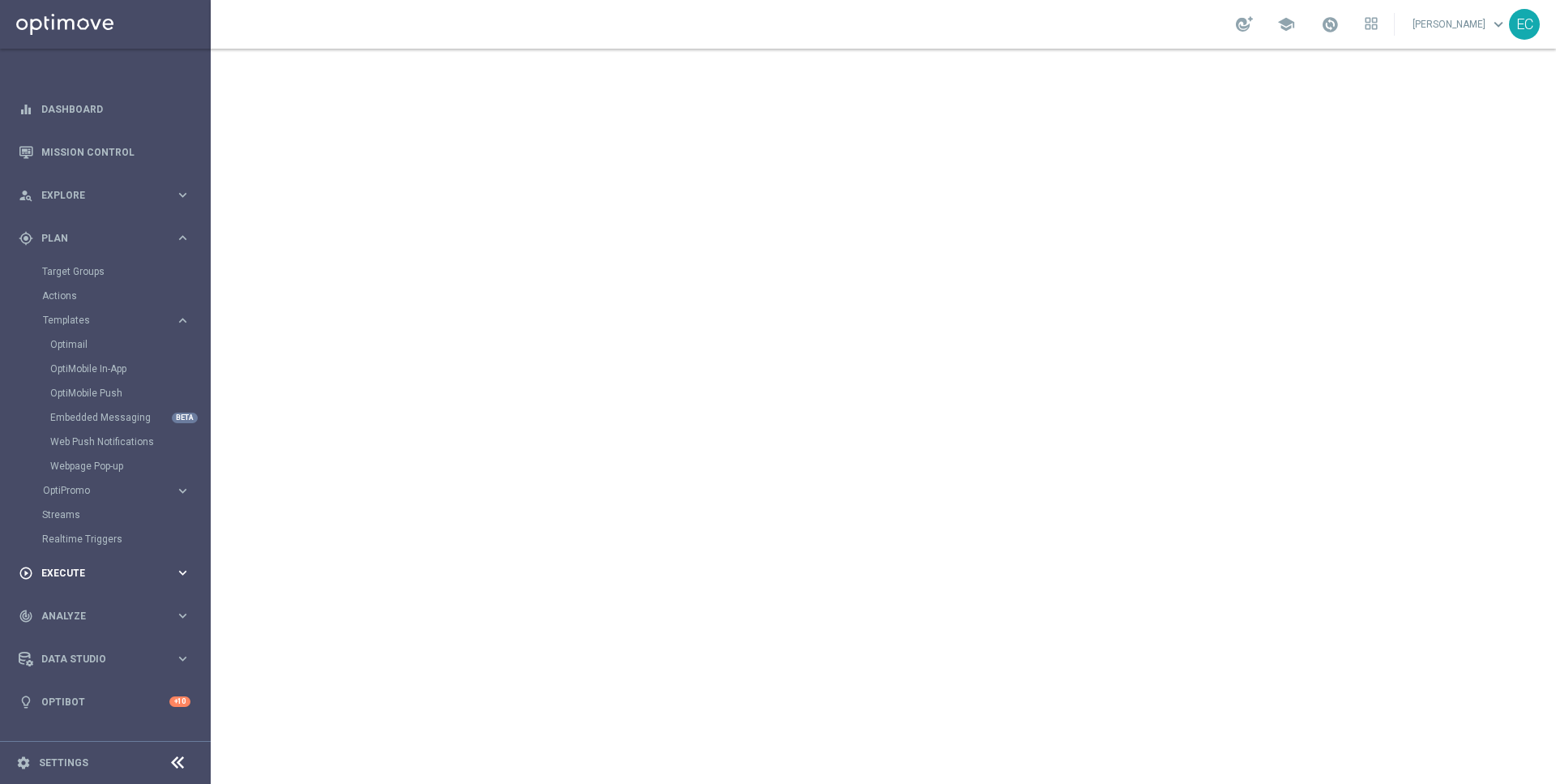
click at [104, 568] on span "Execute" at bounding box center [108, 572] width 134 height 10
click at [78, 321] on div "Campaign Builder" at bounding box center [125, 314] width 167 height 24
click at [80, 314] on link "Campaign Builder" at bounding box center [105, 314] width 126 height 13
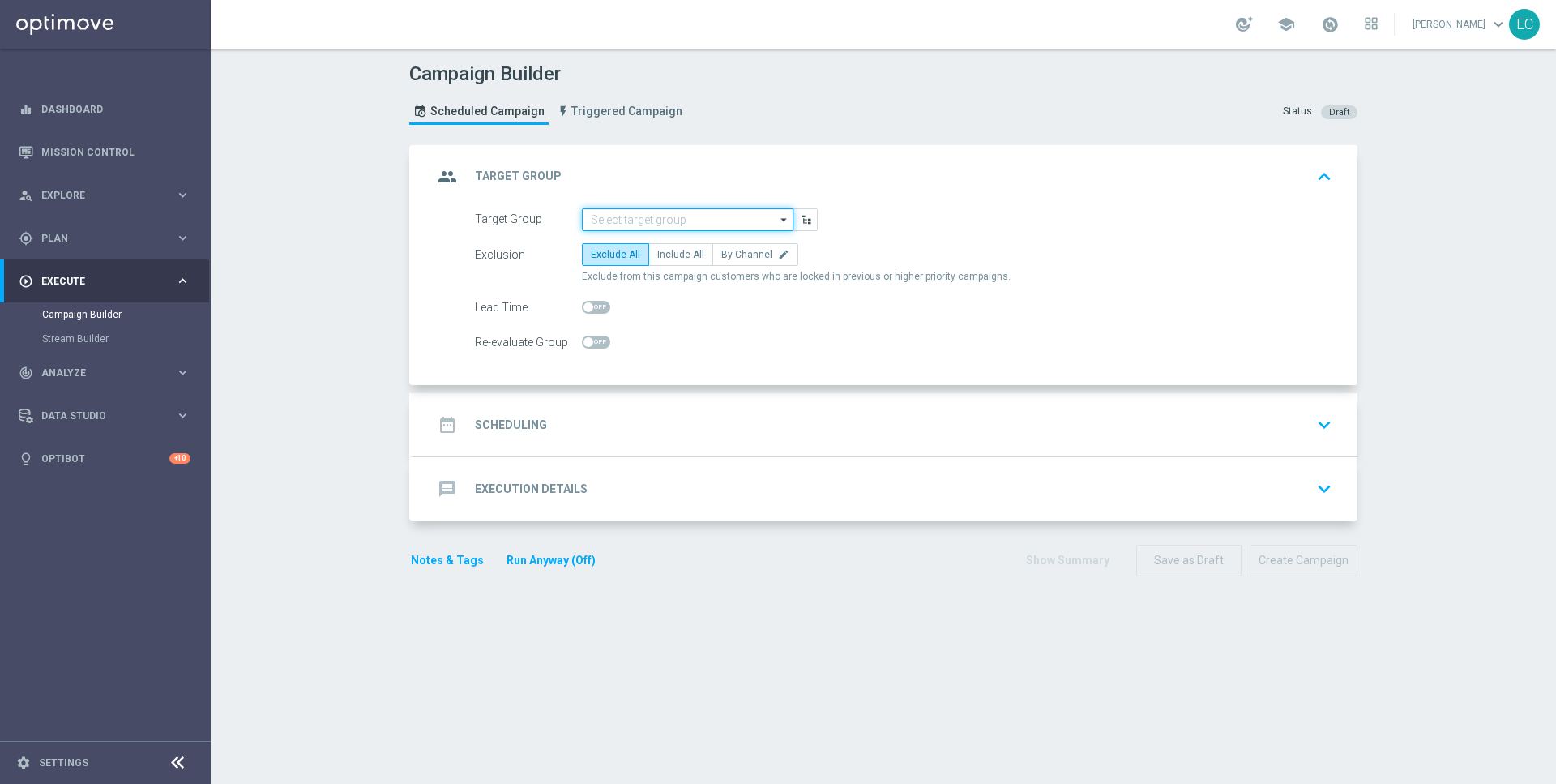
click at [672, 217] on input at bounding box center [687, 220] width 212 height 23
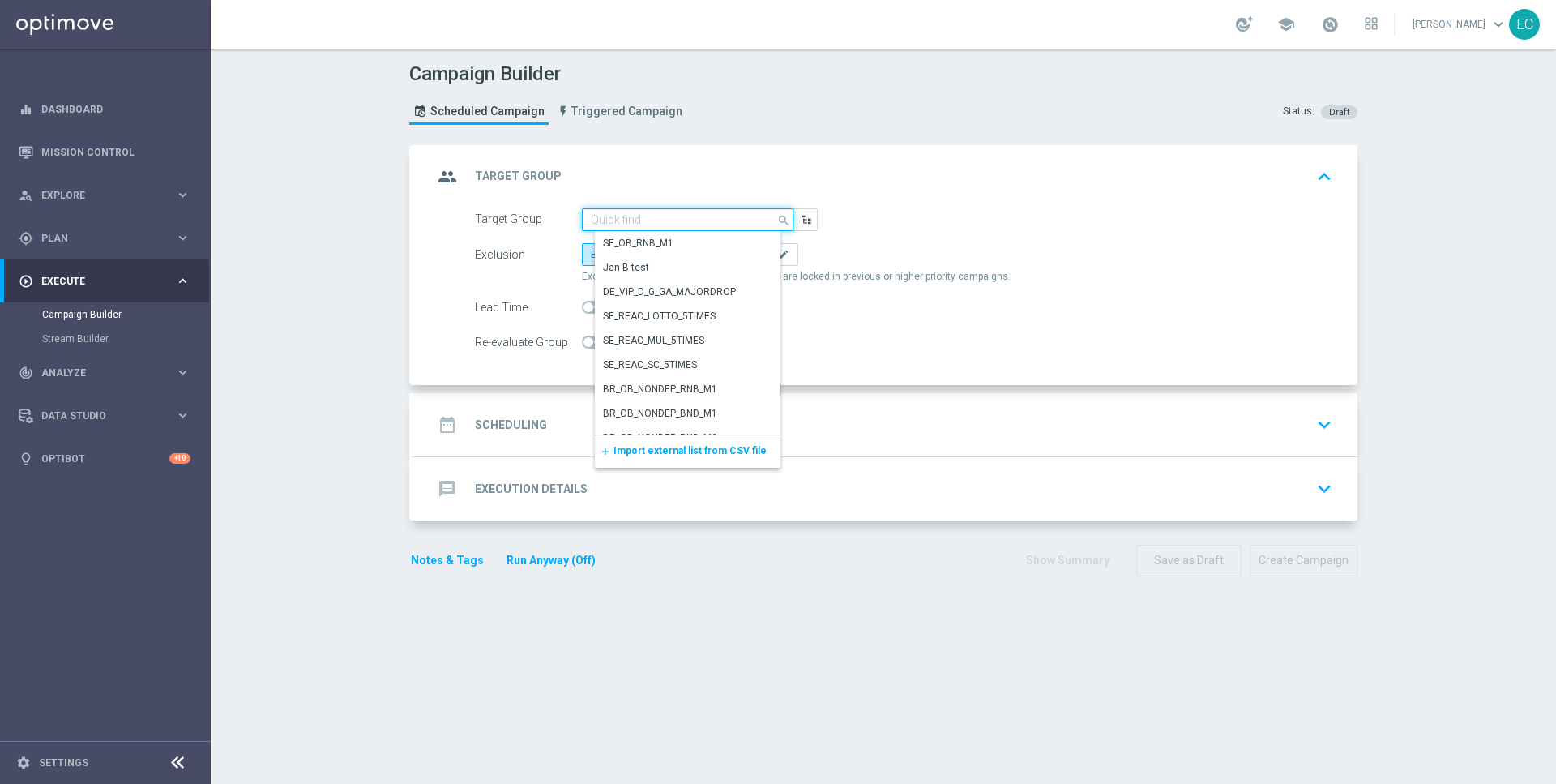
paste input "DE Push - Jackpot feed - EuroDreams"
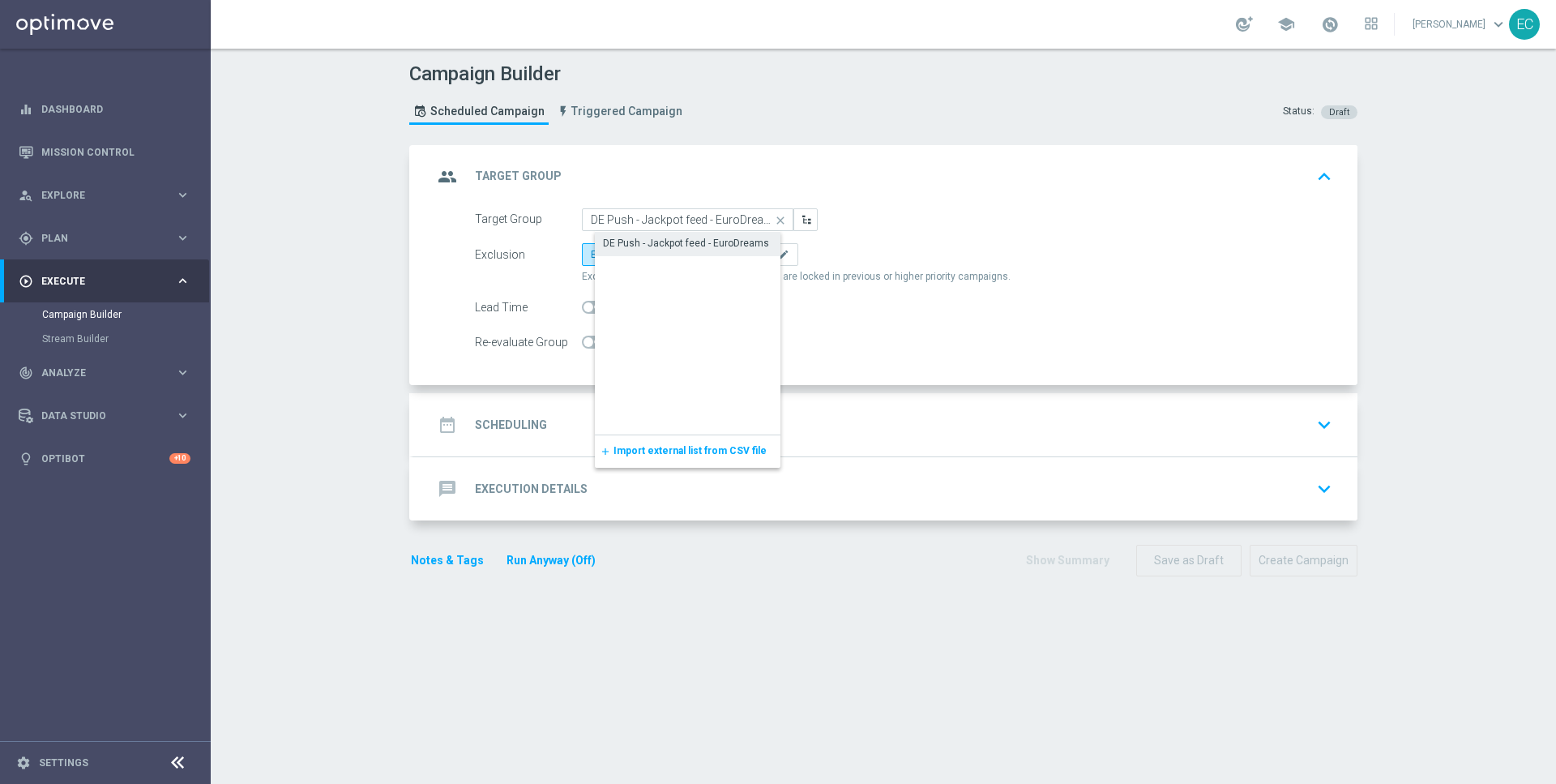
click at [680, 233] on div "DE Push - Jackpot feed - EuroDreams" at bounding box center [700, 243] width 212 height 23
type input "DE Push - Jackpot feed - EuroDreams"
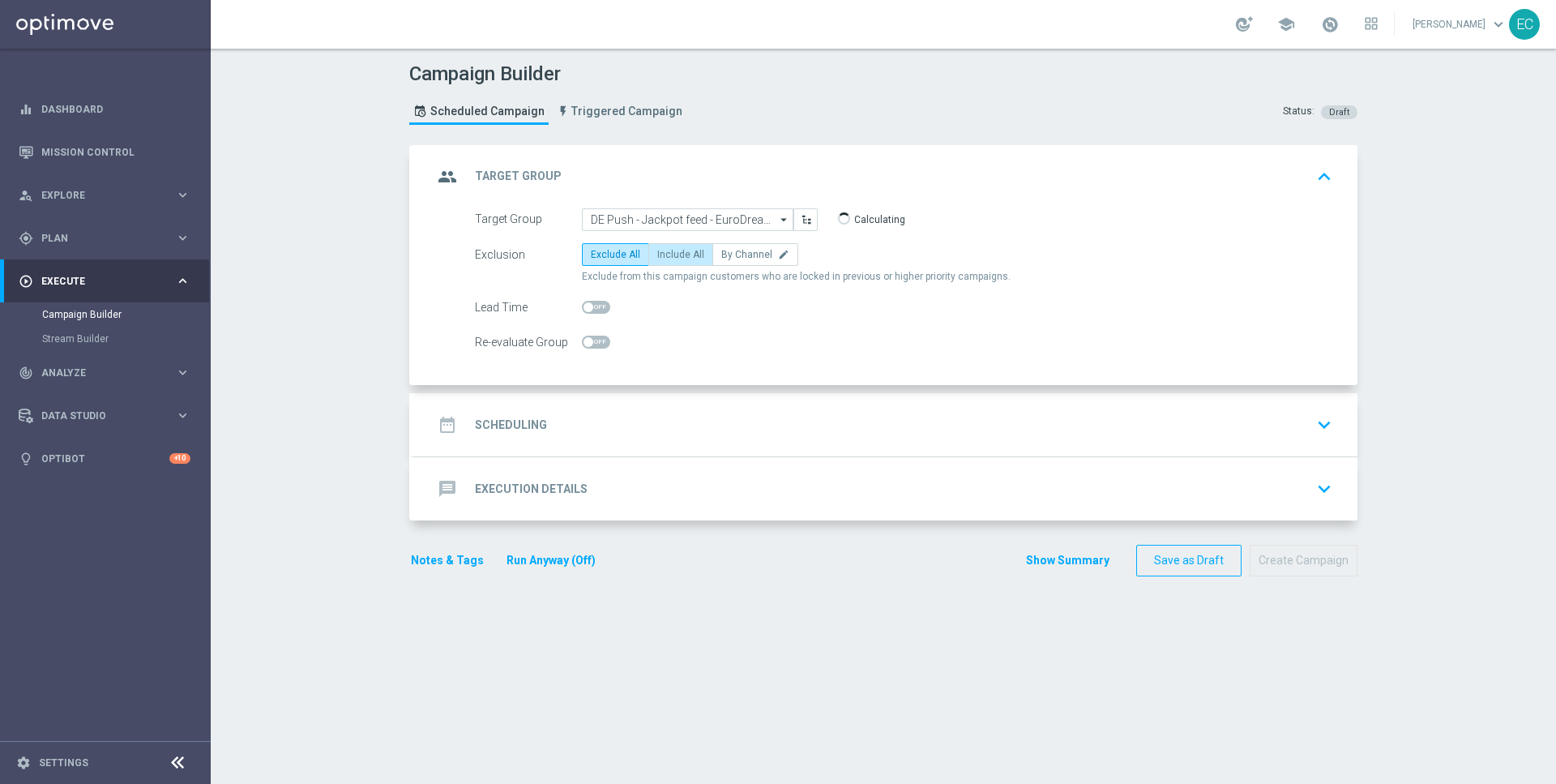
click at [679, 255] on span "Include All" at bounding box center [681, 254] width 47 height 11
click at [668, 255] on input "Include All" at bounding box center [663, 257] width 10 height 10
radio input "true"
click at [673, 429] on div "date_range Scheduling keyboard_arrow_down" at bounding box center [885, 424] width 905 height 30
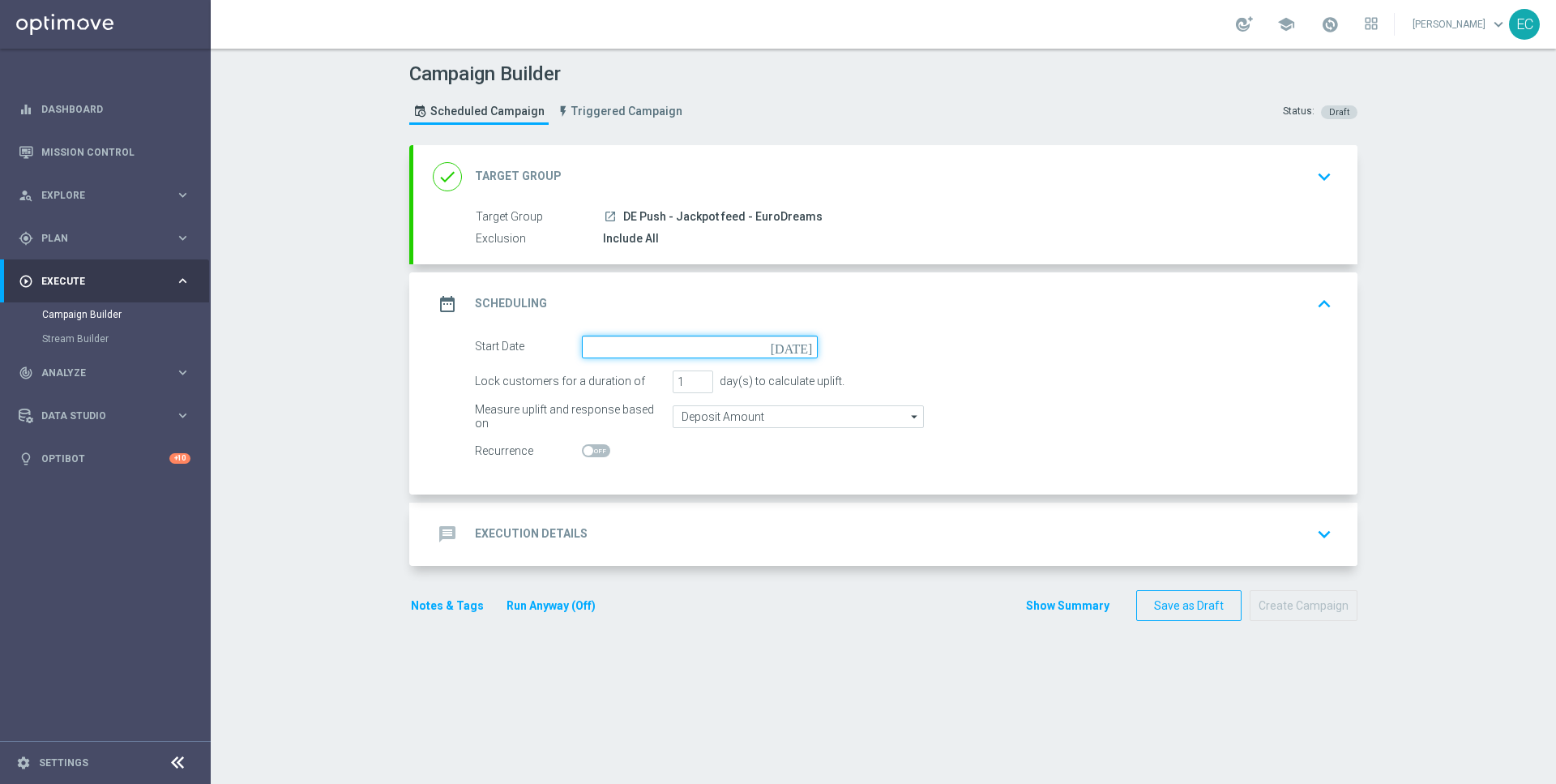
click at [665, 335] on input at bounding box center [700, 347] width 236 height 23
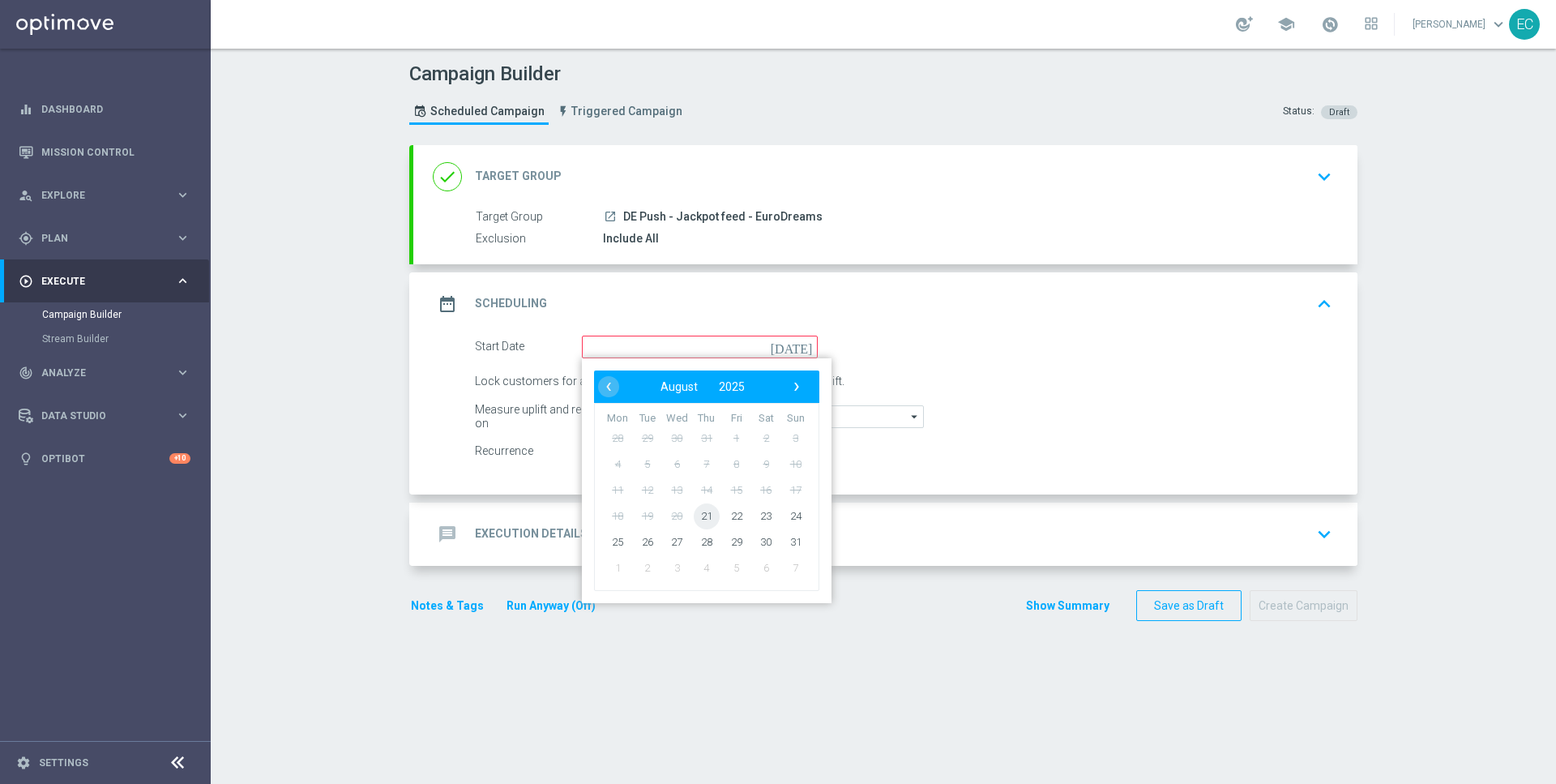
click at [694, 510] on span "21" at bounding box center [707, 516] width 26 height 26
type input "[DATE]"
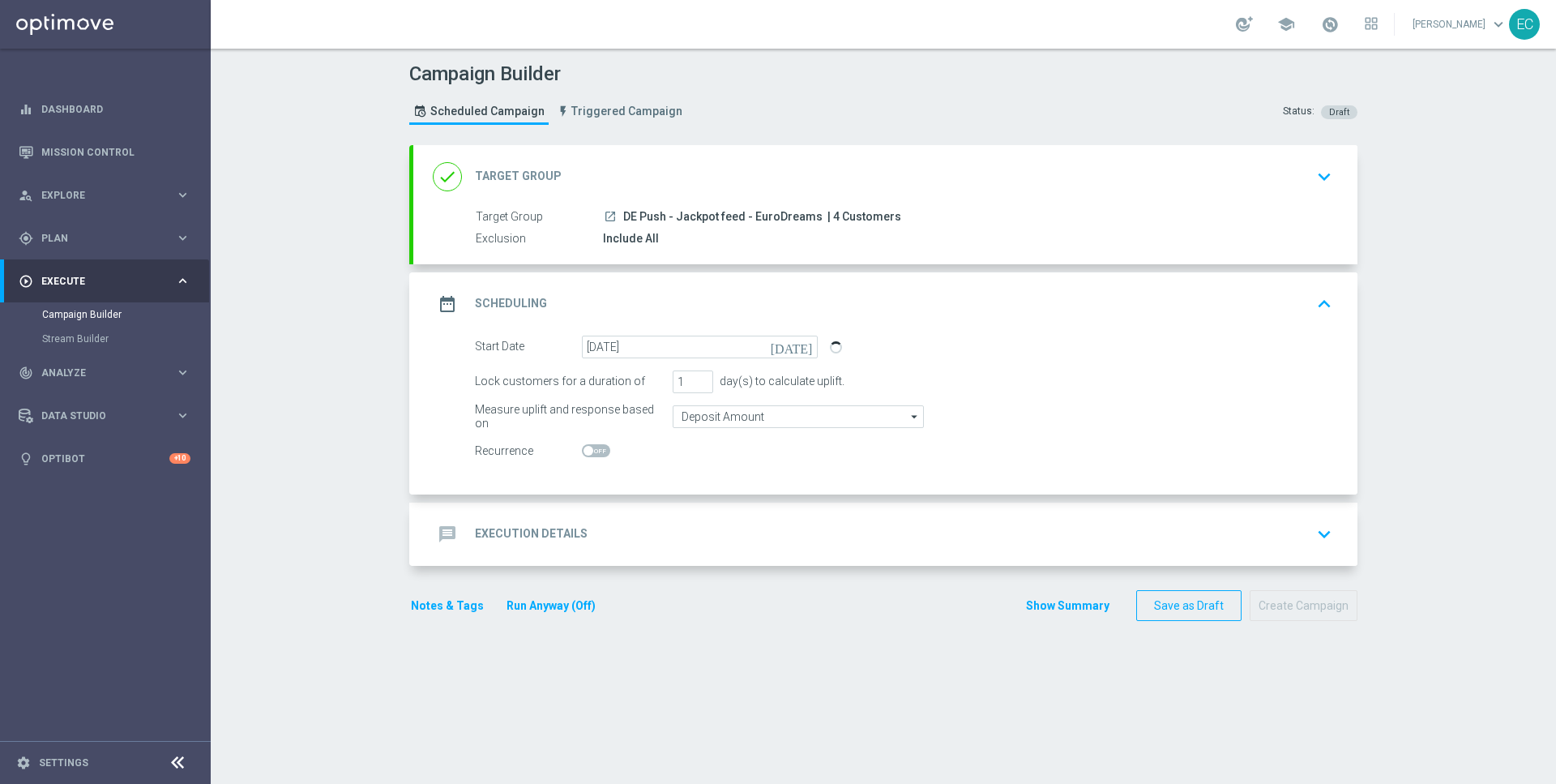
click at [863, 514] on div "message Execution Details keyboard_arrow_down" at bounding box center [886, 534] width 944 height 64
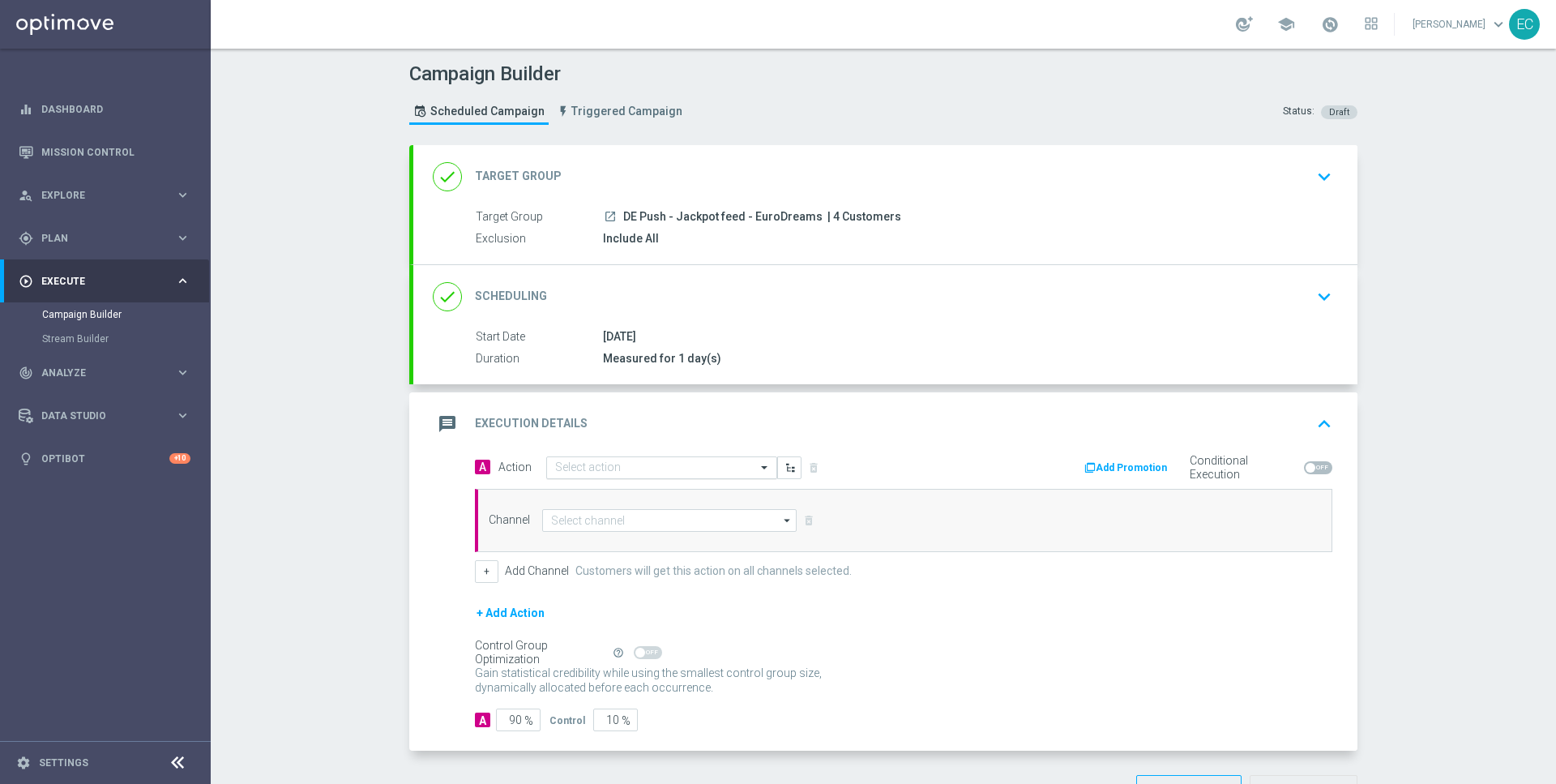
click at [699, 461] on input "text" at bounding box center [645, 468] width 180 height 14
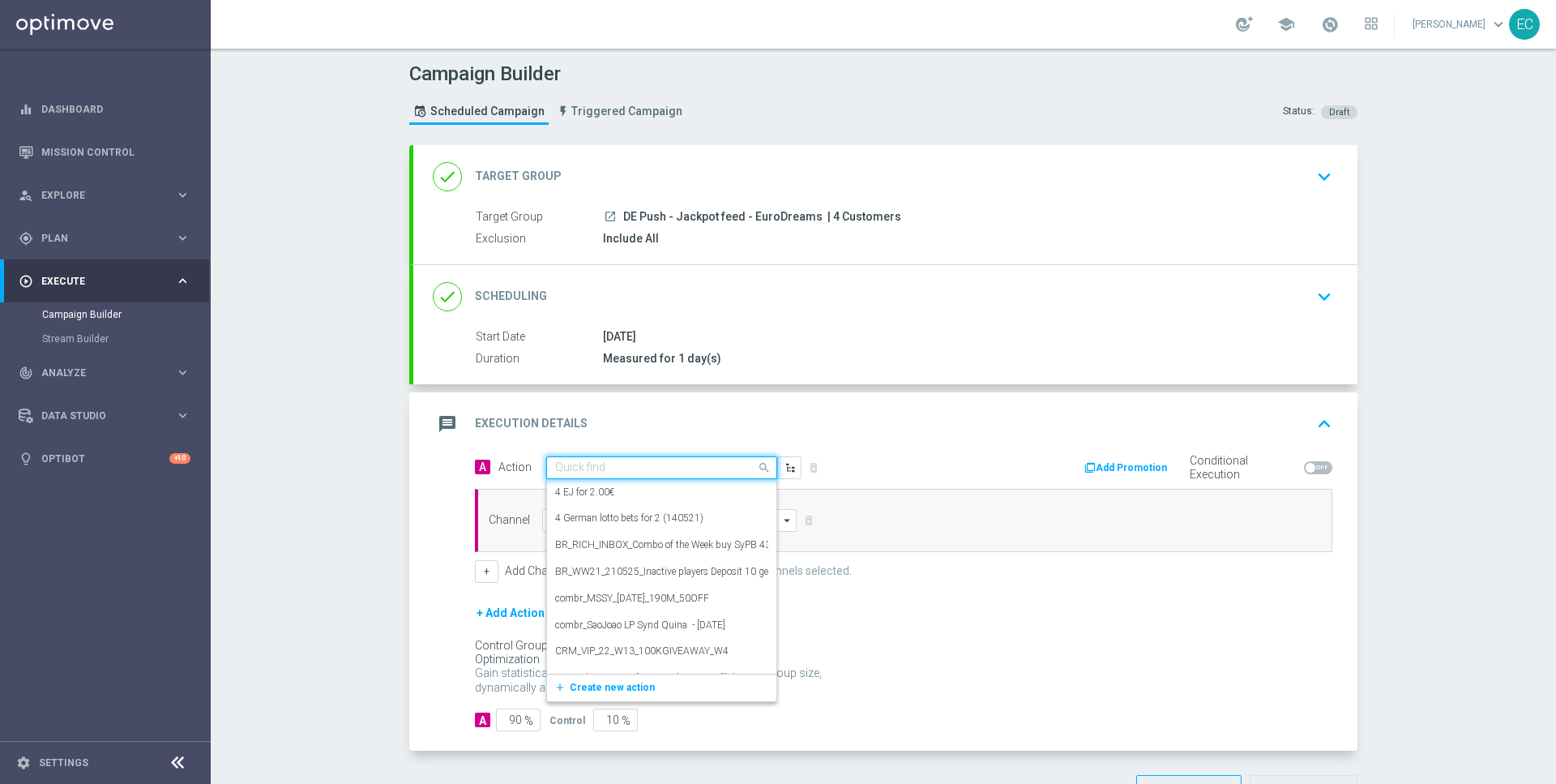
paste input "DE Push - Jackpot feed - EuroDreams"
type input "DE Push - Jackpot feed - EuroDreams"
click at [612, 683] on span "Create new action" at bounding box center [612, 687] width 85 height 11
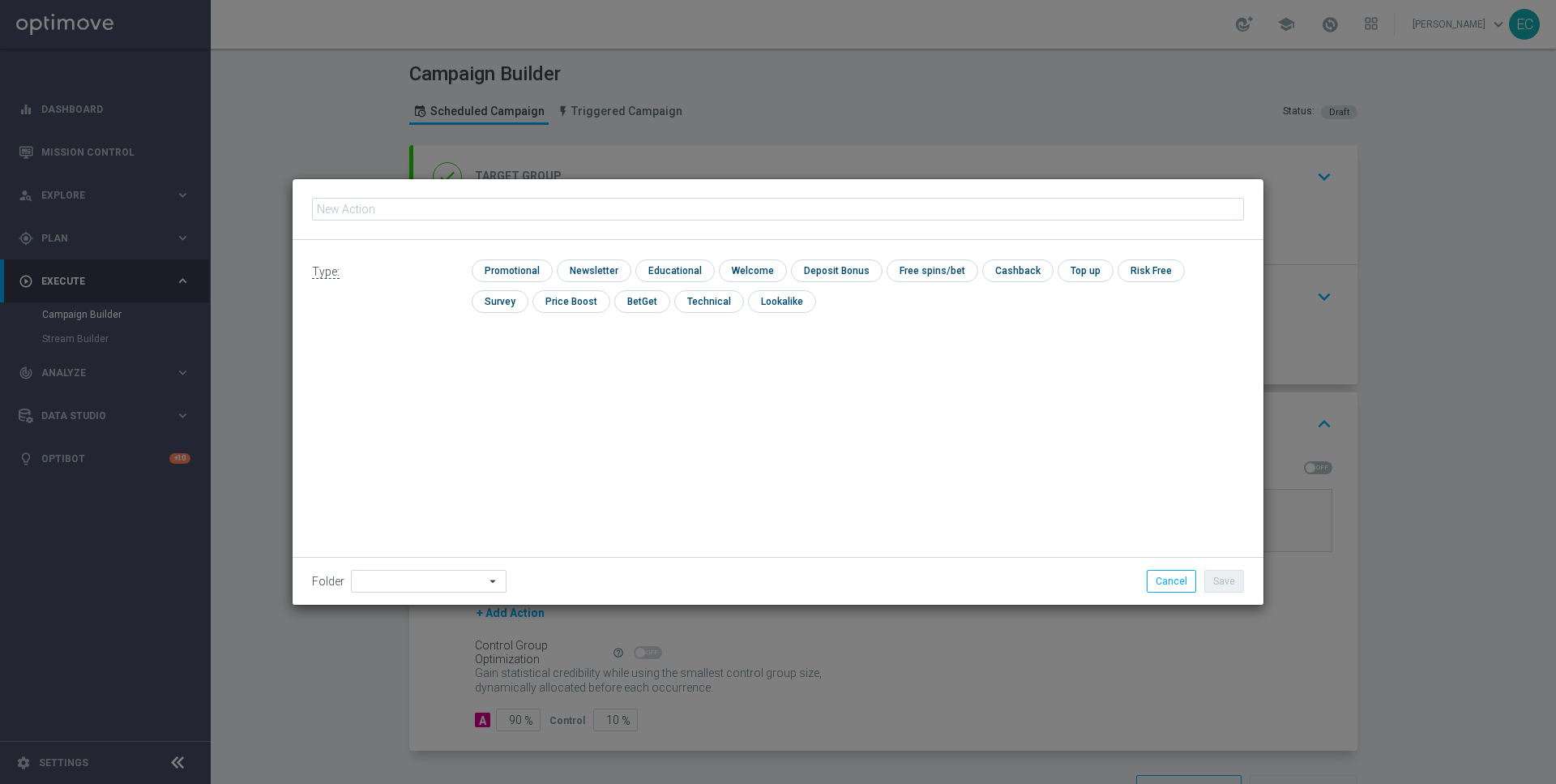
type input "DE Push - Jackpot feed - EuroDreams"
click at [504, 267] on input "checkbox" at bounding box center [511, 270] width 77 height 22
checkbox input "true"
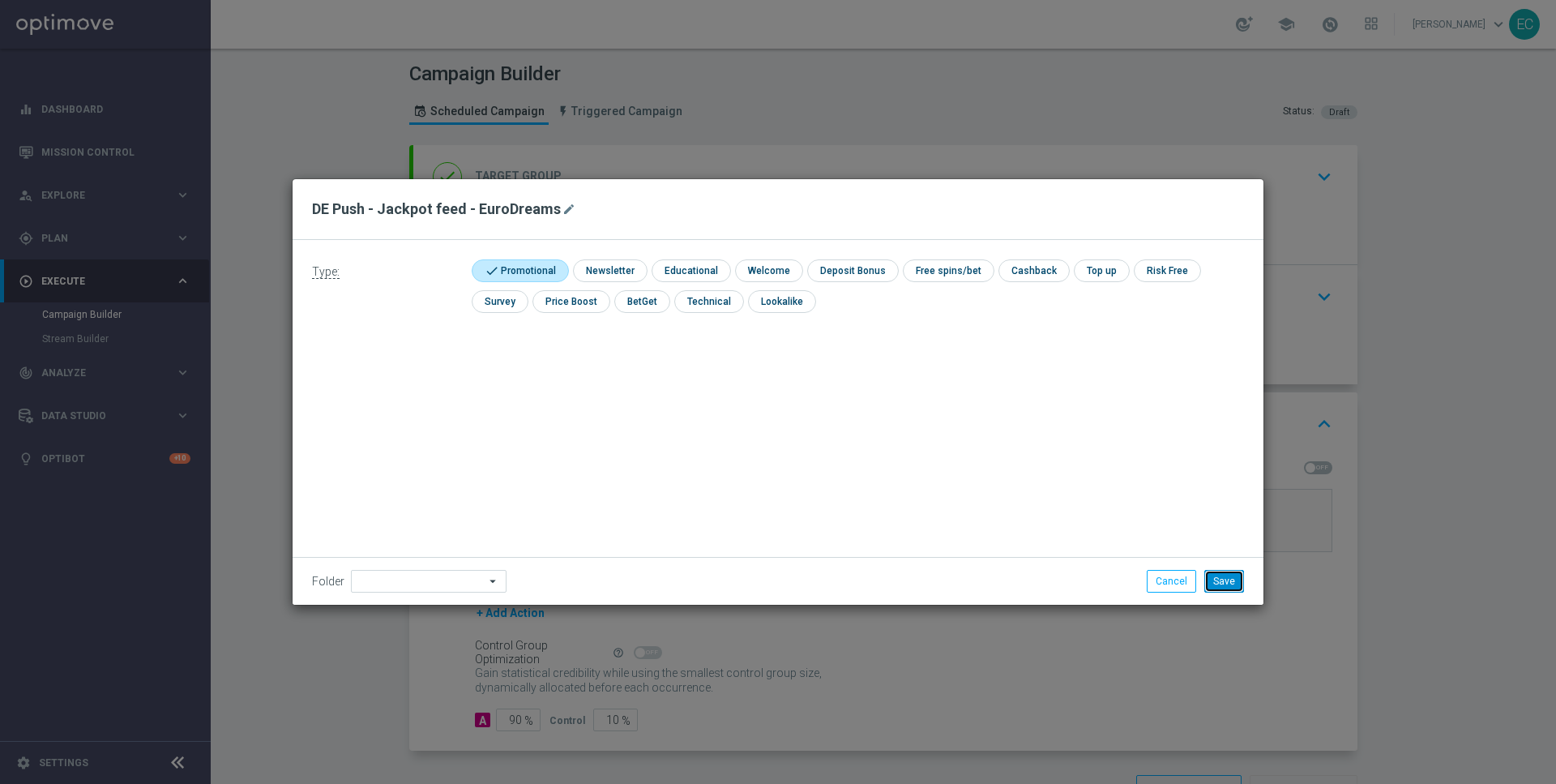
click at [1228, 576] on button "Save" at bounding box center [1225, 581] width 40 height 23
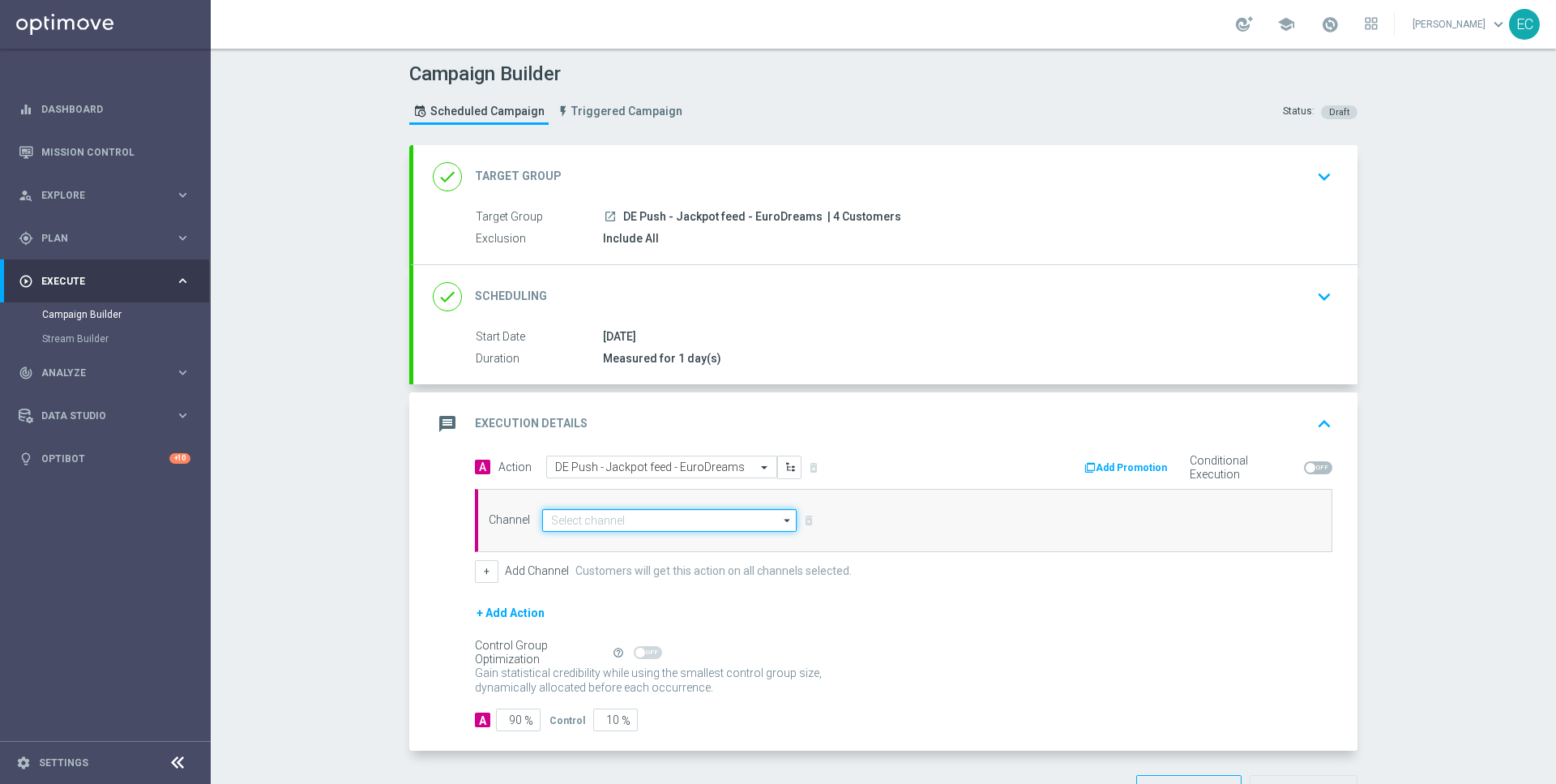
click at [659, 518] on input at bounding box center [669, 520] width 254 height 23
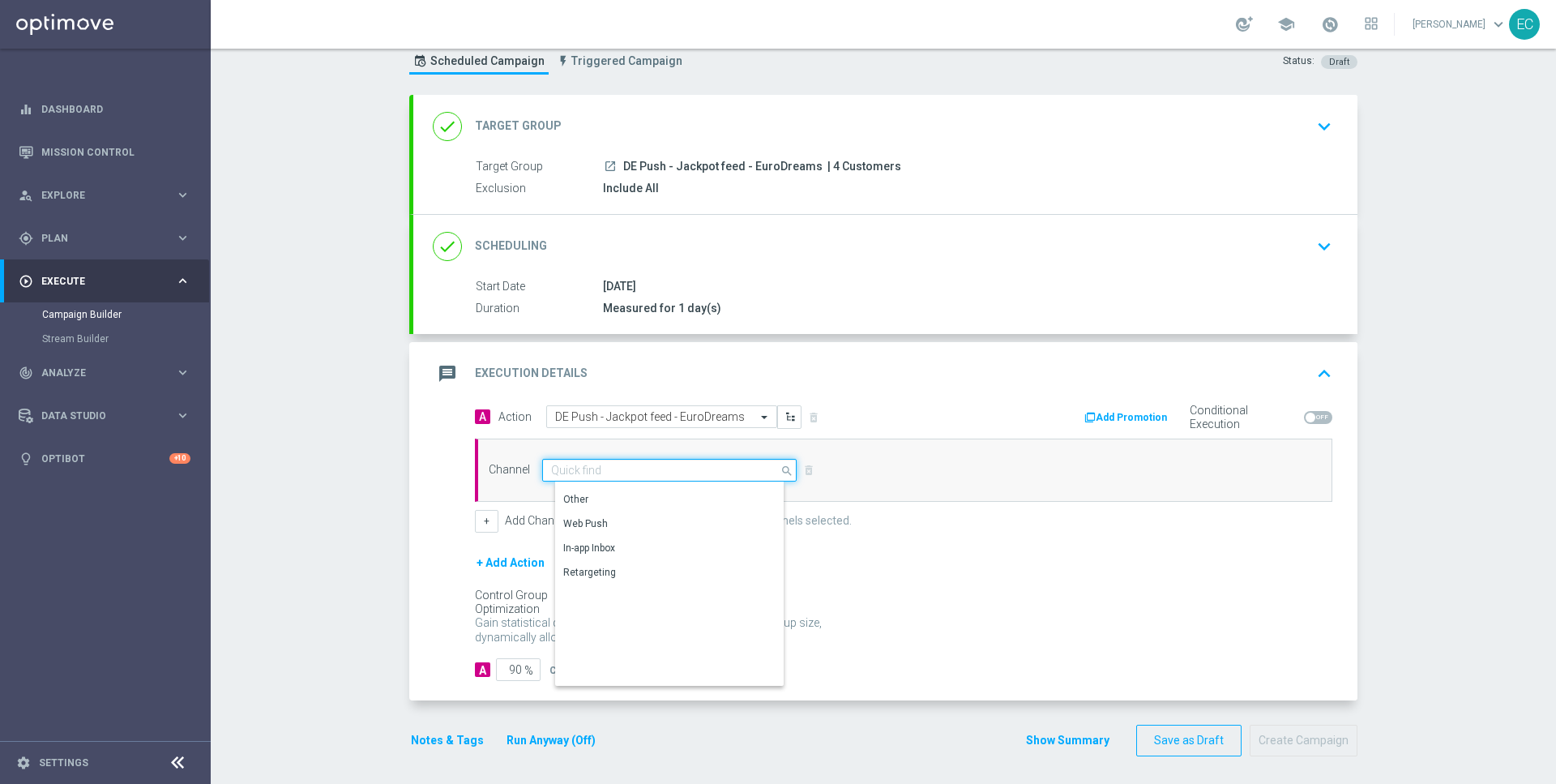
scroll to position [428, 0]
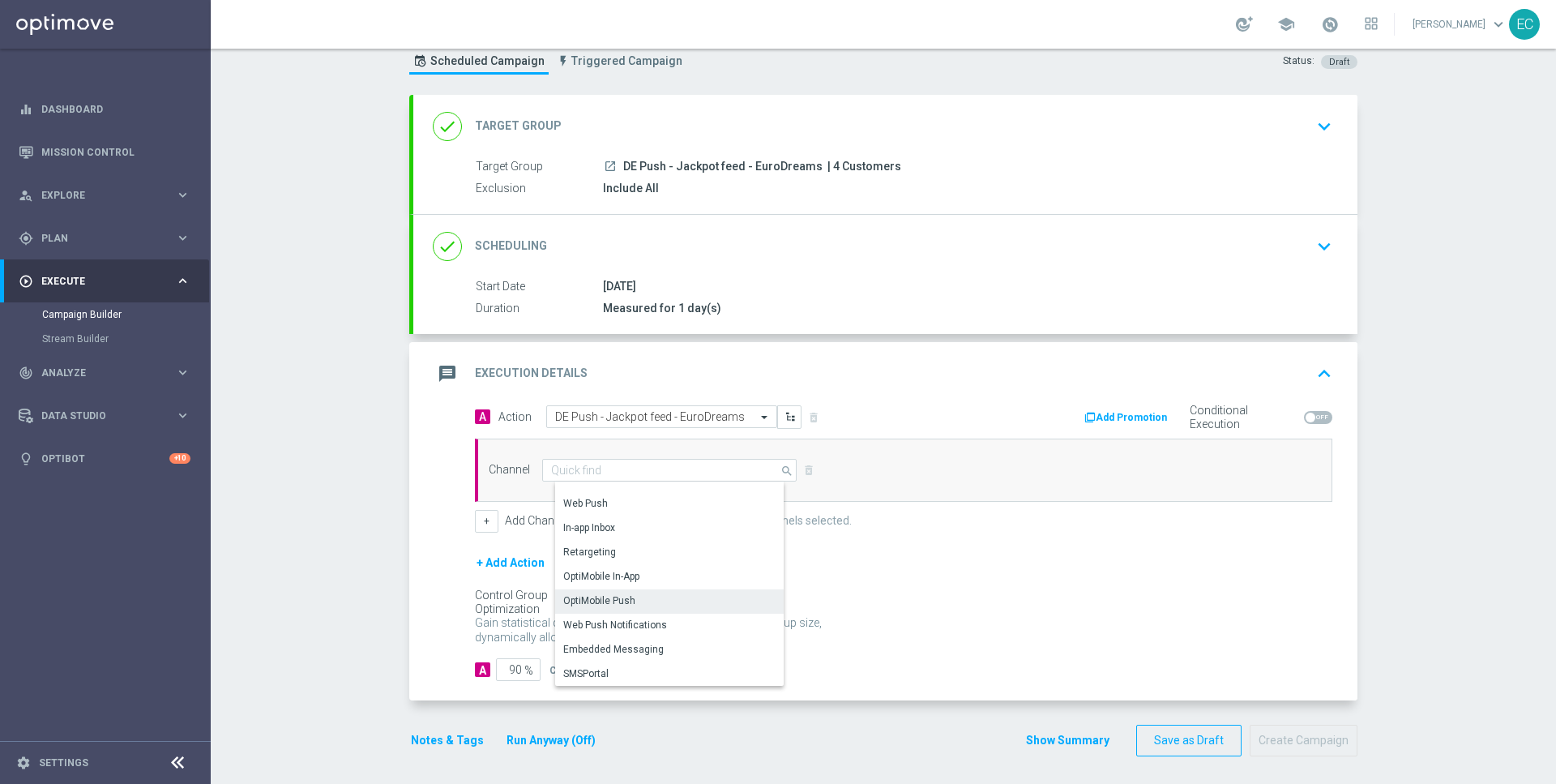
click at [693, 592] on div "OptiMobile Push" at bounding box center [676, 600] width 242 height 23
type input "OptiMobile Push"
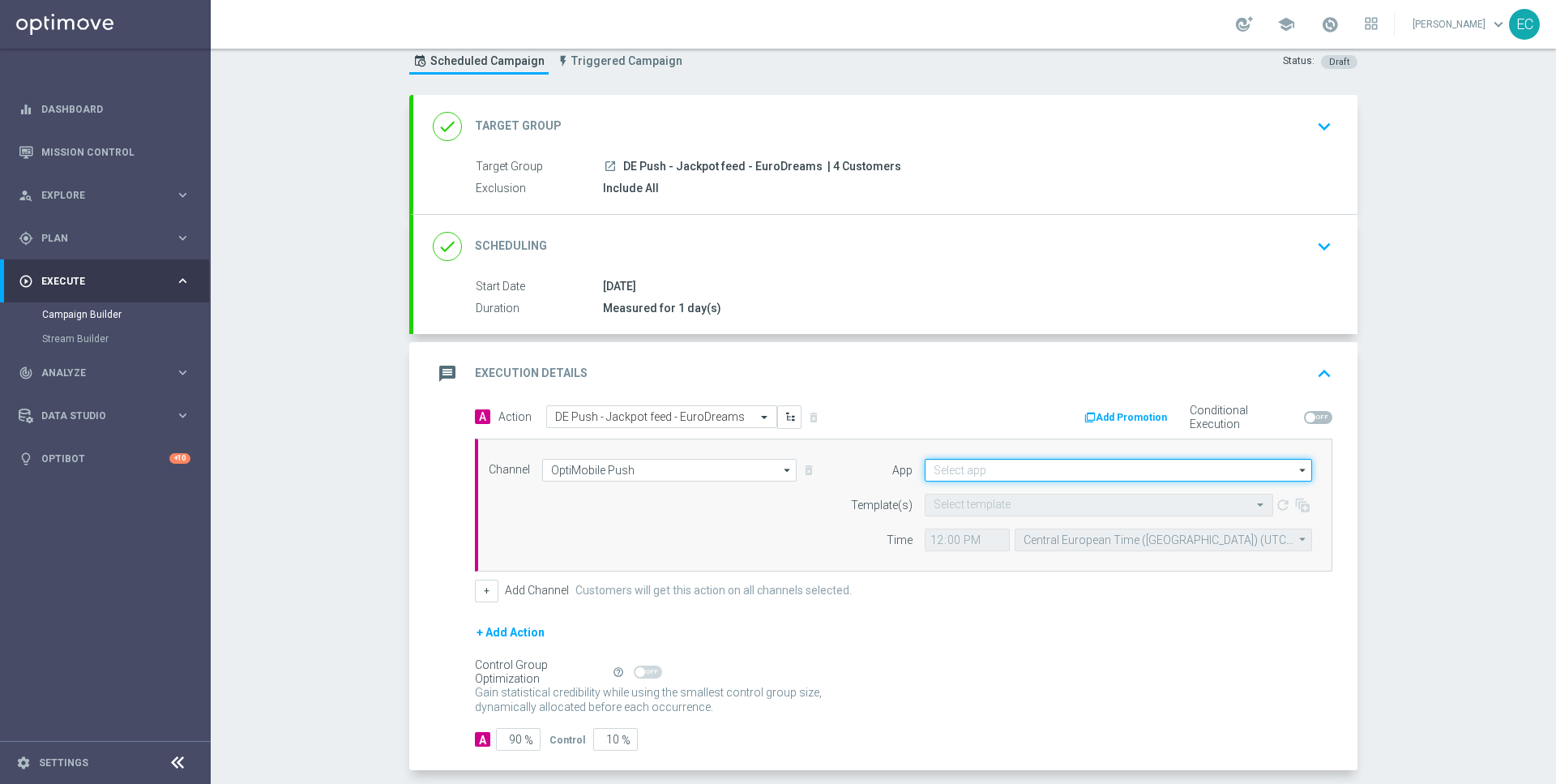
click at [1058, 461] on input at bounding box center [1119, 470] width 388 height 23
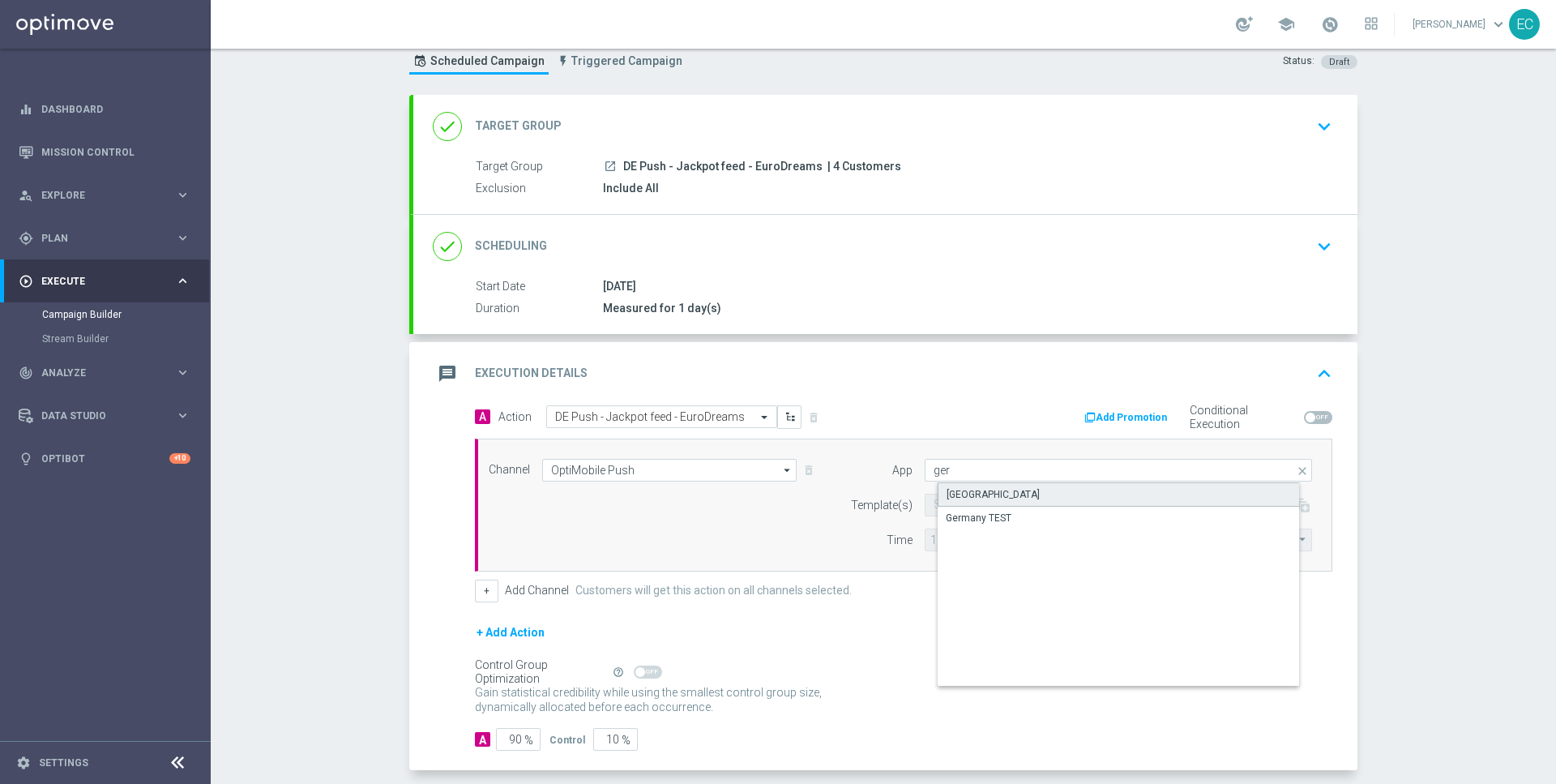
click at [1040, 496] on div "[GEOGRAPHIC_DATA]" at bounding box center [1133, 495] width 389 height 24
type input "[GEOGRAPHIC_DATA]"
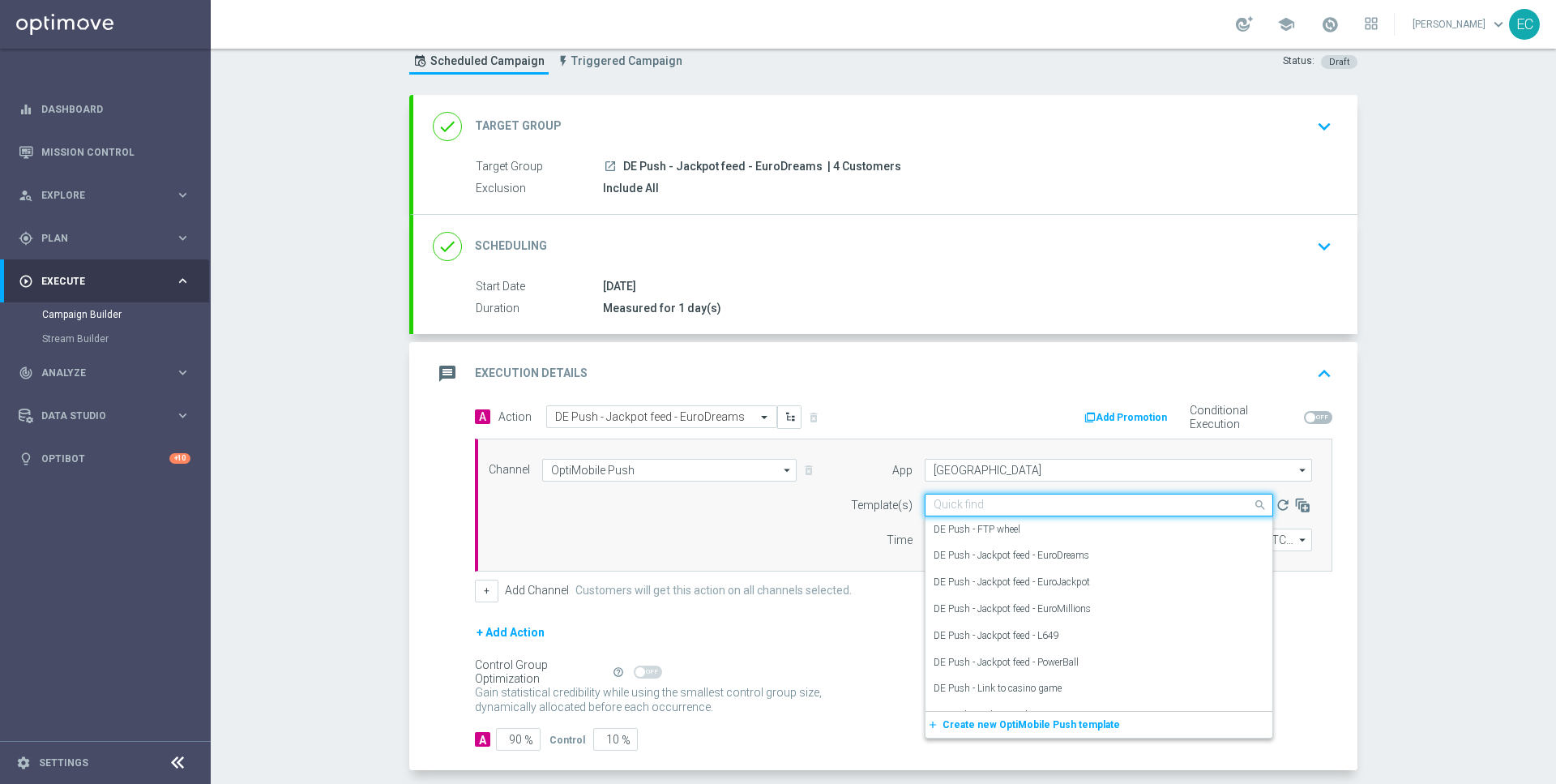
click at [977, 511] on div "Quick find" at bounding box center [1099, 505] width 348 height 23
paste input "DE Push - Jackpot feed - EuroDreams"
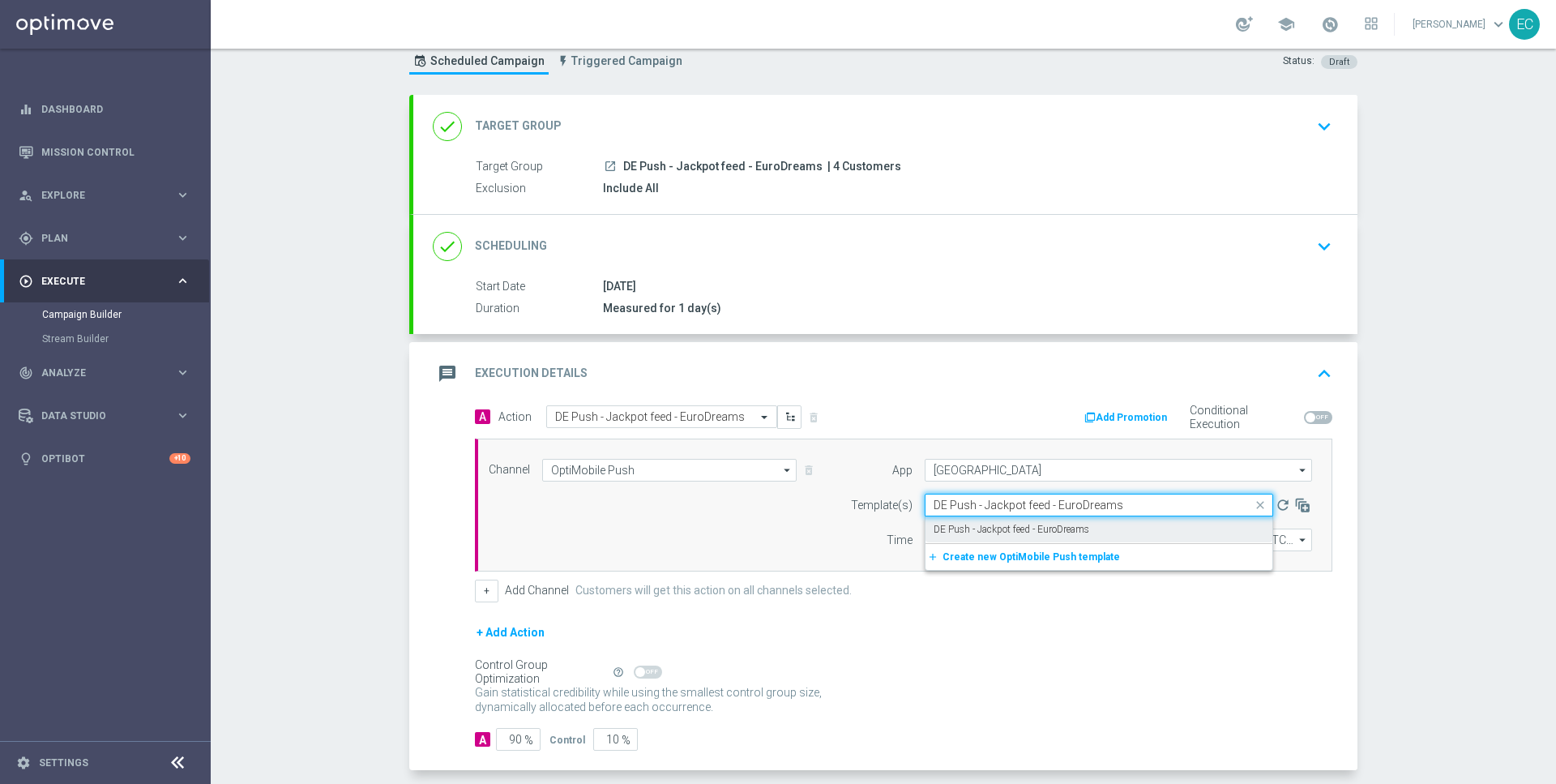
click at [985, 524] on label "DE Push - Jackpot feed - EuroDreams" at bounding box center [1011, 530] width 156 height 14
type input "DE Push - Jackpot feed - EuroDreams"
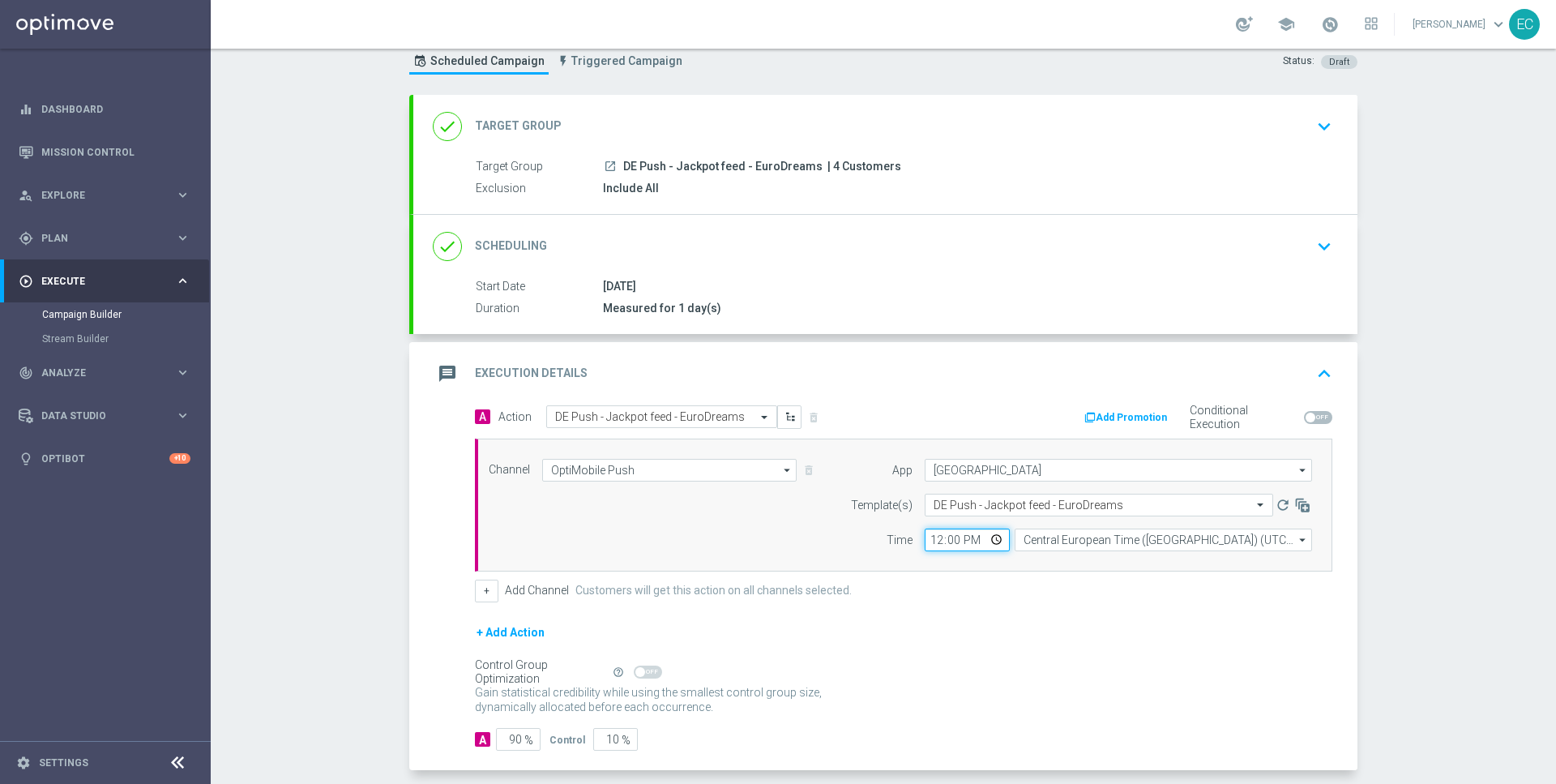
click at [927, 537] on input "12:00" at bounding box center [968, 540] width 85 height 23
type input "15:15"
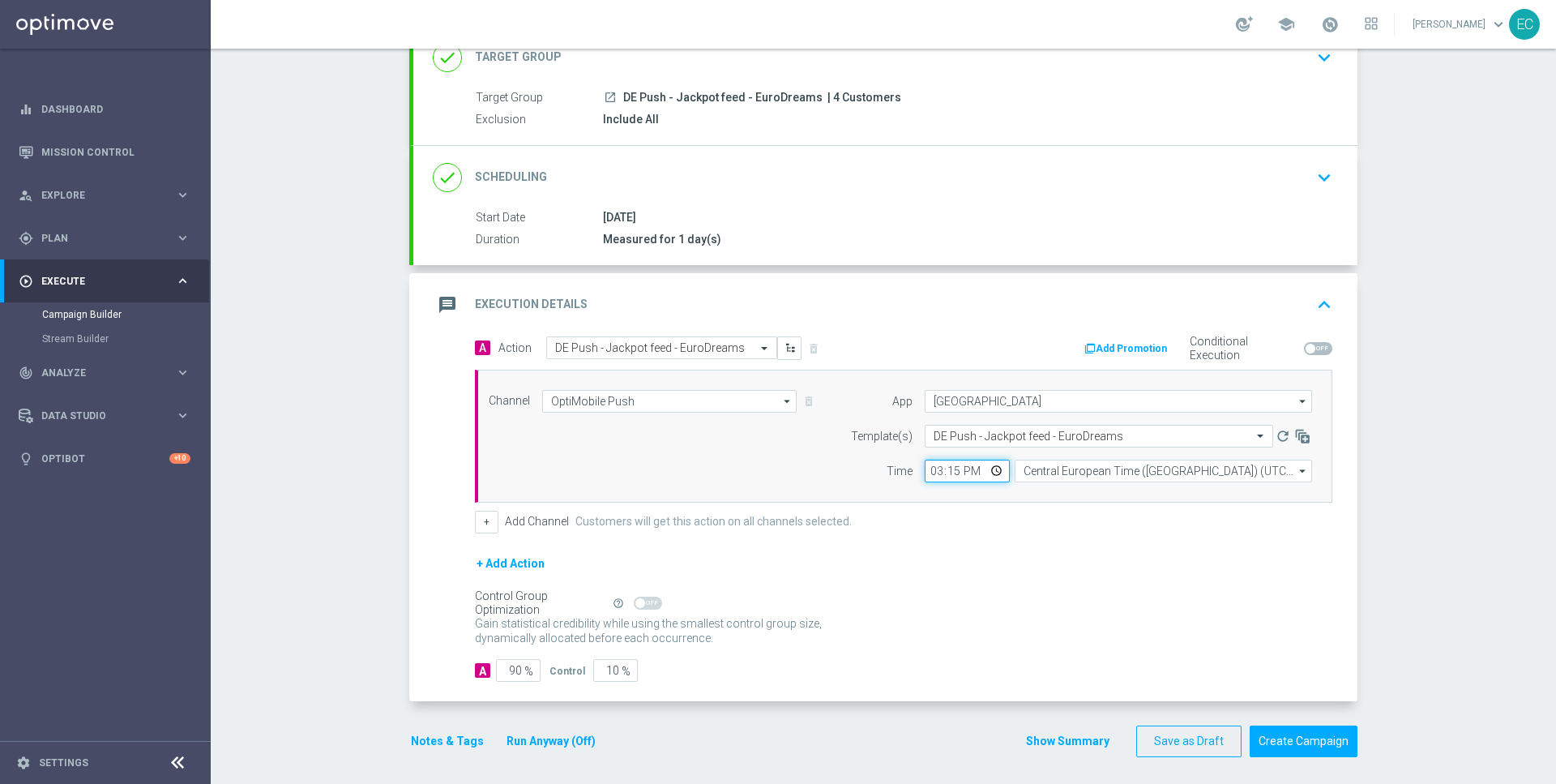
scroll to position [120, 0]
click at [501, 670] on input "90" at bounding box center [518, 670] width 44 height 23
type input "1"
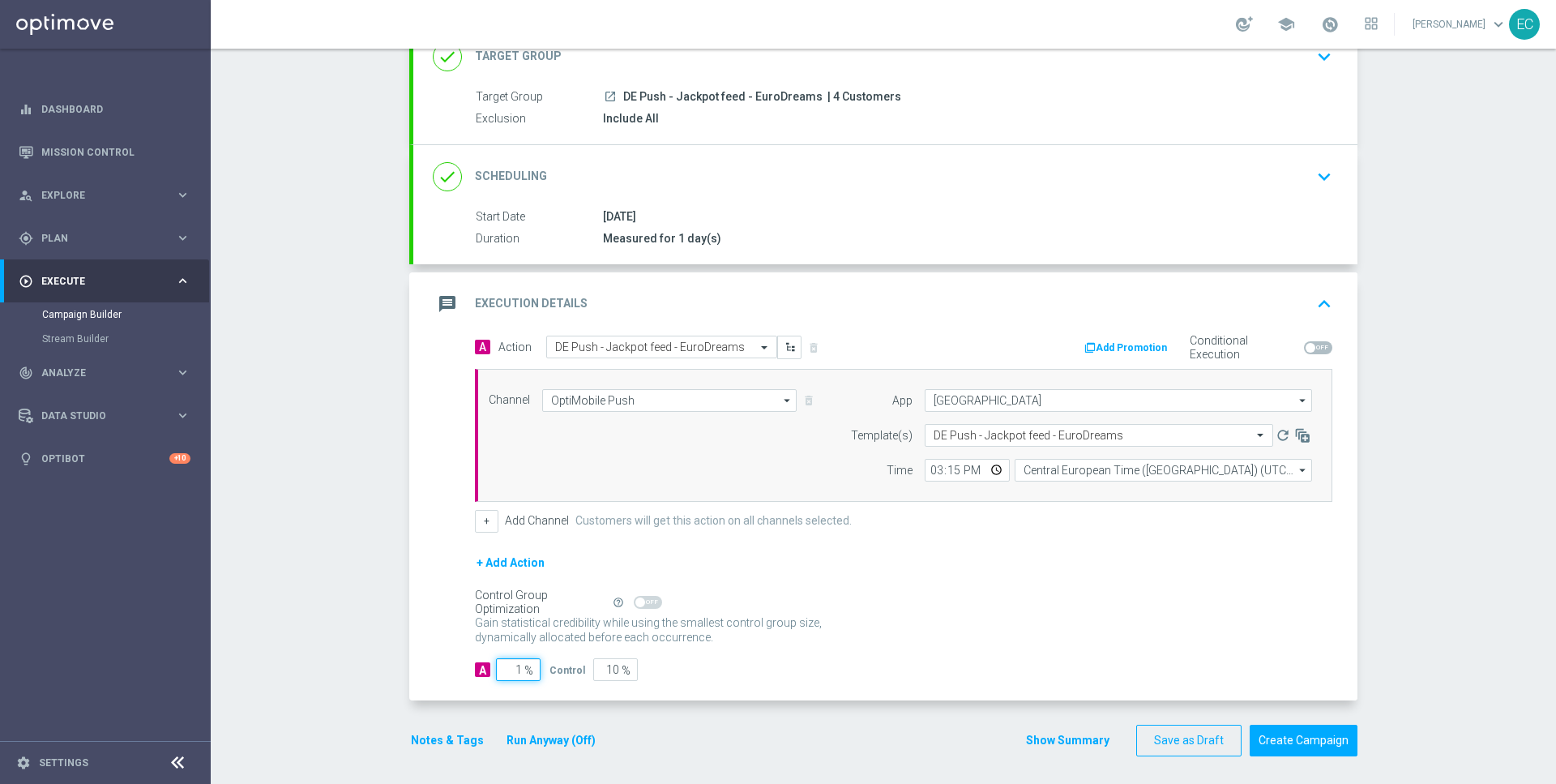
type input "99"
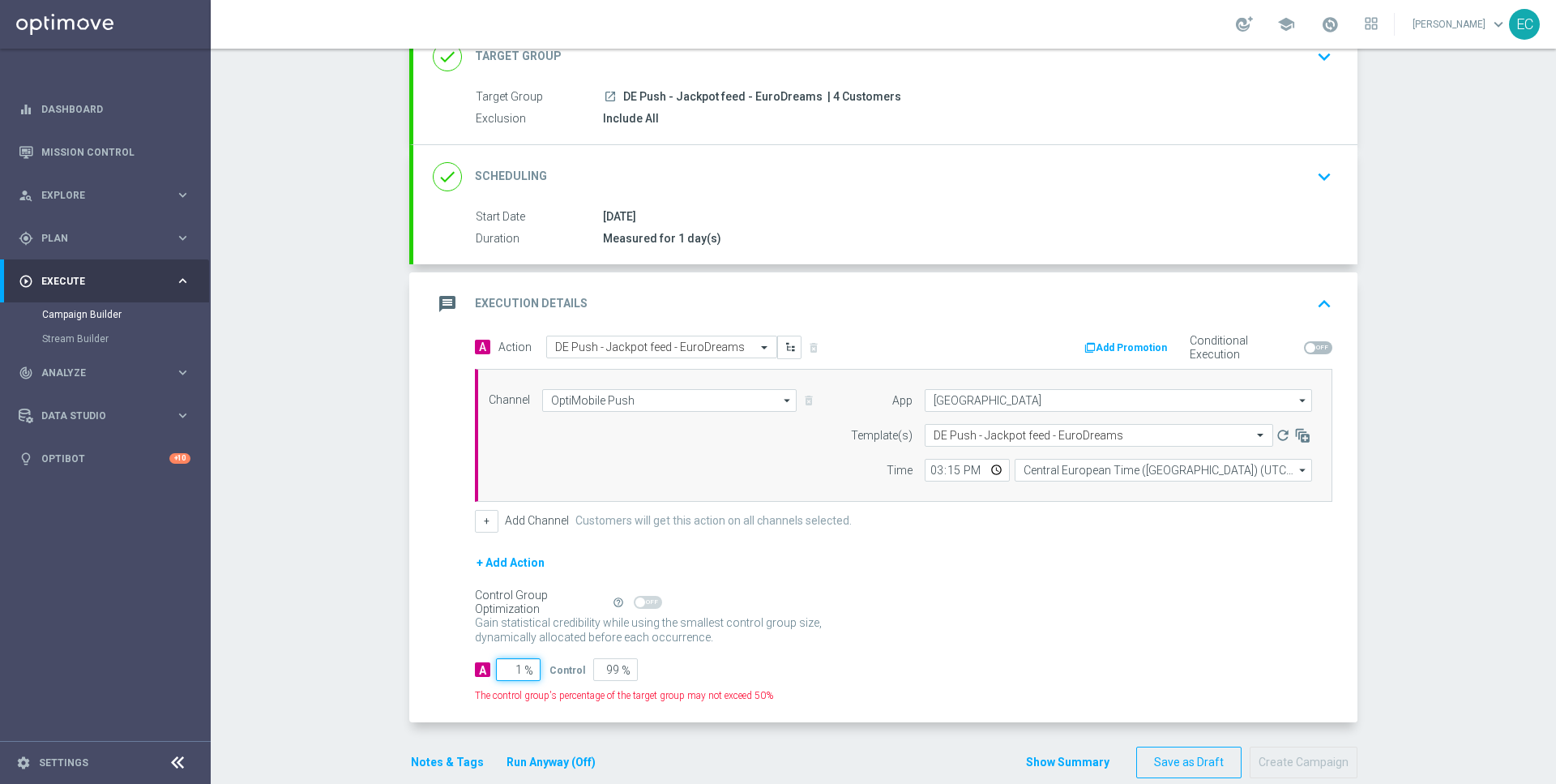
type input "10"
type input "90"
type input "100"
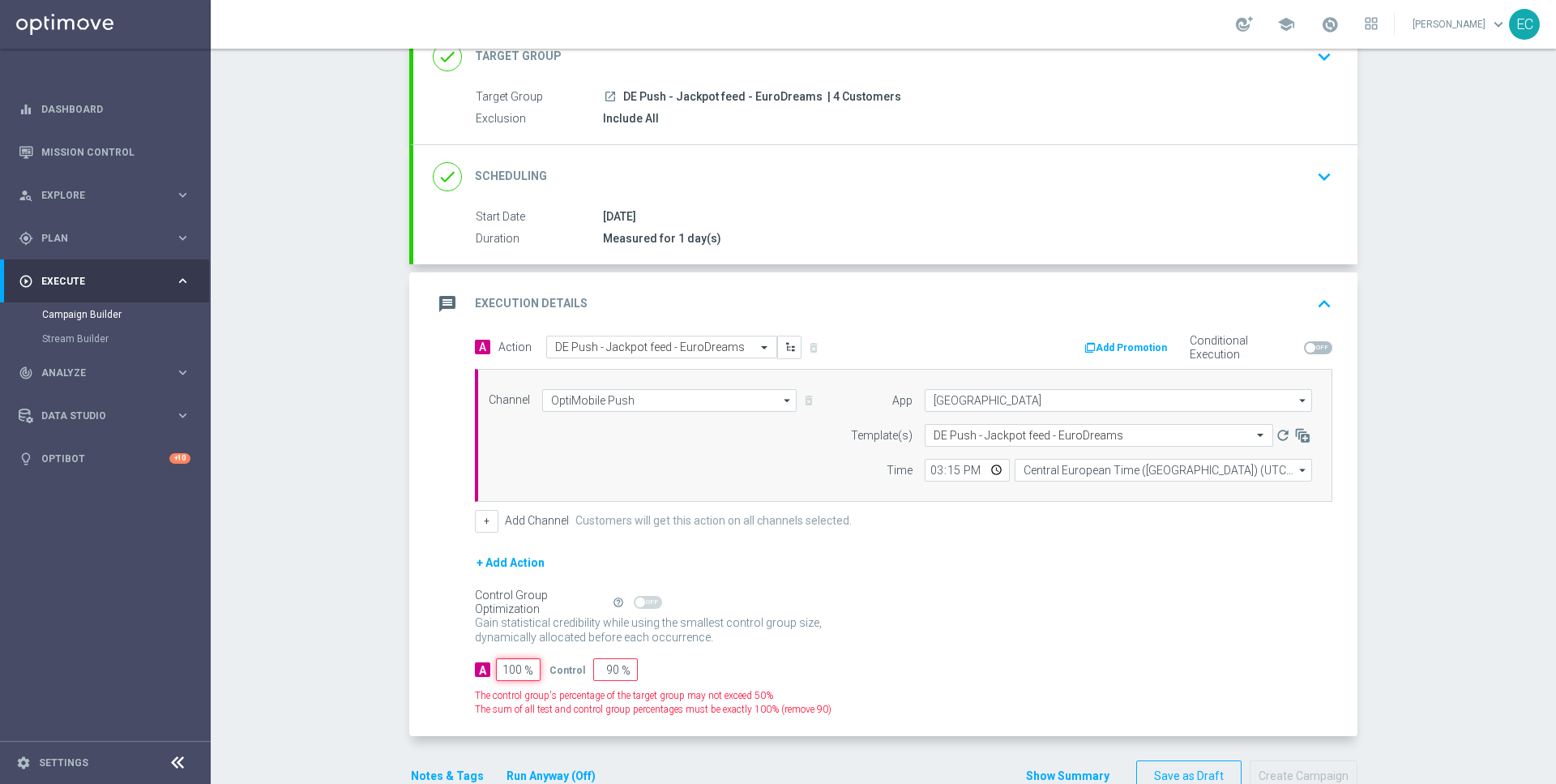
type input "0"
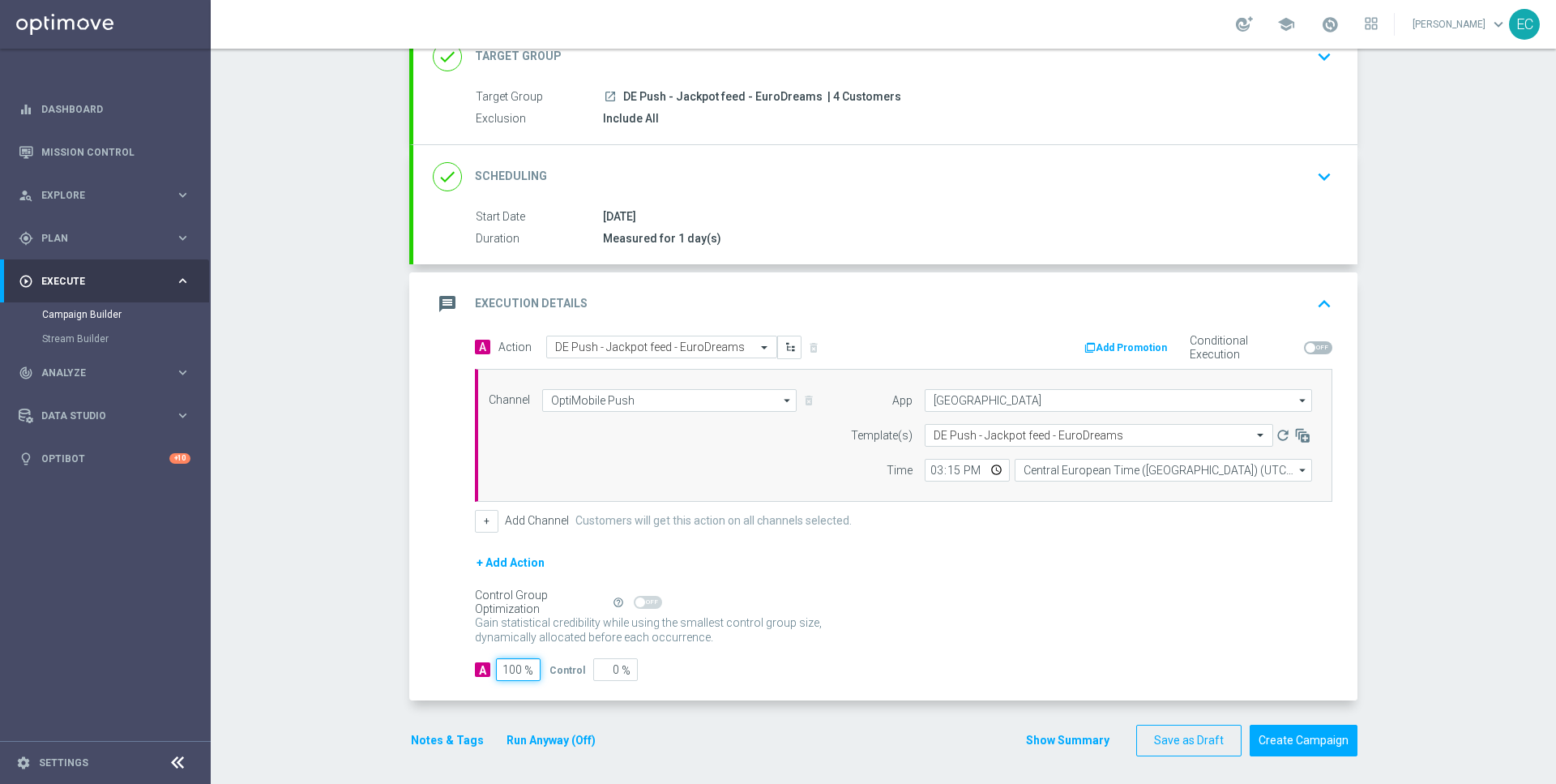
type input "100"
click at [949, 471] on input "15:15" at bounding box center [968, 470] width 85 height 23
type input "15:16"
click at [432, 730] on button "Notes & Tags" at bounding box center [447, 740] width 76 height 20
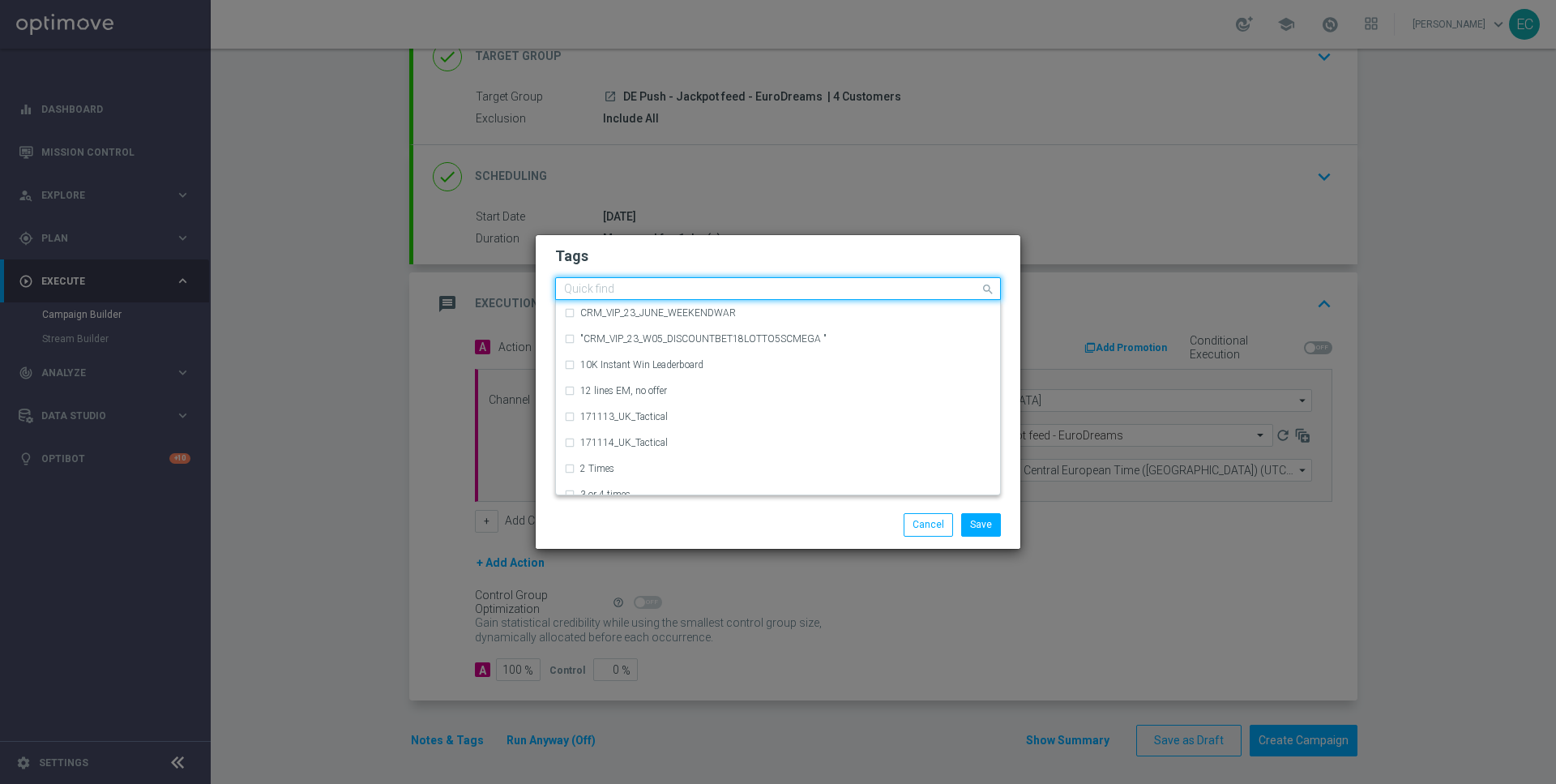
click at [728, 291] on input "text" at bounding box center [772, 290] width 416 height 14
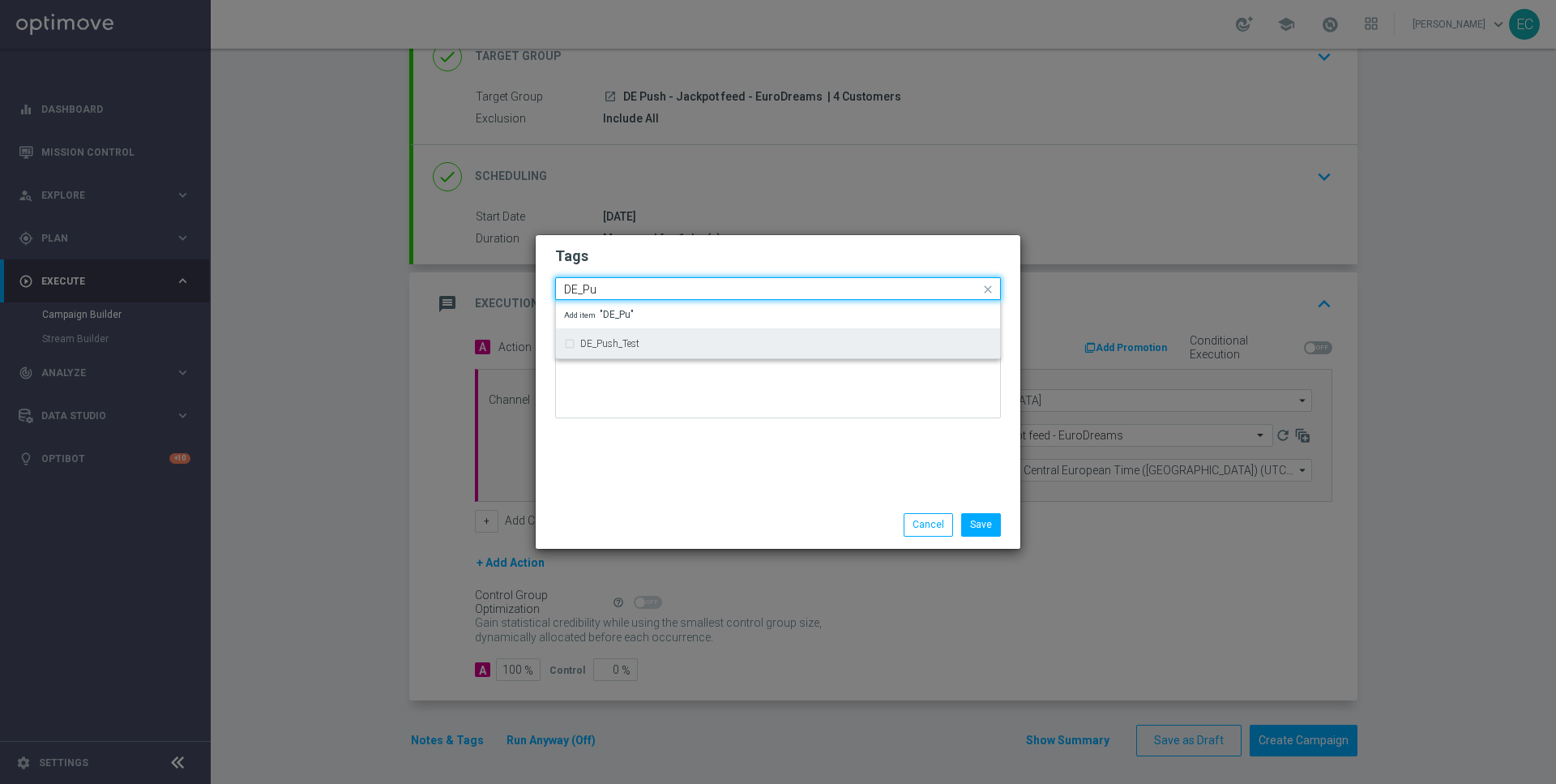
click at [718, 344] on div "DE_Push_Test" at bounding box center [786, 343] width 412 height 10
type input "DE_Pu"
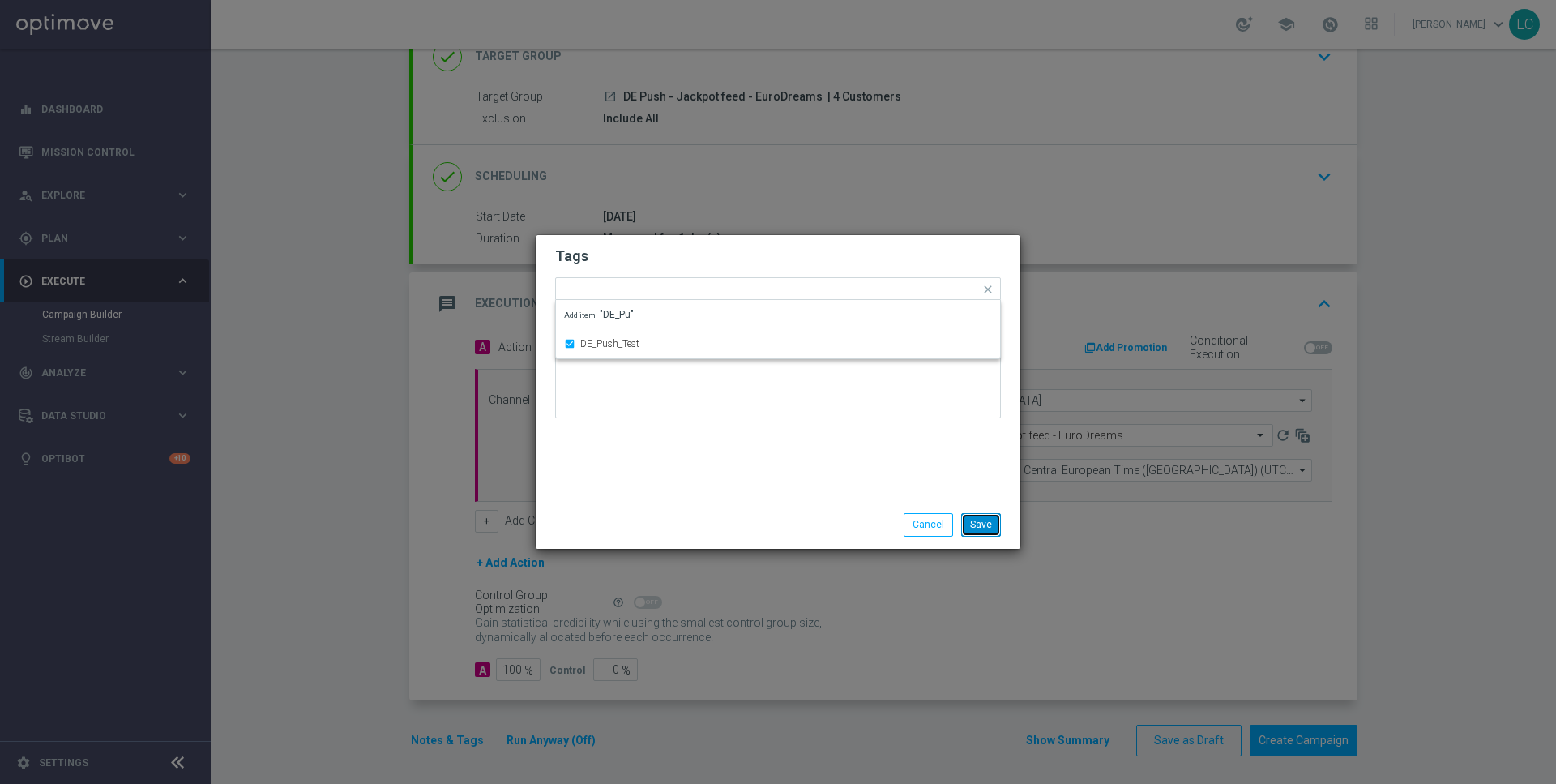
click at [980, 521] on button "Save" at bounding box center [982, 524] width 40 height 23
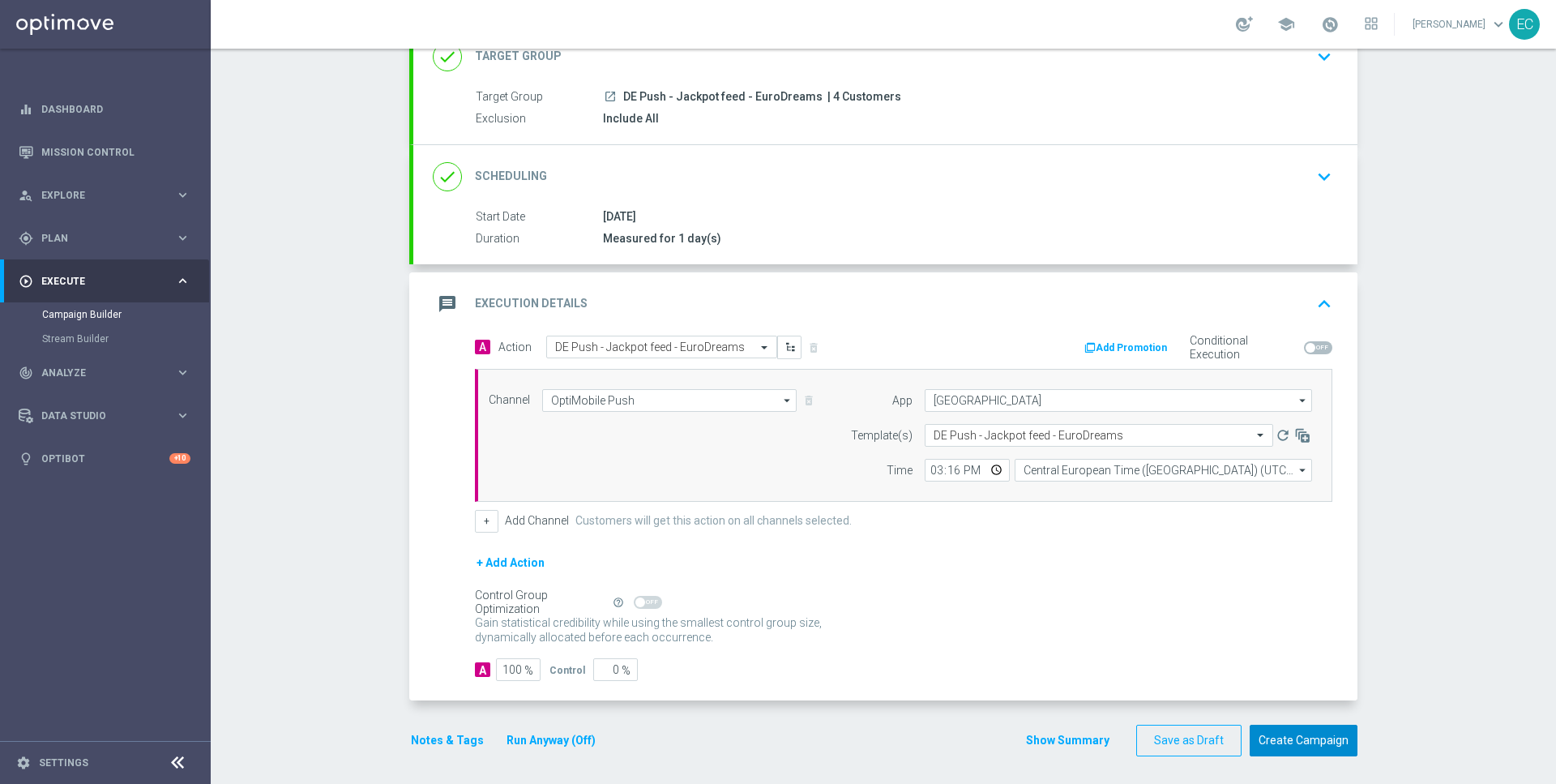
click at [1326, 732] on button "Create Campaign" at bounding box center [1304, 740] width 108 height 31
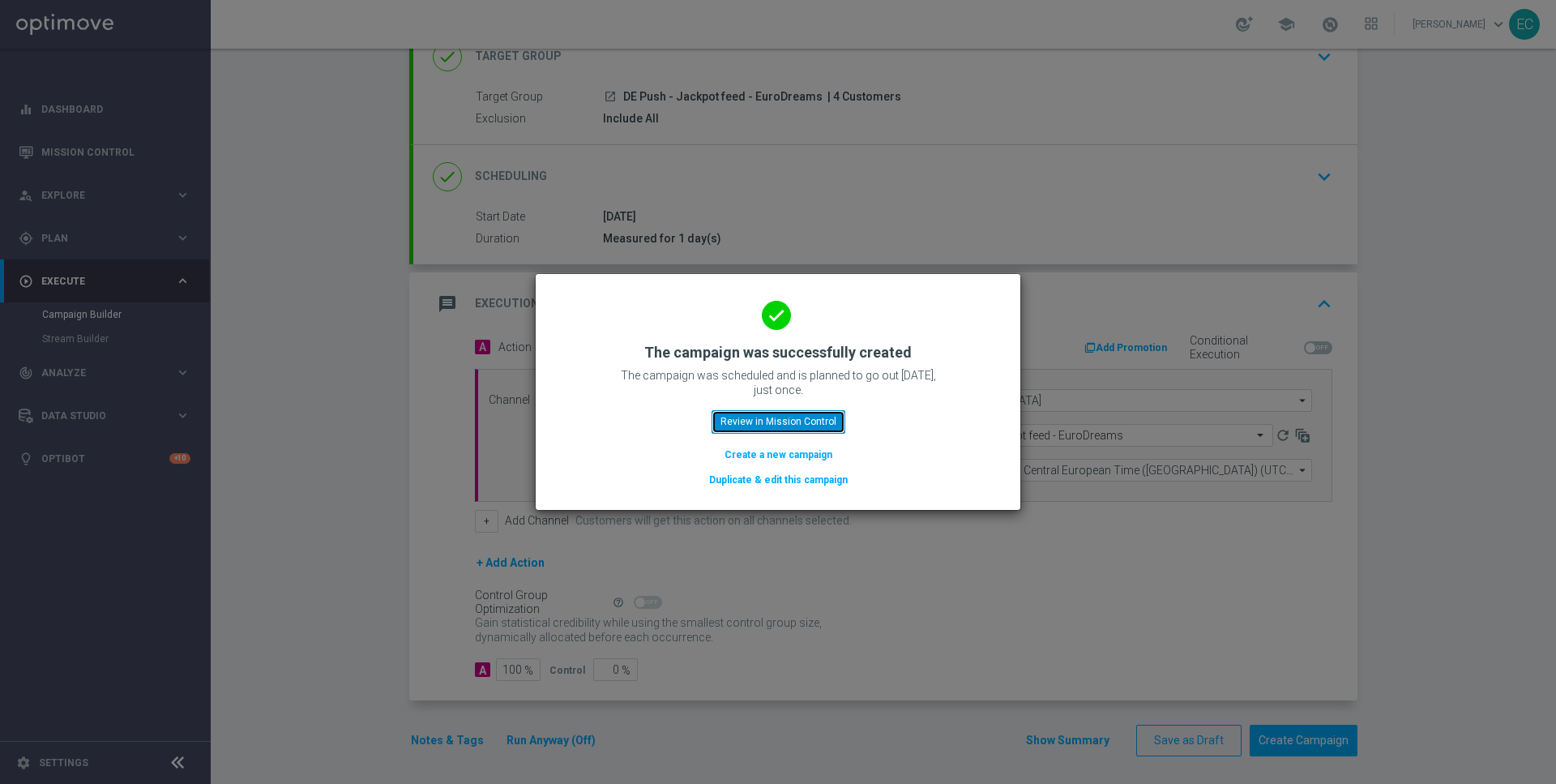
click at [775, 414] on button "Review in Mission Control" at bounding box center [779, 422] width 134 height 23
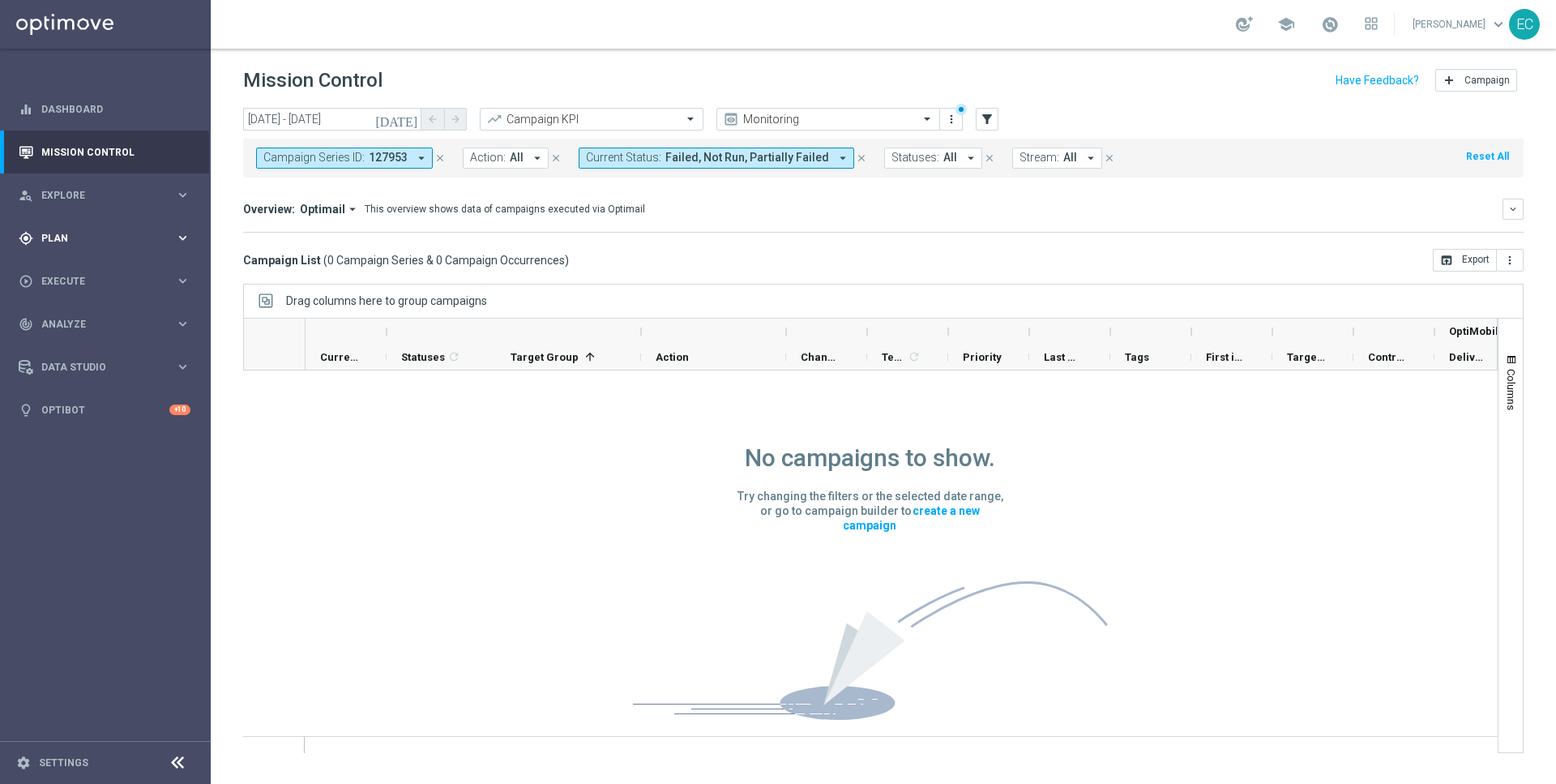
click at [90, 241] on span "Plan" at bounding box center [108, 238] width 134 height 10
click at [92, 276] on link "Target Groups" at bounding box center [105, 271] width 126 height 13
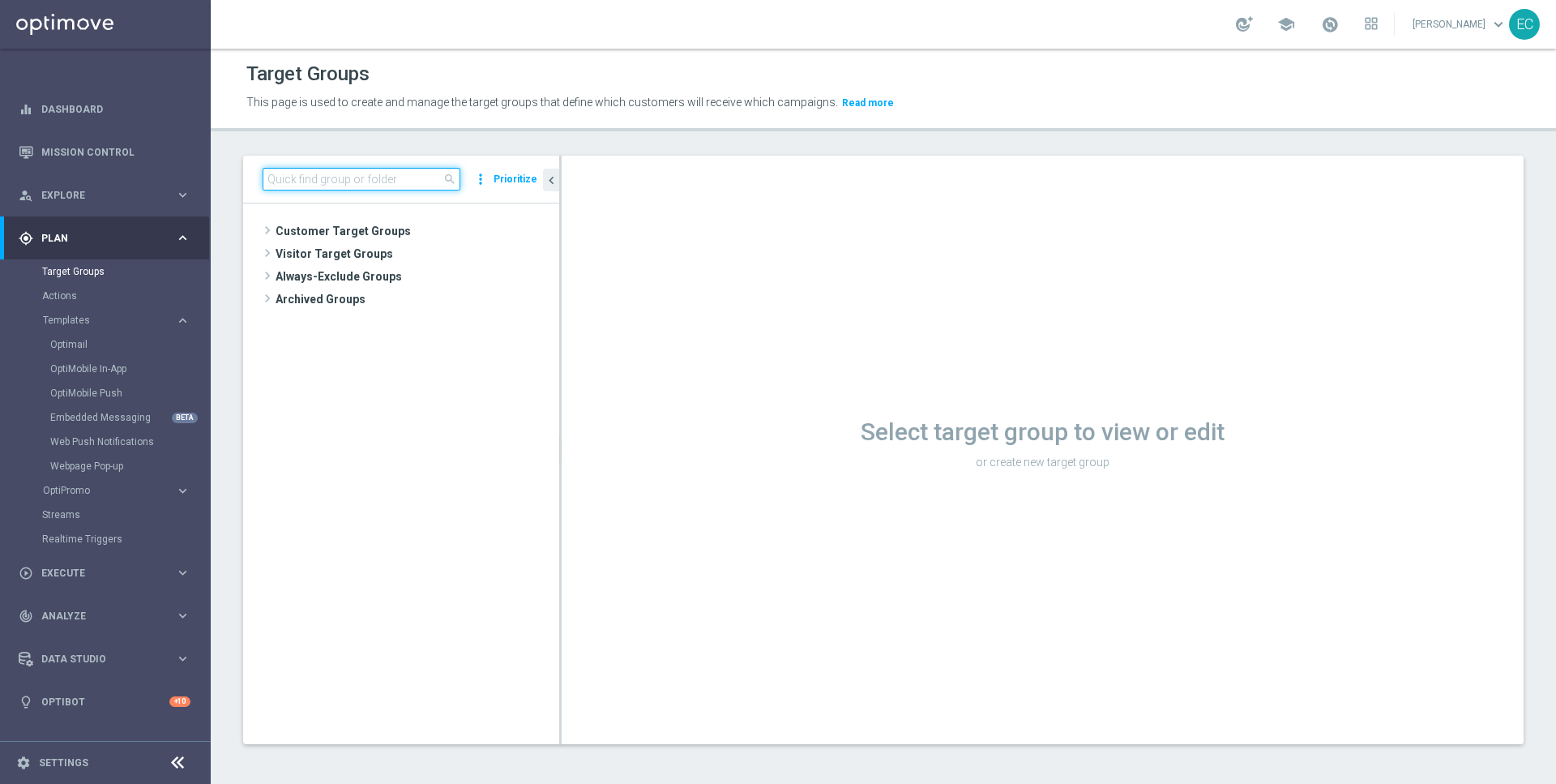
click at [393, 184] on input at bounding box center [361, 179] width 198 height 23
paste input "DE Push - App only offer"
drag, startPoint x: 394, startPoint y: 180, endPoint x: 318, endPoint y: 172, distance: 76.4
click at [318, 172] on input "DE Push - App only offer" at bounding box center [361, 179] width 198 height 23
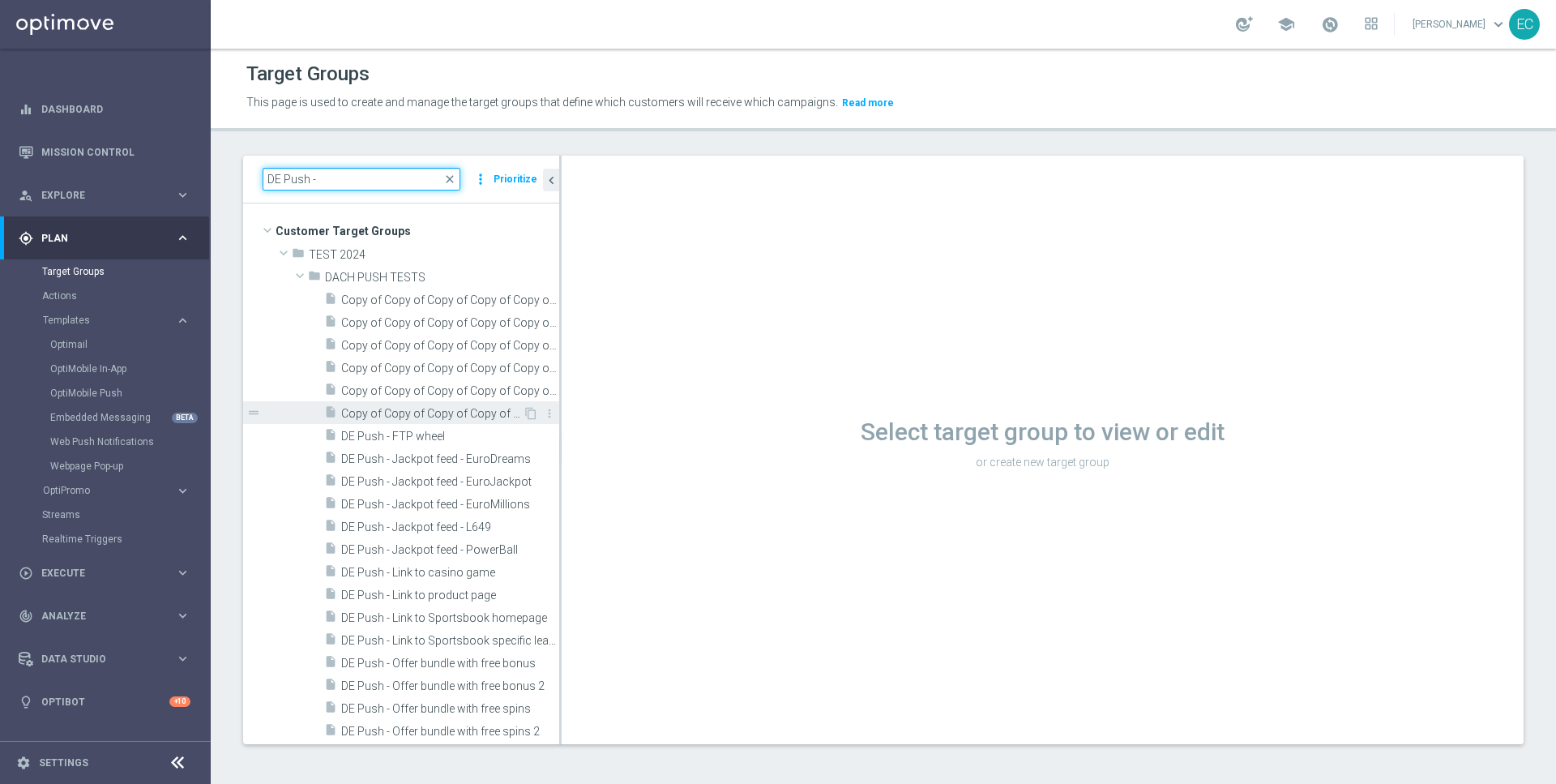
type input "DE Push -"
click at [446, 415] on span "Copy of Copy of Copy of Copy of Copy of Copy of Copy of Copy of DE Push - Link …" at bounding box center [432, 414] width 181 height 14
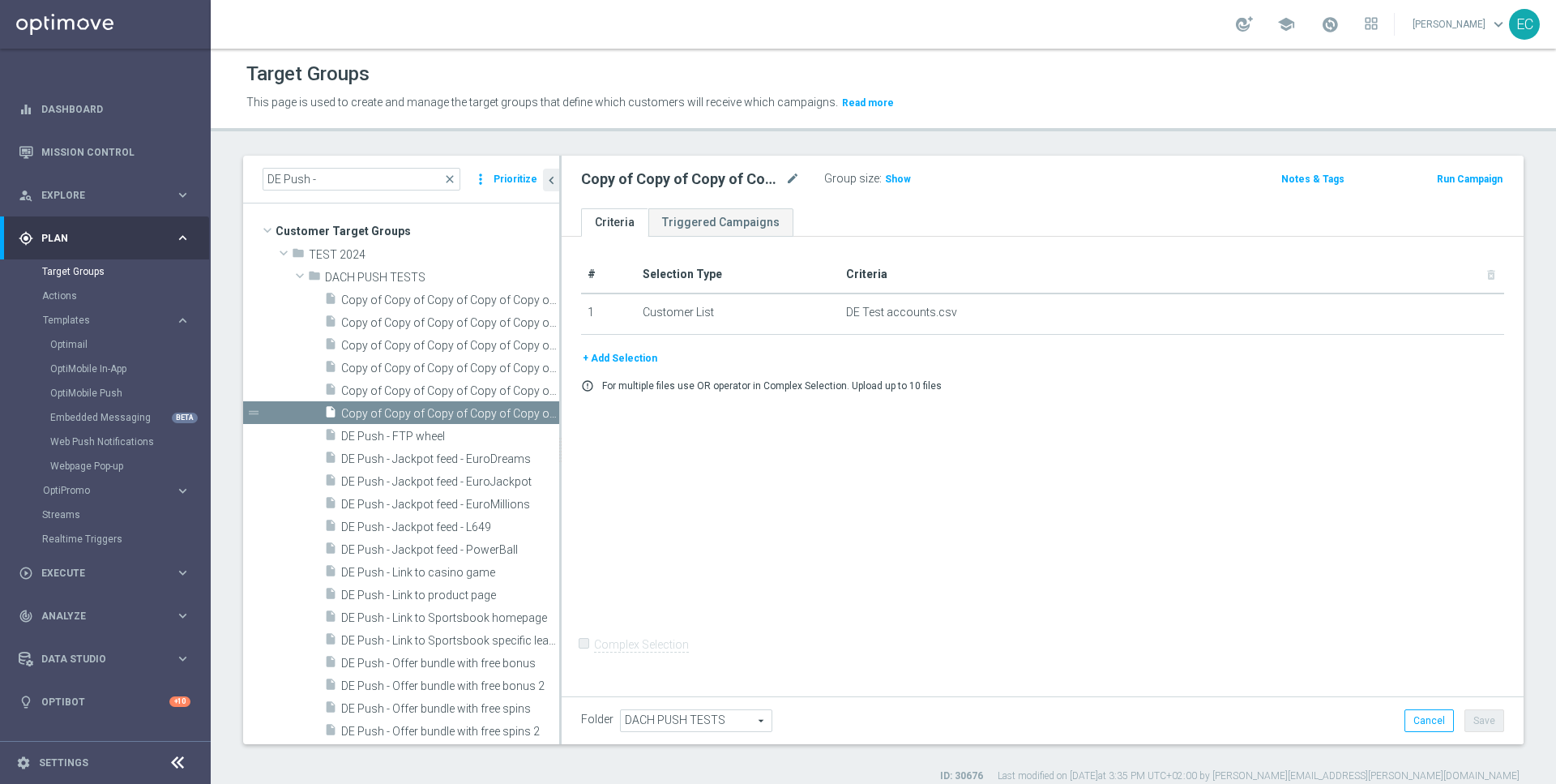
click at [783, 171] on div "Copy of Copy of Copy of Copy of Copy of Copy of Copy of Copy of DE Push - Link …" at bounding box center [690, 179] width 219 height 19
click at [792, 178] on icon "mode_edit" at bounding box center [793, 179] width 15 height 19
type input "DE Push - App only offer"
click at [936, 208] on ul "Criteria Triggered Campaigns" at bounding box center [1043, 222] width 962 height 29
click at [1486, 720] on button "Save" at bounding box center [1485, 720] width 40 height 23
